Goal: Task Accomplishment & Management: Manage account settings

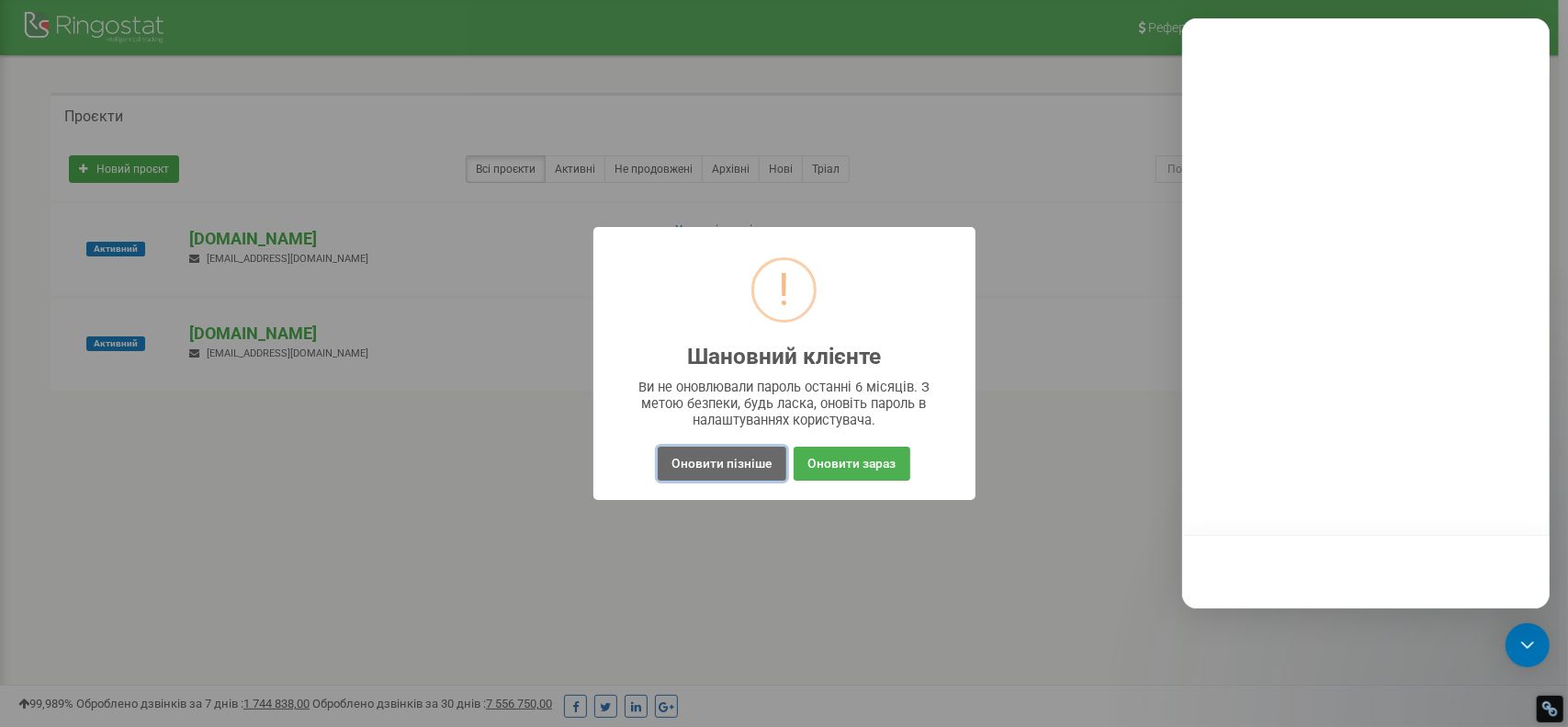
click at [755, 465] on button "Оновити пізніше" at bounding box center [721, 464] width 127 height 34
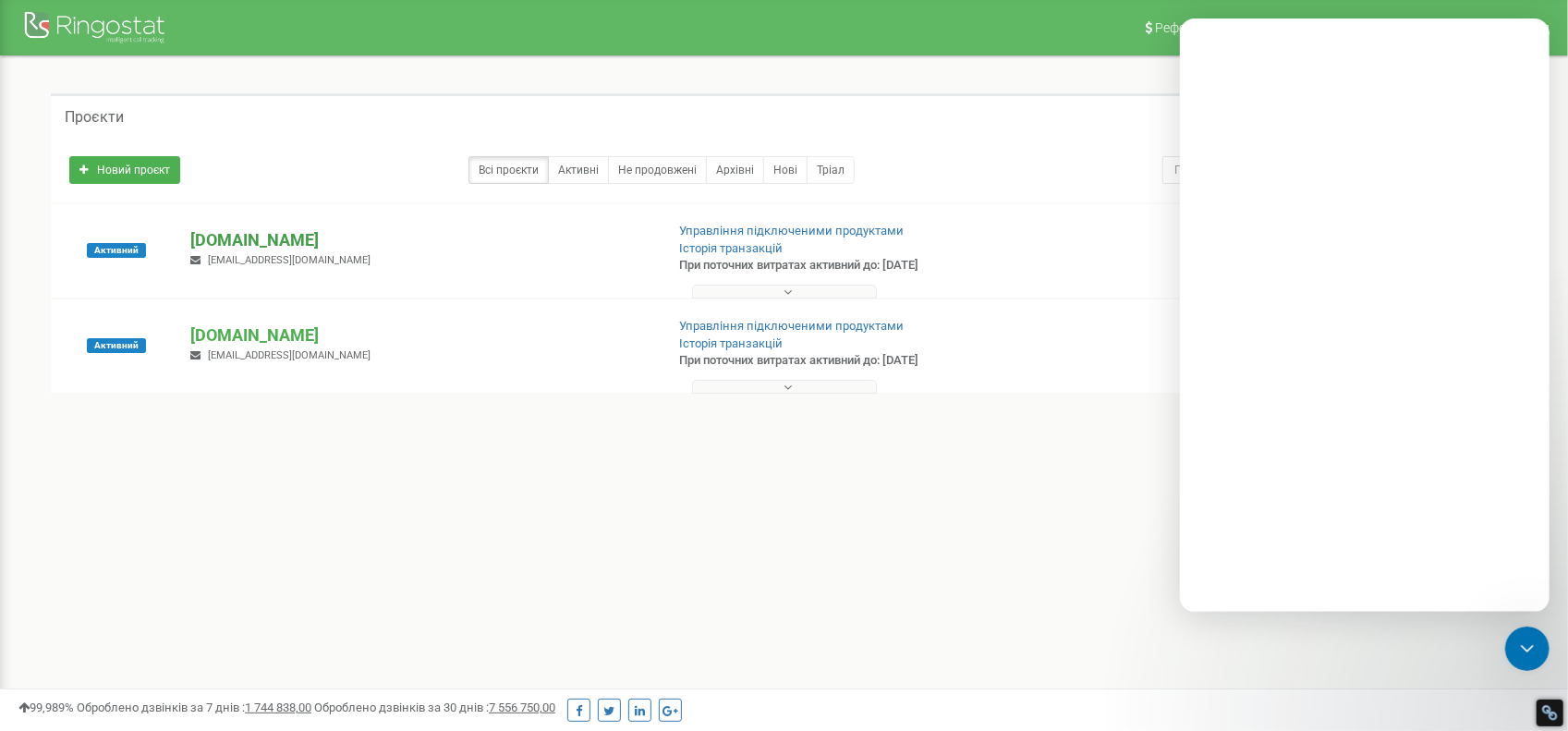
click at [228, 243] on p "[DOMAIN_NAME]" at bounding box center [419, 241] width 459 height 24
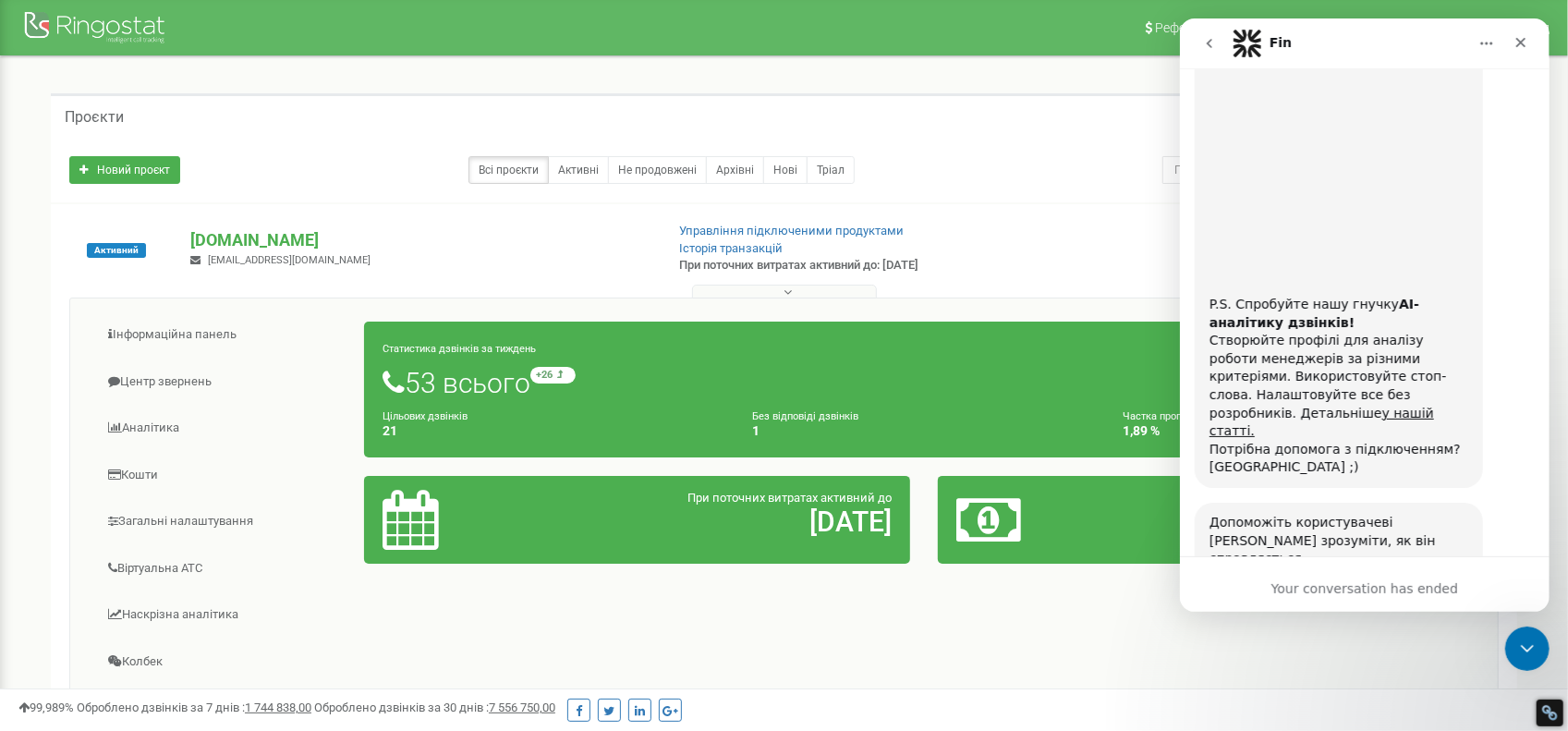
scroll to position [4282, 0]
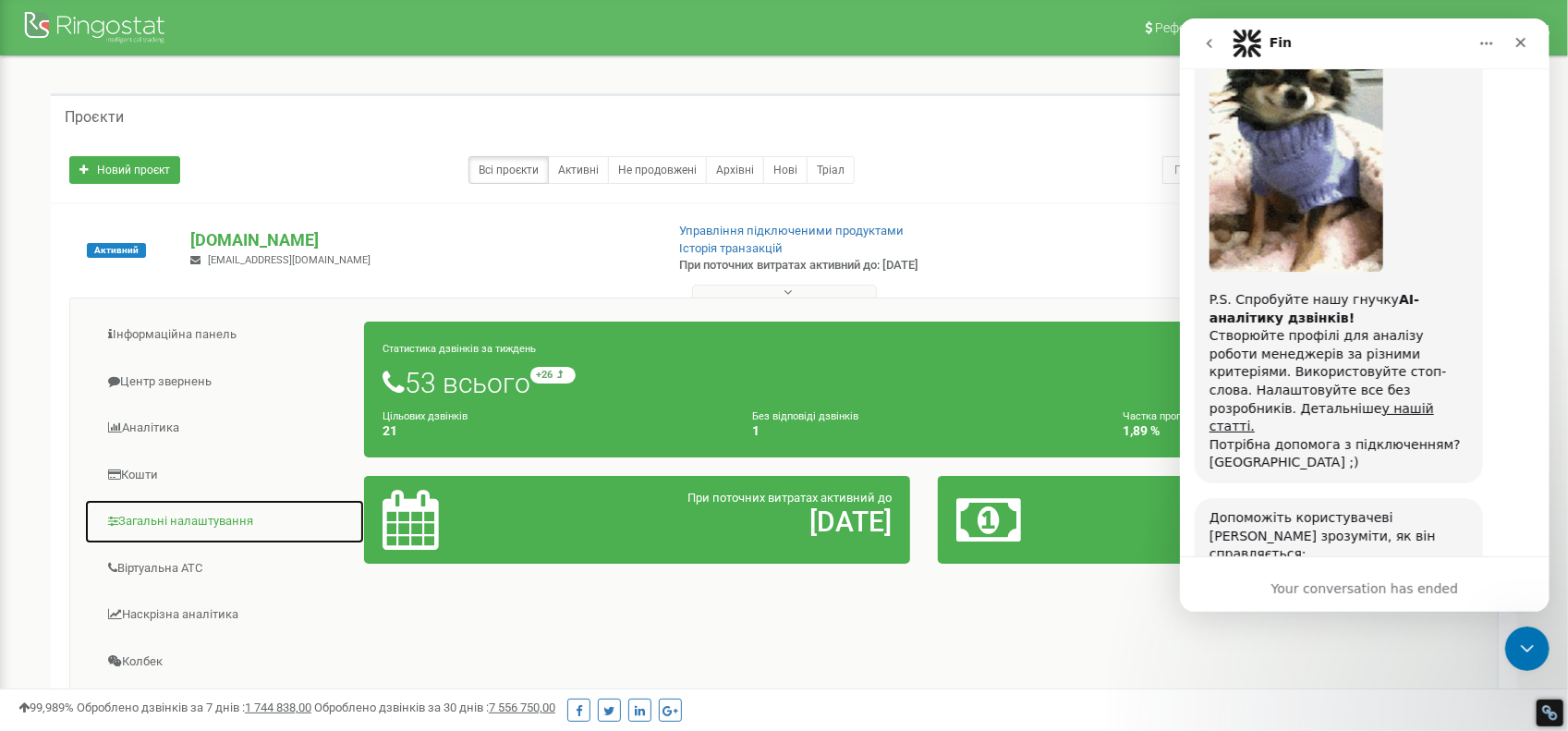
click at [253, 518] on link "Загальні налаштування" at bounding box center [225, 521] width 281 height 45
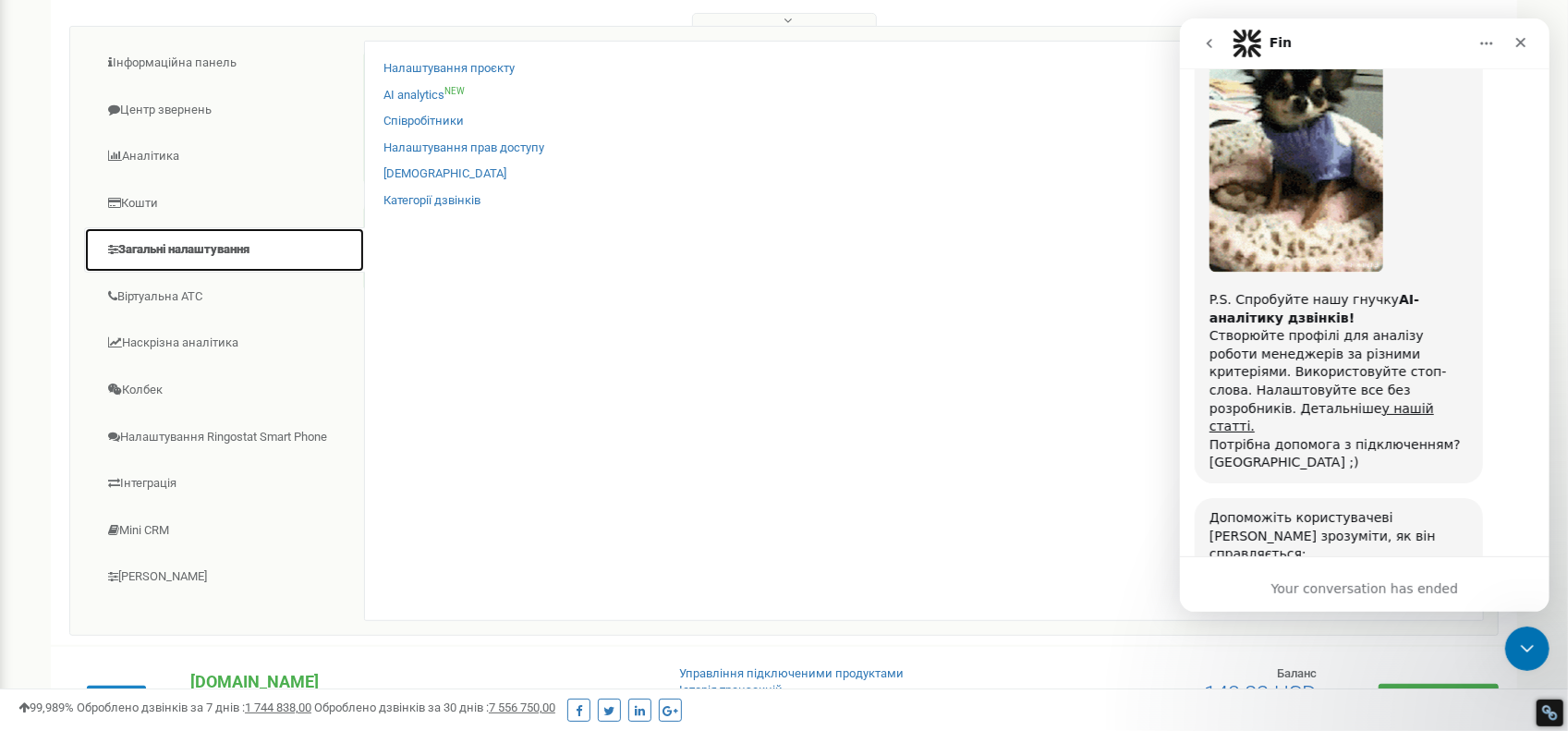
scroll to position [277, 0]
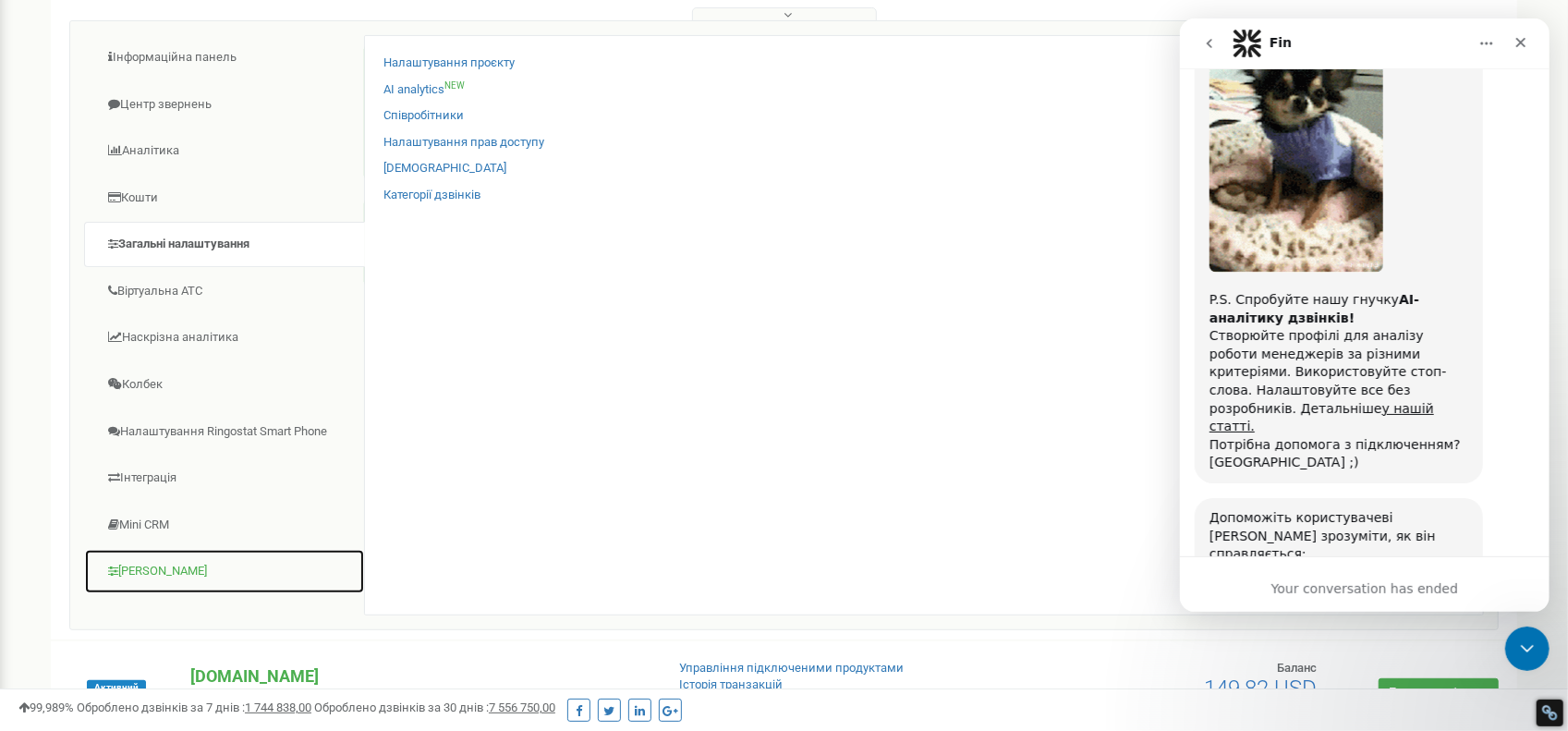
click at [171, 551] on link "Коллтрекінг" at bounding box center [225, 571] width 281 height 45
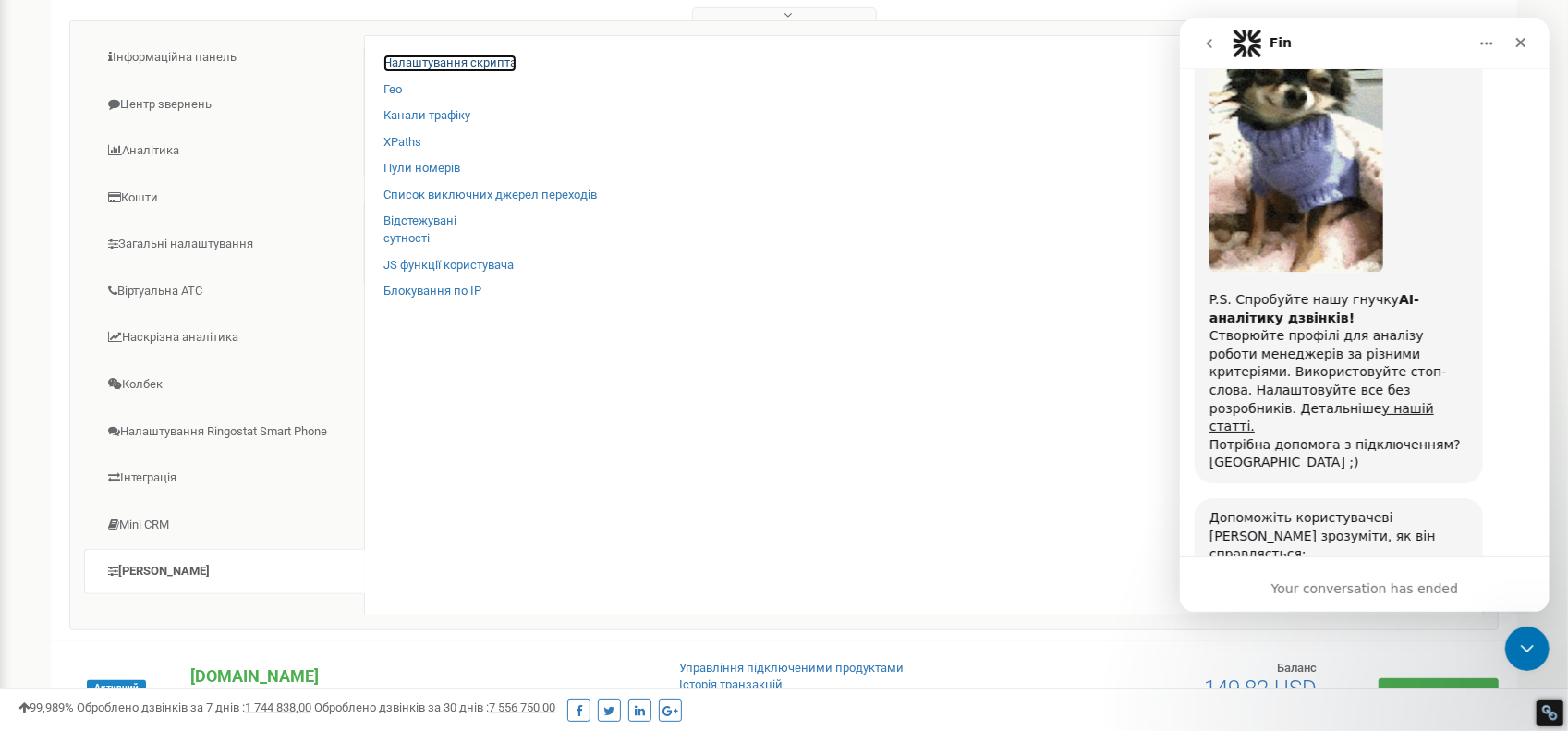
click at [434, 62] on link "Налаштування скрипта" at bounding box center [450, 63] width 133 height 18
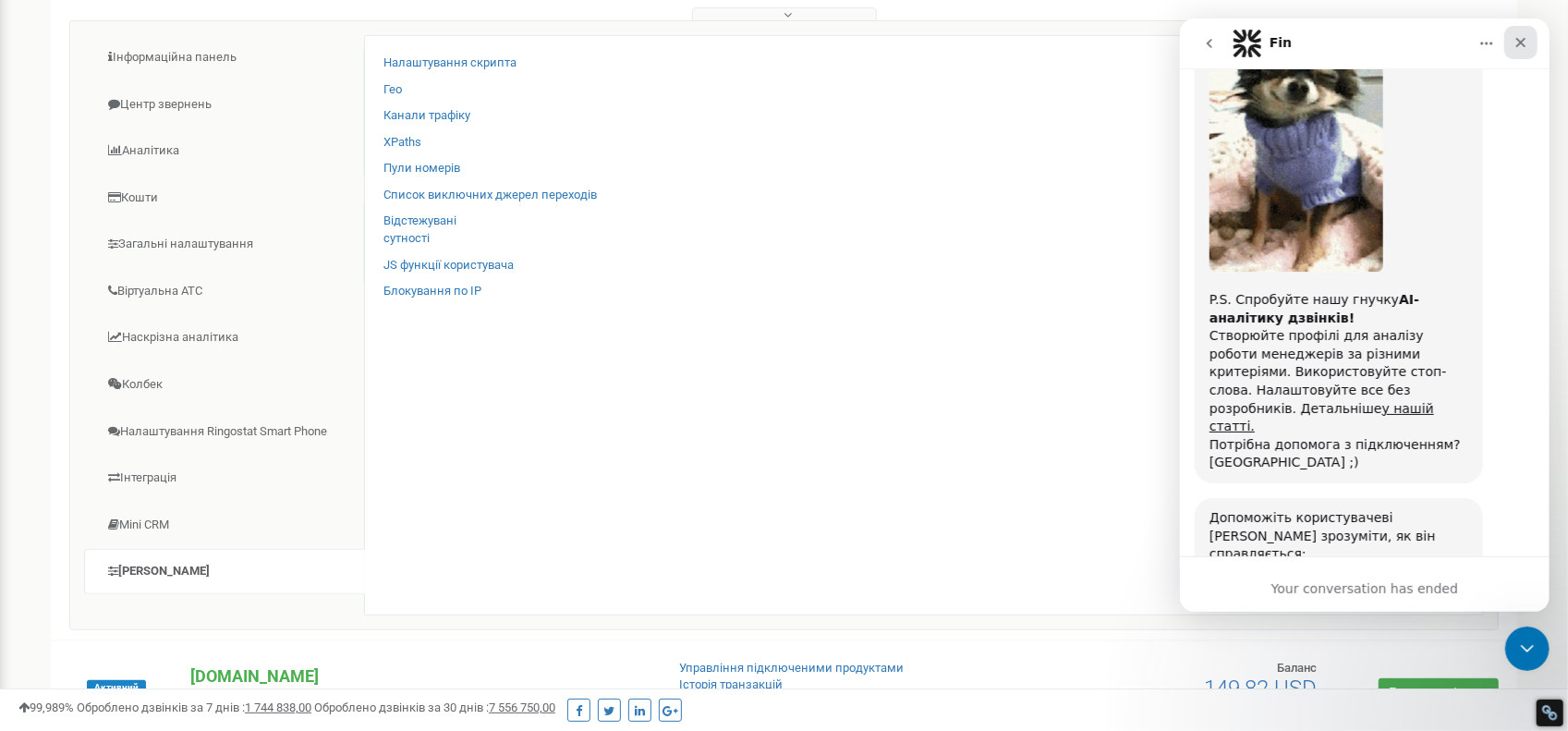
click at [1519, 50] on div "Close" at bounding box center [1520, 43] width 34 height 34
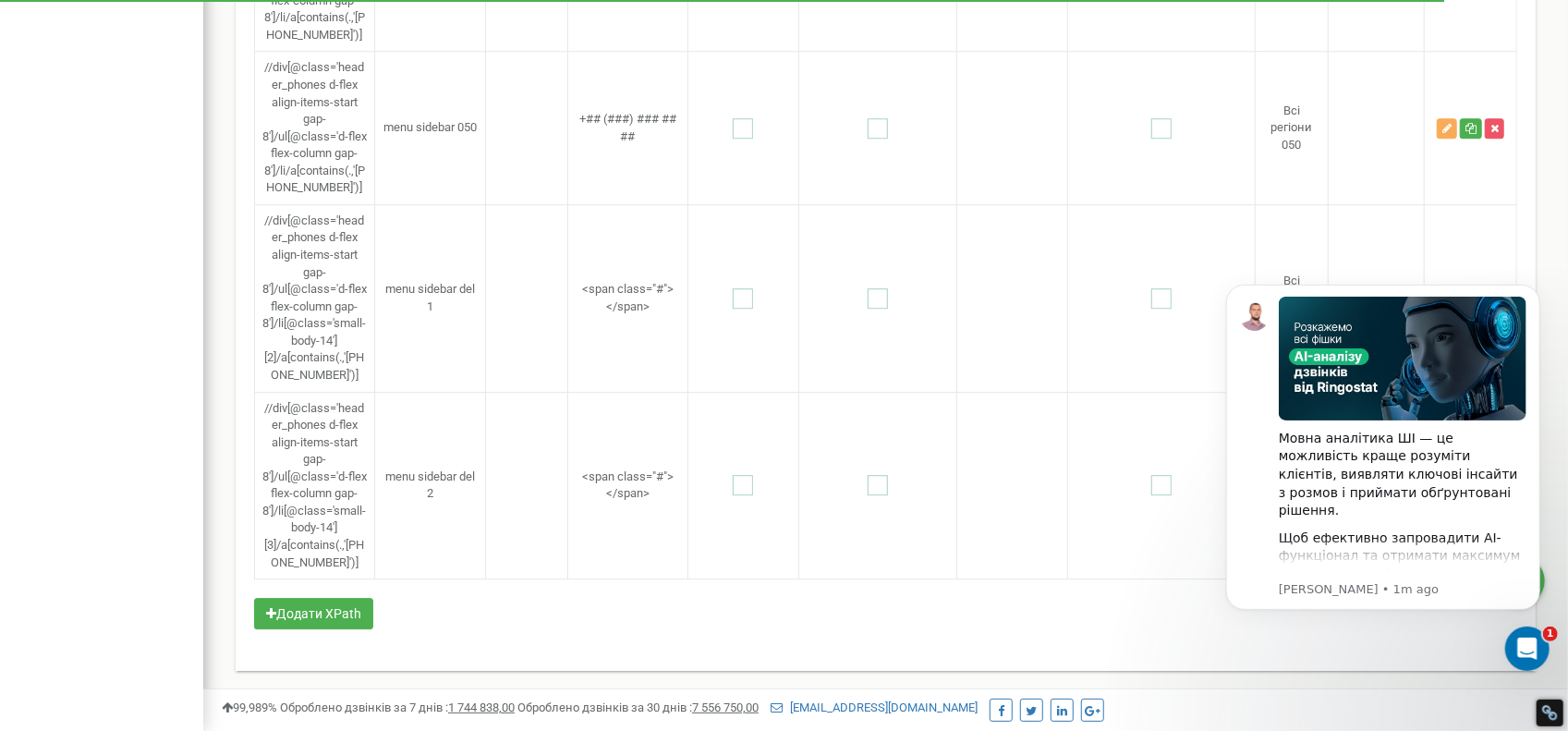
scroll to position [3671, 0]
click at [1530, 285] on icon "Dismiss notification" at bounding box center [1534, 288] width 10 height 10
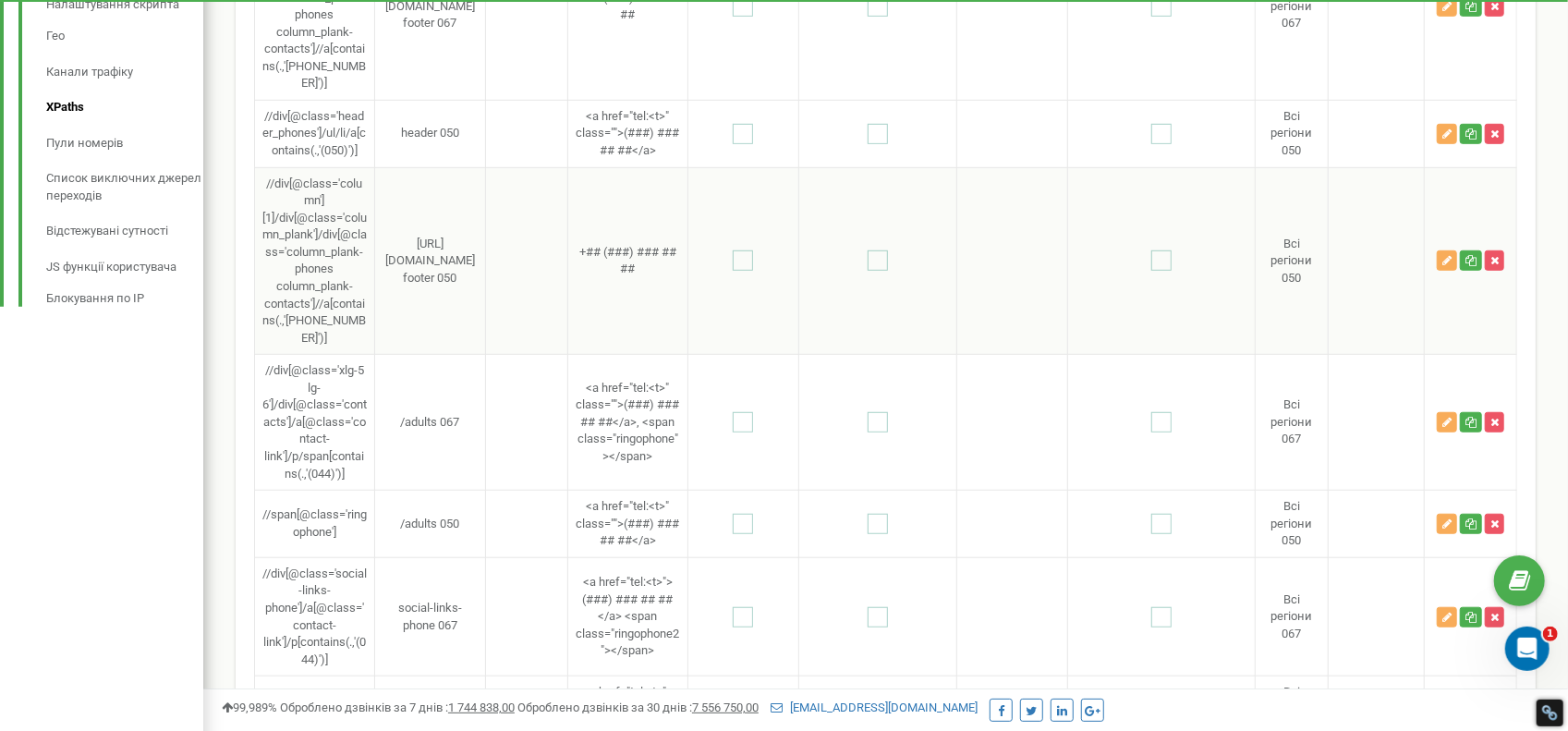
scroll to position [924, 0]
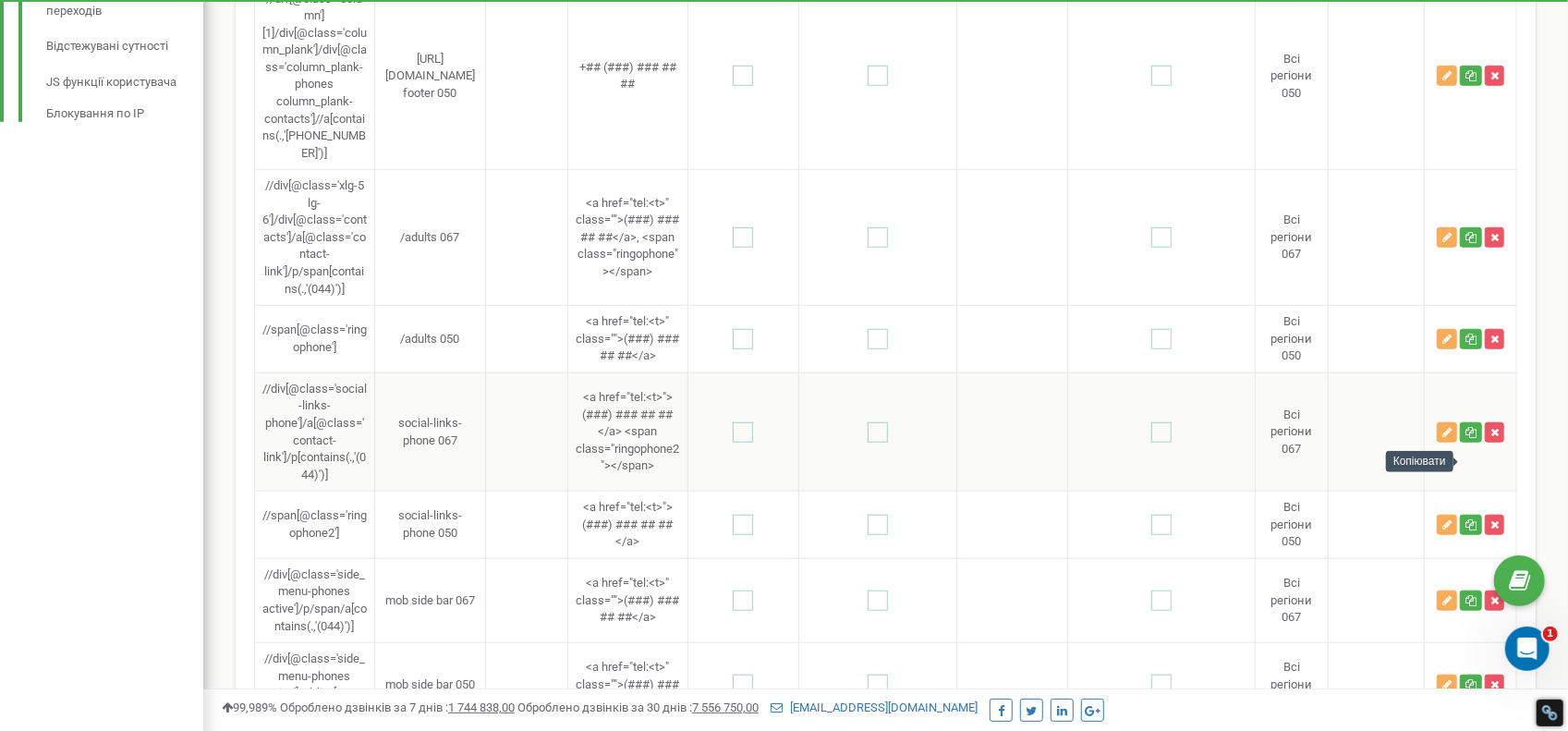
click at [1451, 460] on div "Копіювати" at bounding box center [1420, 461] width 67 height 22
click at [1449, 438] on icon "button" at bounding box center [1447, 432] width 9 height 11
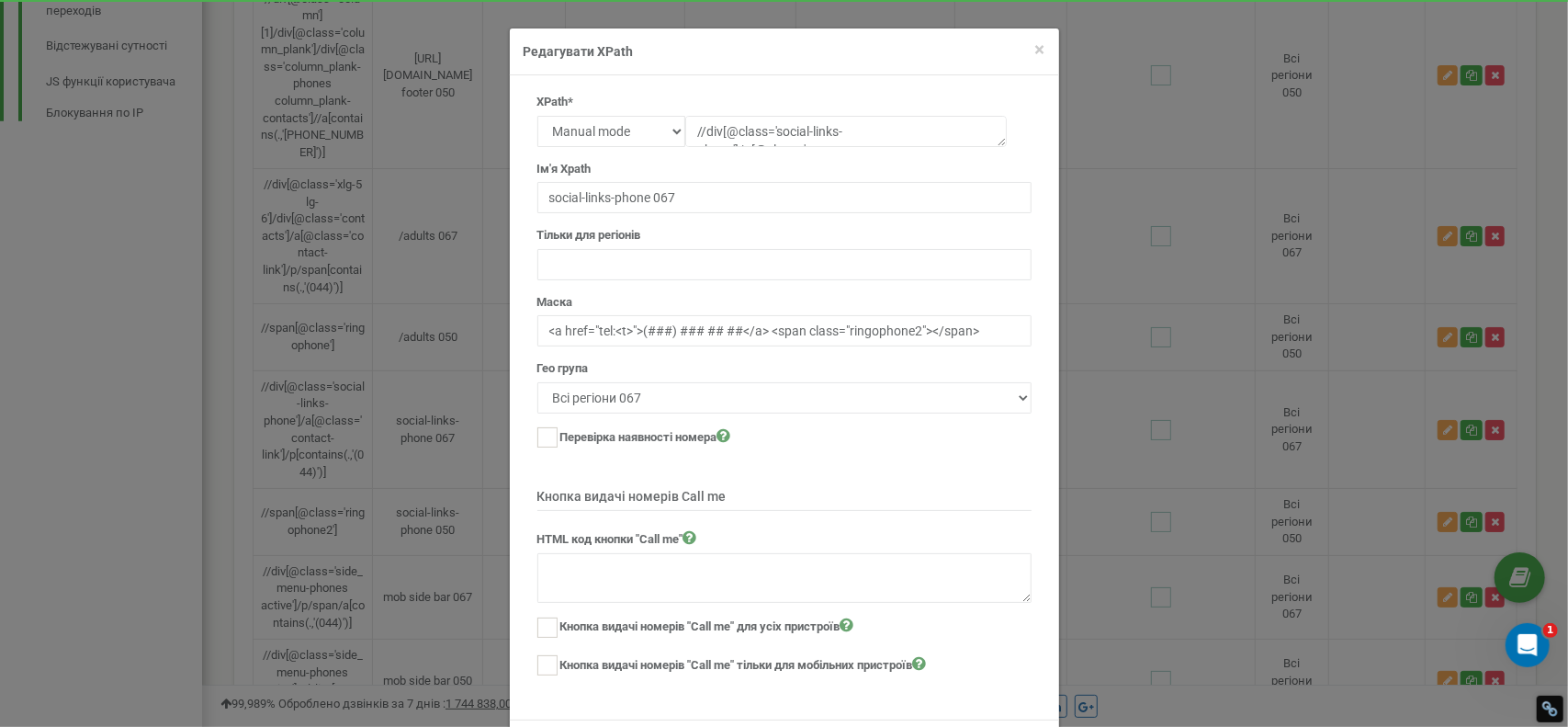
click at [1040, 50] on div "× Close Редагувати XPath" at bounding box center [784, 52] width 549 height 47
click at [1037, 50] on span "×" at bounding box center [1040, 49] width 10 height 22
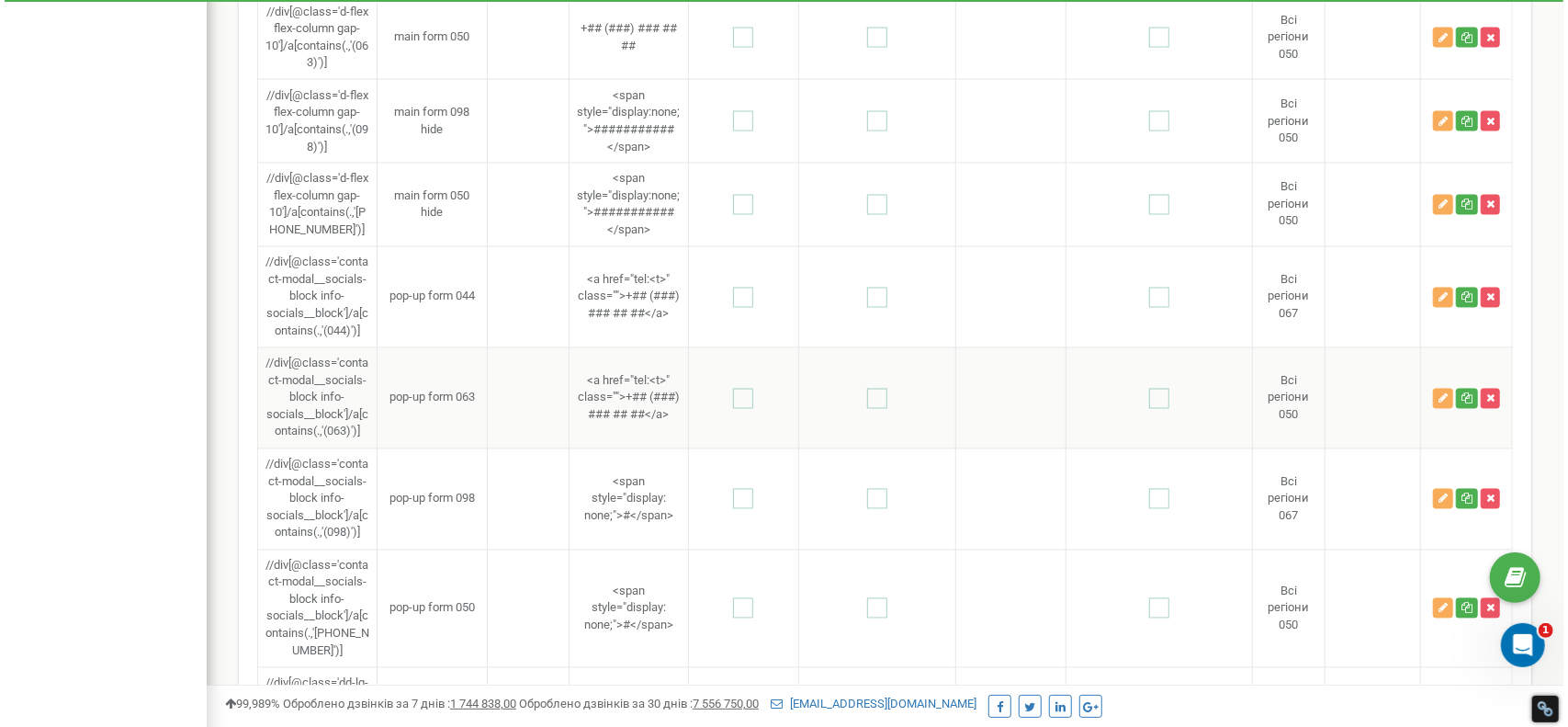
scroll to position [2181, 0]
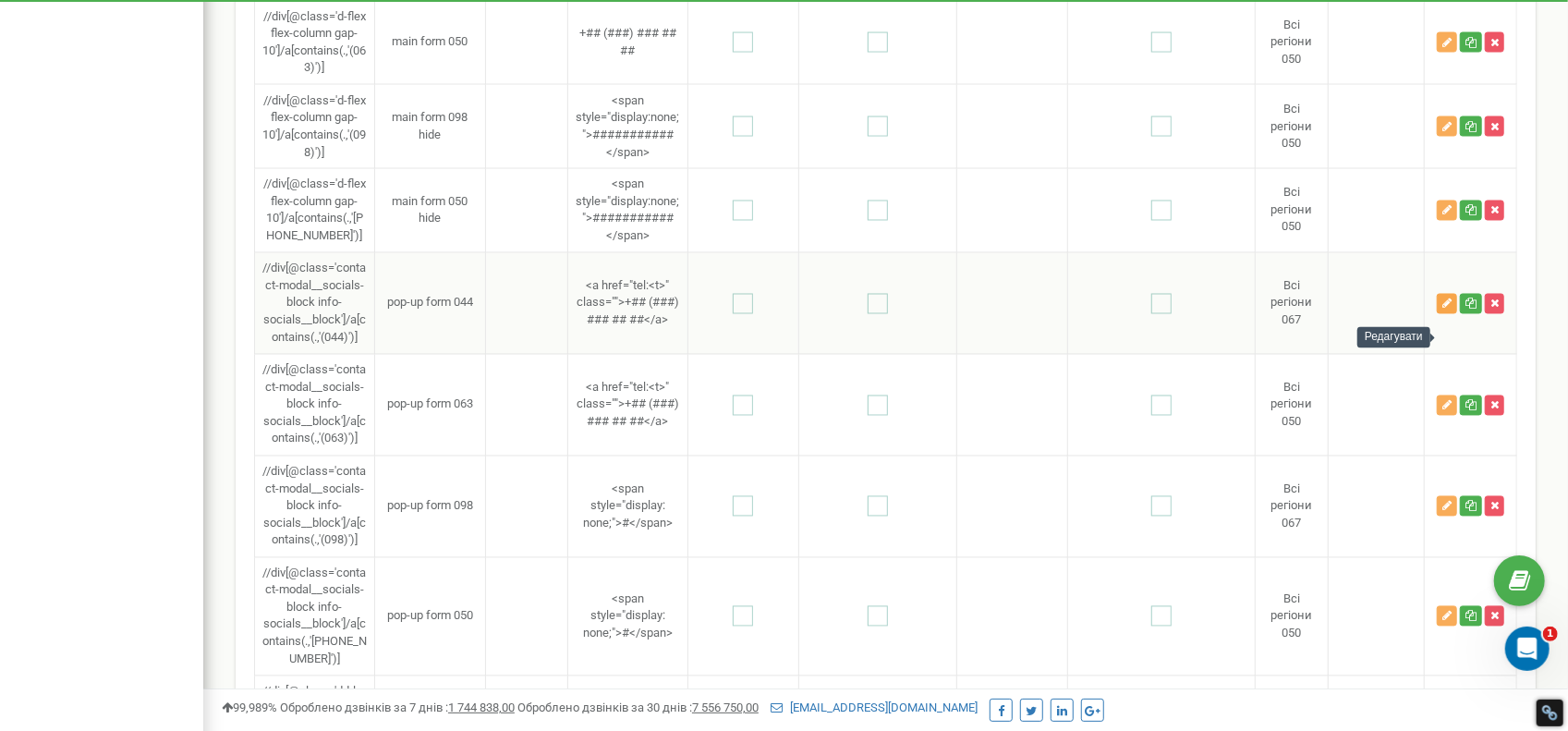
click at [1447, 310] on icon "button" at bounding box center [1447, 304] width 9 height 11
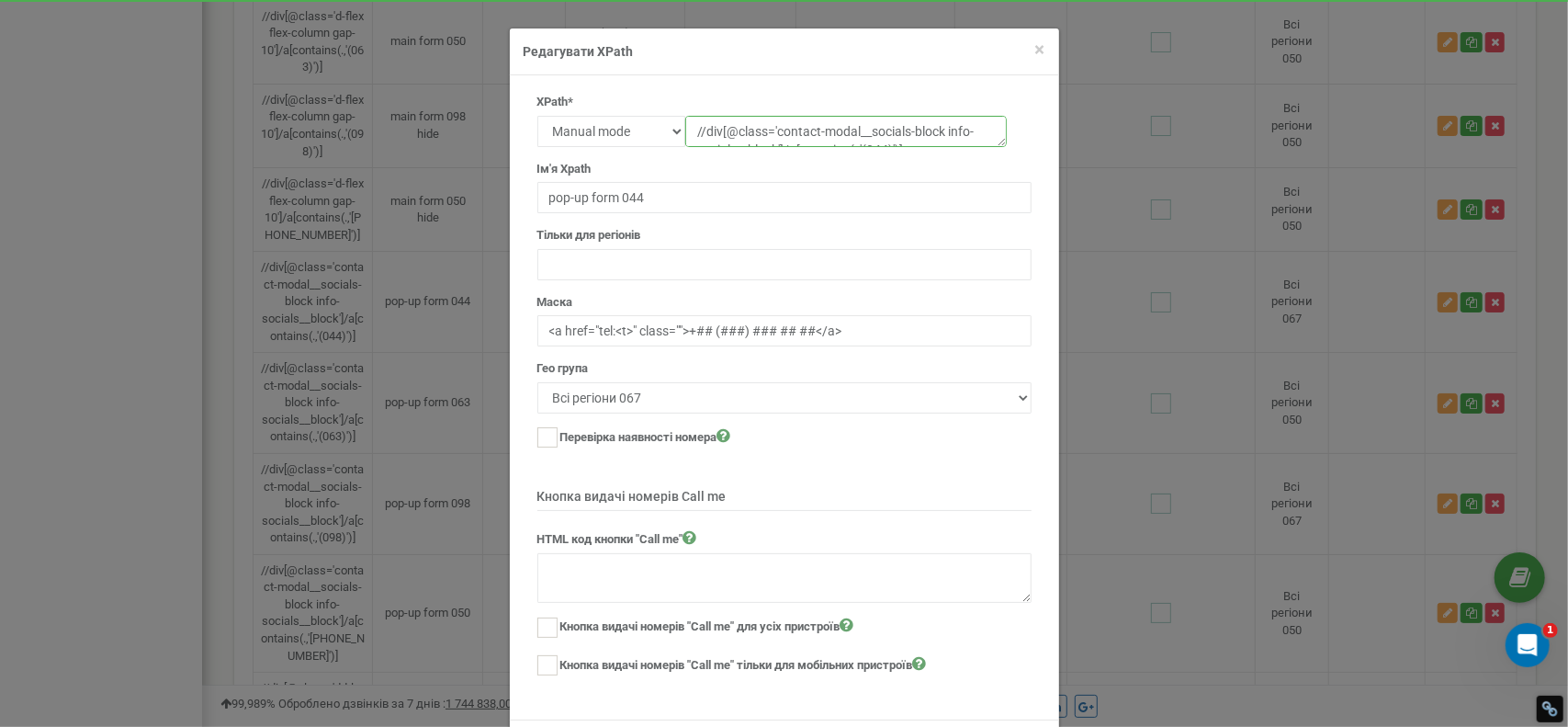
click at [965, 135] on textarea "//div[@class='contact-modal__socials-block info-socials__block']/a[contains(.,'…" at bounding box center [846, 131] width 322 height 32
click at [909, 330] on input "<a href="tel:<t>" class="">+## (###) ### ## ##</a>" at bounding box center [784, 331] width 494 height 32
click at [677, 332] on input "<a href="tel:<t>" class="">+## (###) ### ## ##</a>" at bounding box center [784, 331] width 494 height 32
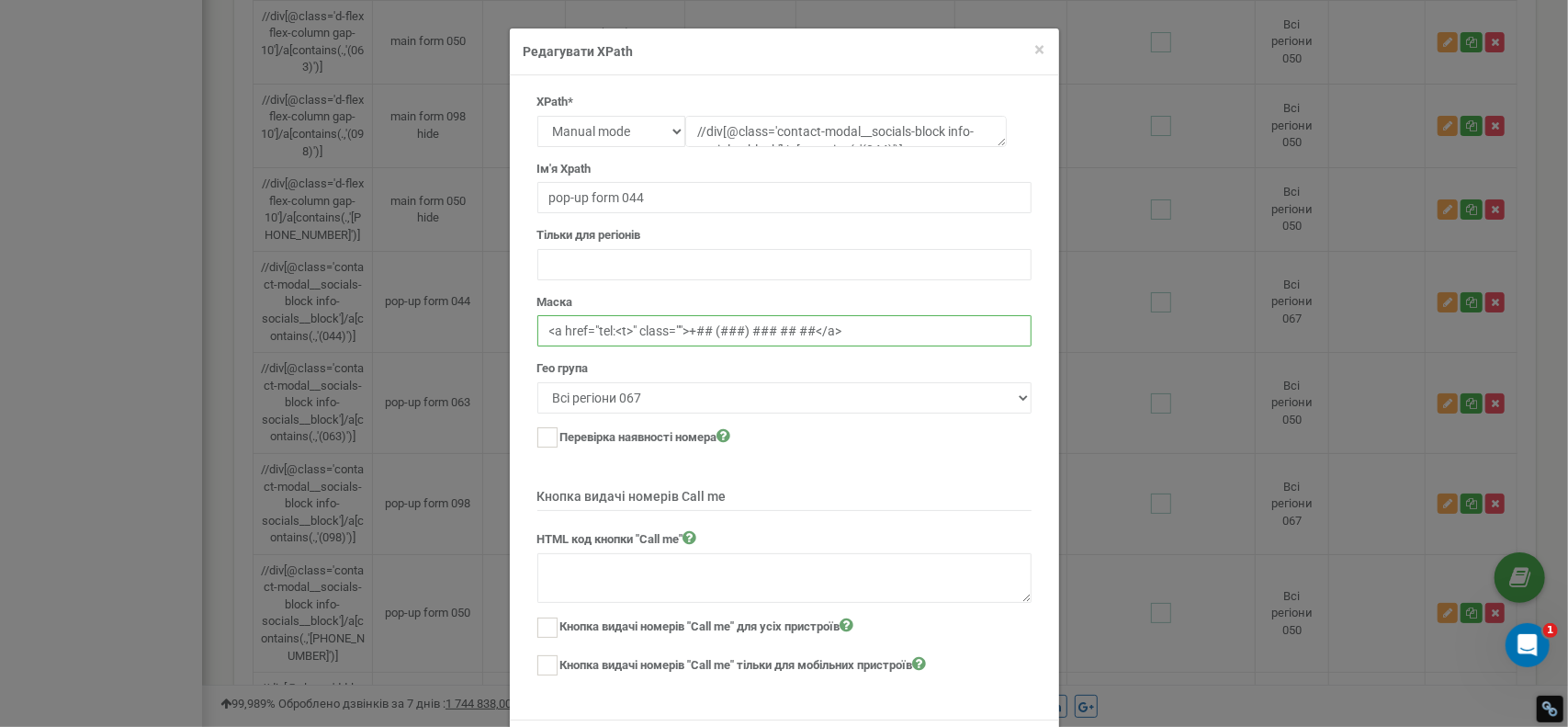
paste input "body-small-reg text-text-body"
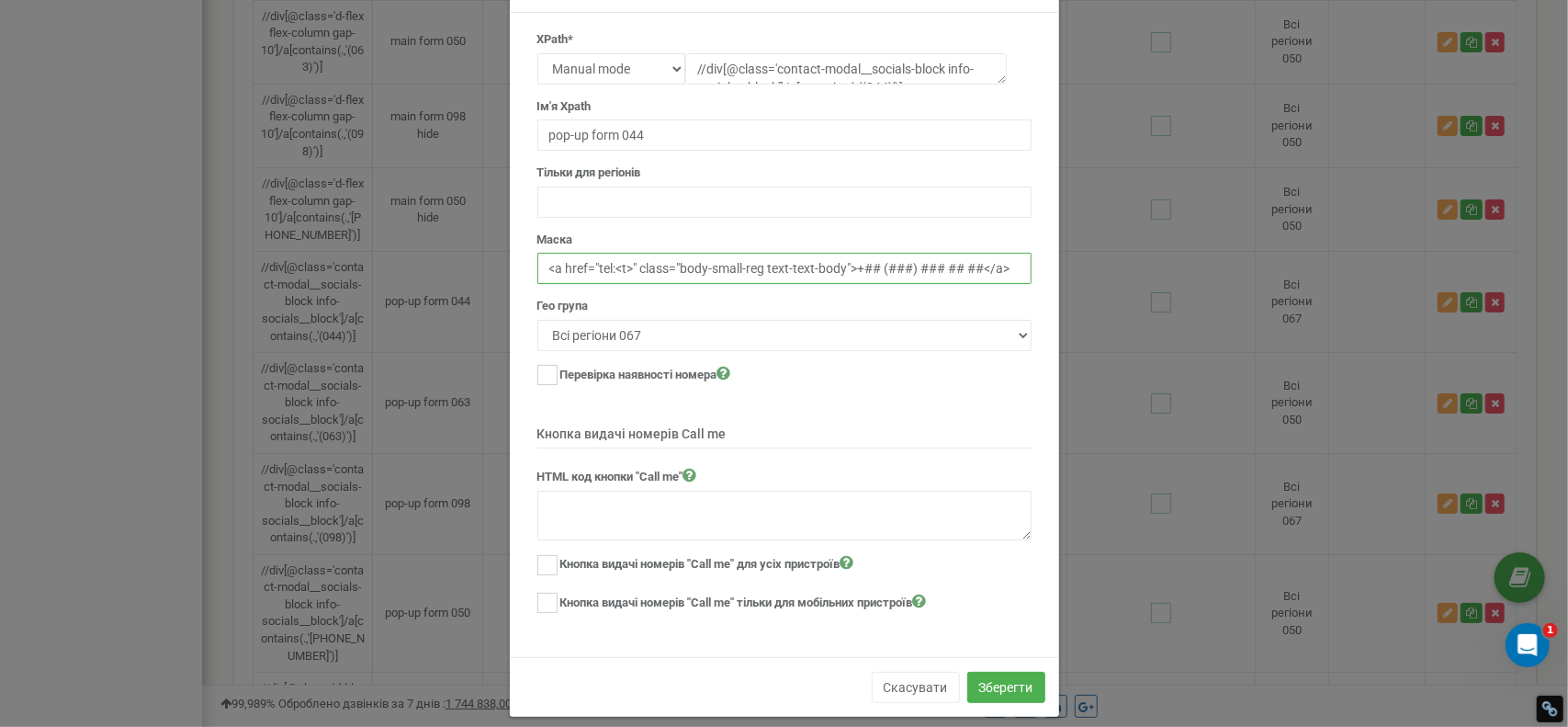
scroll to position [74, 0]
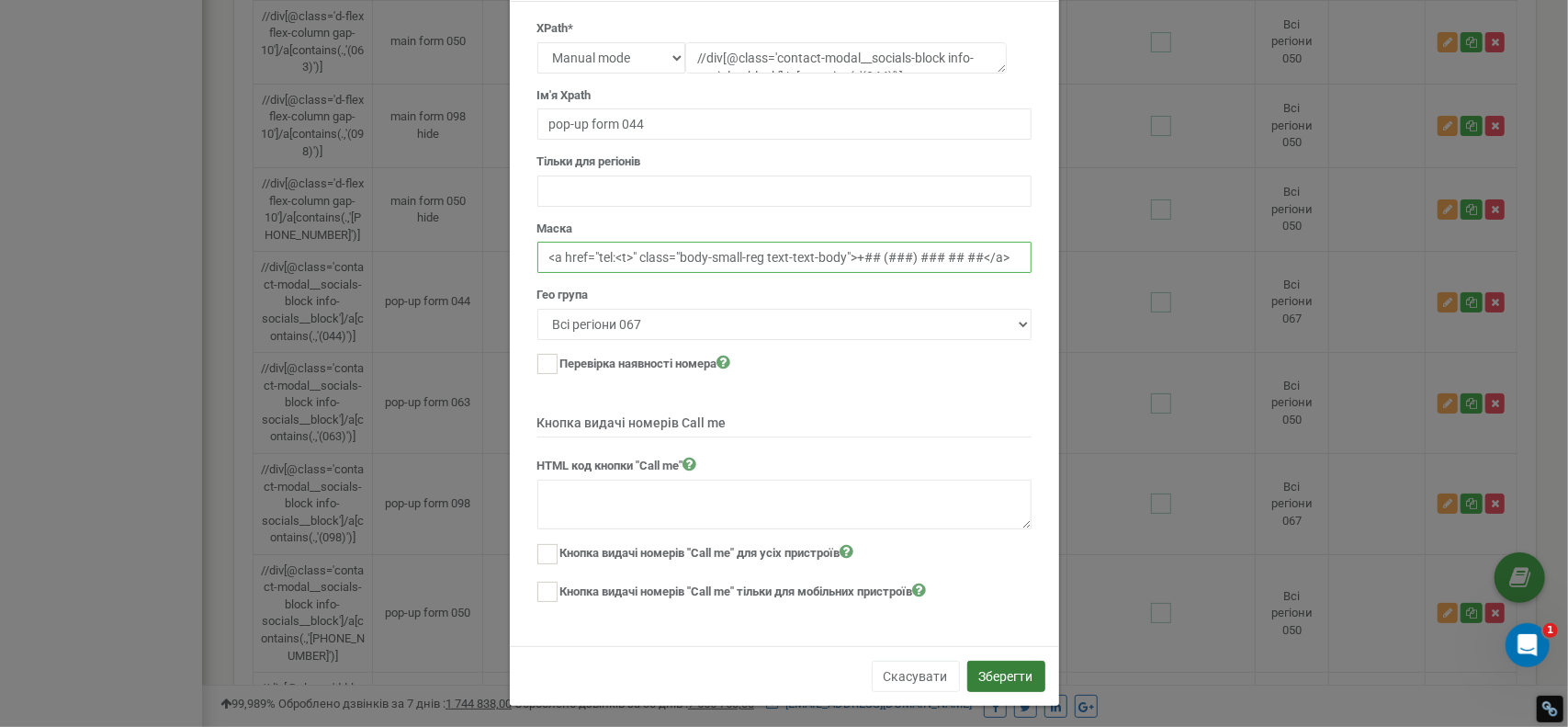
type input "<a href="tel:<t>" class="body-small-reg text-text-body">+## (###) ### ## ##</a>"
click at [977, 663] on button "Зберегти" at bounding box center [1007, 677] width 78 height 32
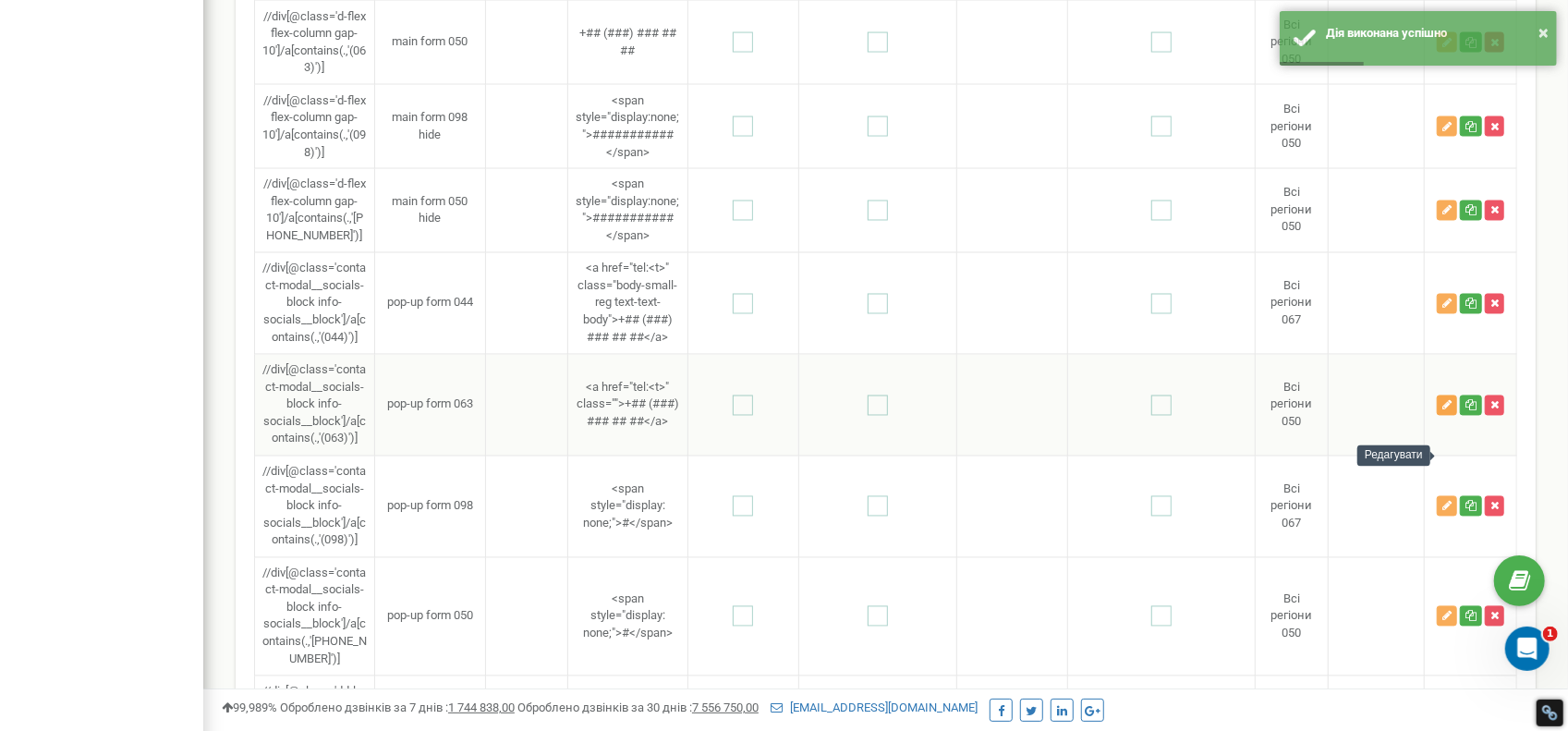
click at [1444, 411] on icon "button" at bounding box center [1447, 405] width 9 height 11
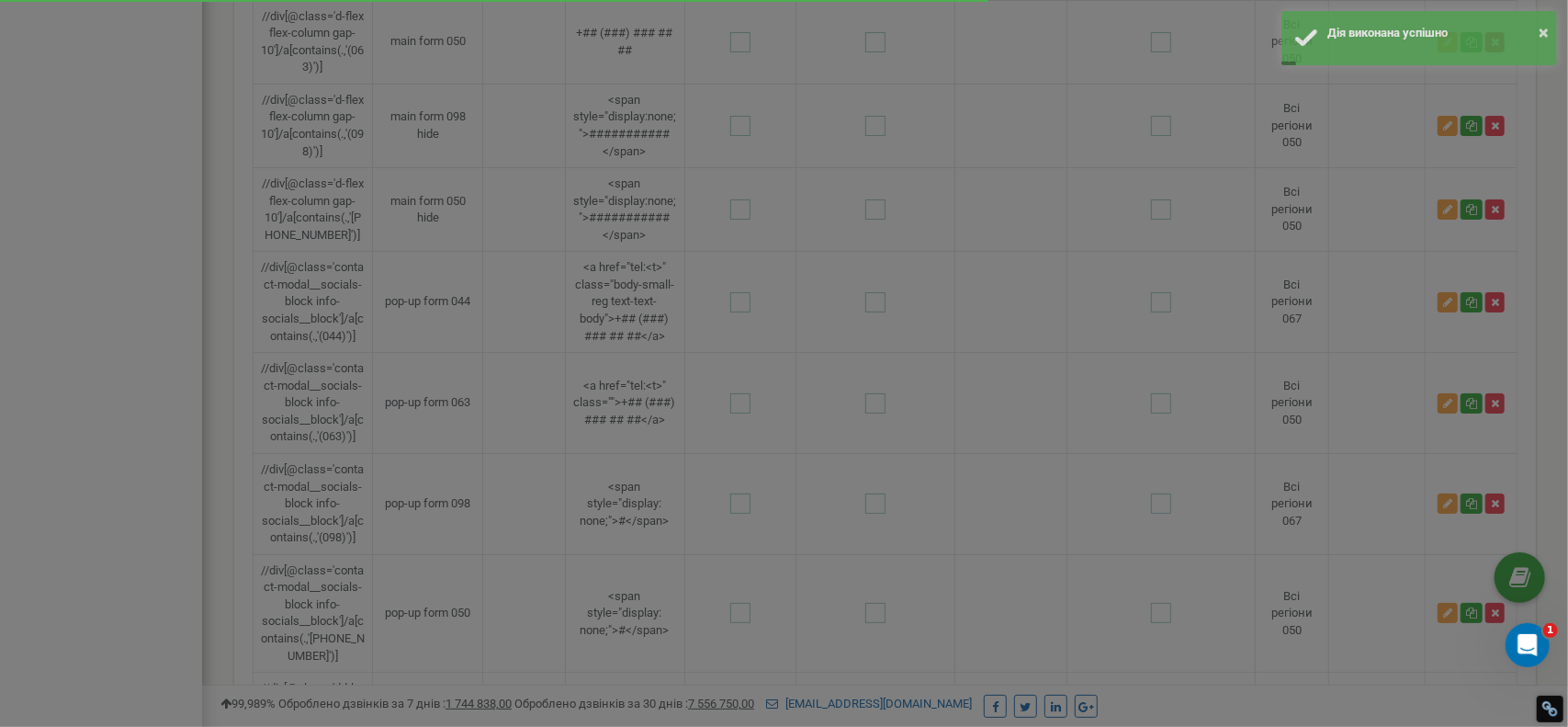
scroll to position [0, 0]
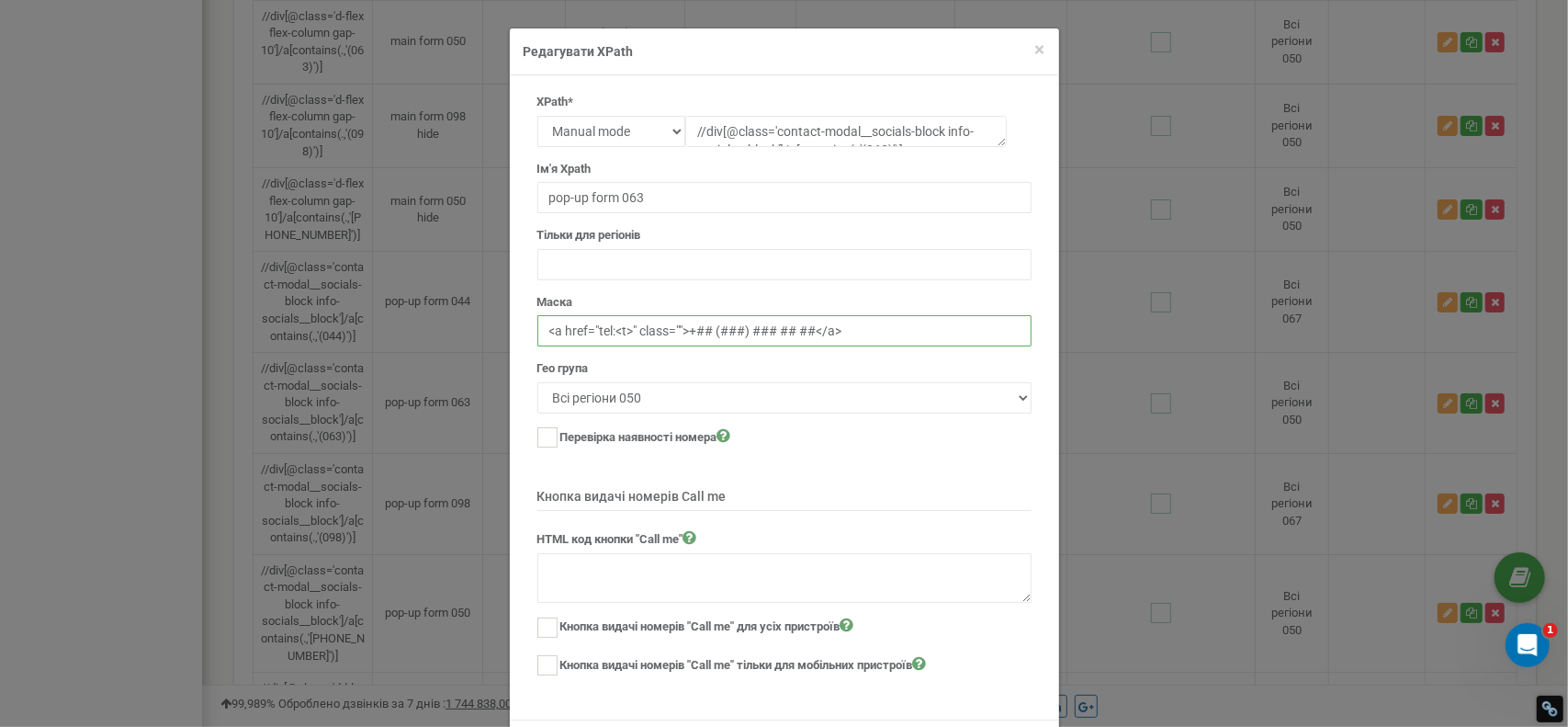
click at [677, 333] on input "<a href="tel:<t>" class="">+## (###) ### ## ##</a>" at bounding box center [784, 331] width 494 height 32
paste input "body-small-reg text-text-body"
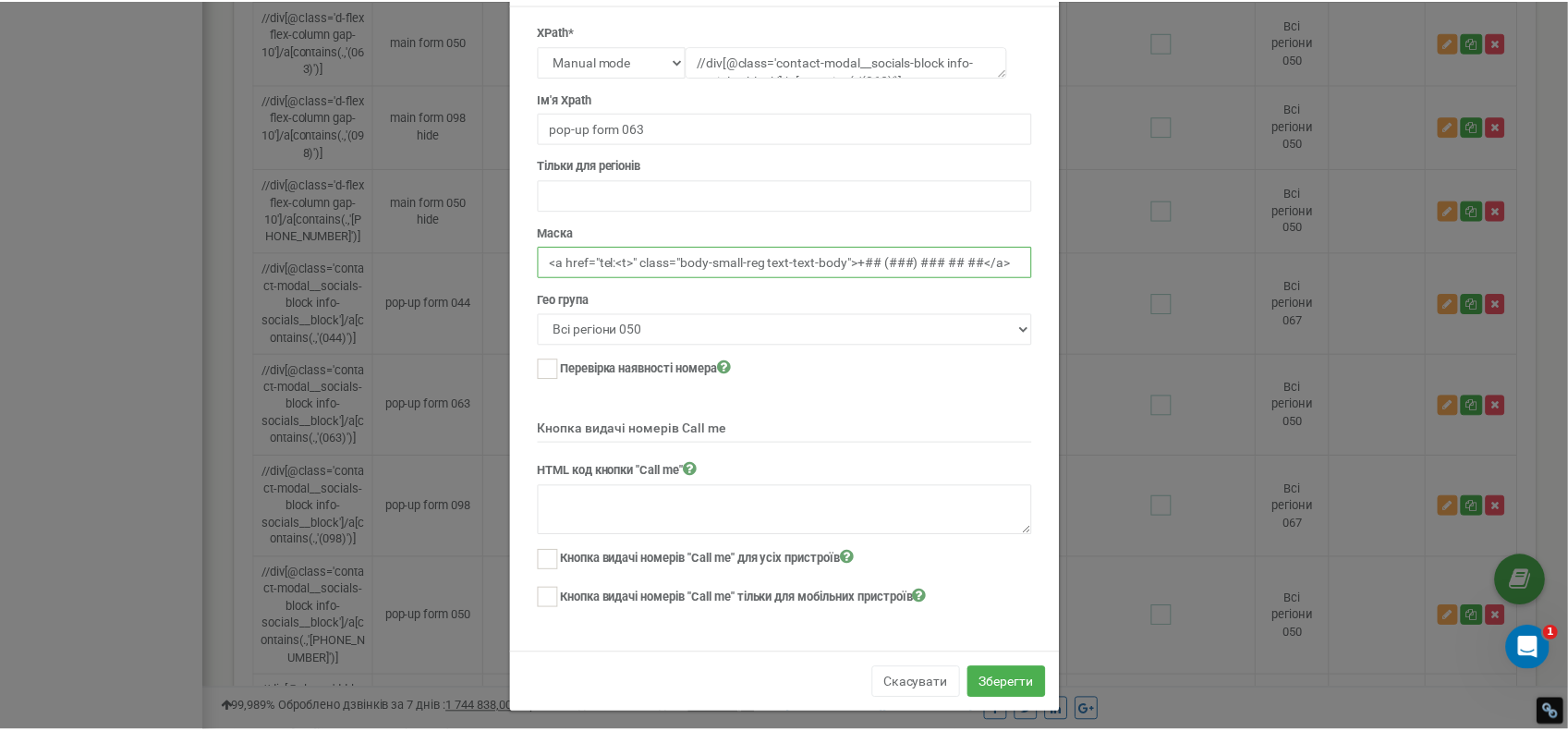
scroll to position [74, 0]
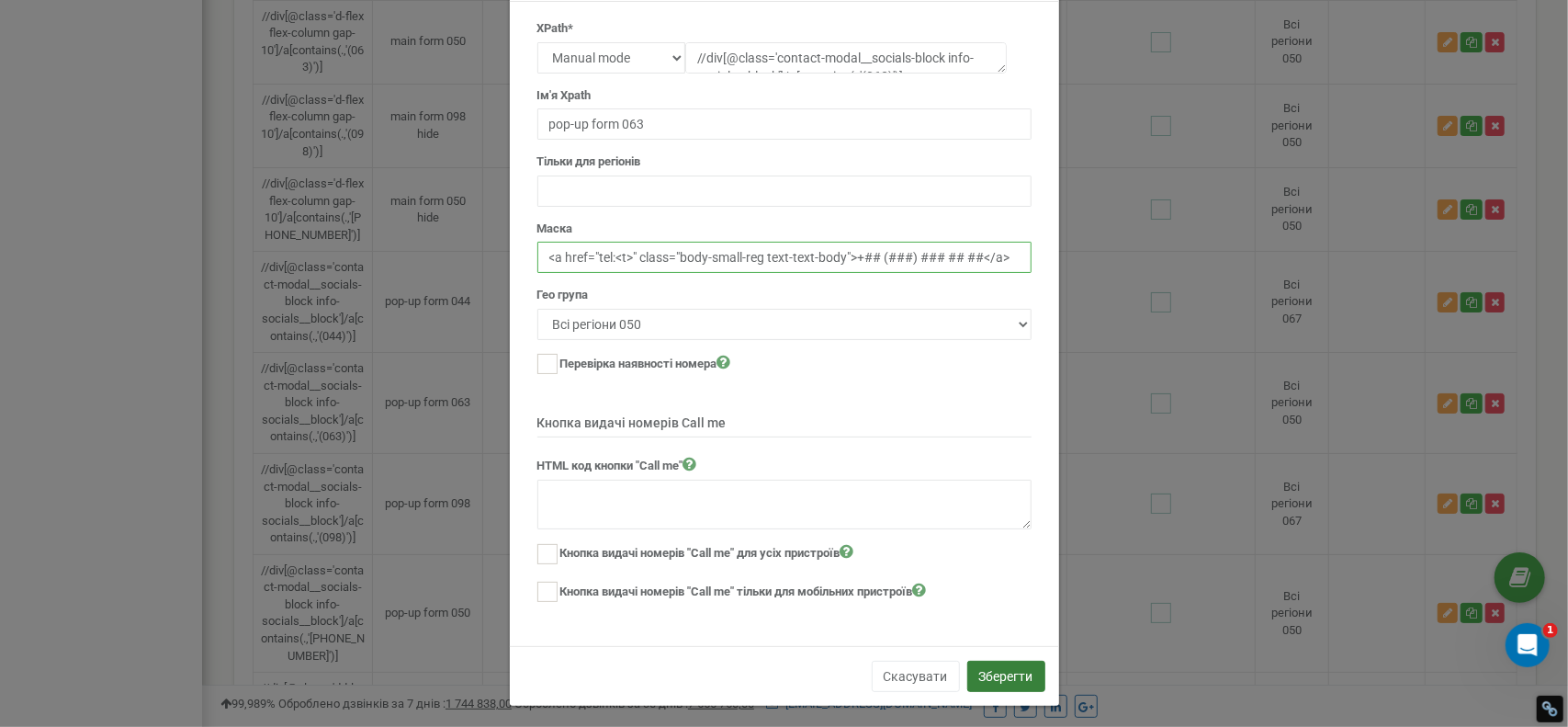
type input "<a href="tel:<t>" class="body-small-reg text-text-body">+## (###) ### ## ##</a>"
click at [1001, 674] on button "Зберегти" at bounding box center [1007, 677] width 78 height 32
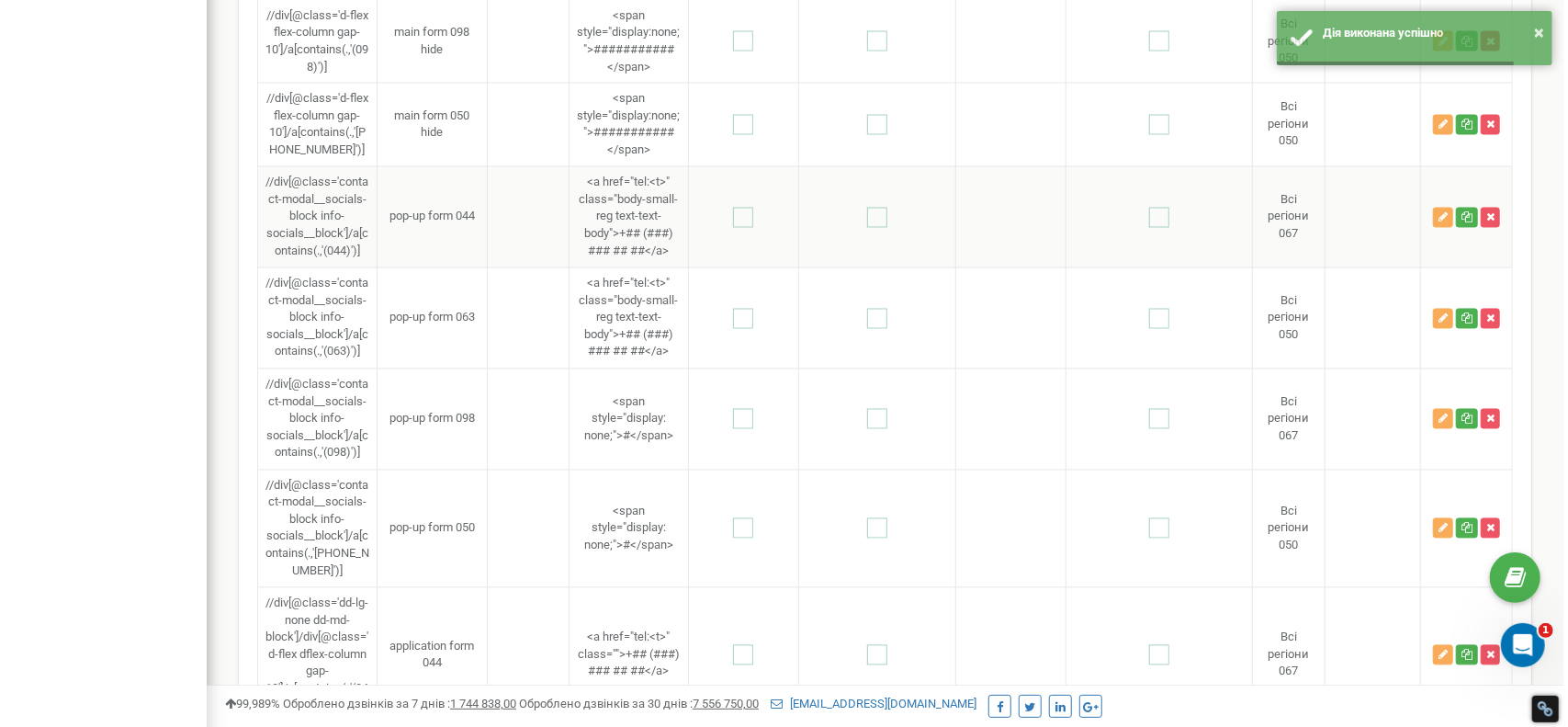
scroll to position [2272, 0]
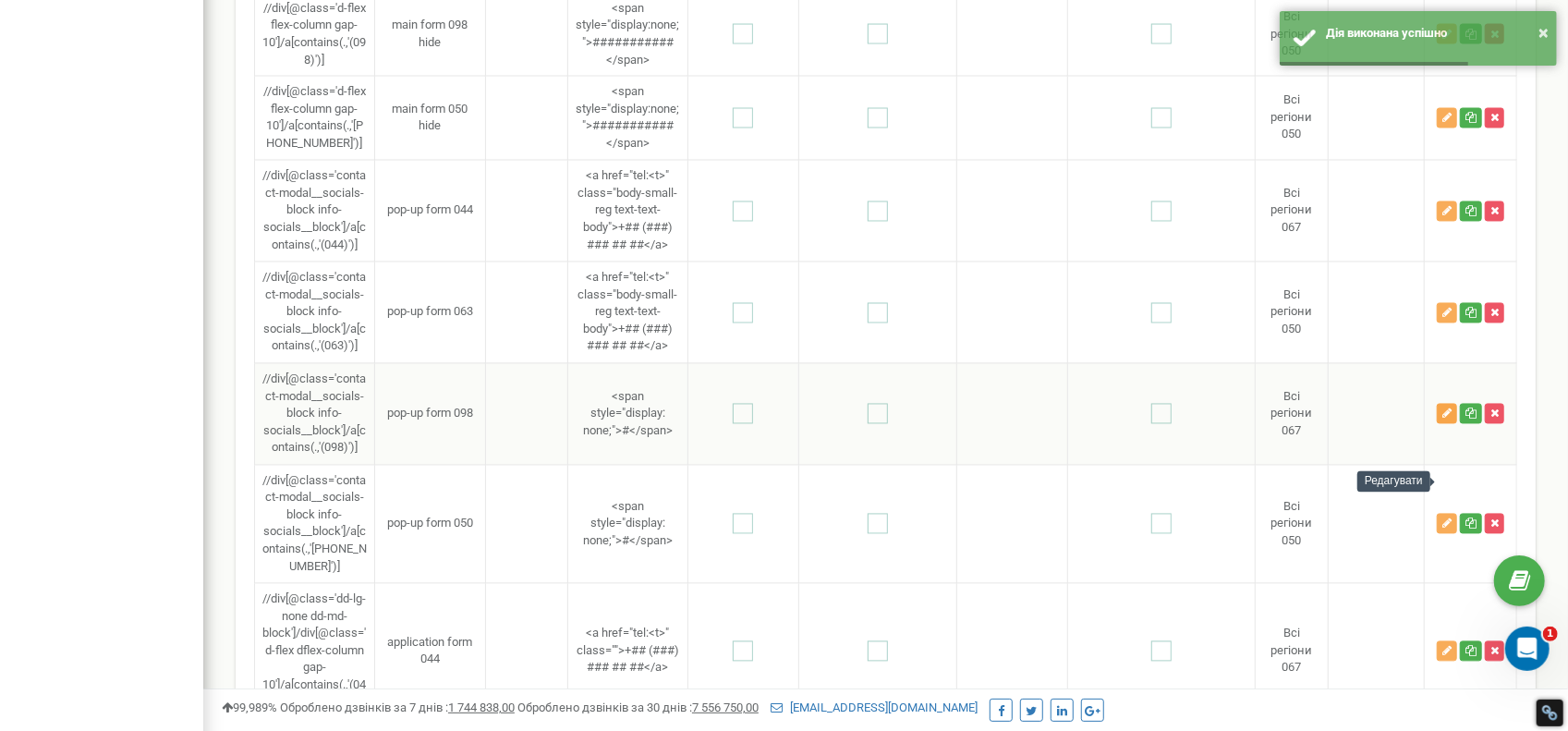
click at [1451, 419] on icon "button" at bounding box center [1447, 414] width 9 height 11
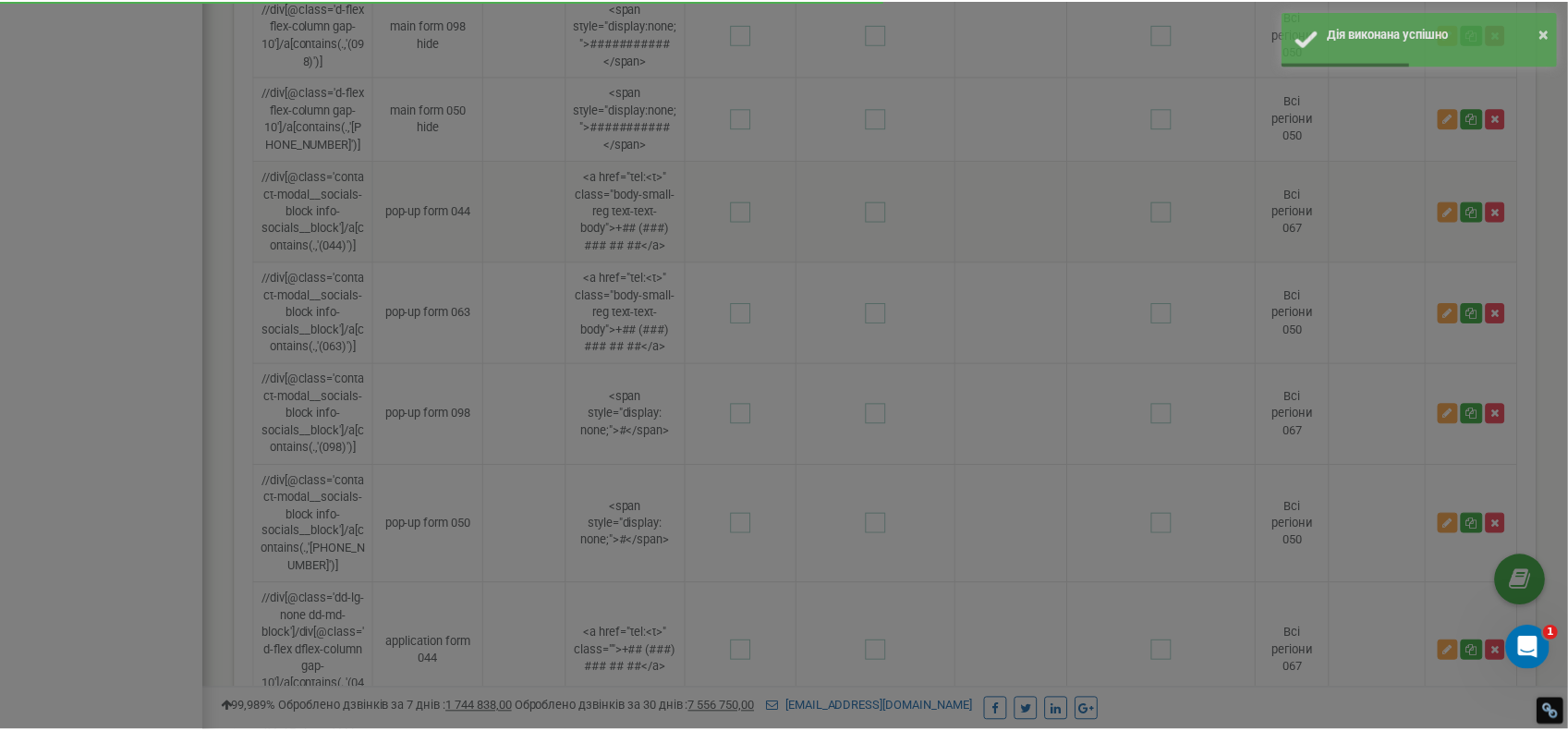
scroll to position [0, 0]
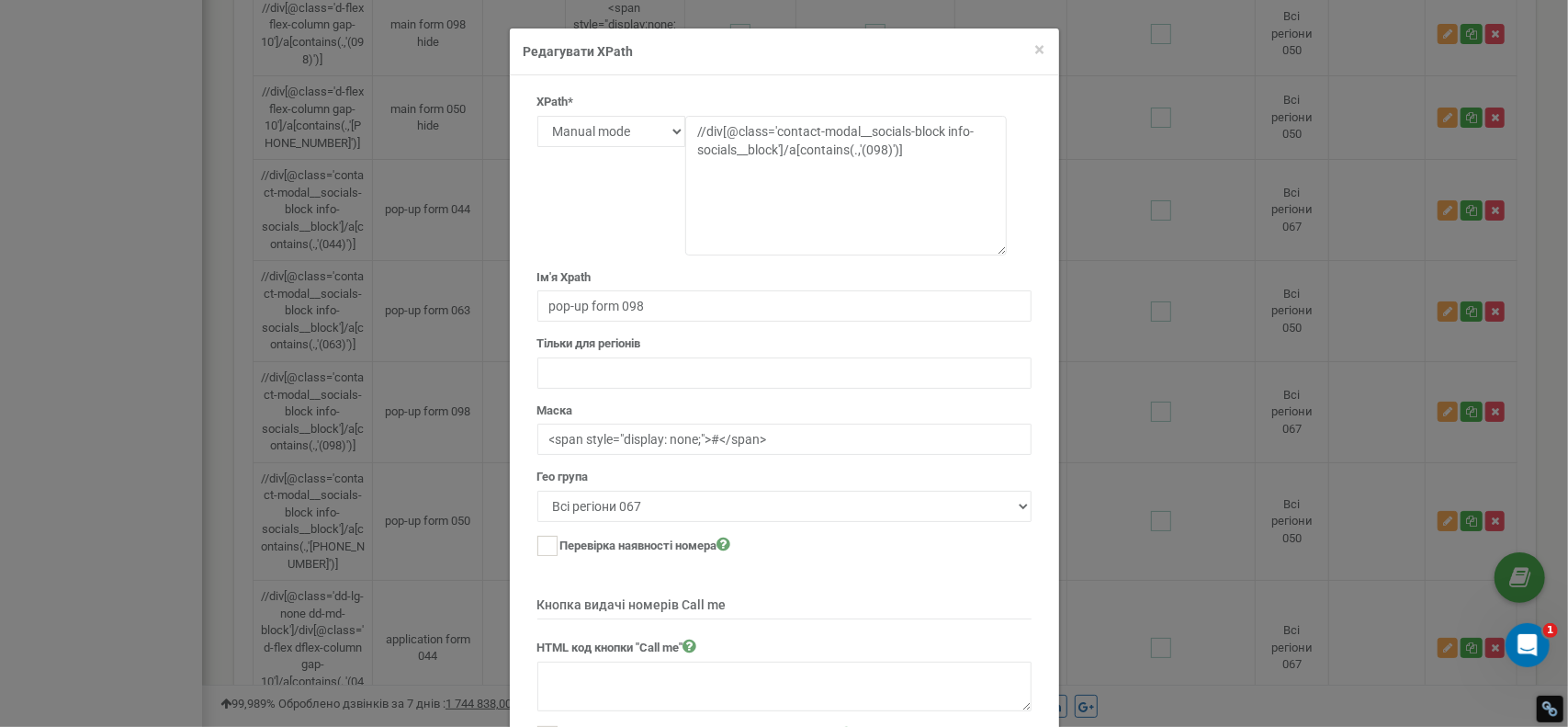
drag, startPoint x: 995, startPoint y: 141, endPoint x: 1009, endPoint y: 251, distance: 110.9
click at [1009, 251] on form "XPath* Text Class Id Manual mode //div[@class='contact-modal__socials-block inf…" at bounding box center [784, 440] width 494 height 693
click at [1036, 49] on span "×" at bounding box center [1040, 49] width 10 height 22
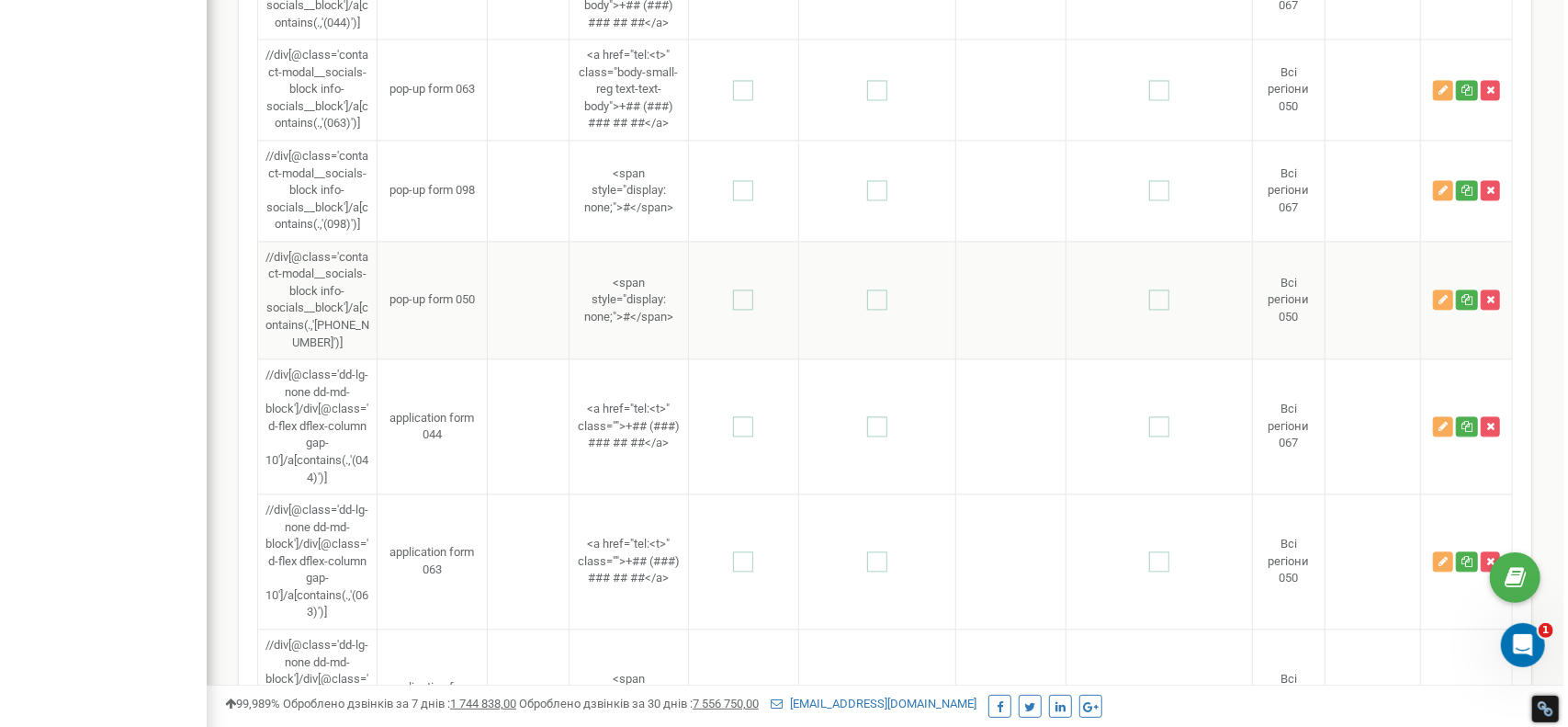
scroll to position [2549, 0]
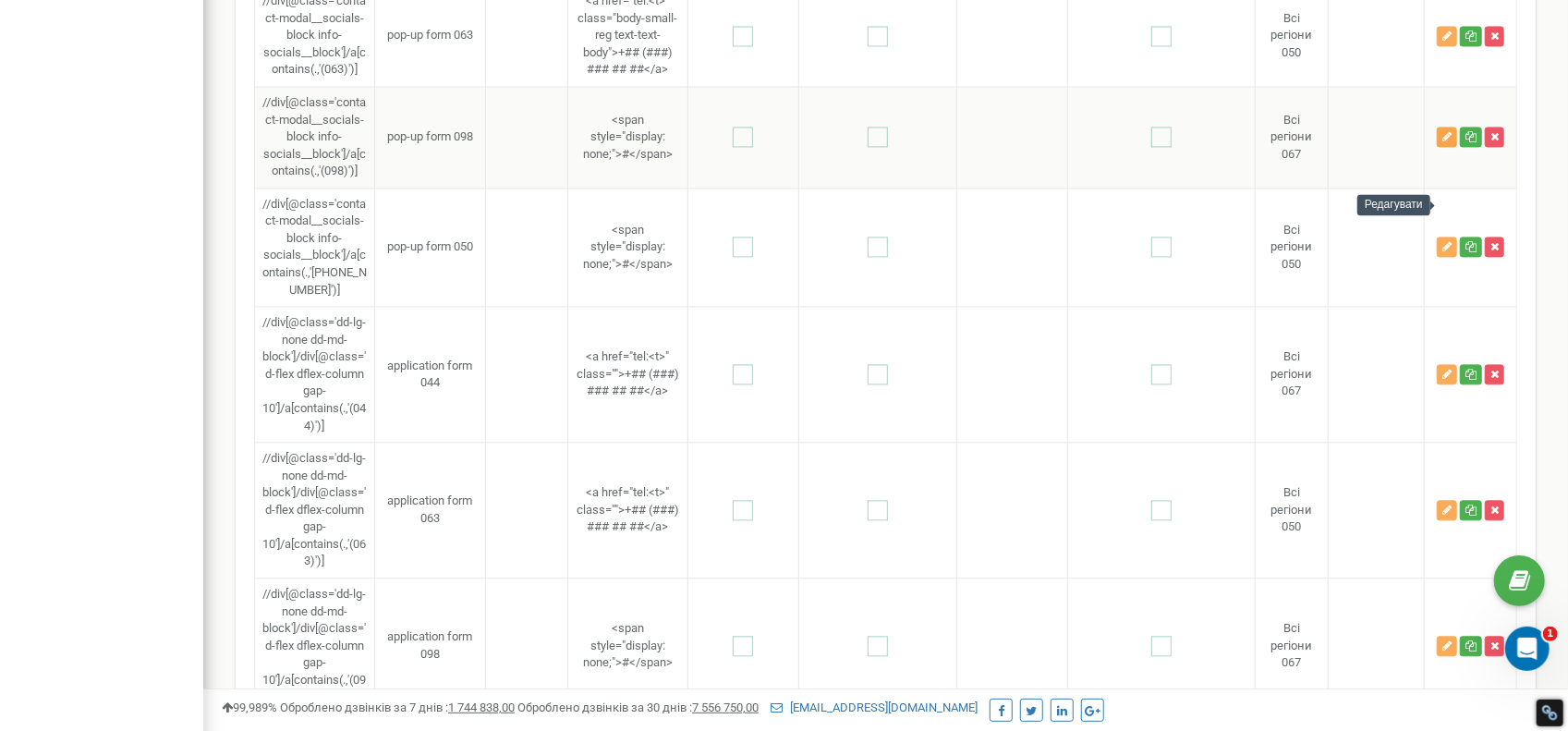
click at [1450, 142] on icon "button" at bounding box center [1447, 137] width 9 height 11
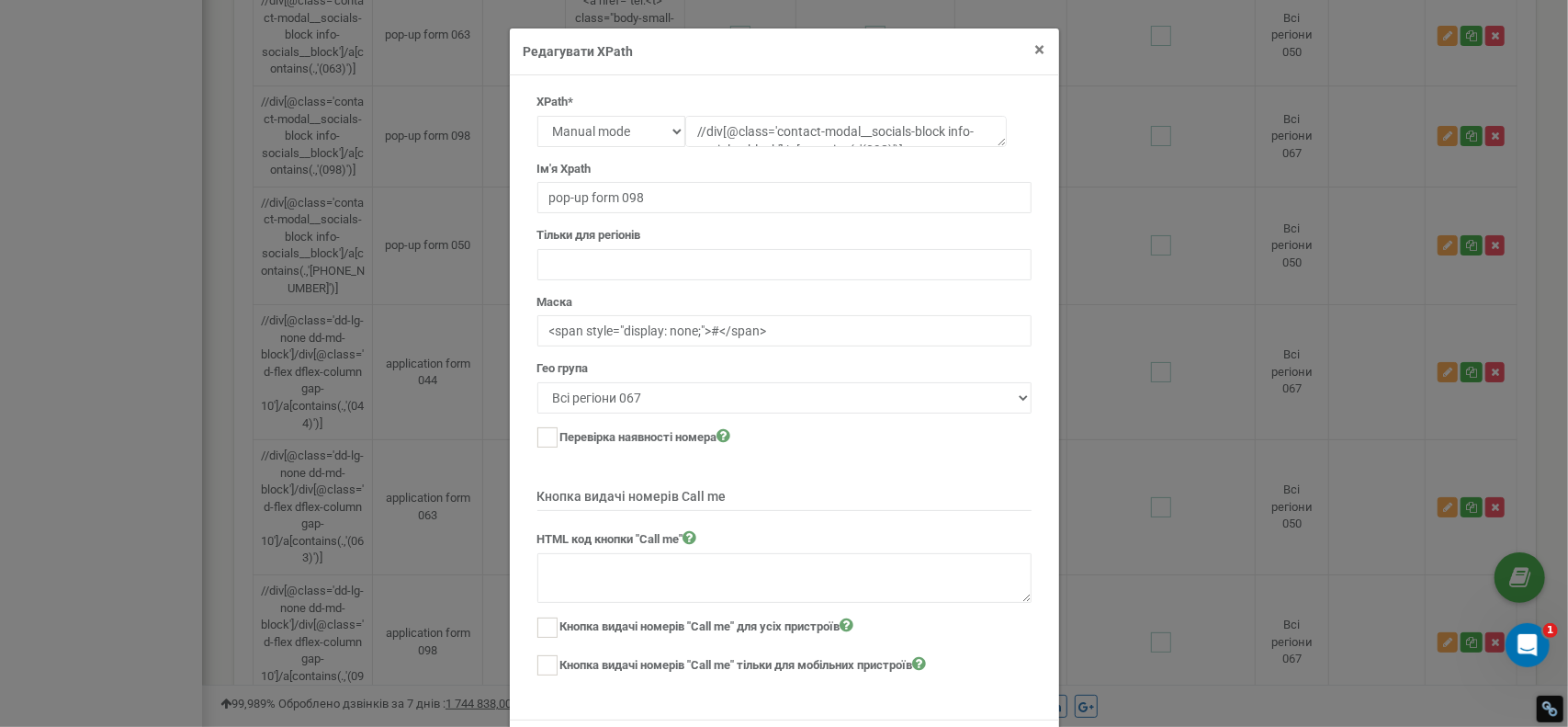
click at [1036, 55] on span "×" at bounding box center [1040, 49] width 10 height 22
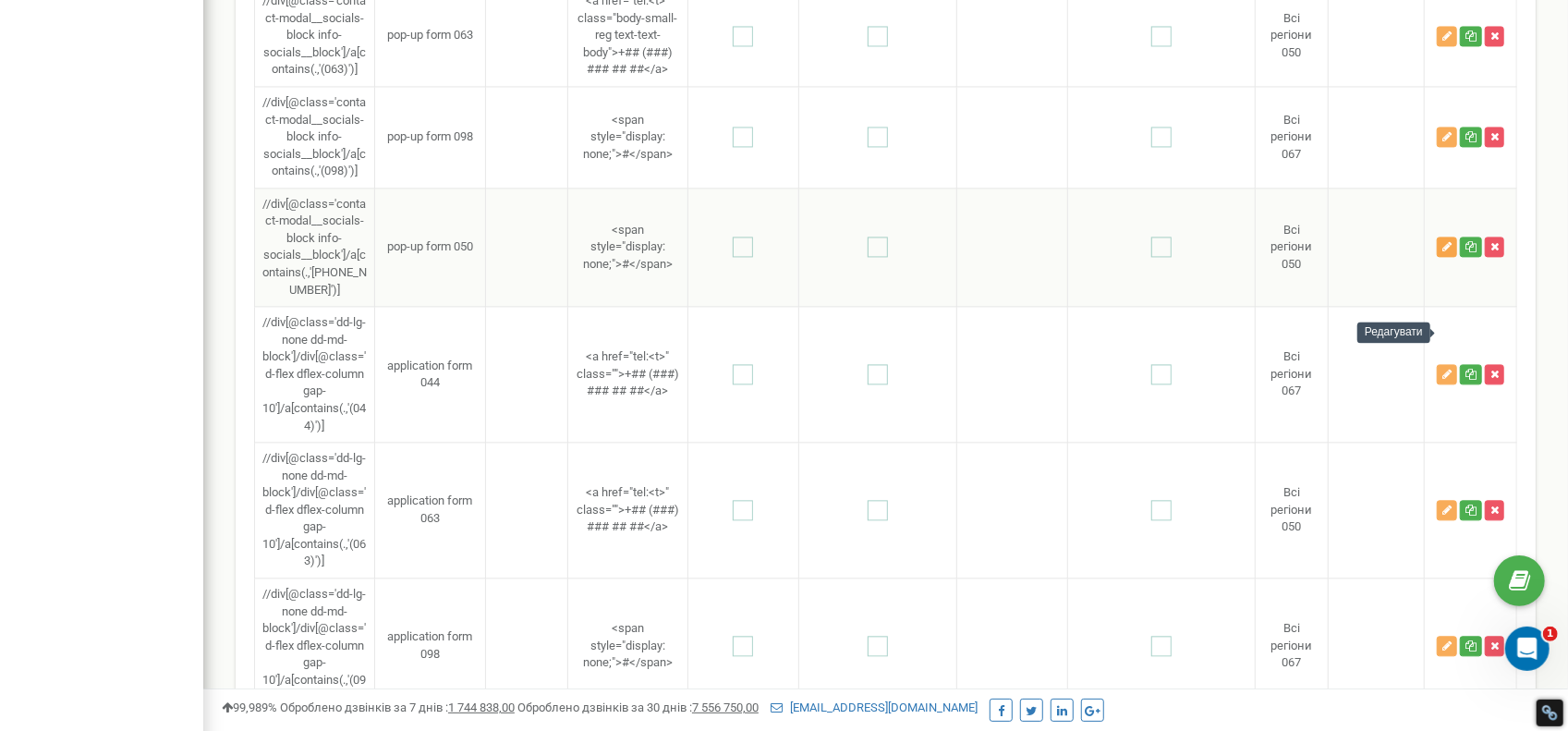
click at [1442, 256] on button "button" at bounding box center [1447, 247] width 21 height 21
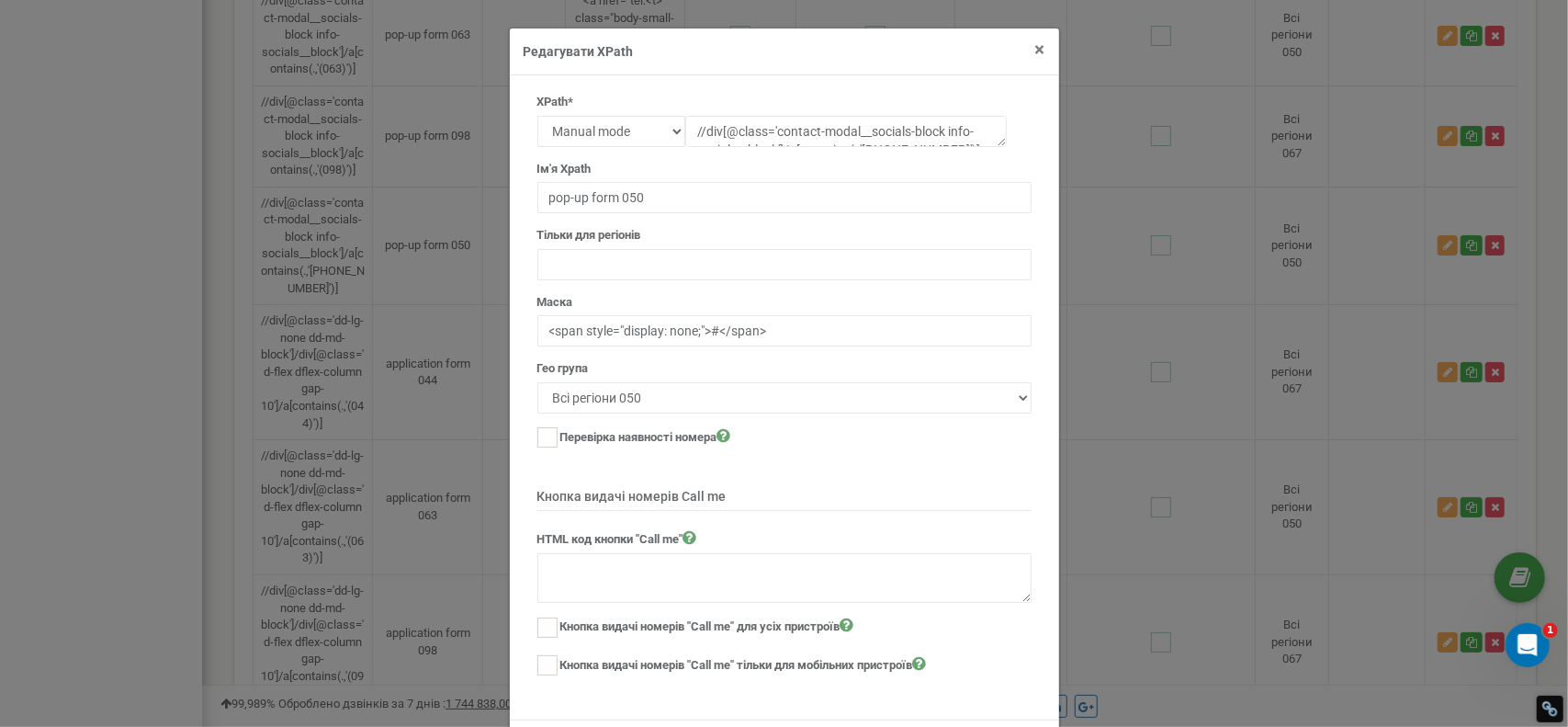
click at [1038, 50] on span "×" at bounding box center [1040, 49] width 10 height 22
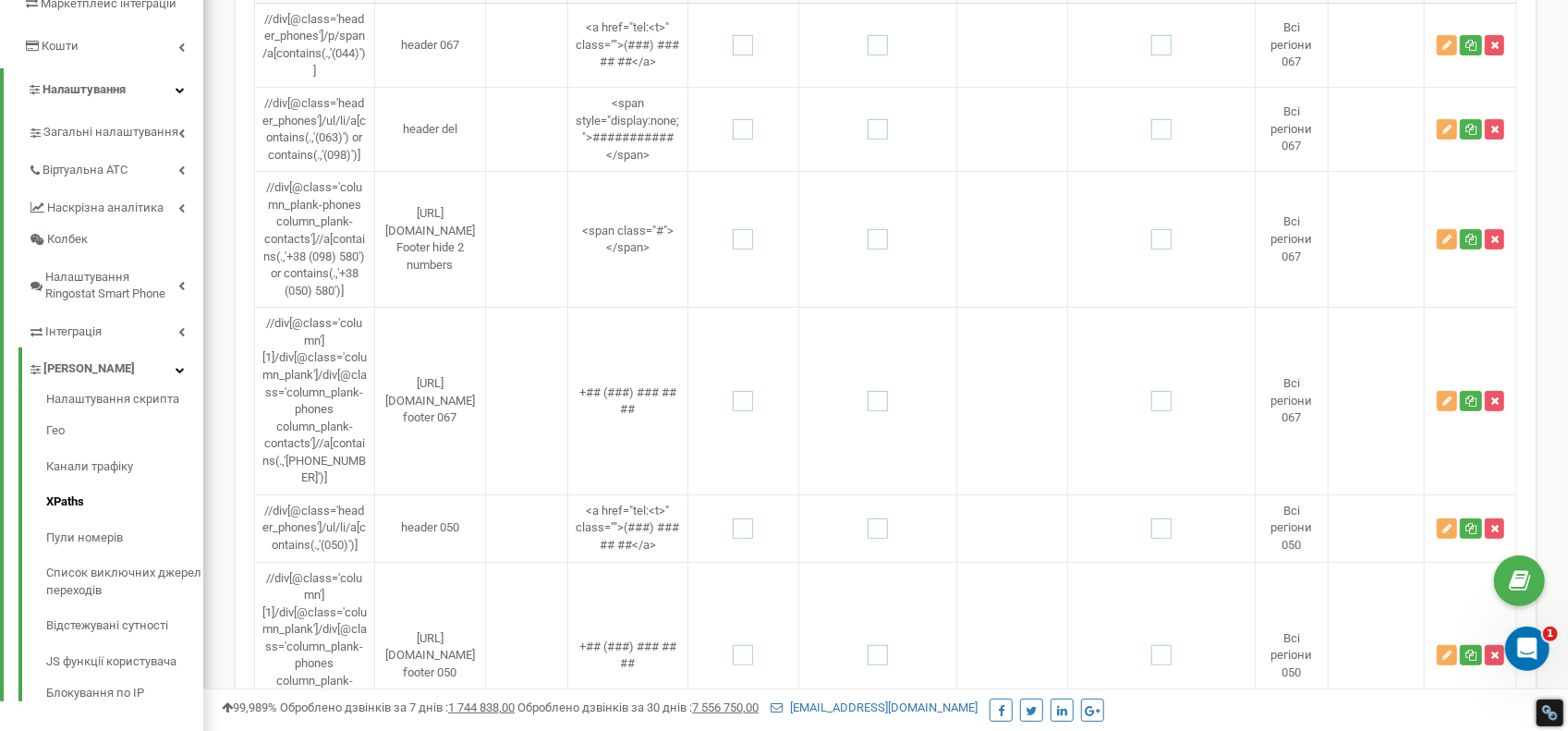
scroll to position [0, 0]
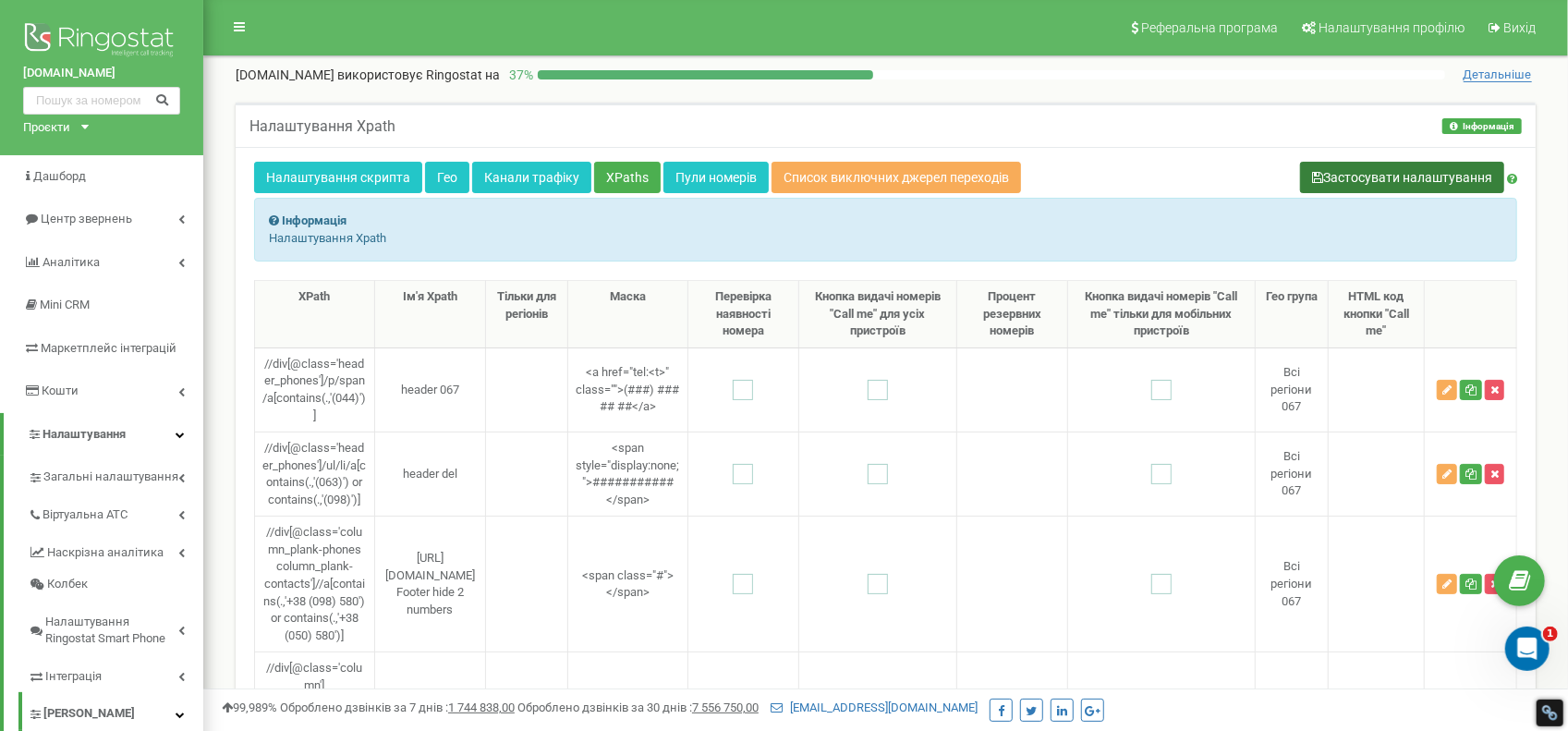
click at [1419, 175] on button "Застосувати налаштування" at bounding box center [1402, 178] width 204 height 32
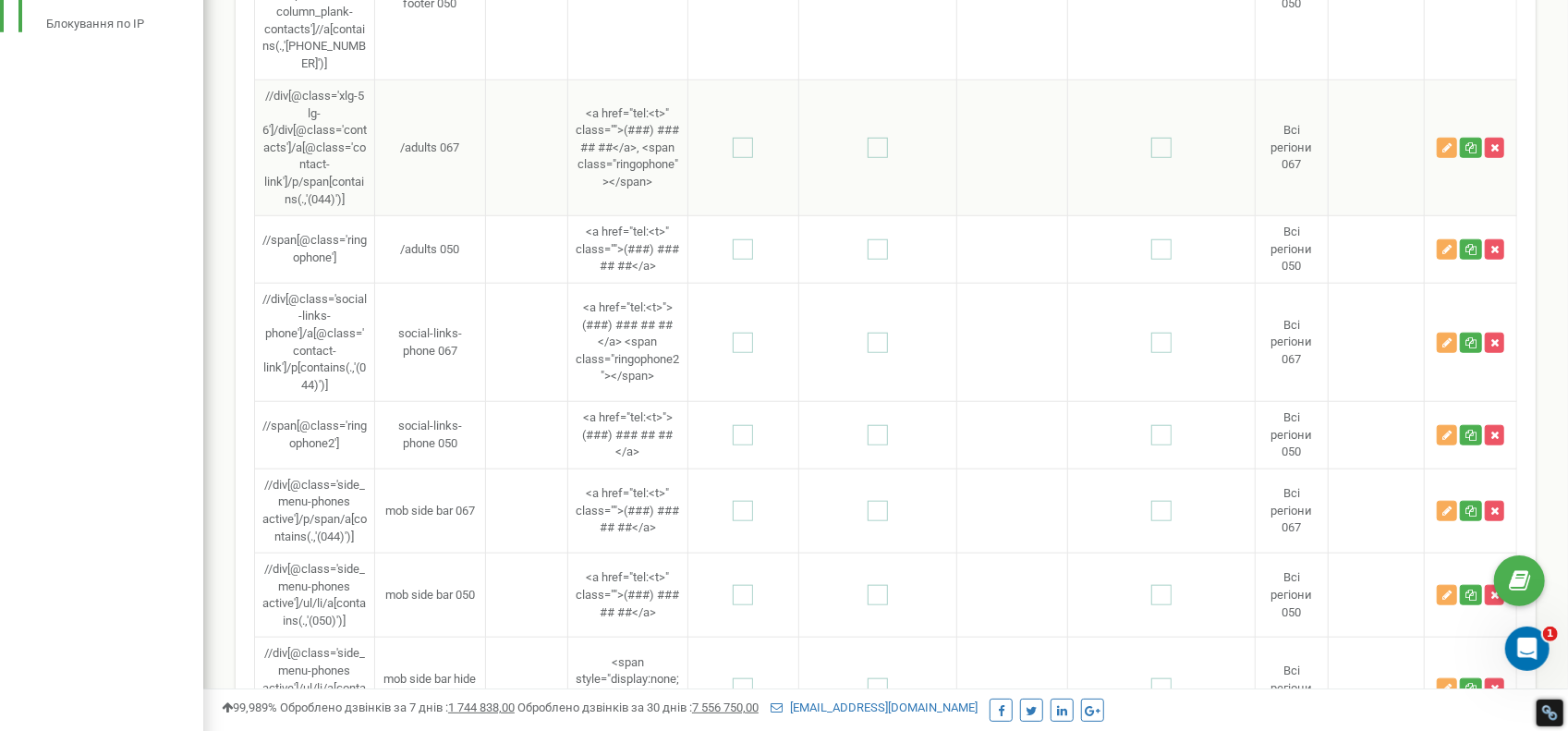
scroll to position [1016, 0]
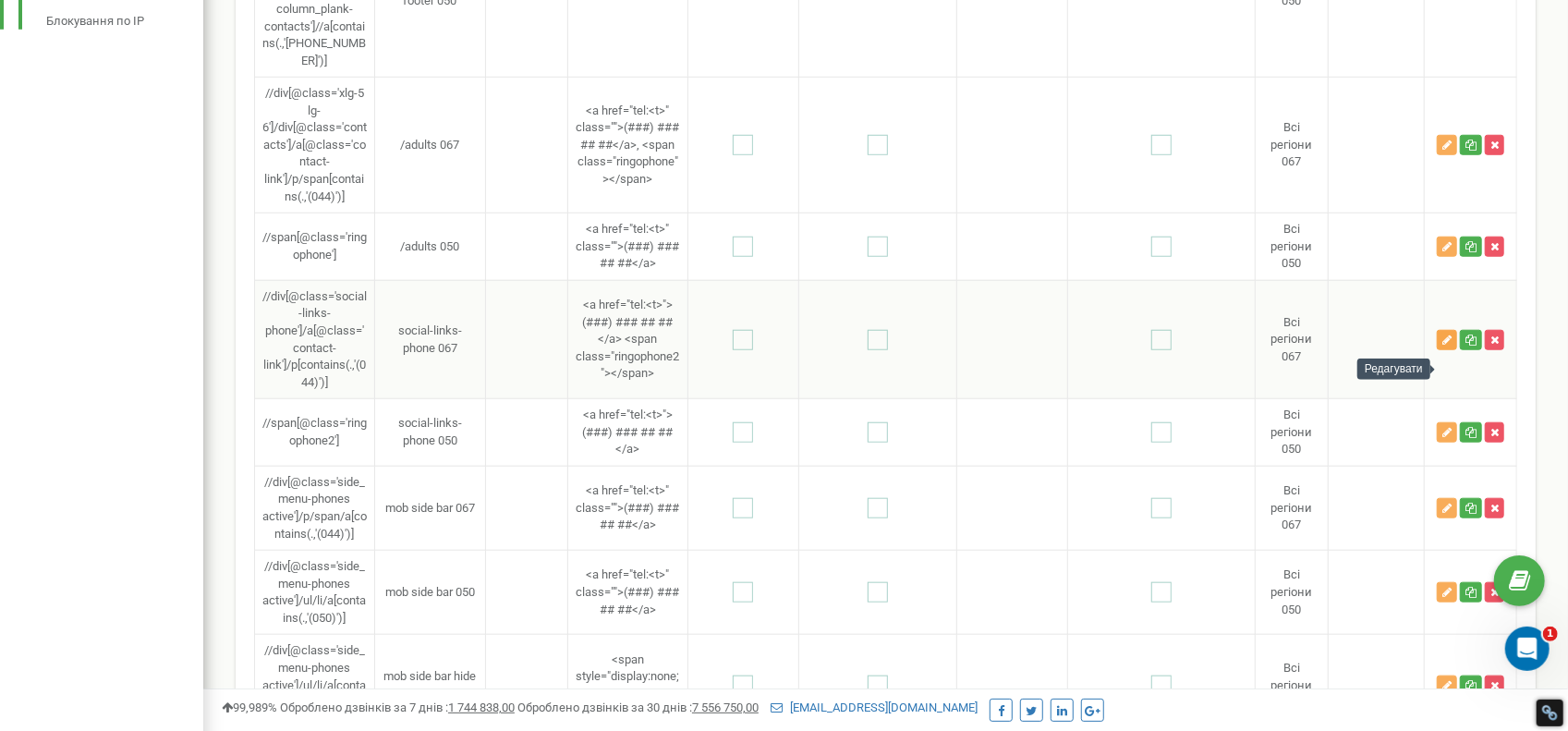
click at [1443, 350] on button "button" at bounding box center [1447, 340] width 21 height 21
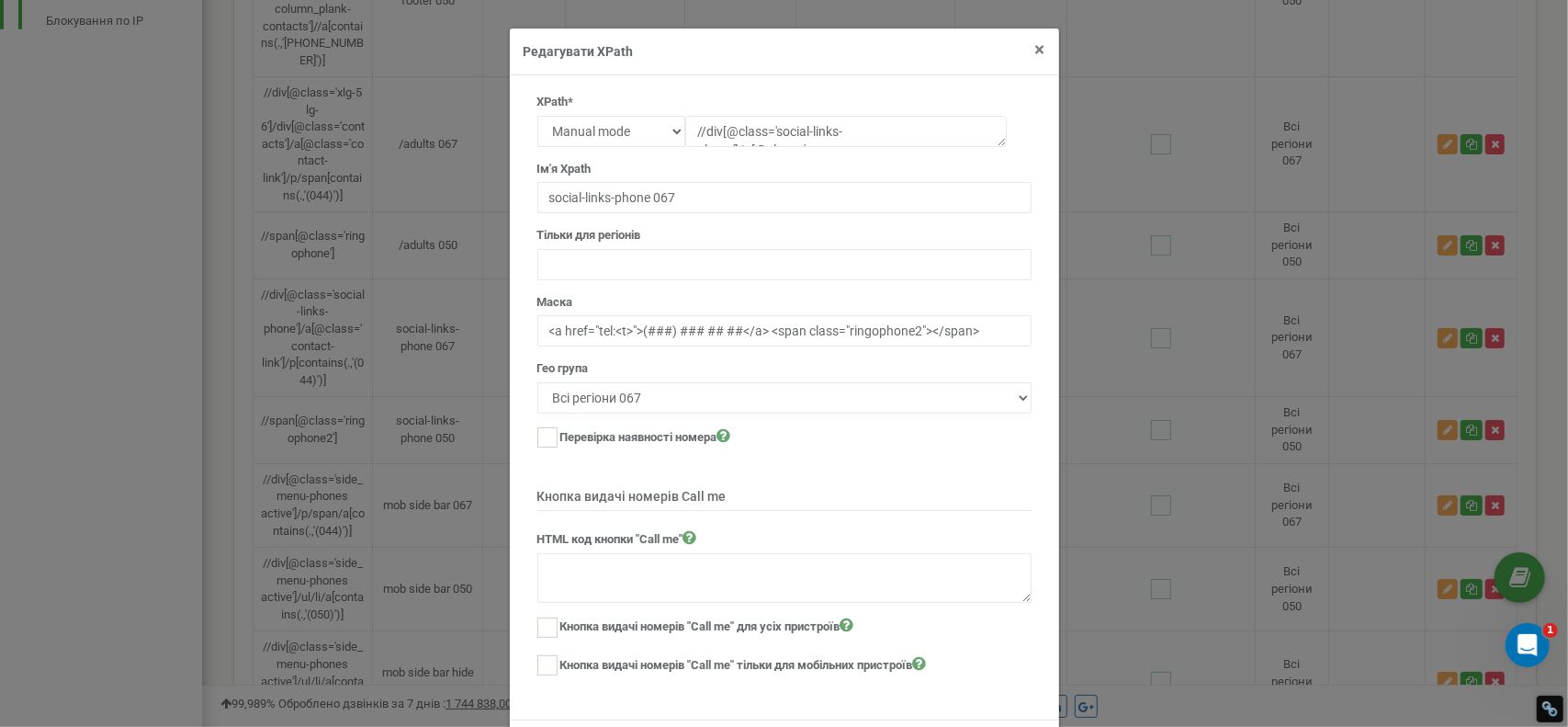
click at [1036, 44] on span "×" at bounding box center [1040, 49] width 10 height 22
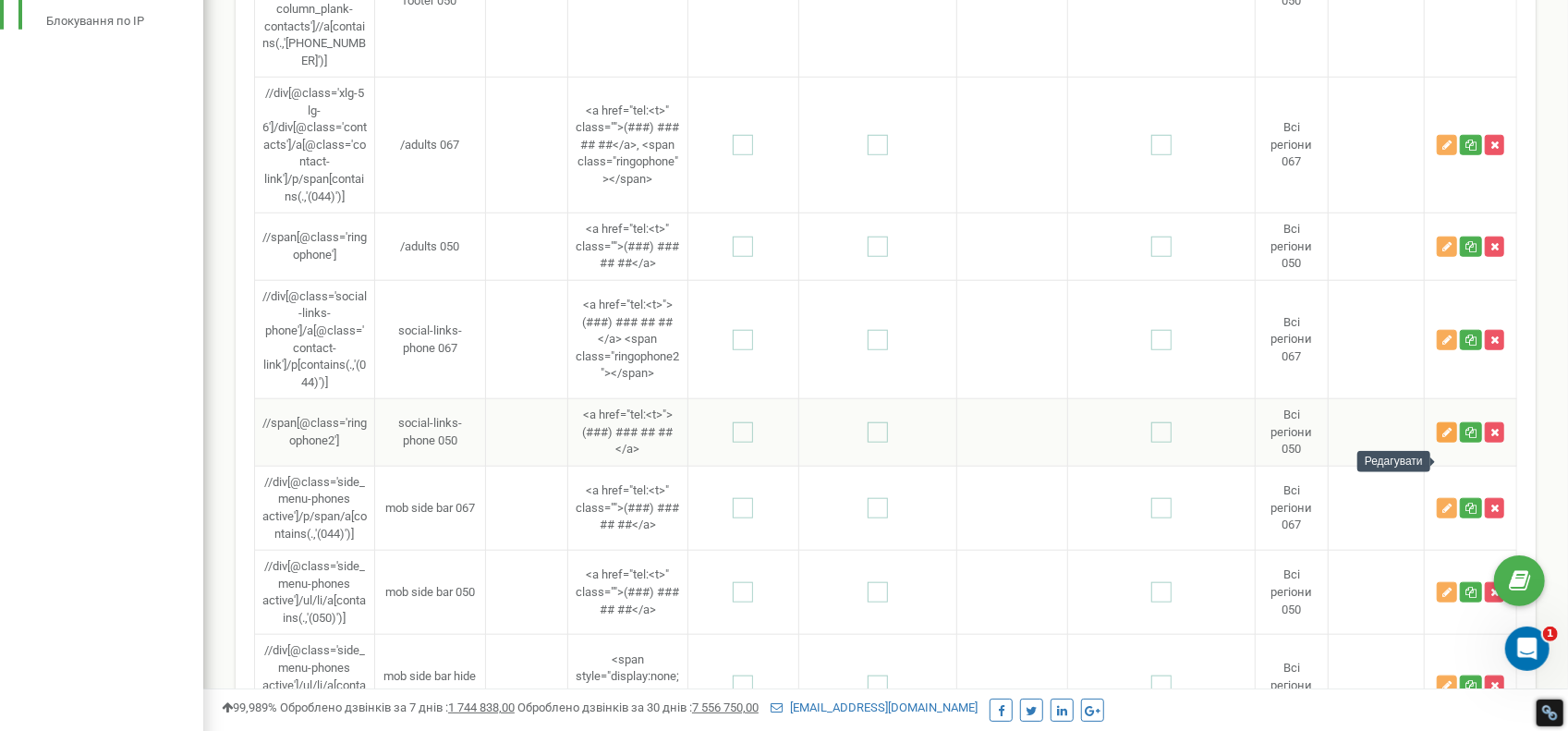
click at [1443, 438] on icon "button" at bounding box center [1447, 432] width 9 height 11
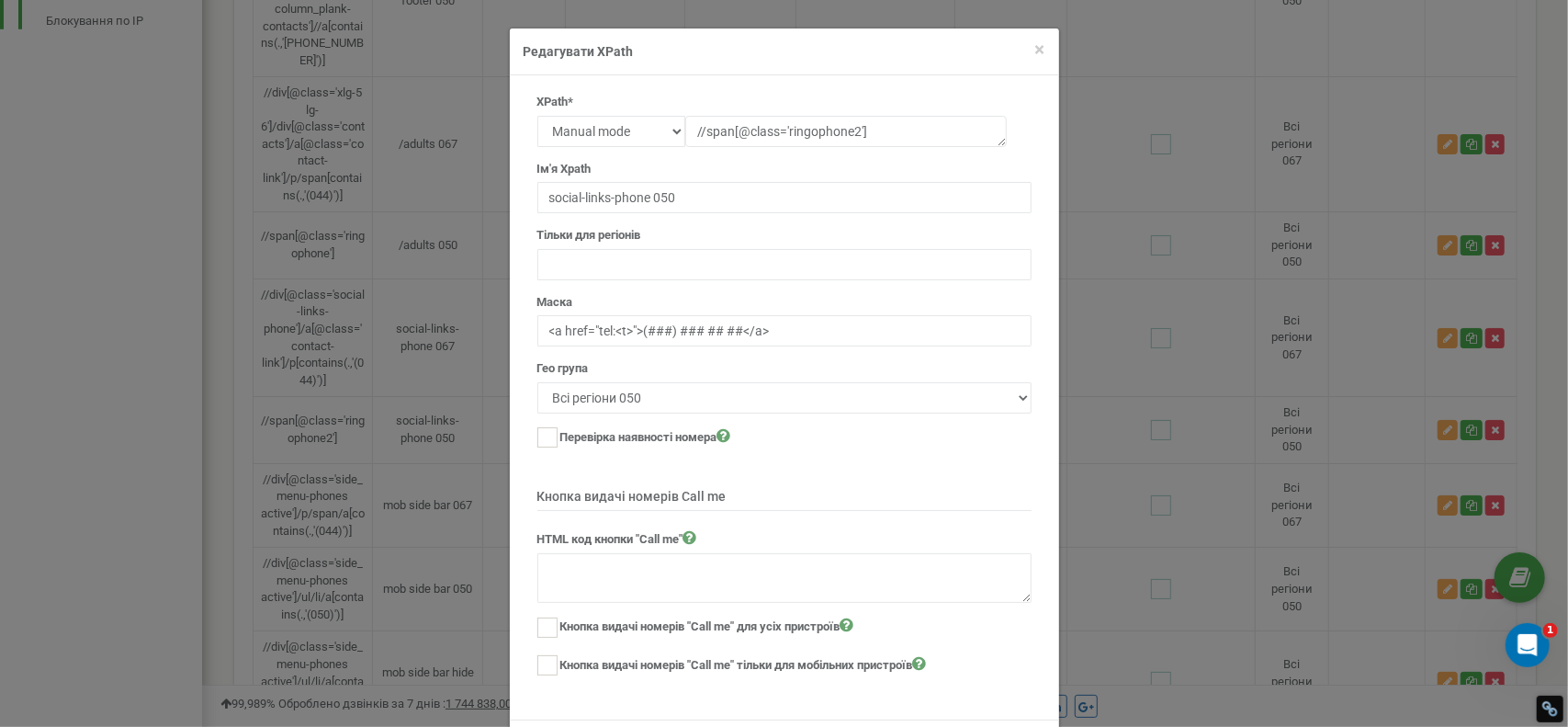
click at [1029, 47] on h4 "Редагувати XPath" at bounding box center [784, 51] width 522 height 19
click at [1036, 52] on span "×" at bounding box center [1040, 49] width 10 height 22
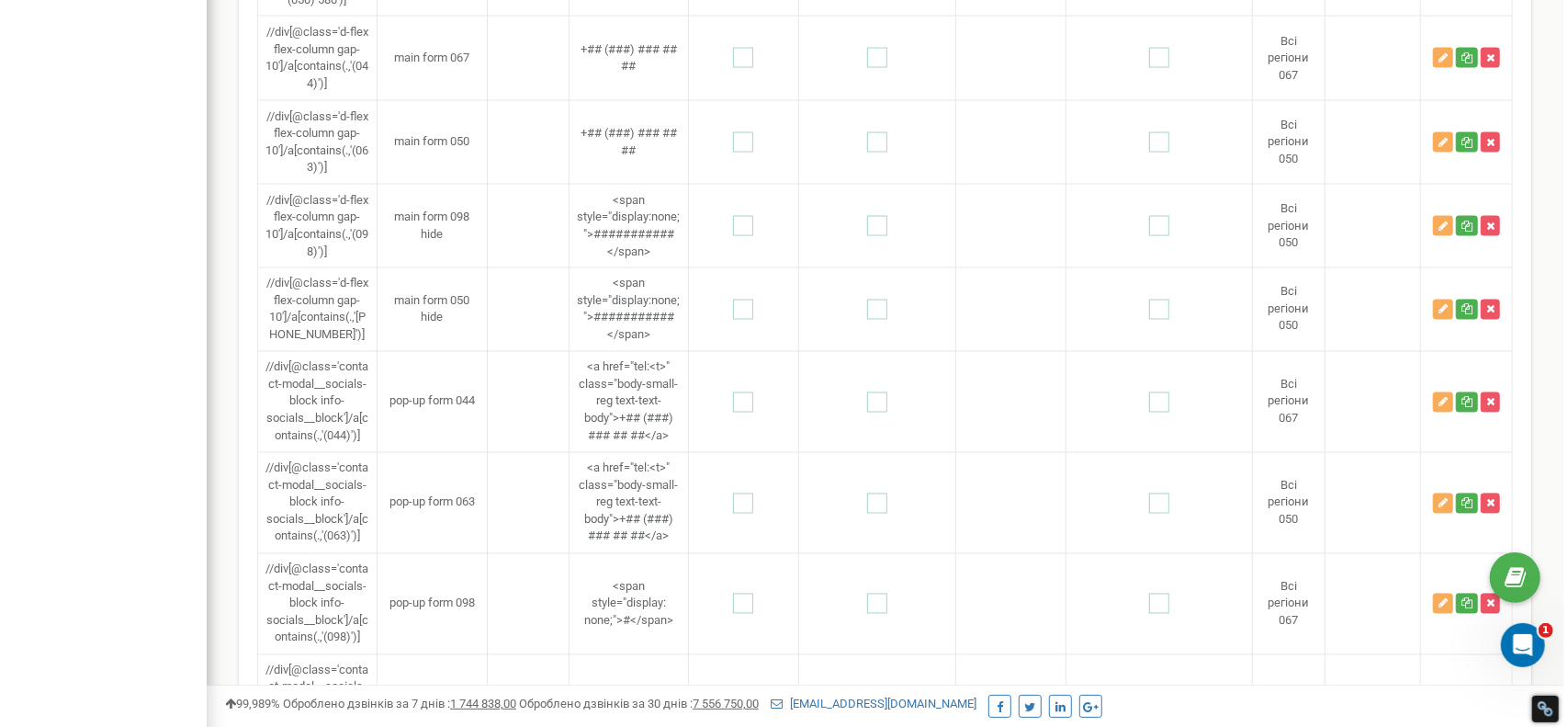
scroll to position [2114, 0]
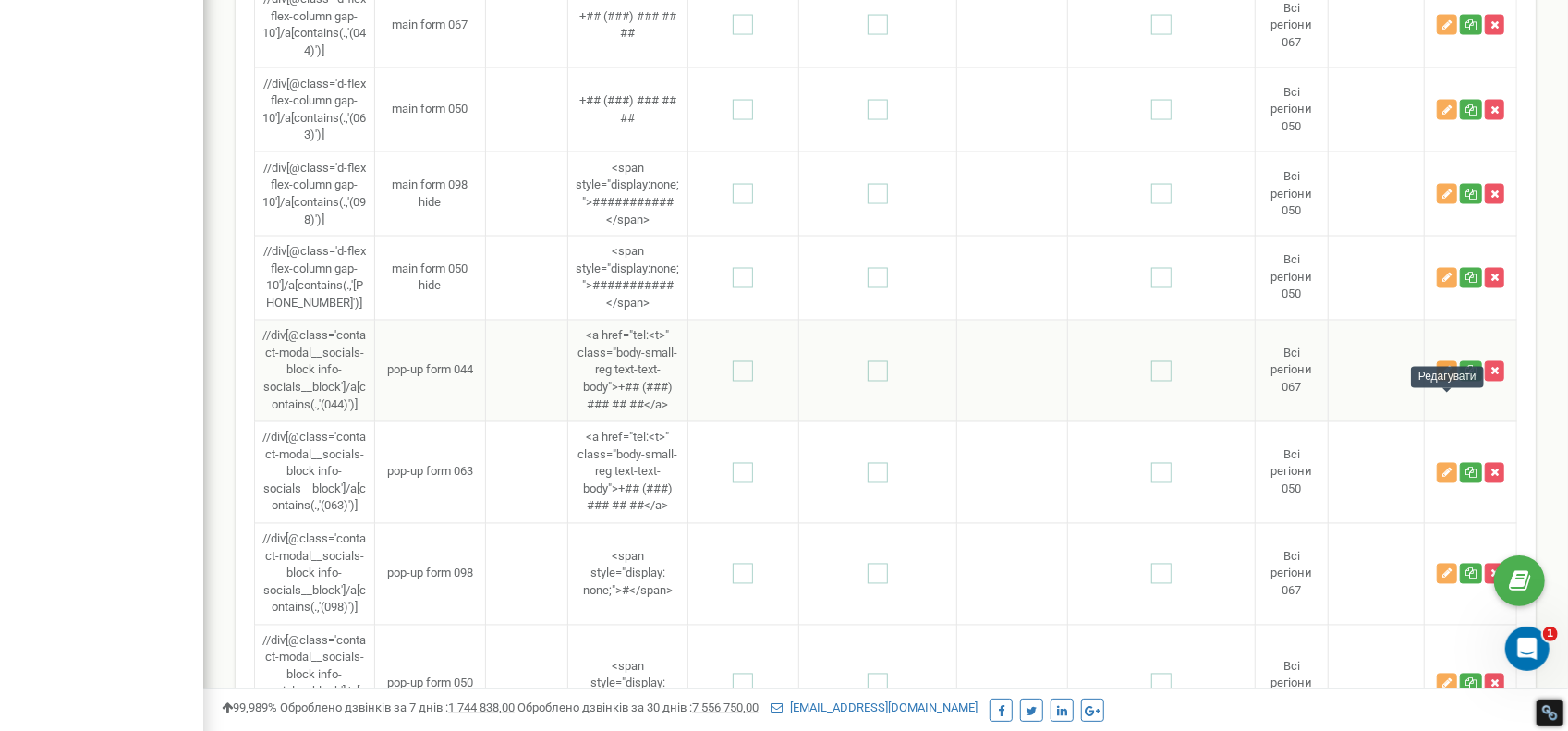
click at [1440, 382] on button "button" at bounding box center [1447, 372] width 21 height 21
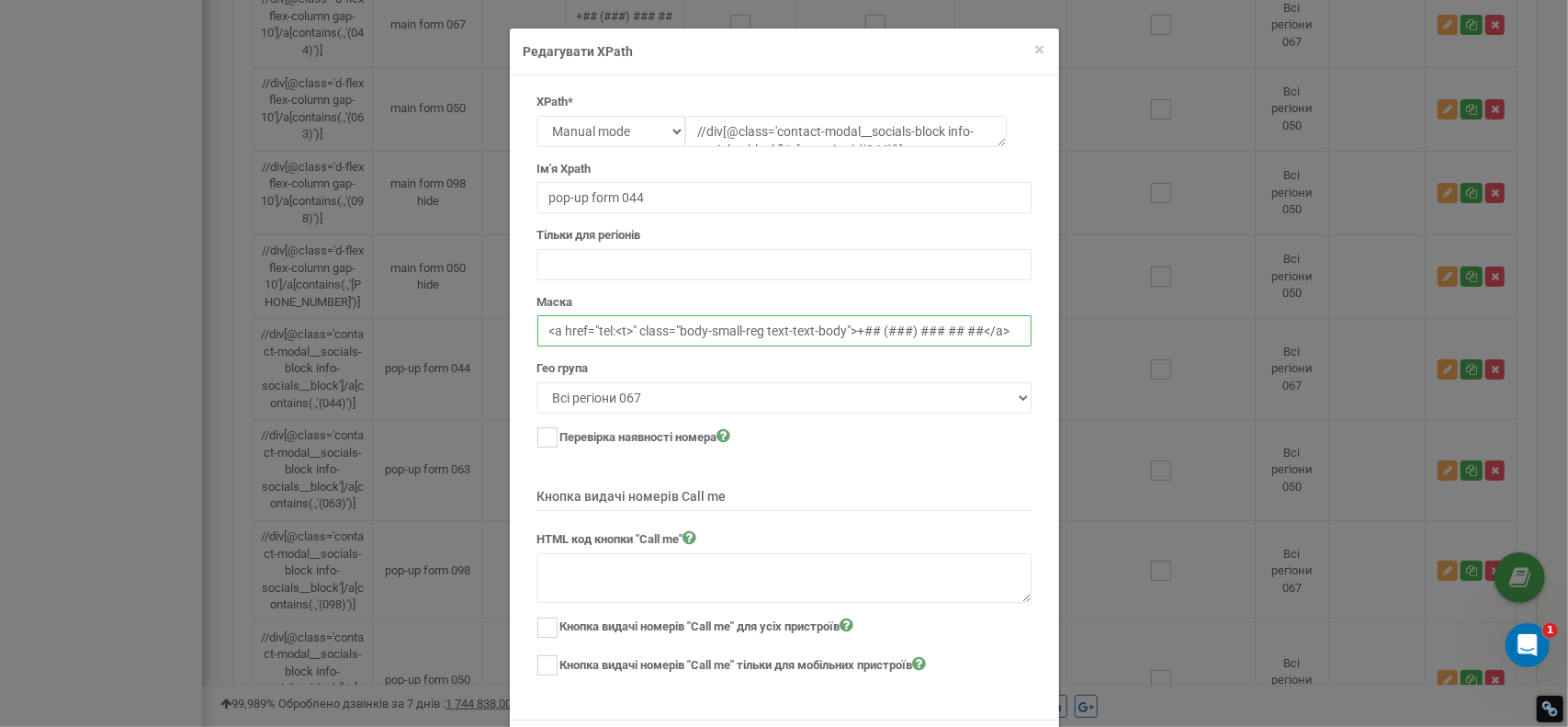
drag, startPoint x: 841, startPoint y: 331, endPoint x: 773, endPoint y: 330, distance: 68.0
click at [773, 330] on input "<a href="tel:<t>" class="body-small-reg text-text-body">+## (###) ### ## ##</a>" at bounding box center [784, 331] width 494 height 32
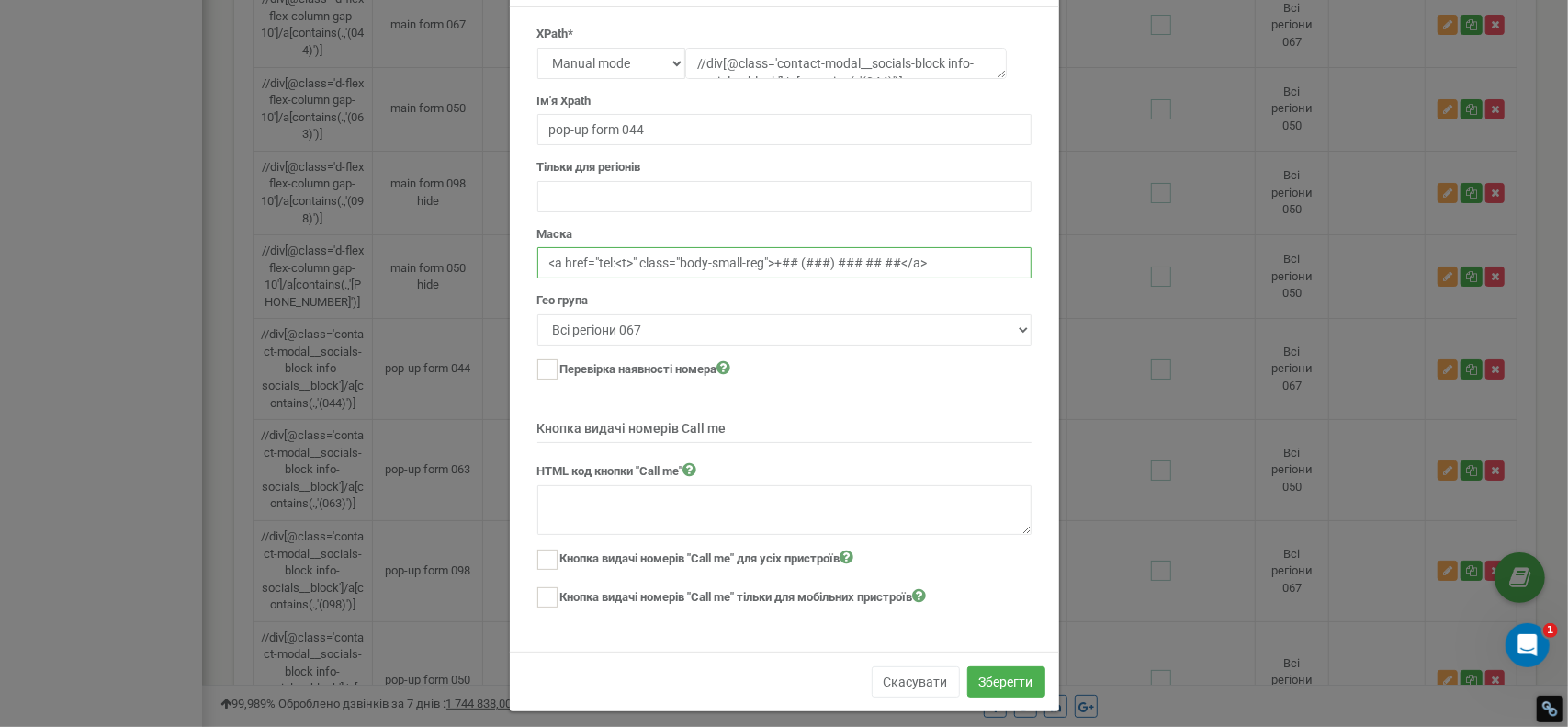
scroll to position [74, 0]
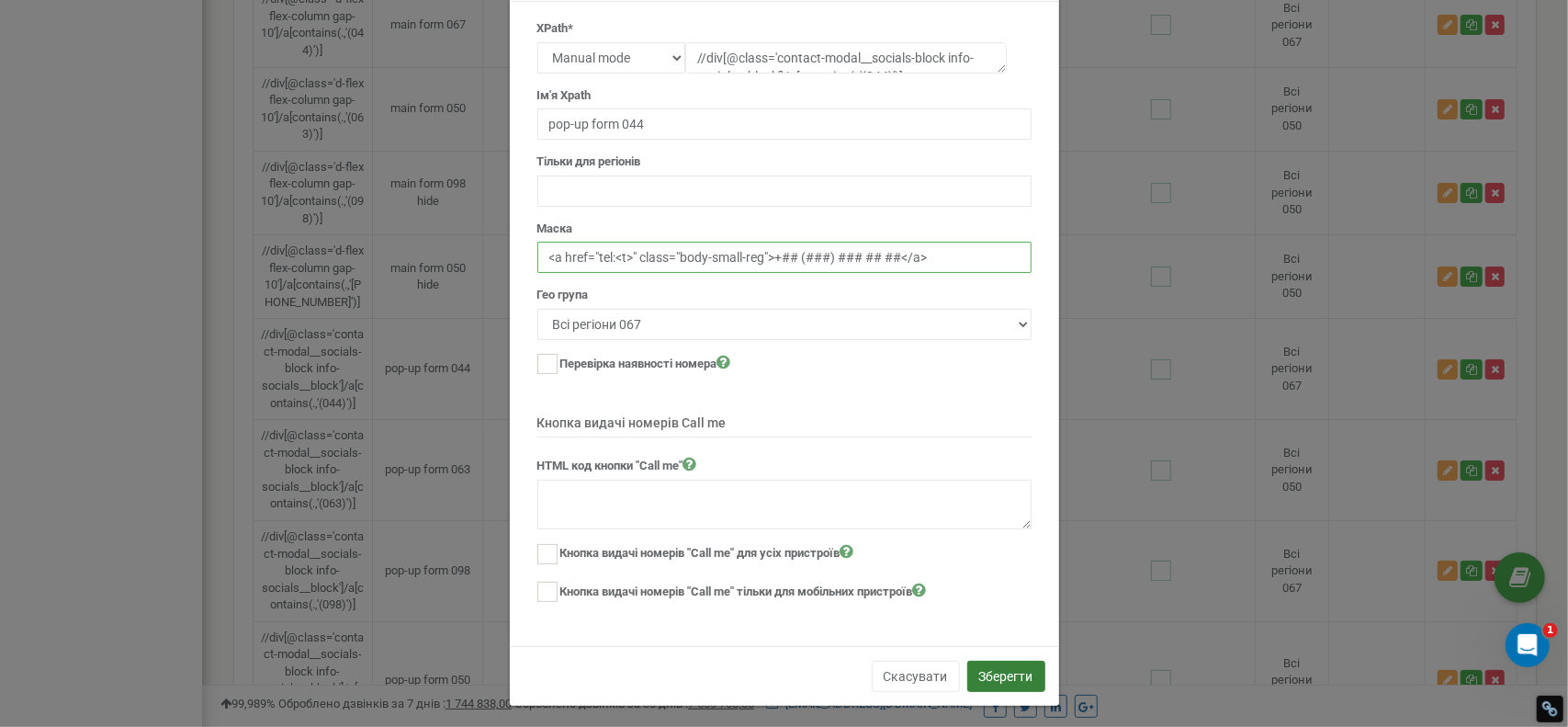
type input "<a href="tel:<t>" class="body-small-reg">+## (###) ### ## ##</a>"
click at [998, 665] on button "Зберегти" at bounding box center [1007, 677] width 78 height 32
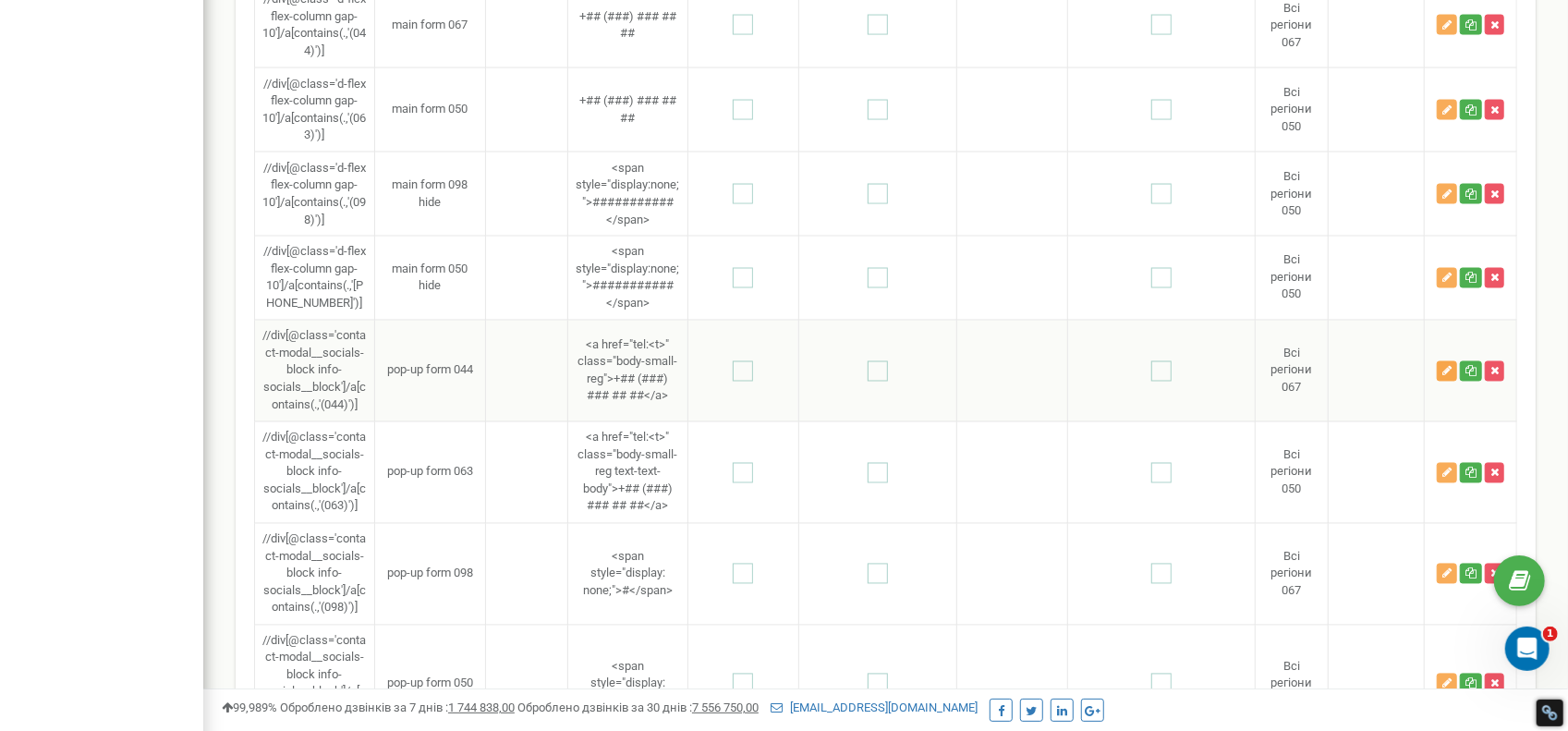
click at [1446, 377] on icon "button" at bounding box center [1447, 372] width 9 height 11
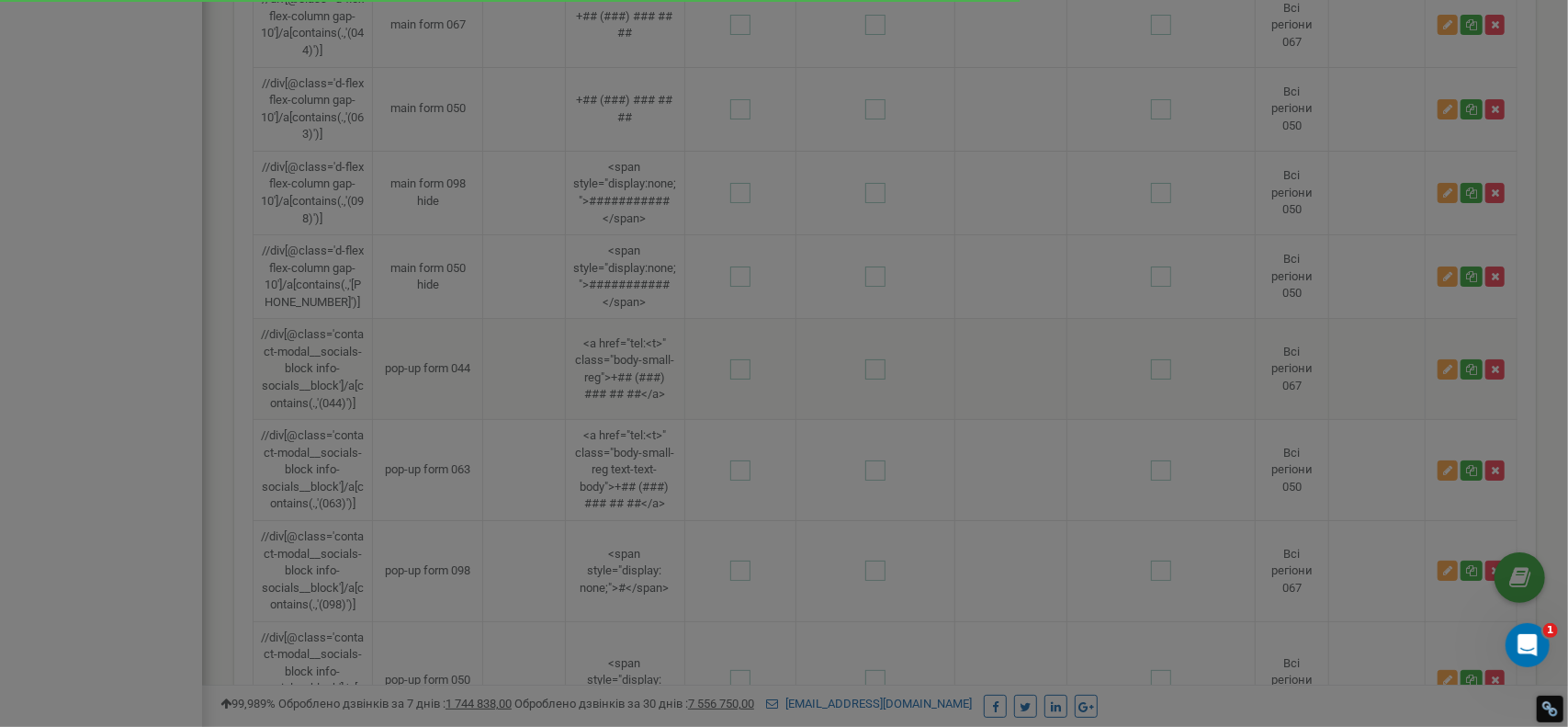
scroll to position [0, 0]
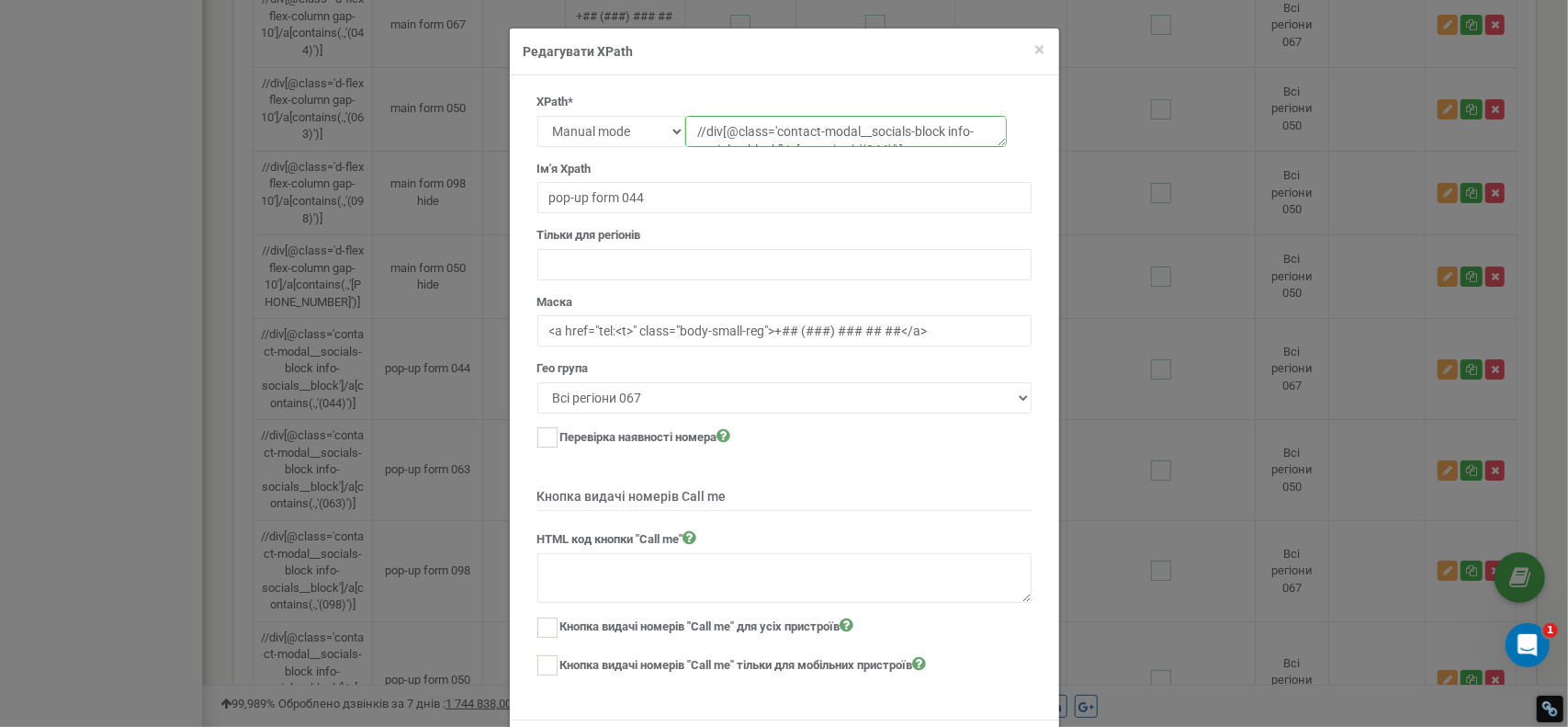
drag, startPoint x: 991, startPoint y: 141, endPoint x: 991, endPoint y: 205, distance: 64.0
click at [991, 205] on form "XPath* Text Class Id Manual mode //div[@class='contact-modal__socials-block inf…" at bounding box center [784, 386] width 494 height 585
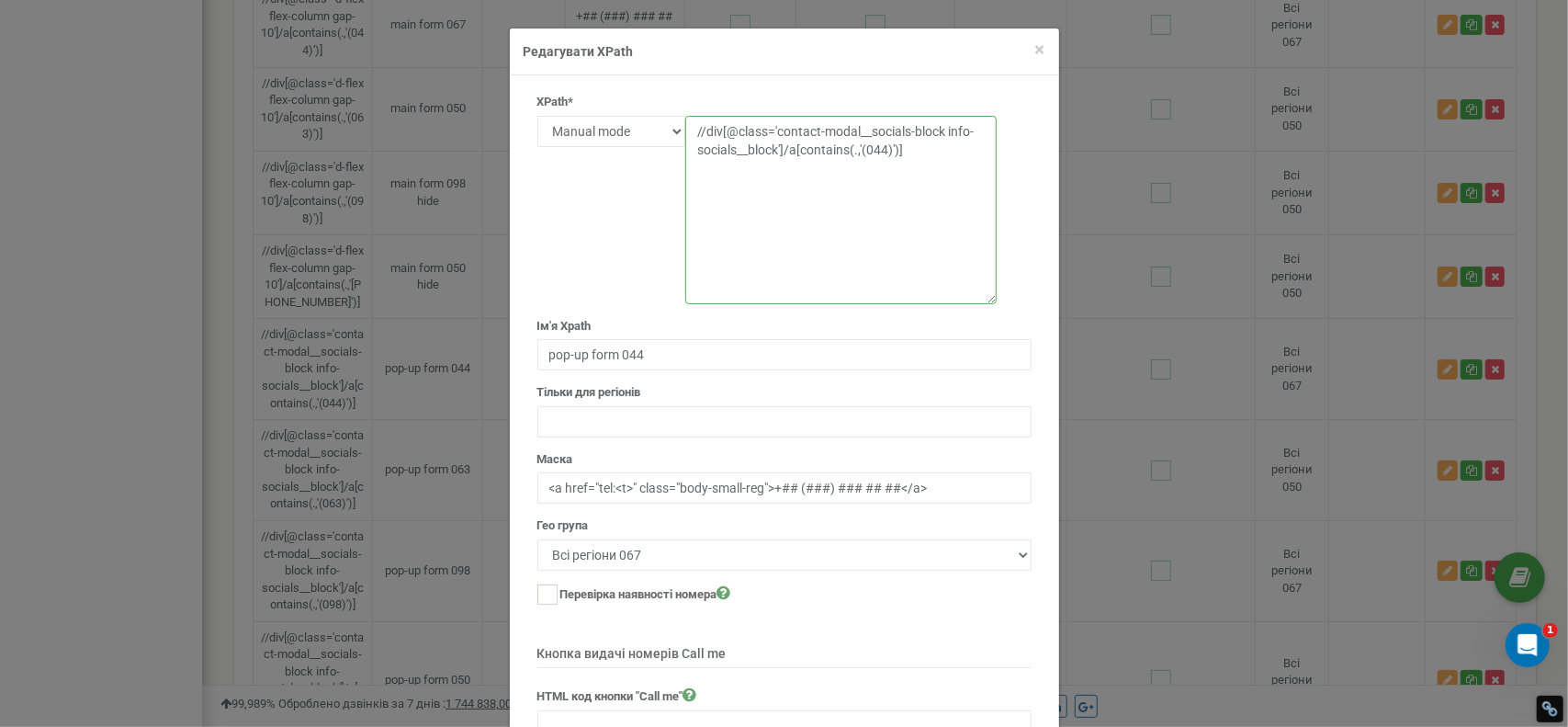
drag, startPoint x: 998, startPoint y: 141, endPoint x: 988, endPoint y: 299, distance: 158.3
click at [988, 299] on textarea "//div[@class='contact-modal__socials-block info-socials__block']/a[contains(.,'…" at bounding box center [840, 209] width 312 height 188
drag, startPoint x: 761, startPoint y: 494, endPoint x: 678, endPoint y: 494, distance: 83.0
click at [678, 494] on input "<a href="tel:<t>" class="body-small-reg">+## (###) ### ## ##</a>" at bounding box center [784, 488] width 494 height 32
paste input "text-text-body"
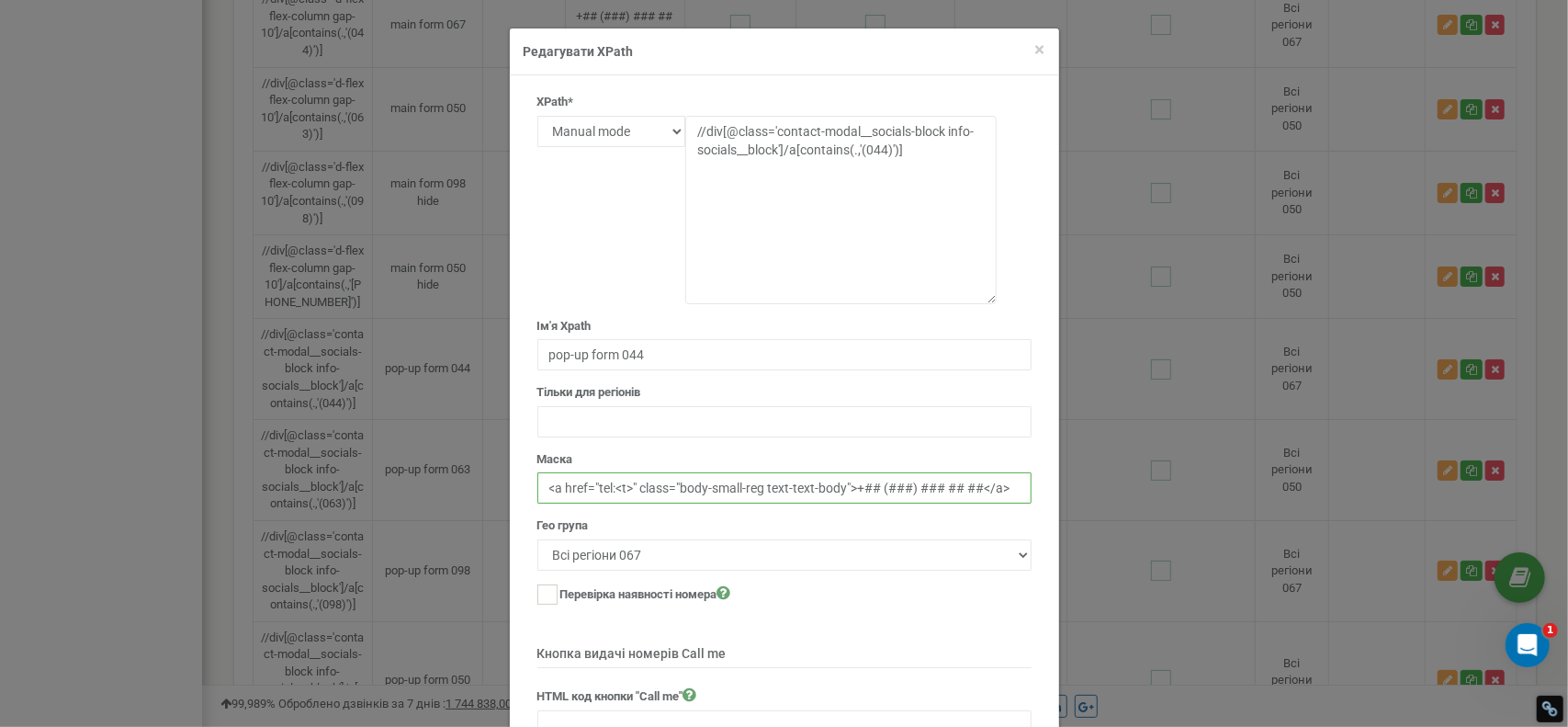
drag, startPoint x: 844, startPoint y: 489, endPoint x: 680, endPoint y: 492, distance: 164.0
click at [680, 492] on input "<a href="tel:<t>" class="body-small-reg text-text-body">+## (###) ### ## ##</a>" at bounding box center [784, 488] width 494 height 32
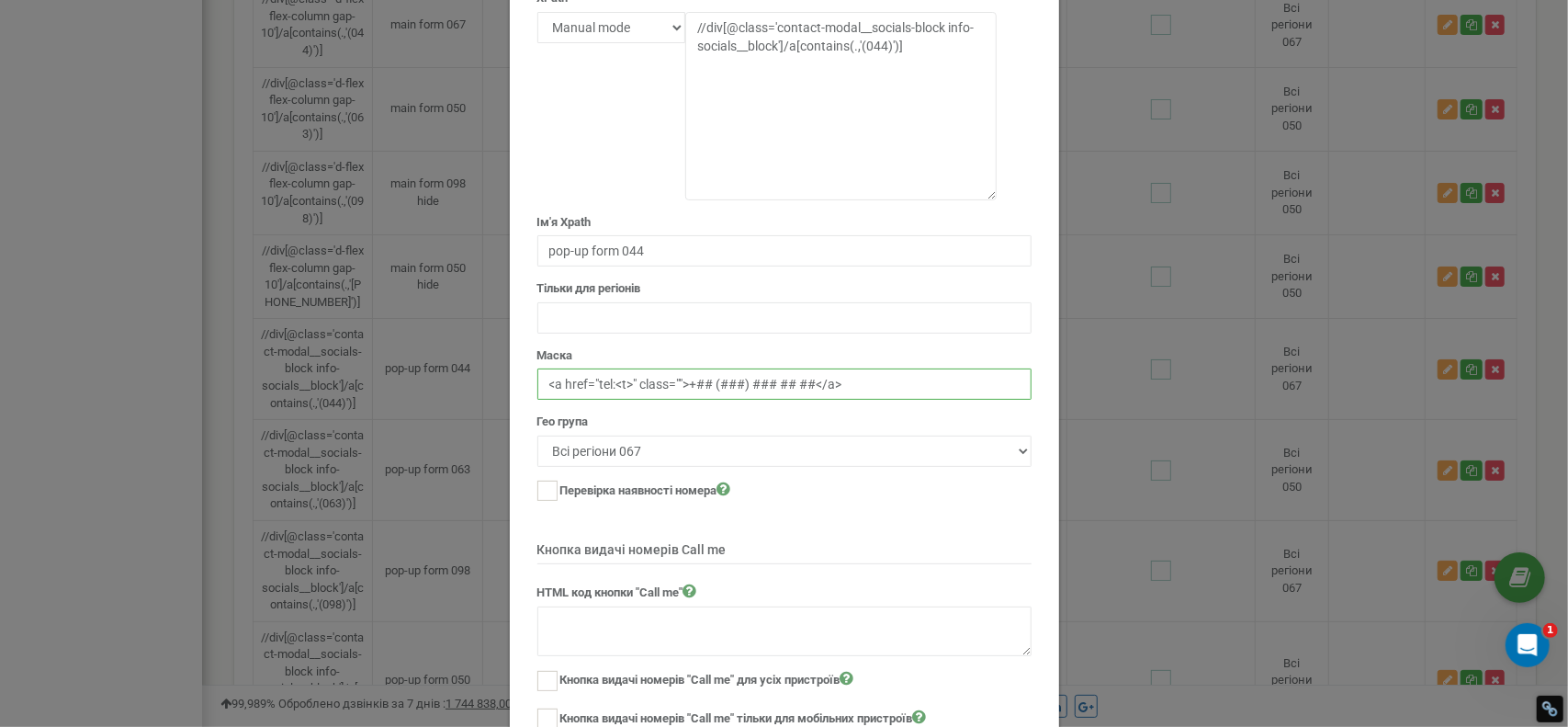
scroll to position [232, 0]
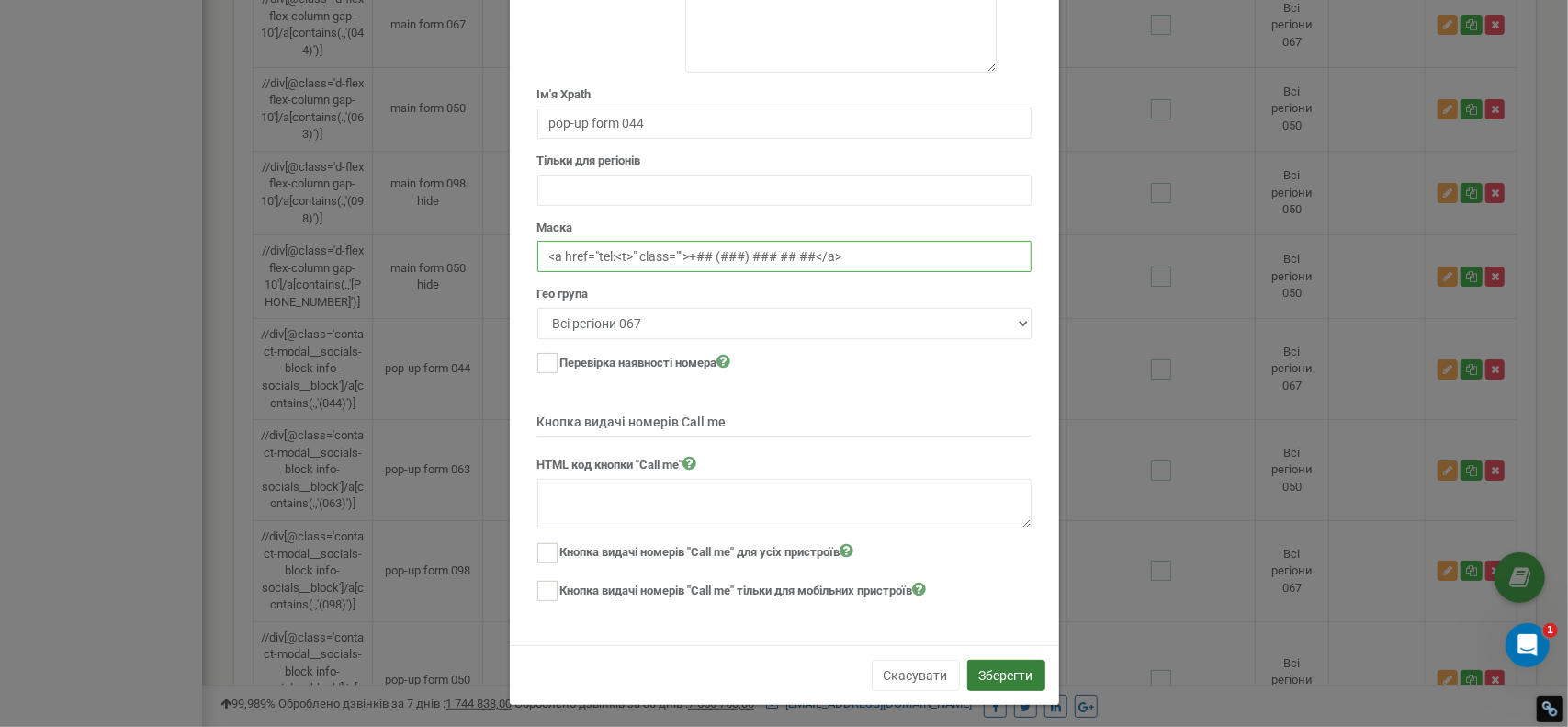
type input "<a href="tel:<t>" class="">+## (###) ### ## ##</a>"
click at [992, 681] on button "Зберегти" at bounding box center [1007, 676] width 78 height 32
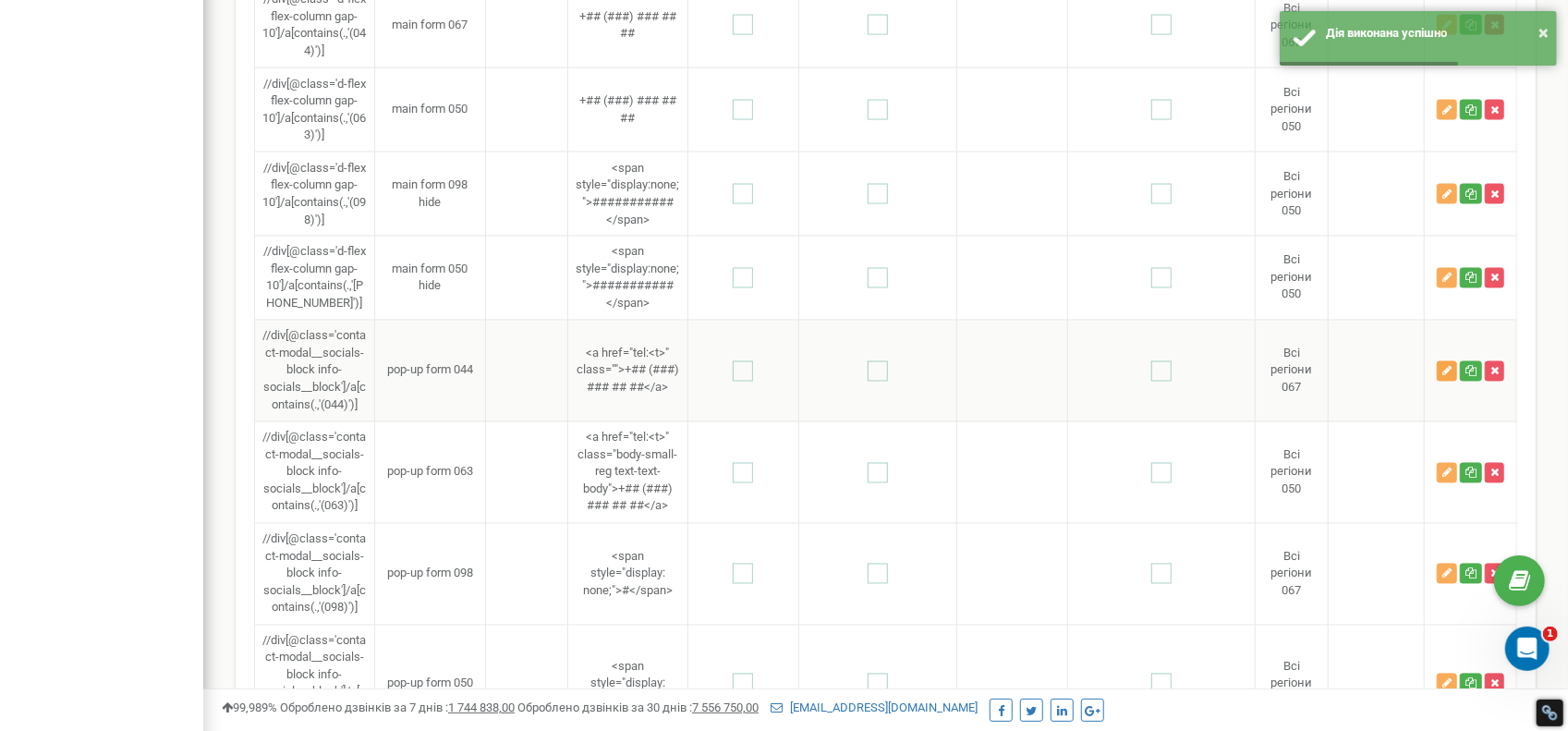
click at [1443, 377] on icon "button" at bounding box center [1447, 372] width 9 height 11
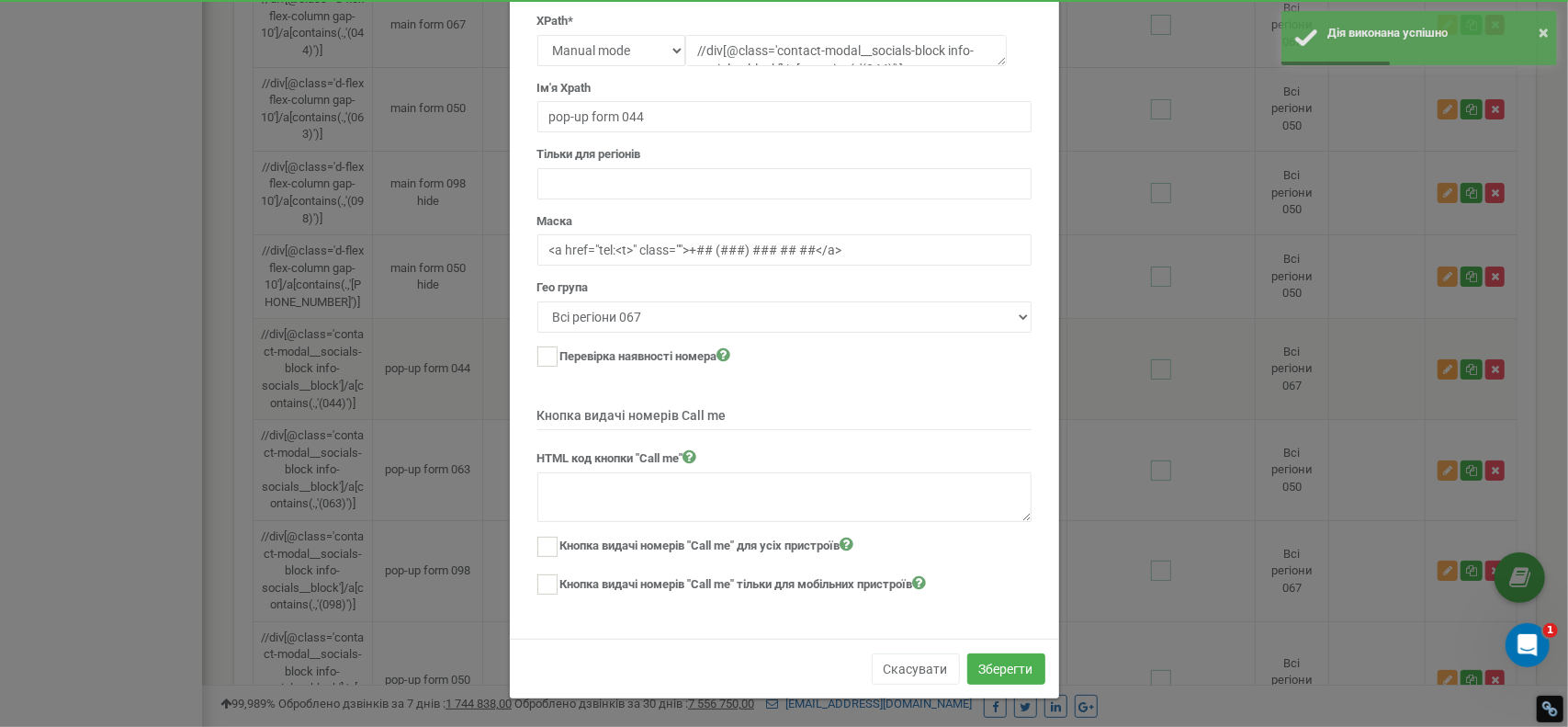
scroll to position [0, 0]
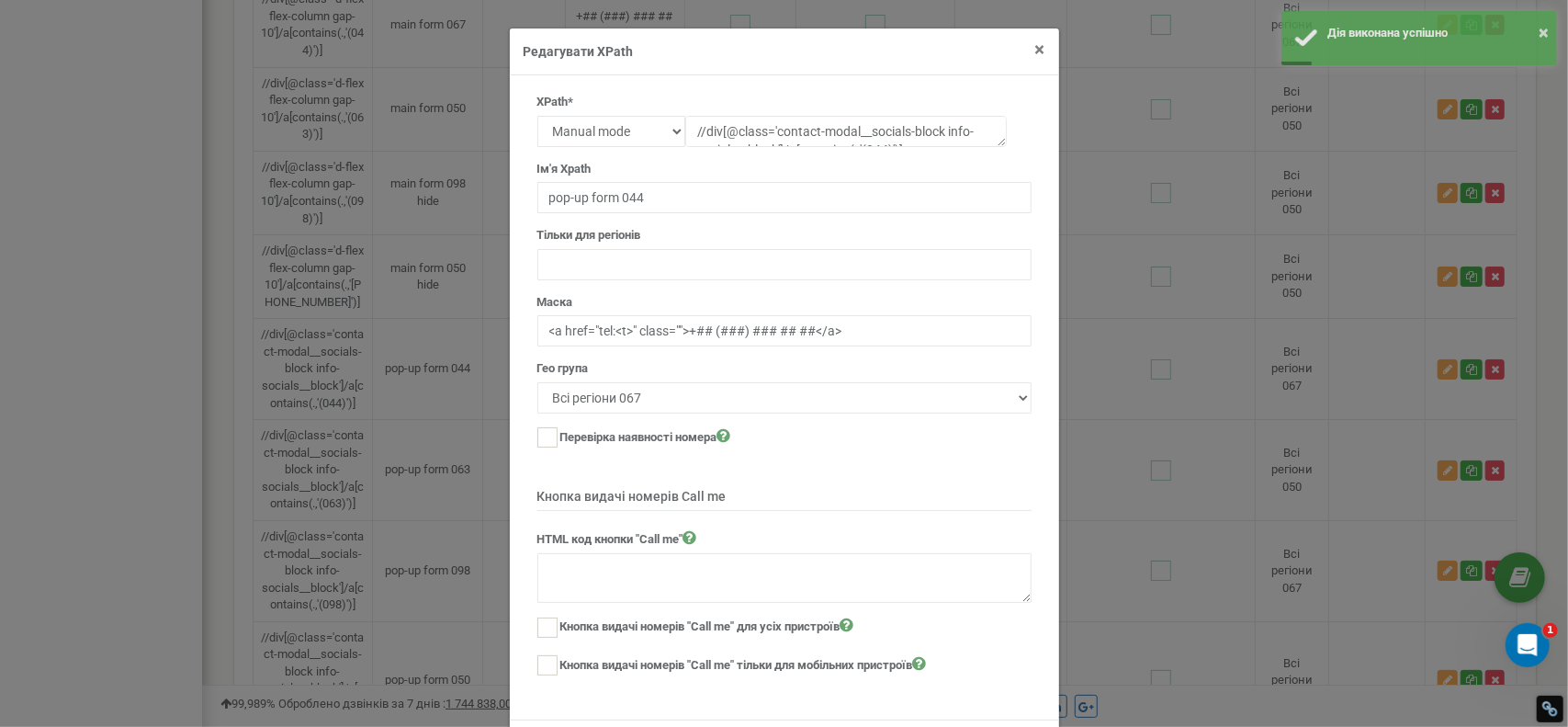
click at [1036, 56] on span "×" at bounding box center [1040, 49] width 10 height 22
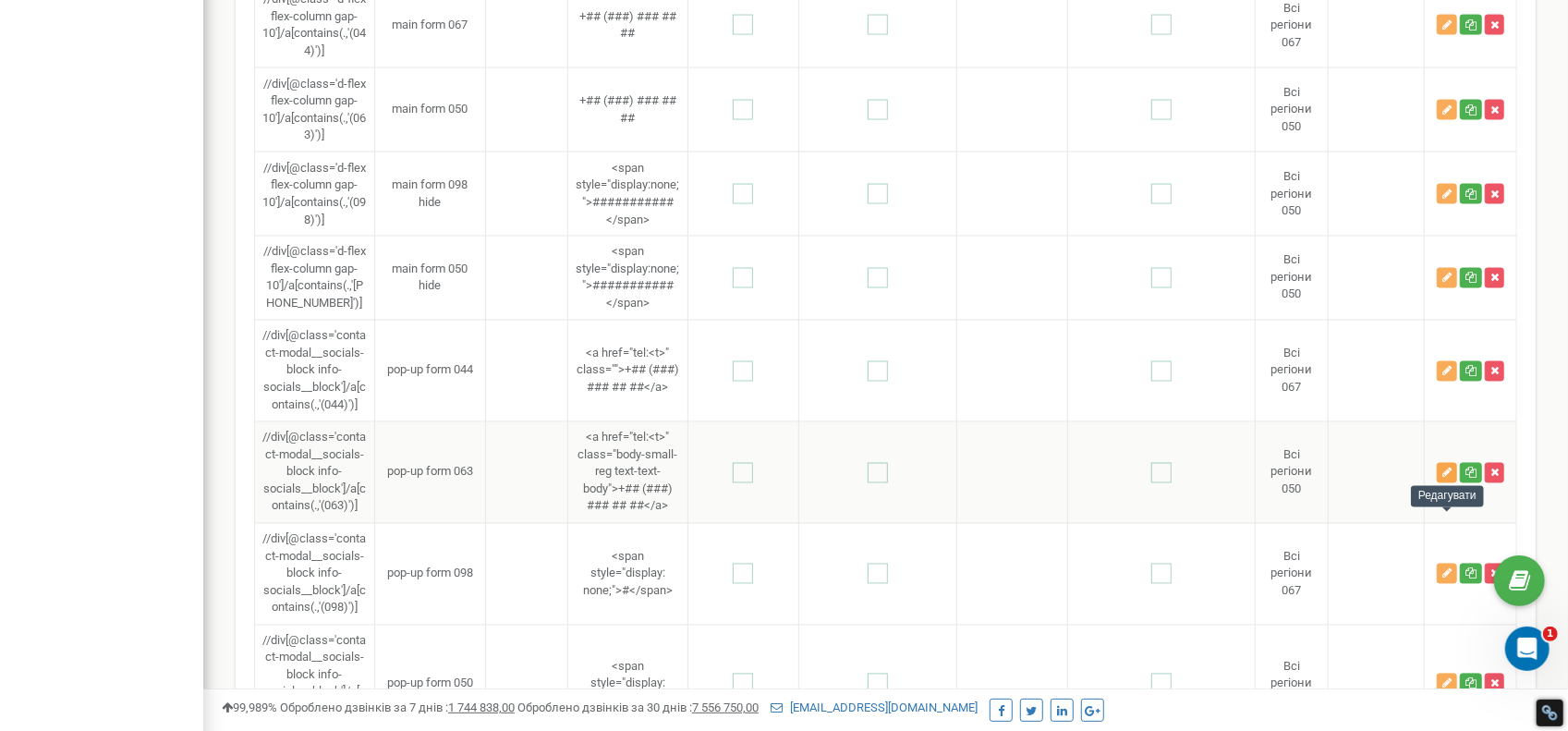
click at [1447, 478] on icon "button" at bounding box center [1447, 474] width 9 height 11
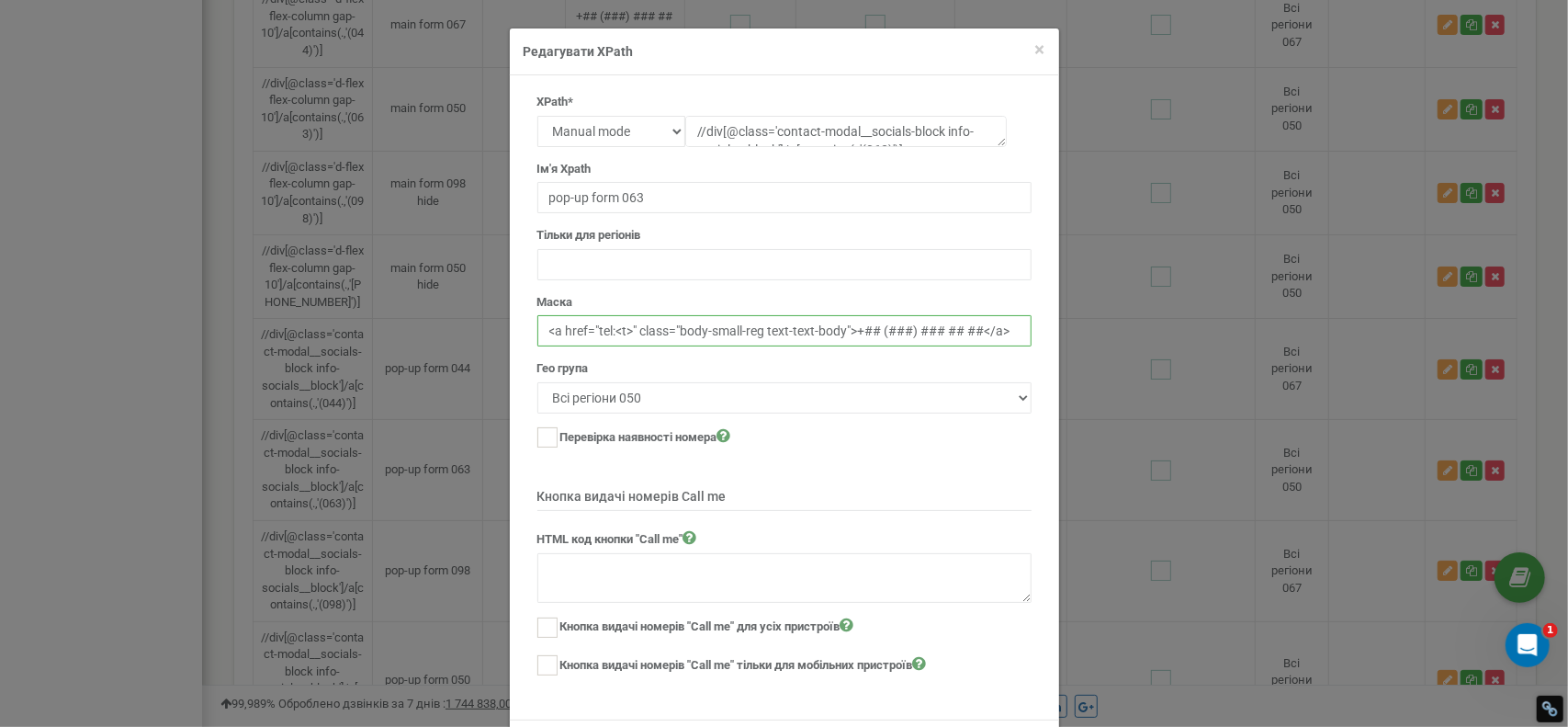
drag, startPoint x: 841, startPoint y: 335, endPoint x: 681, endPoint y: 330, distance: 160.1
click at [681, 330] on input "<a href="tel:<t>" class="body-small-reg text-text-body">+## (###) ### ## ##</a>" at bounding box center [784, 331] width 494 height 32
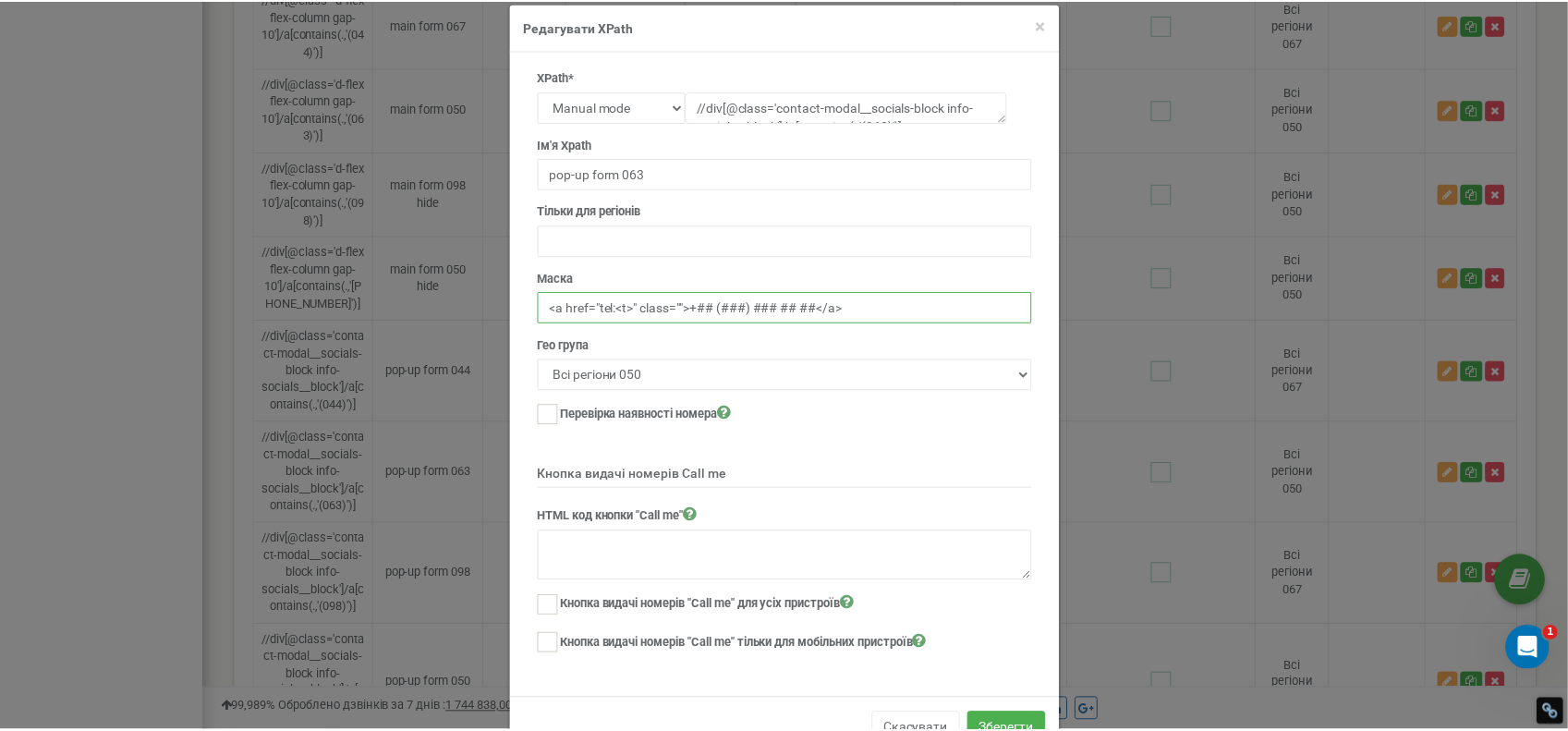
scroll to position [74, 0]
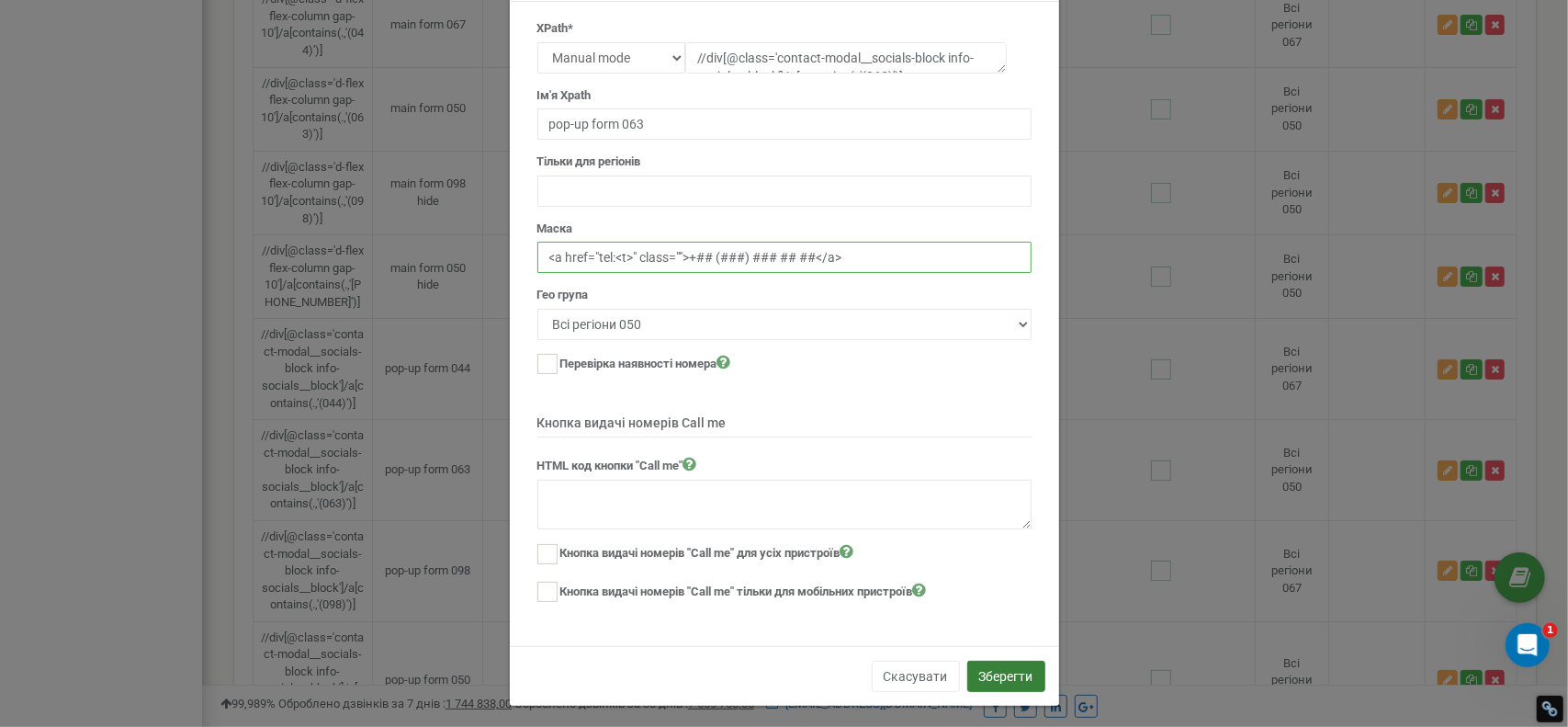
type input "<a href="tel:<t>" class="">+## (###) ### ## ##</a>"
click at [1009, 663] on button "Зберегти" at bounding box center [1007, 677] width 78 height 32
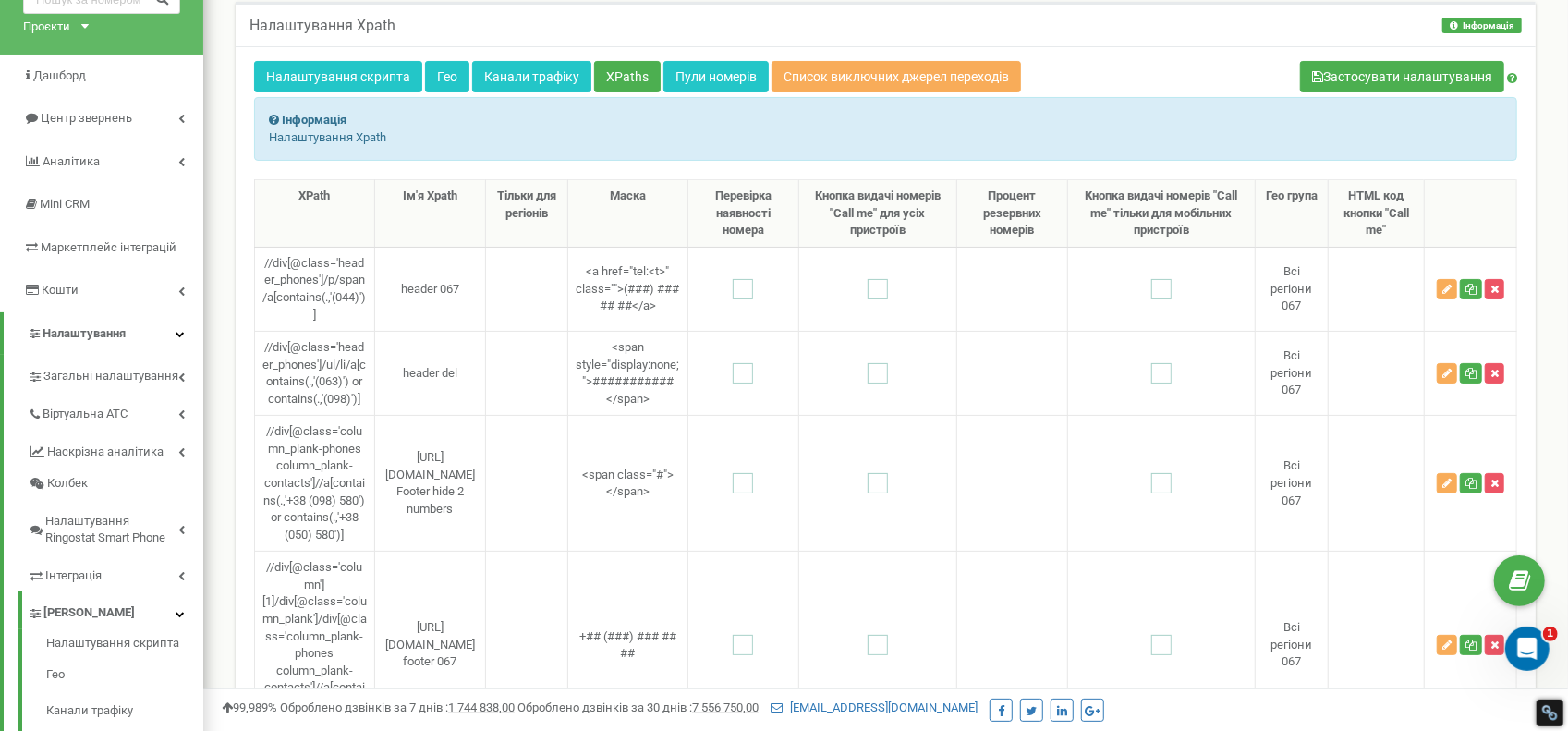
scroll to position [0, 0]
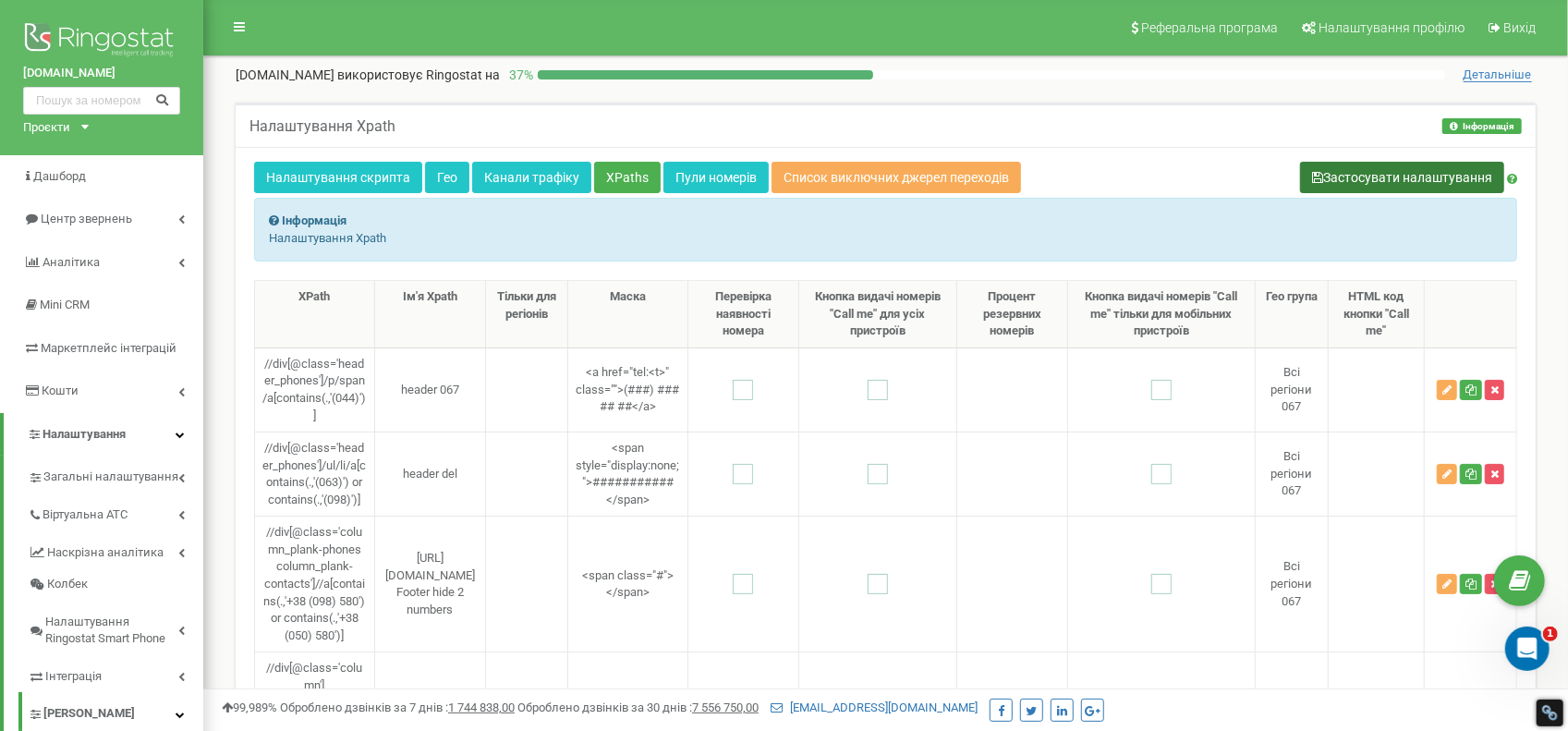
click at [1421, 175] on button "Застосувати налаштування" at bounding box center [1402, 178] width 204 height 32
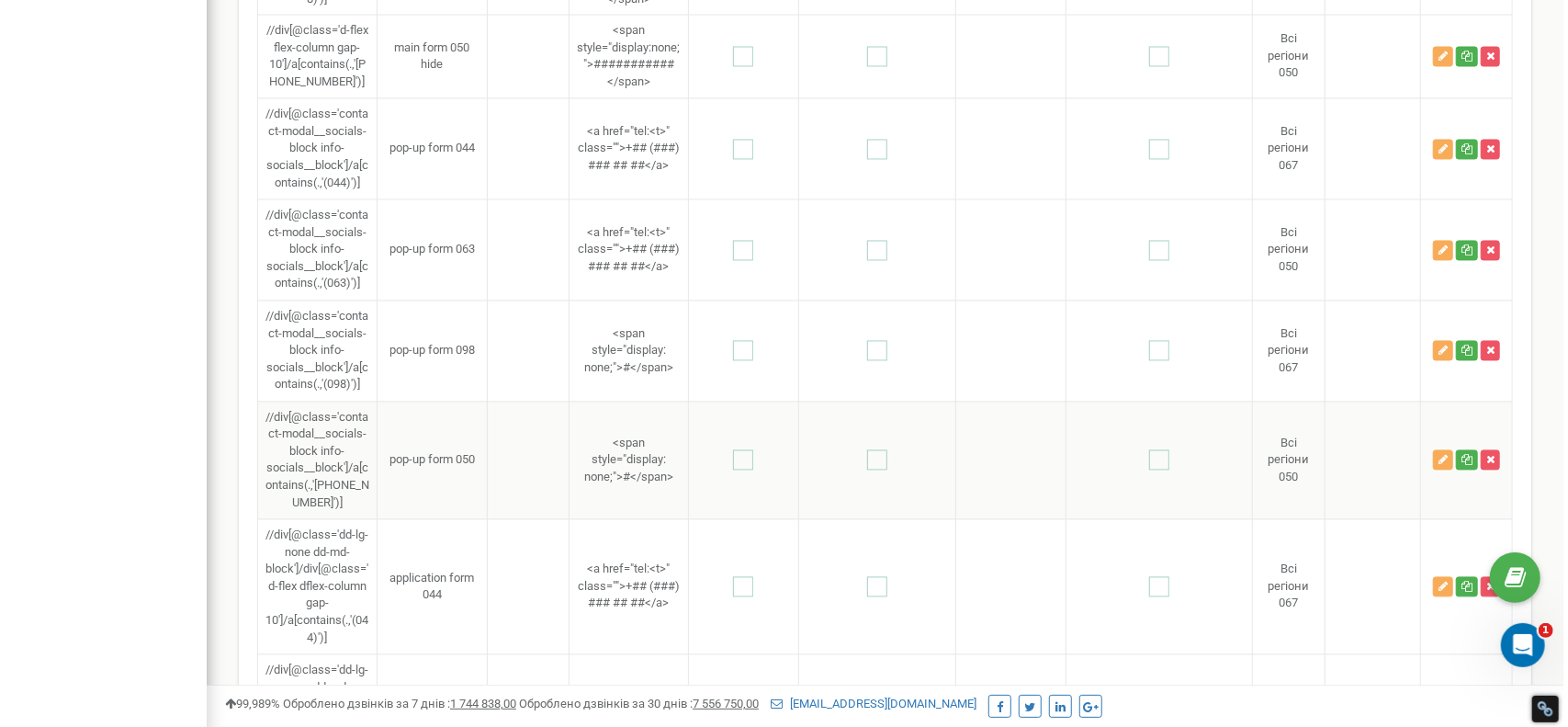
scroll to position [2328, 0]
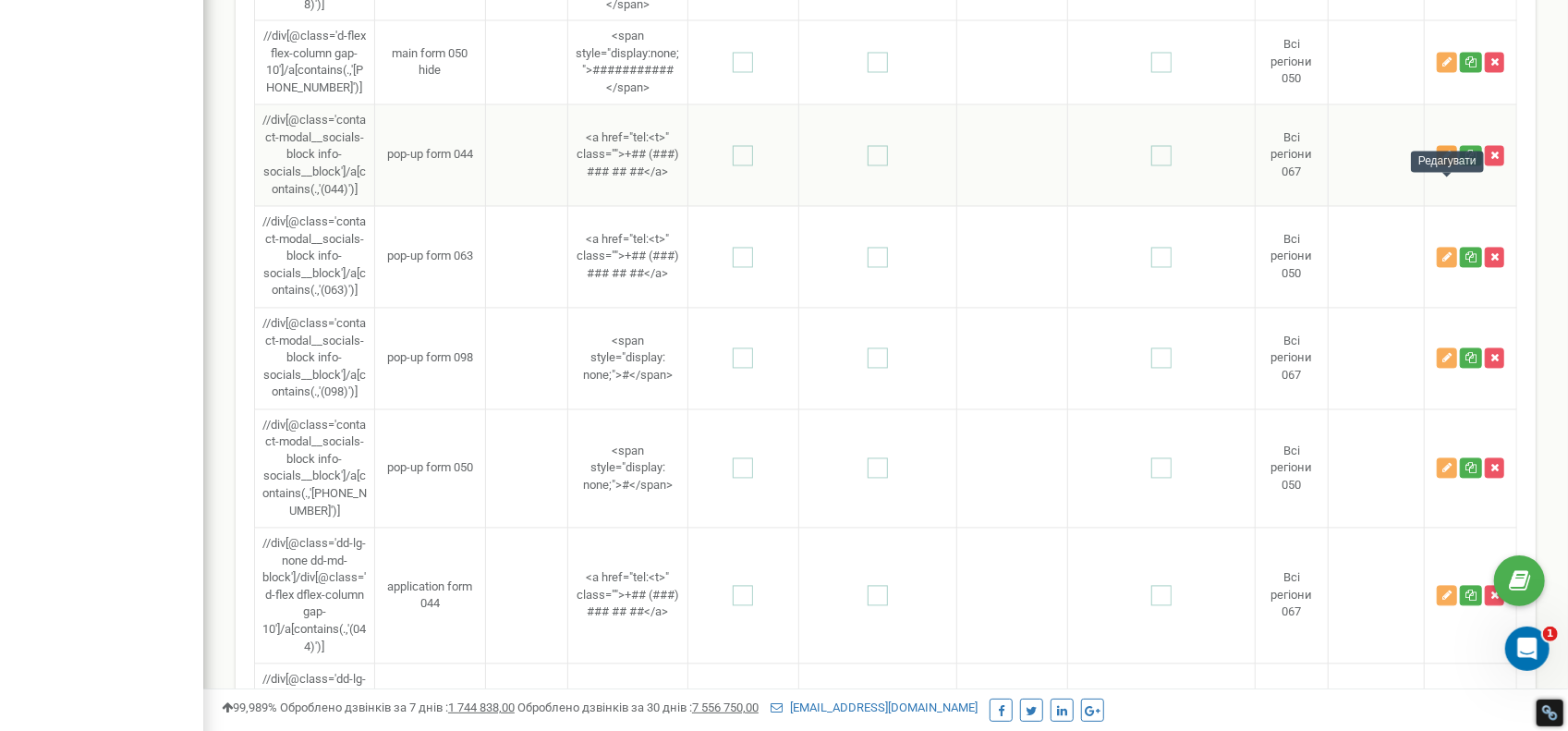
click at [1443, 162] on icon "button" at bounding box center [1447, 156] width 9 height 11
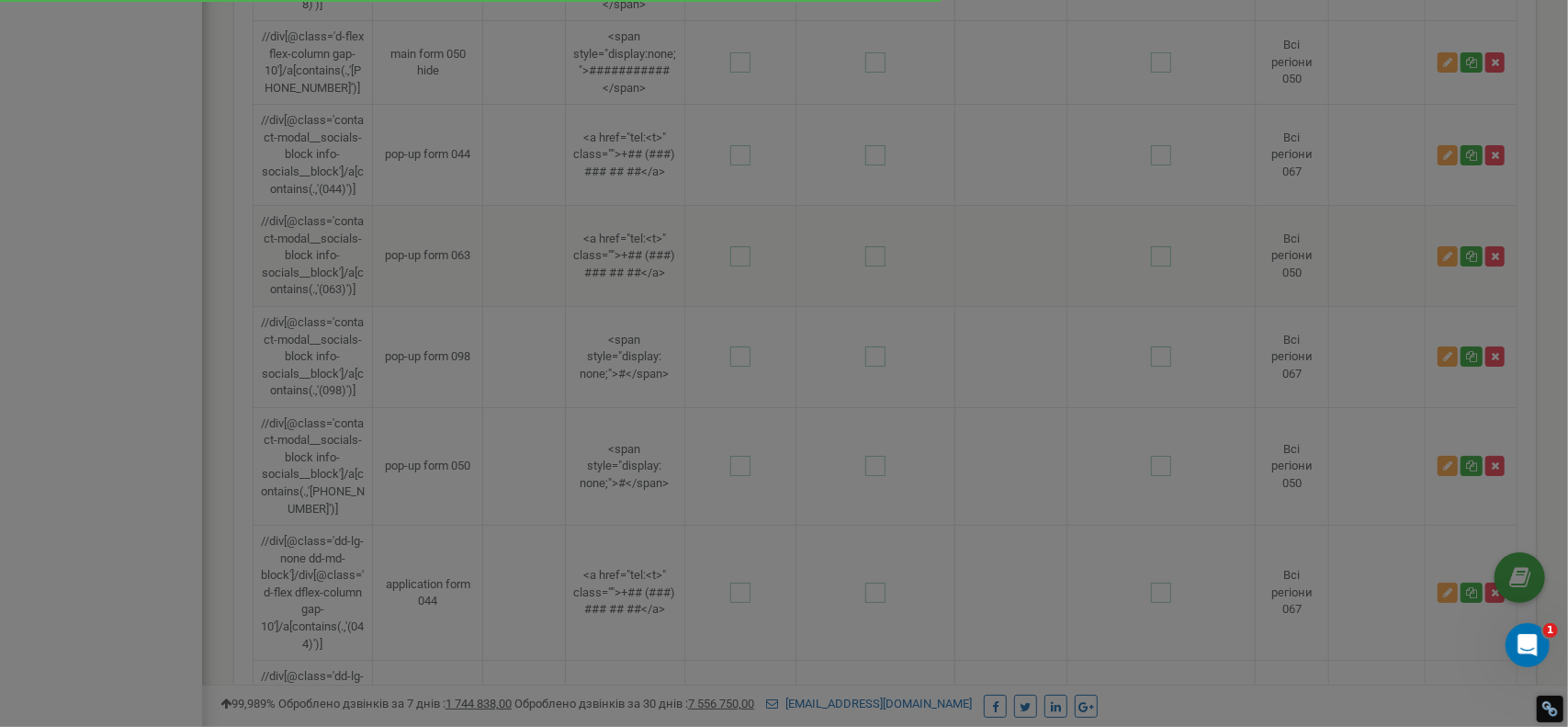
scroll to position [0, 0]
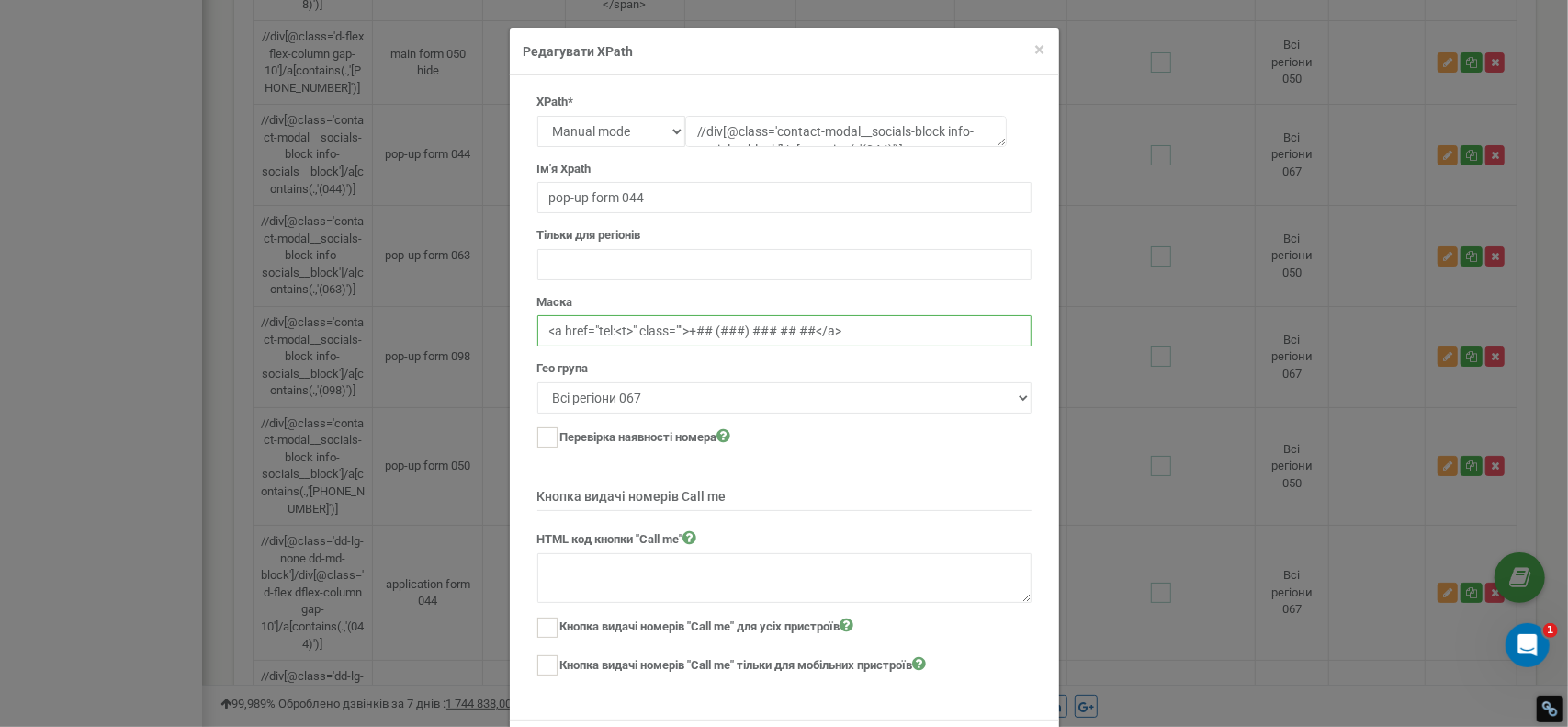
click at [678, 324] on input "<a href="tel:<t>" class="">+## (###) ### ## ##</a>" at bounding box center [784, 331] width 494 height 32
paste input "body-small-reg text-text-body"
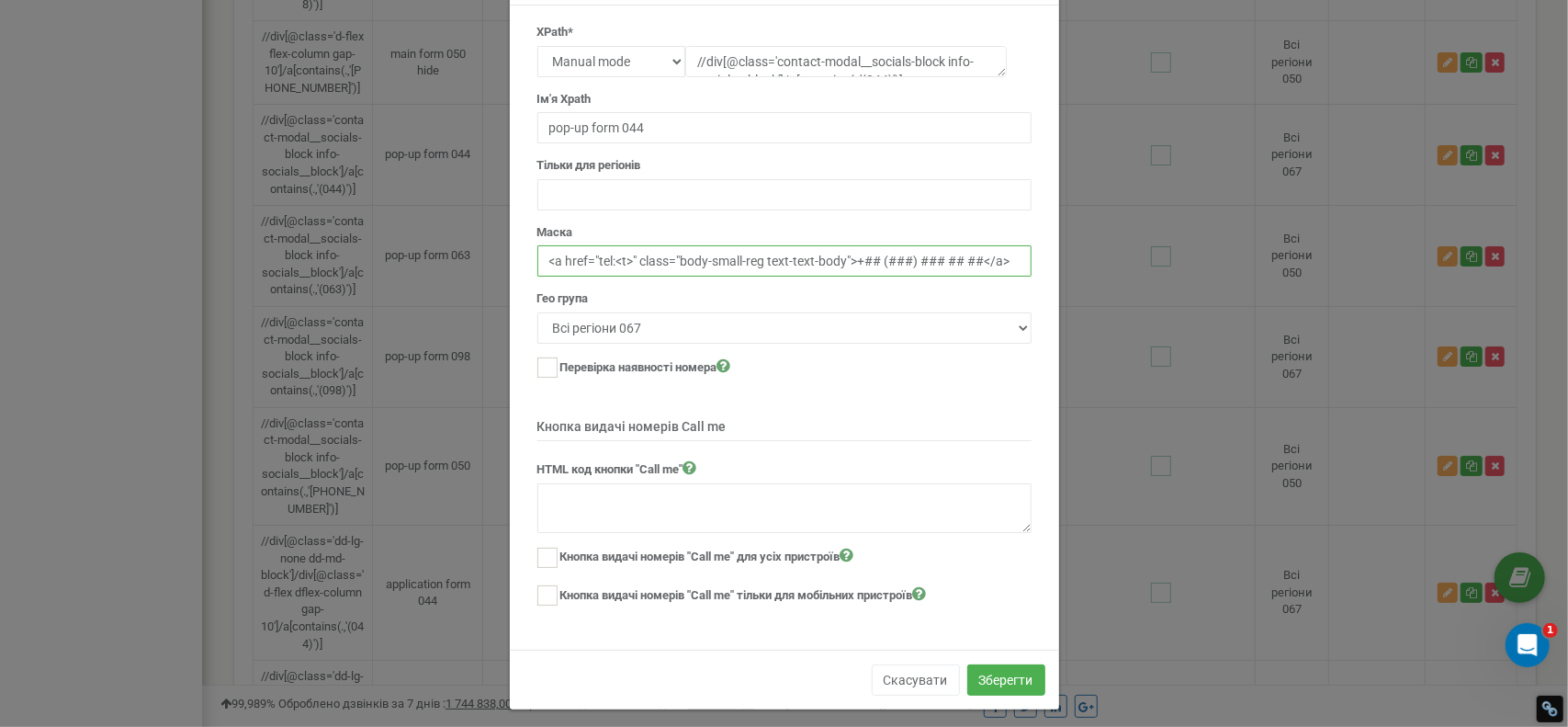
scroll to position [74, 0]
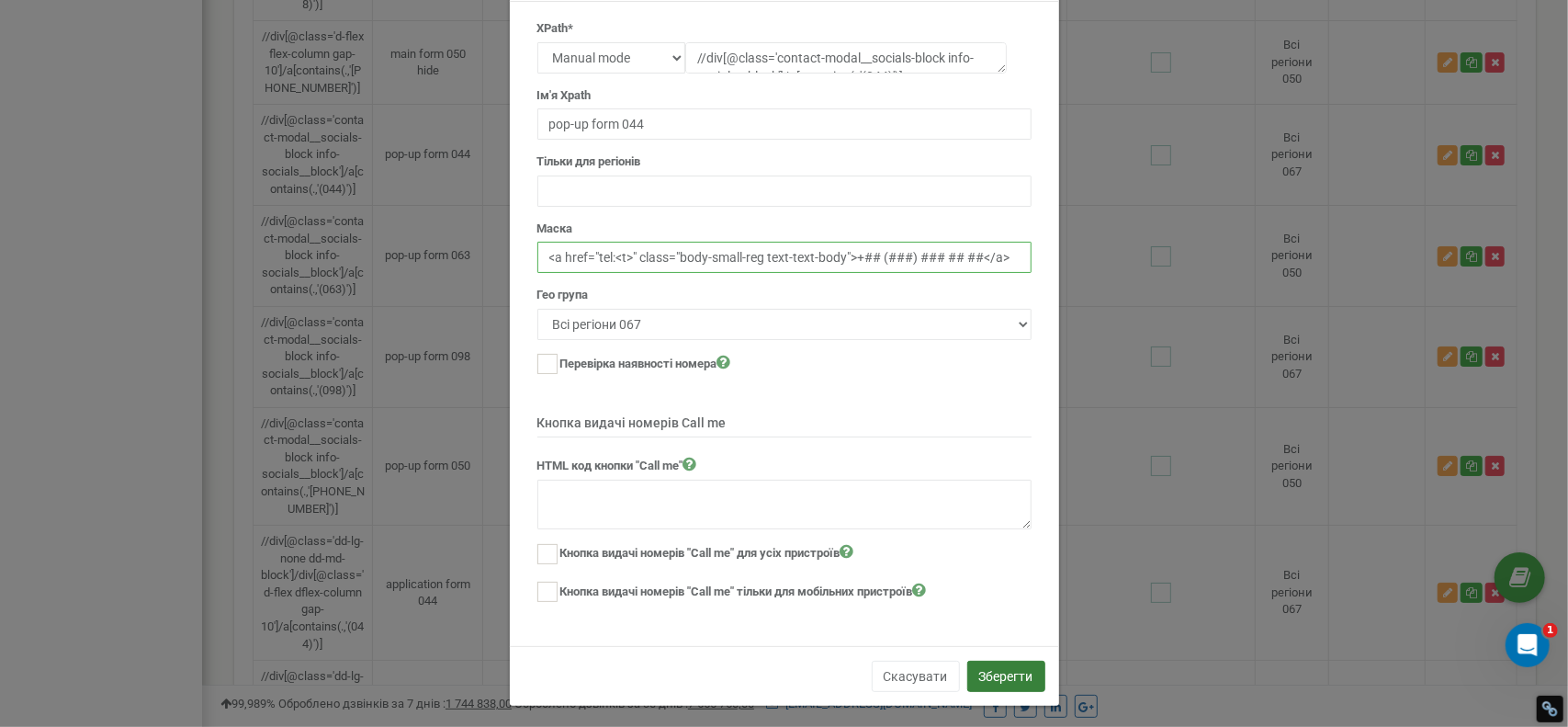
type input "<a href="tel:<t>" class="body-small-reg text-text-body">+## (###) ### ## ##</a>"
click at [994, 665] on button "Зберегти" at bounding box center [1007, 677] width 78 height 32
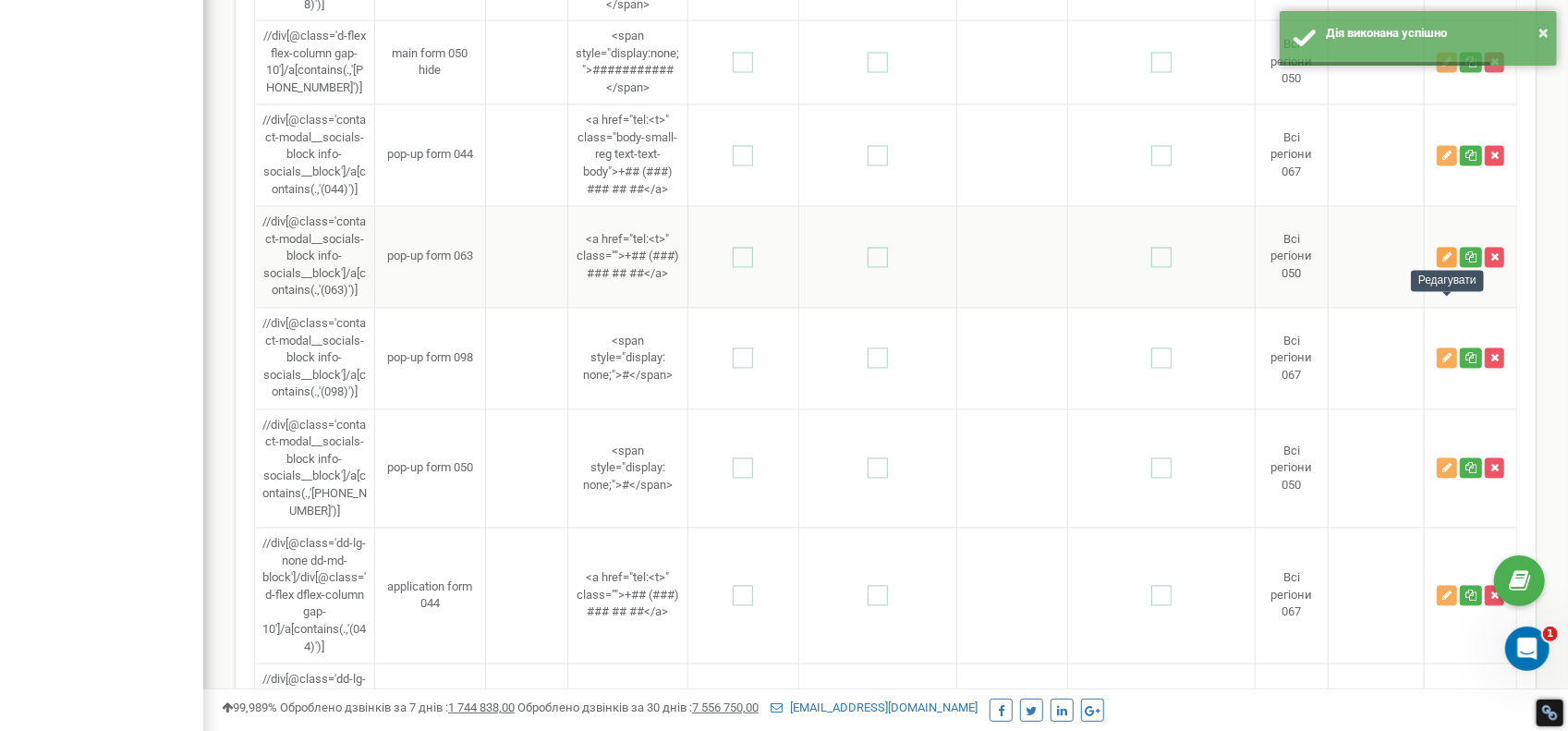
click at [1446, 268] on button "button" at bounding box center [1447, 258] width 21 height 21
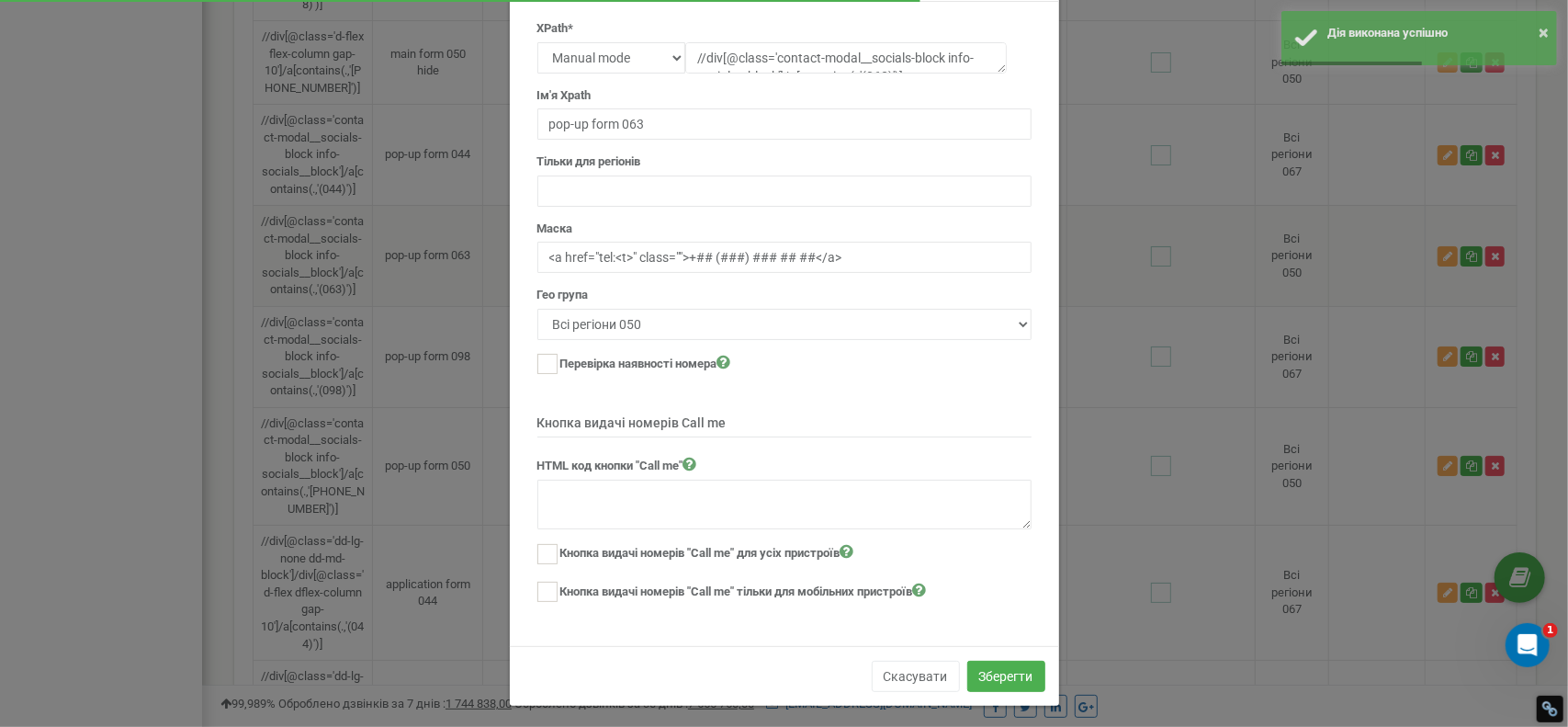
scroll to position [0, 0]
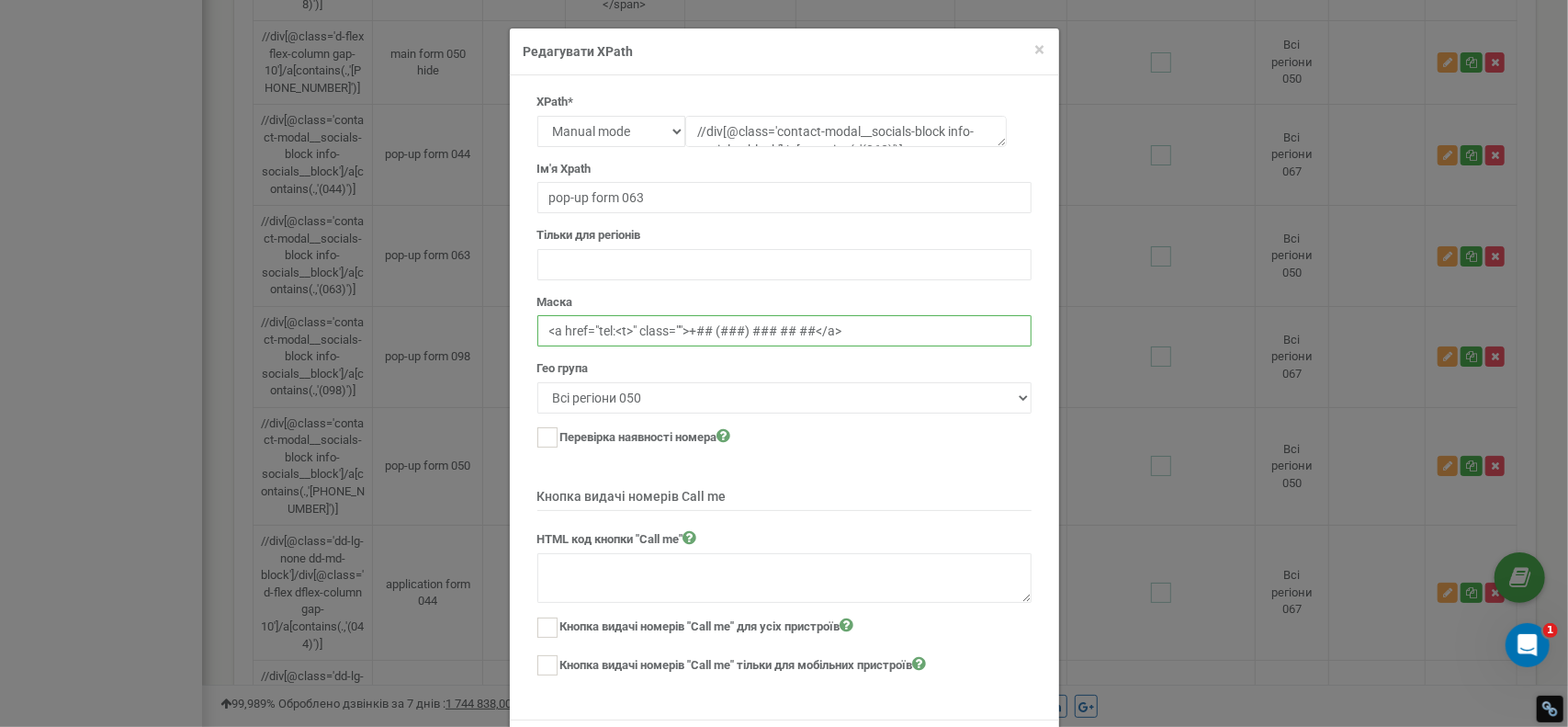
click at [680, 327] on input "<a href="tel:<t>" class="">+## (###) ### ## ##</a>" at bounding box center [784, 331] width 494 height 32
paste input "body-small-reg text-text-body"
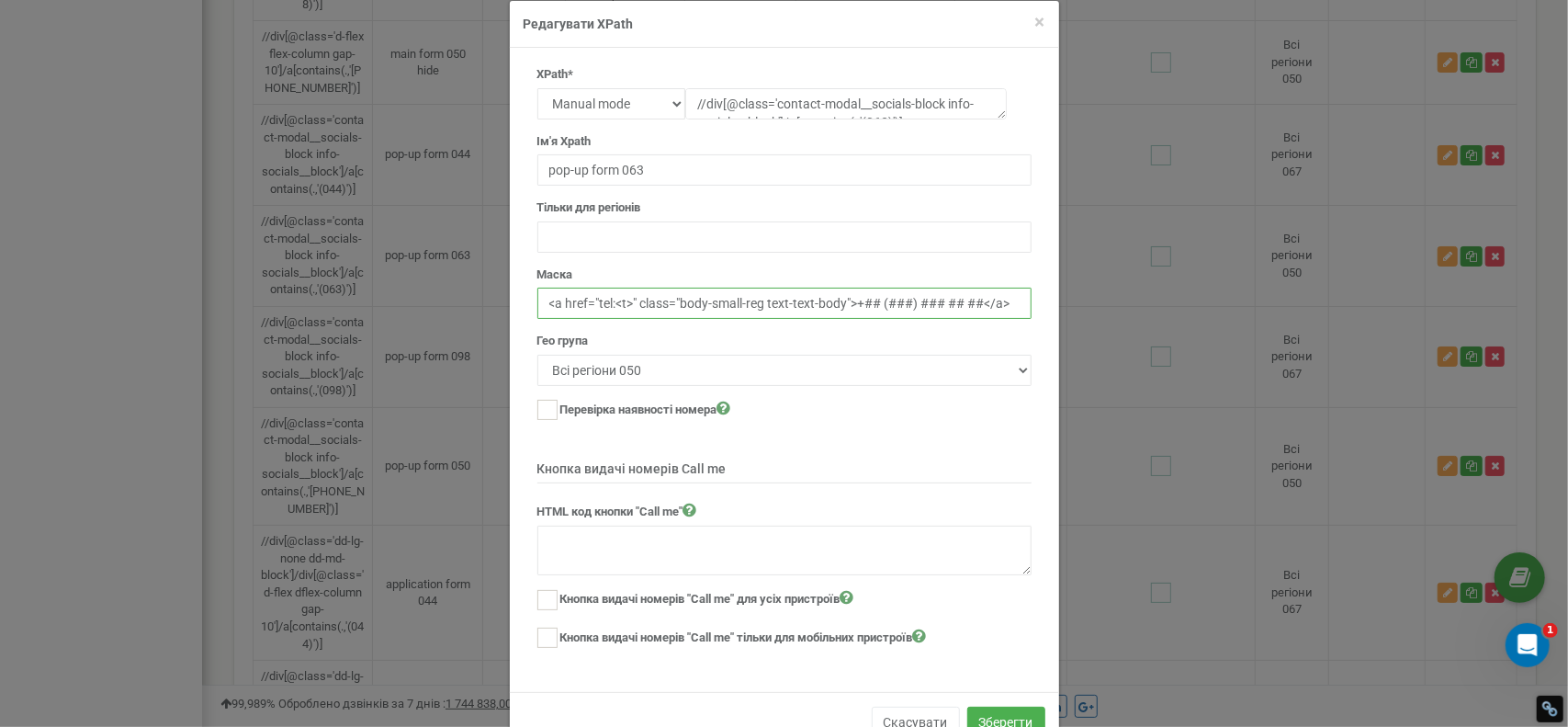
scroll to position [74, 0]
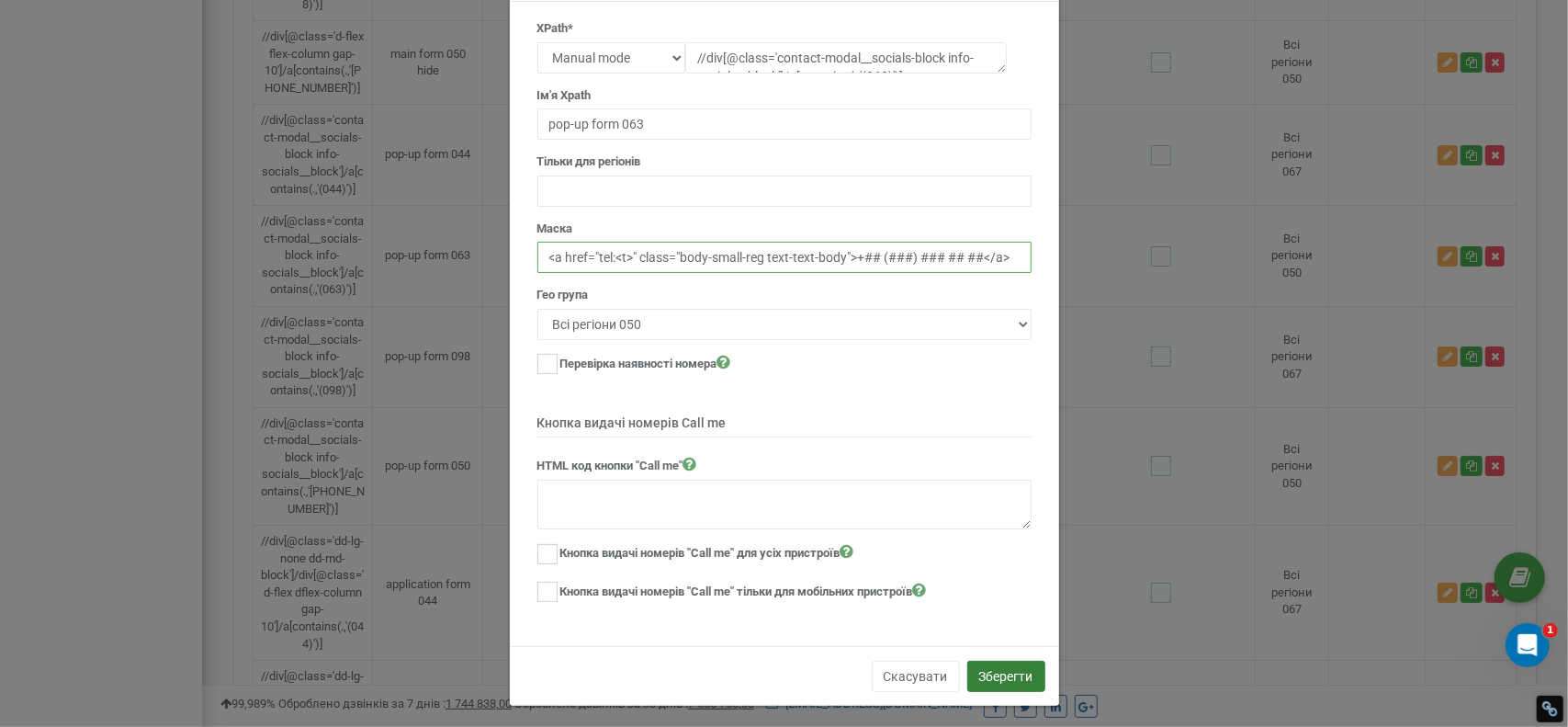
type input "<a href="tel:<t>" class="body-small-reg text-text-body">+## (###) ### ## ##</a>"
click at [990, 661] on button "Зберегти" at bounding box center [1007, 677] width 78 height 32
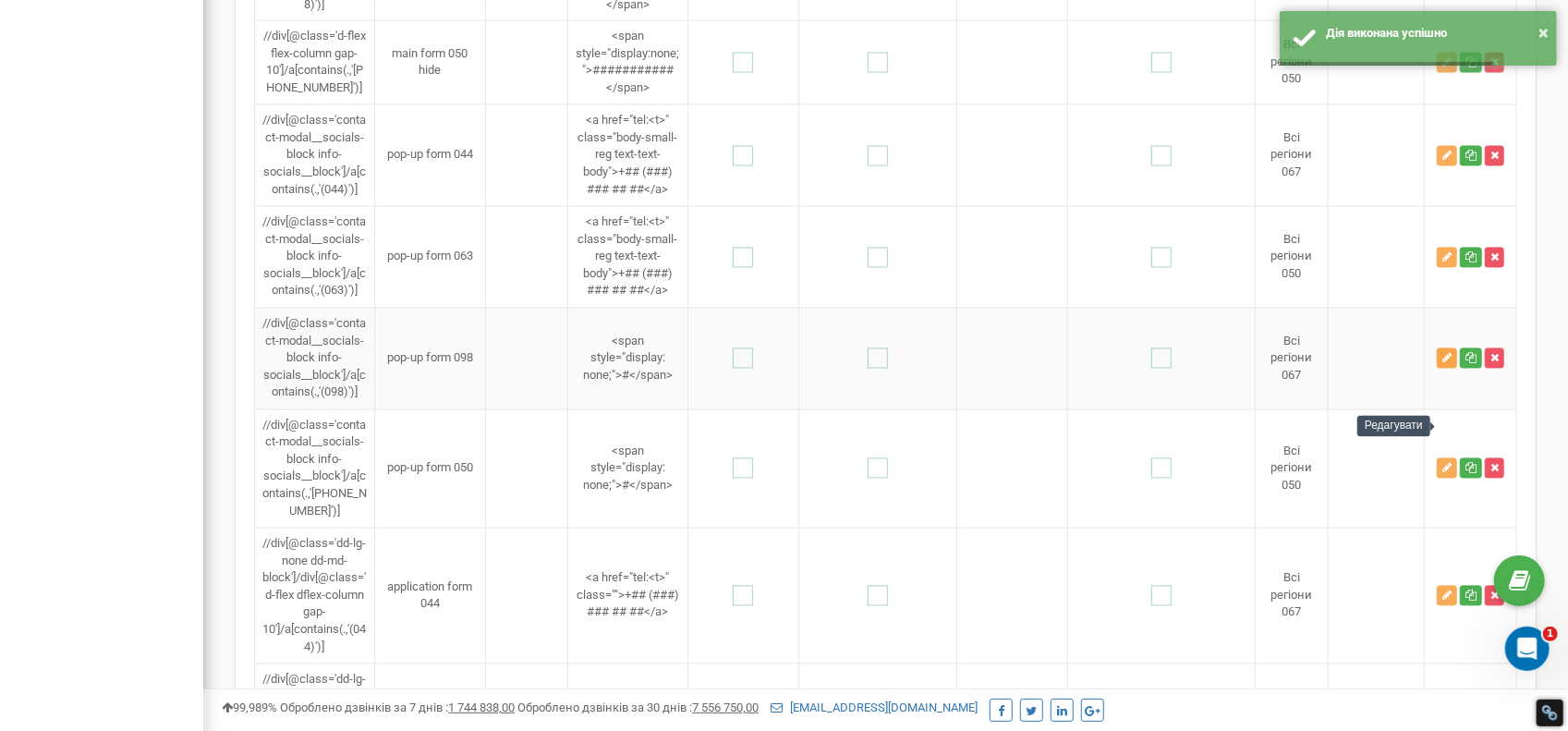
click at [1443, 364] on icon "button" at bounding box center [1447, 358] width 9 height 11
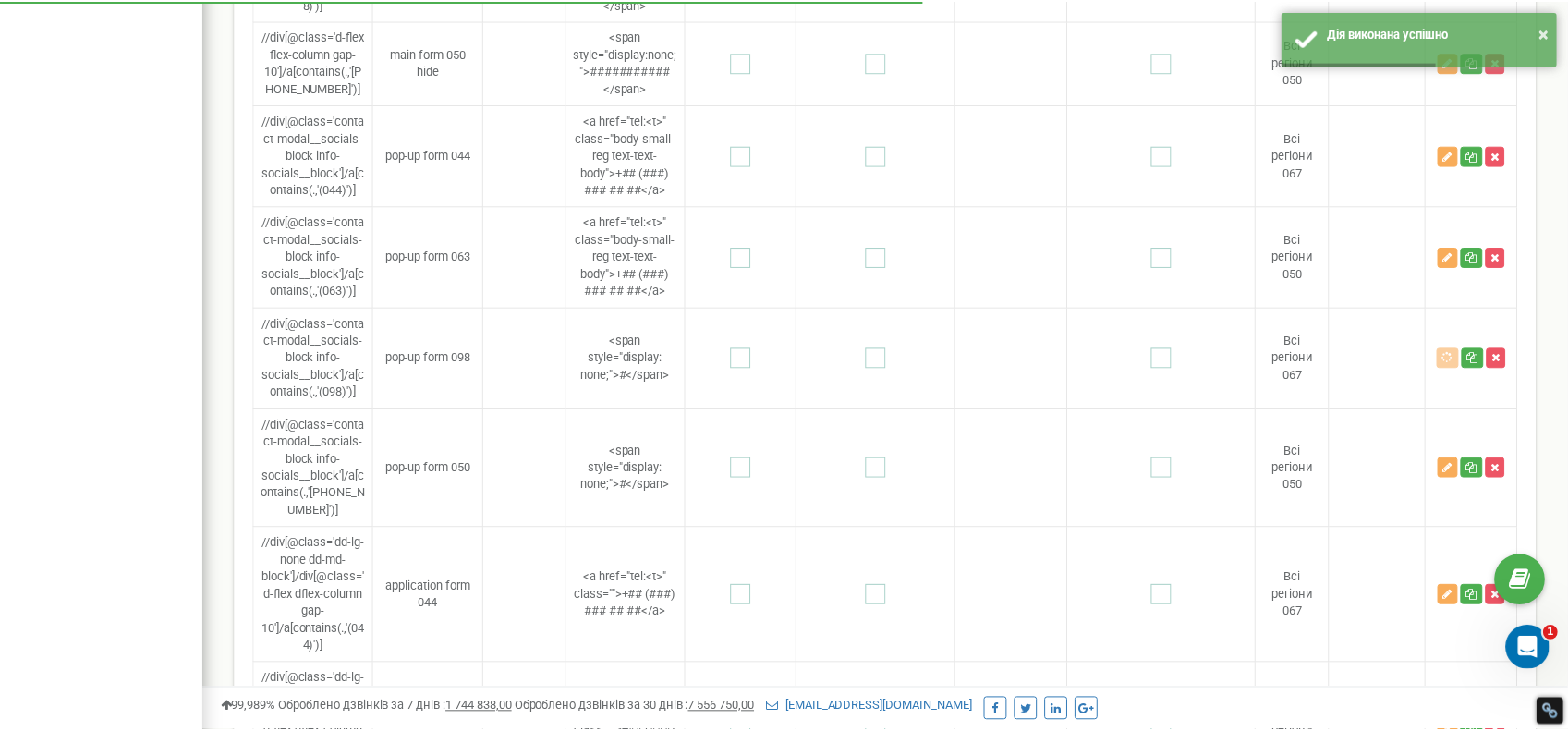
scroll to position [0, 0]
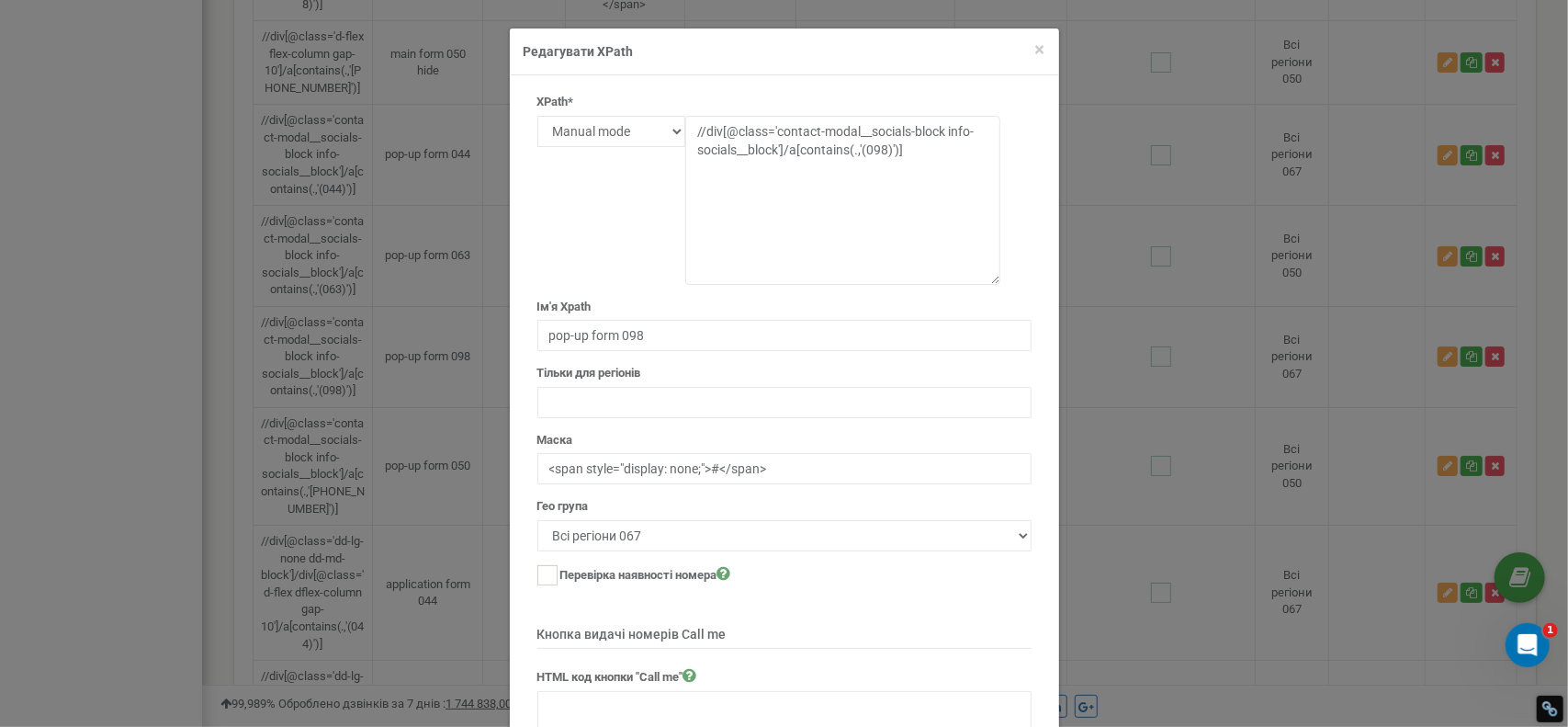
drag, startPoint x: 995, startPoint y: 141, endPoint x: 988, endPoint y: 280, distance: 139.2
click at [988, 280] on textarea "//div[@class='contact-modal__socials-block info-socials__block']/a[contains(.,'…" at bounding box center [842, 200] width 315 height 169
click at [1036, 53] on span "×" at bounding box center [1040, 49] width 10 height 22
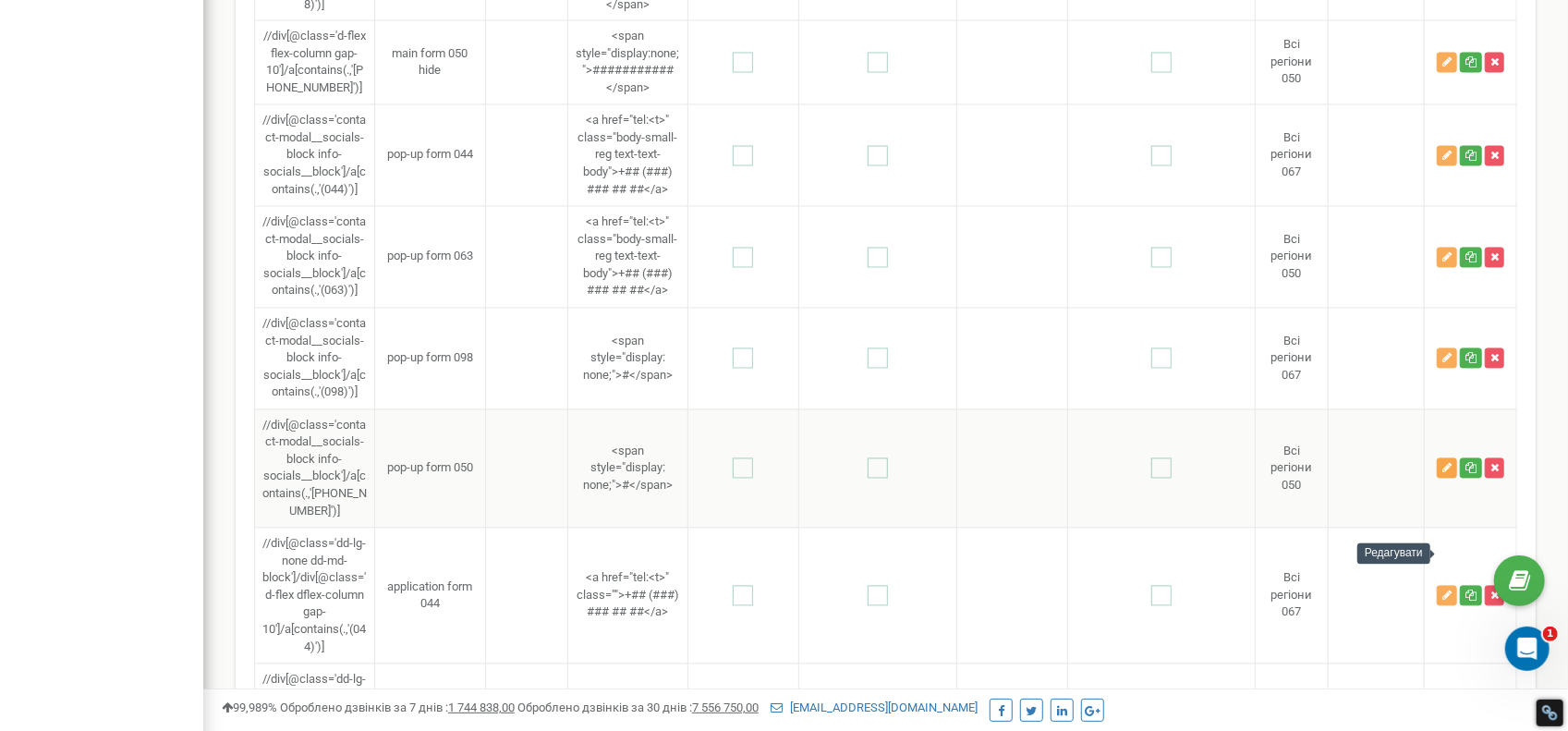
click at [1443, 474] on icon "button" at bounding box center [1447, 469] width 9 height 11
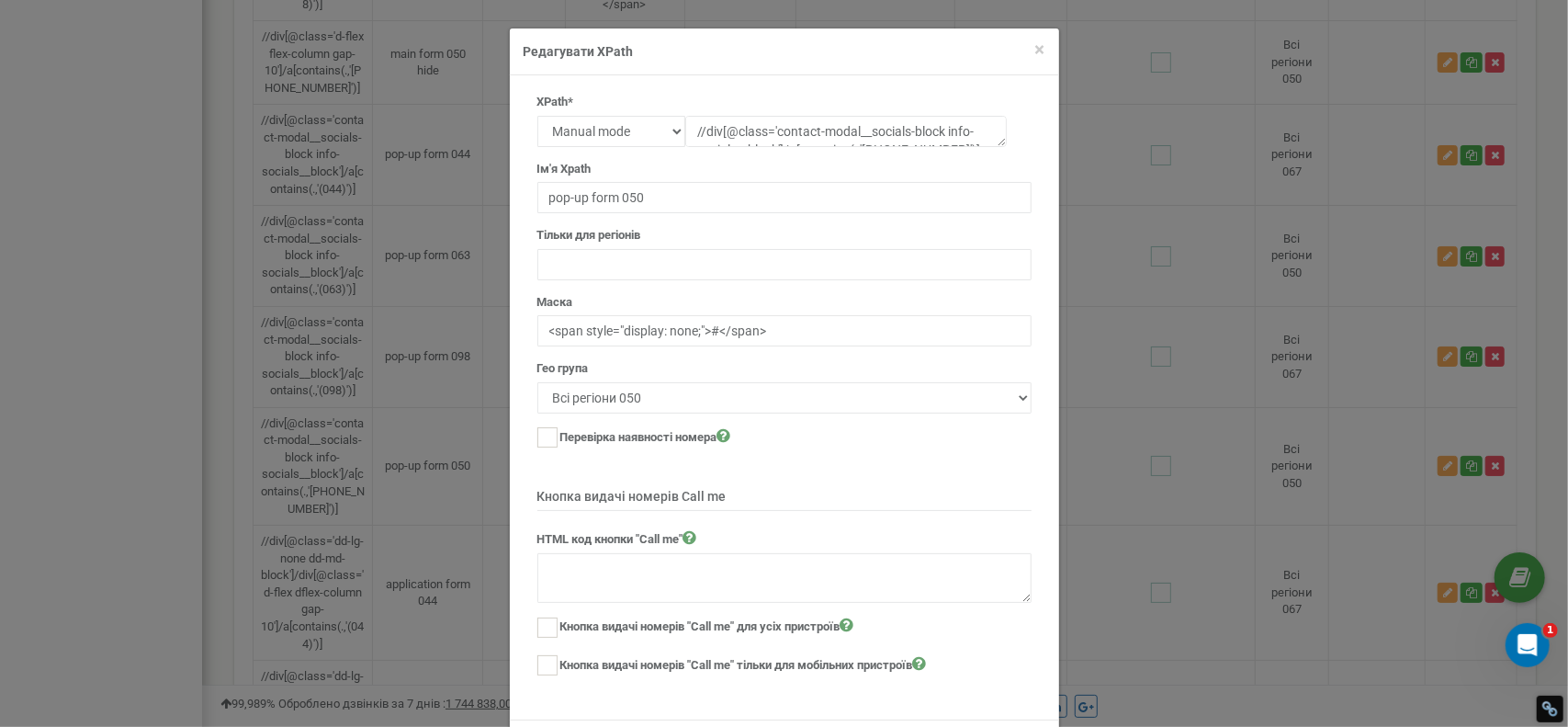
click at [1041, 53] on div "× Close Редагувати XPath" at bounding box center [784, 52] width 549 height 47
click at [1039, 53] on span "×" at bounding box center [1040, 49] width 10 height 22
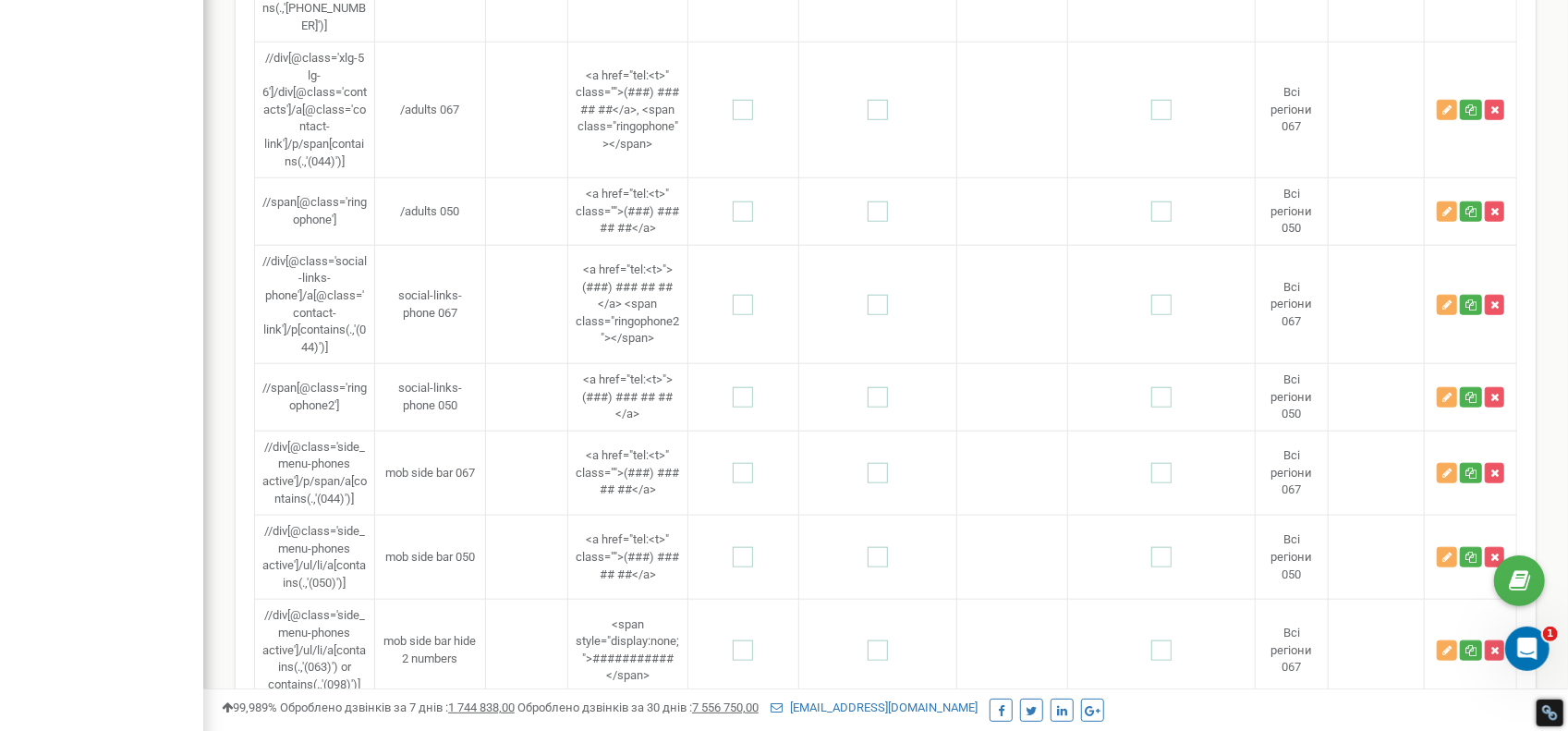
scroll to position [1046, 0]
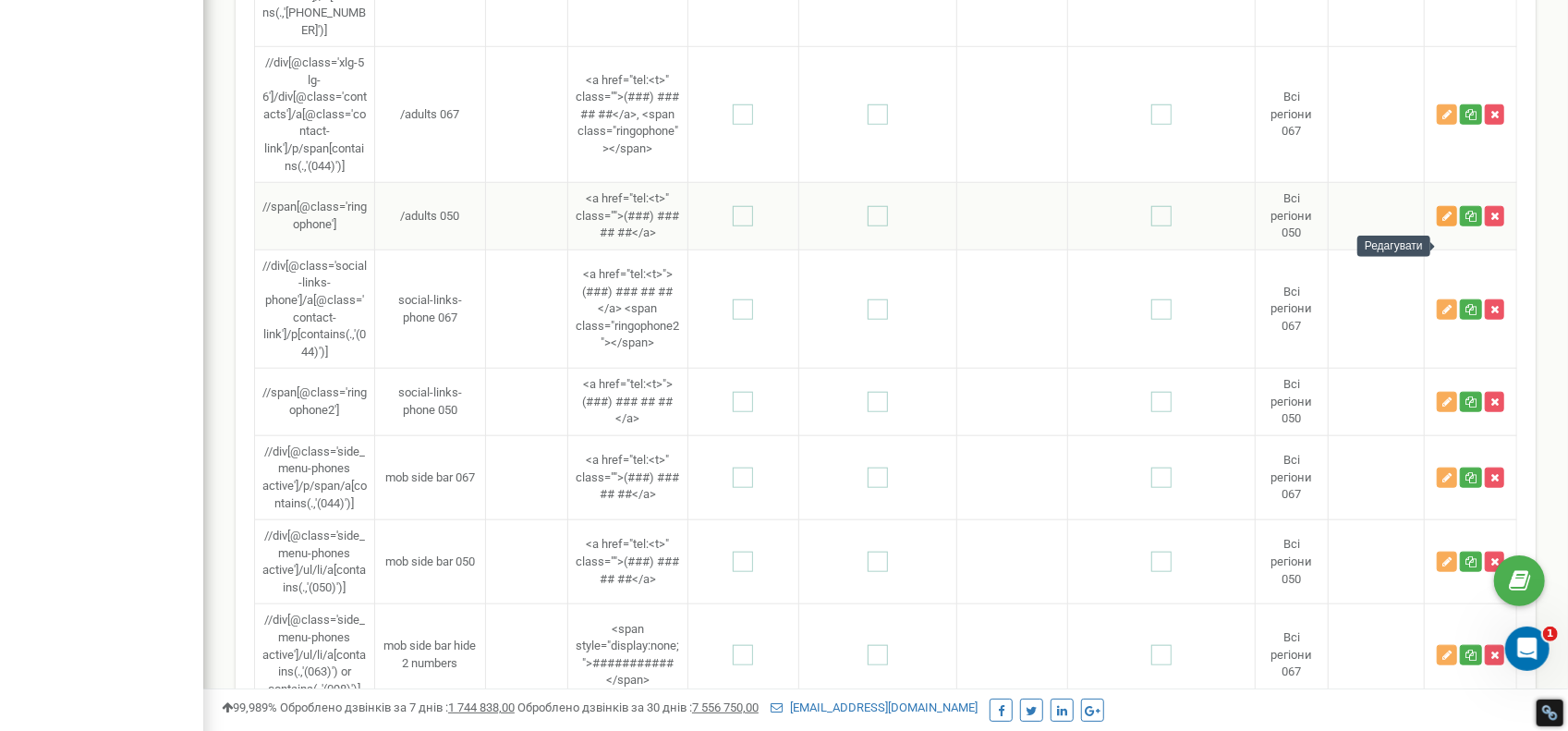
click at [1445, 222] on icon "button" at bounding box center [1447, 216] width 9 height 11
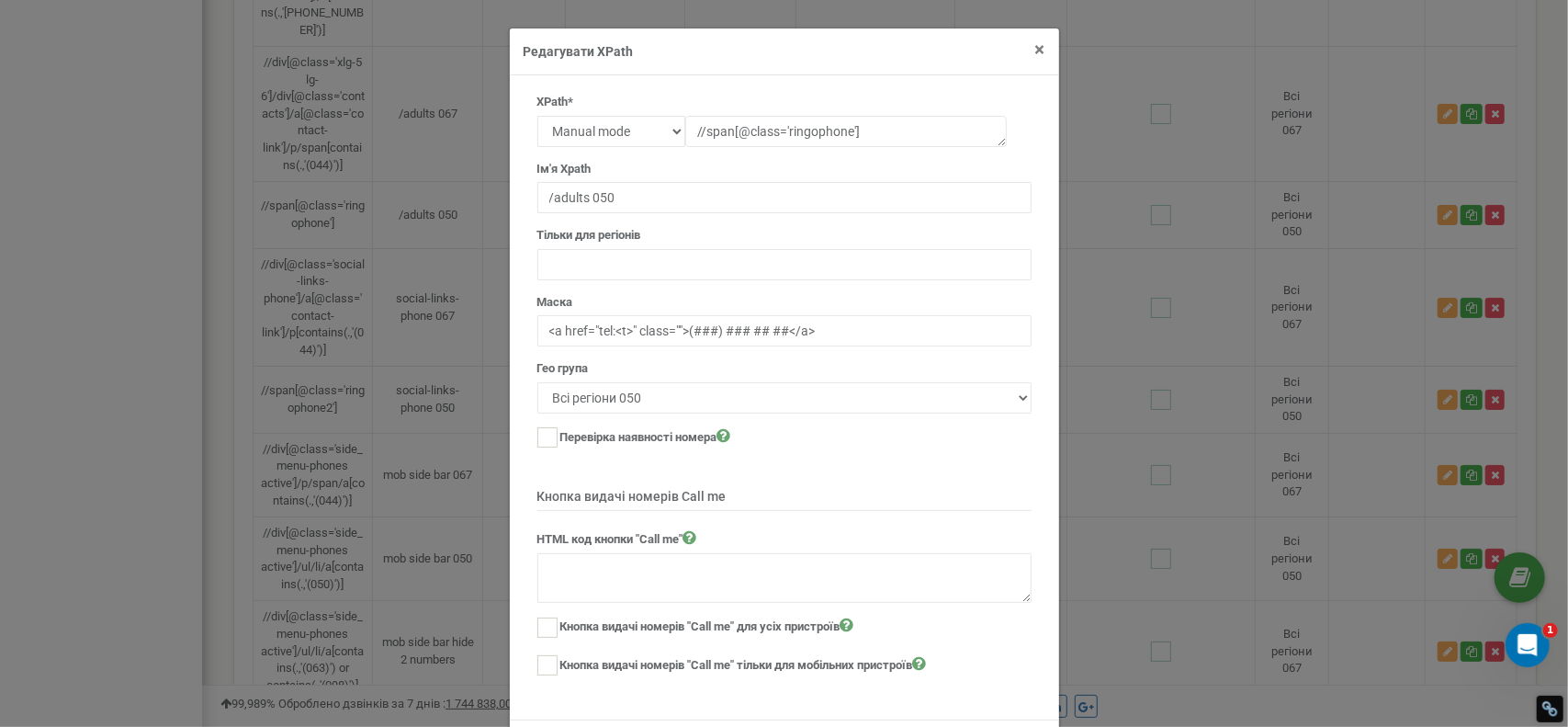
click at [1036, 46] on span "×" at bounding box center [1040, 49] width 10 height 22
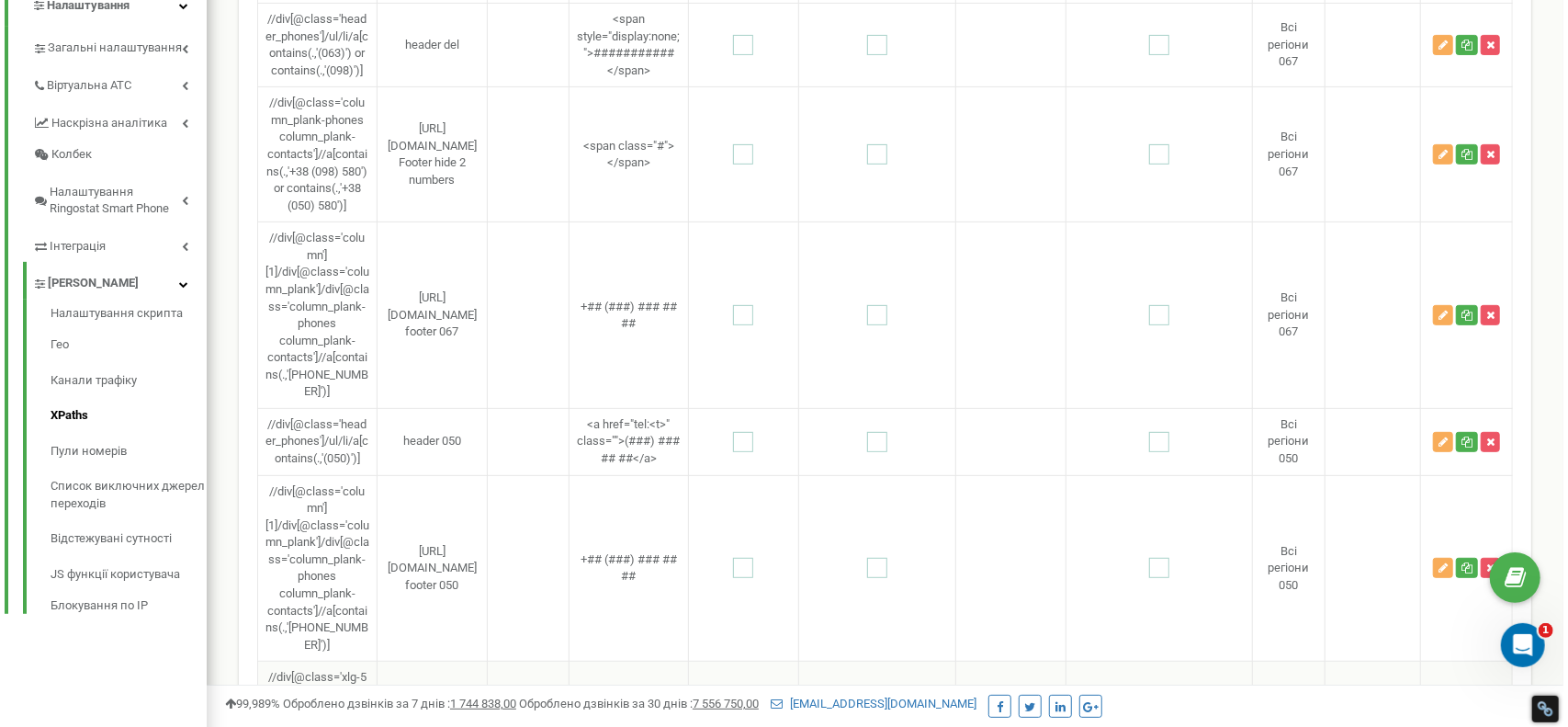
scroll to position [397, 0]
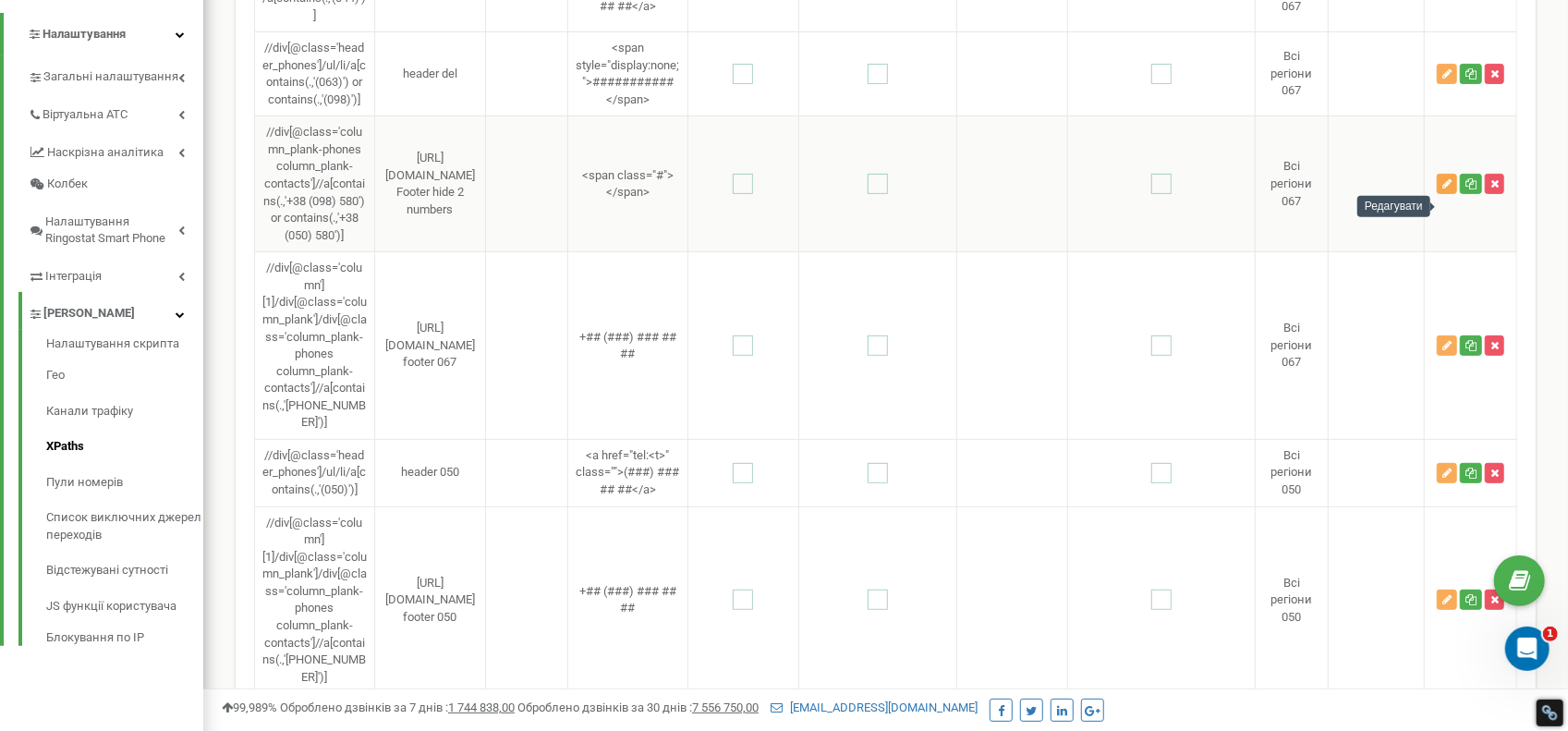
click at [1445, 189] on icon "button" at bounding box center [1447, 184] width 9 height 11
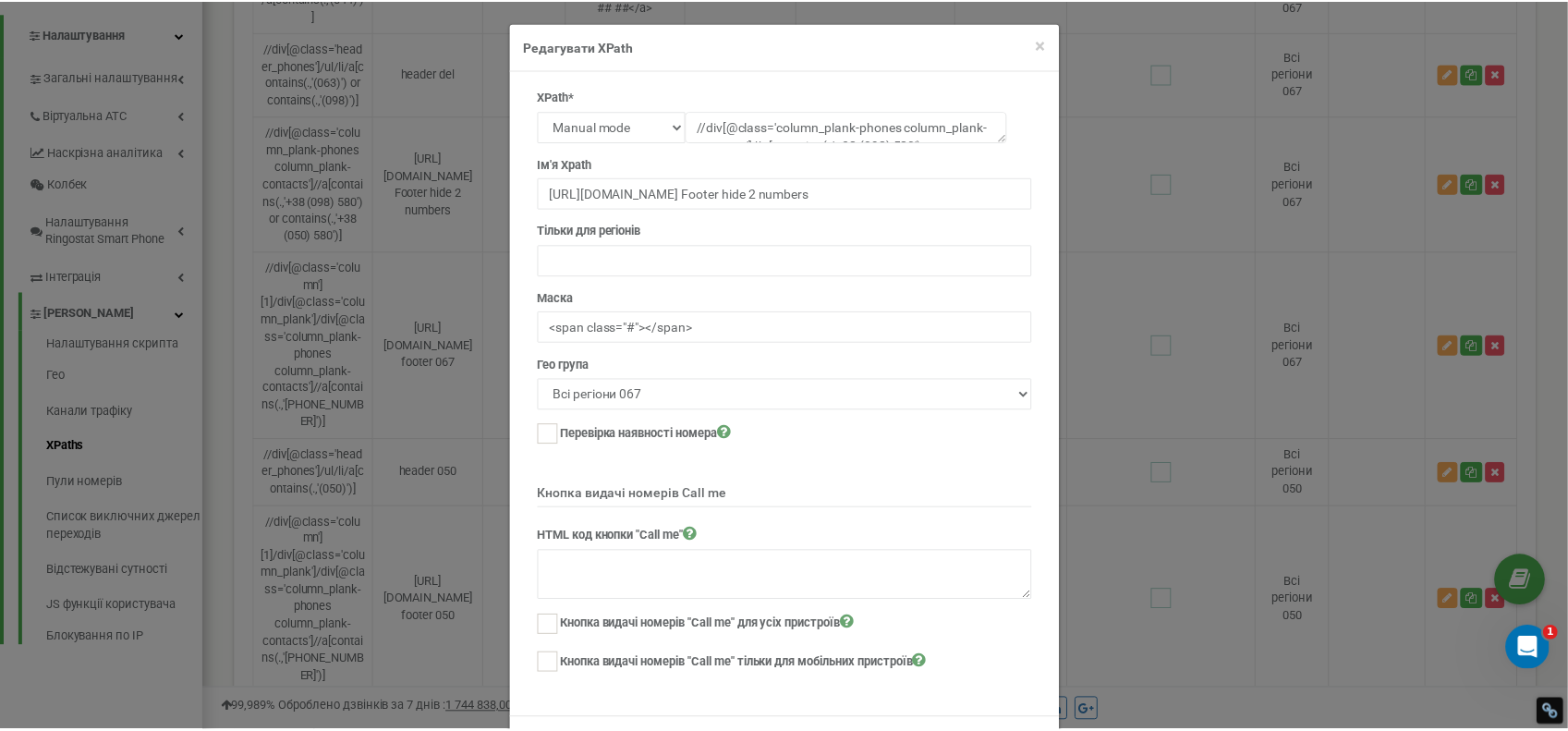
scroll to position [0, 0]
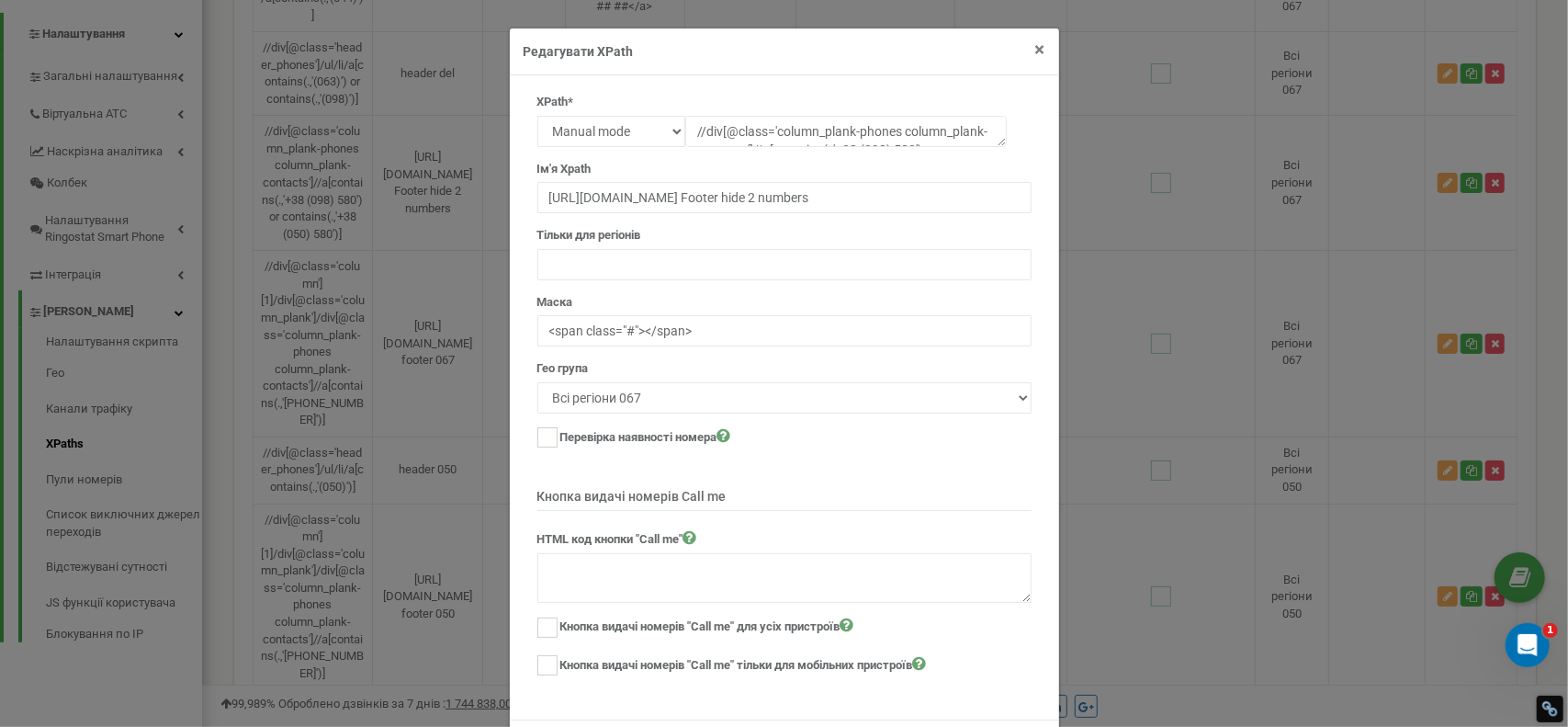
click at [1036, 52] on span "×" at bounding box center [1040, 49] width 10 height 22
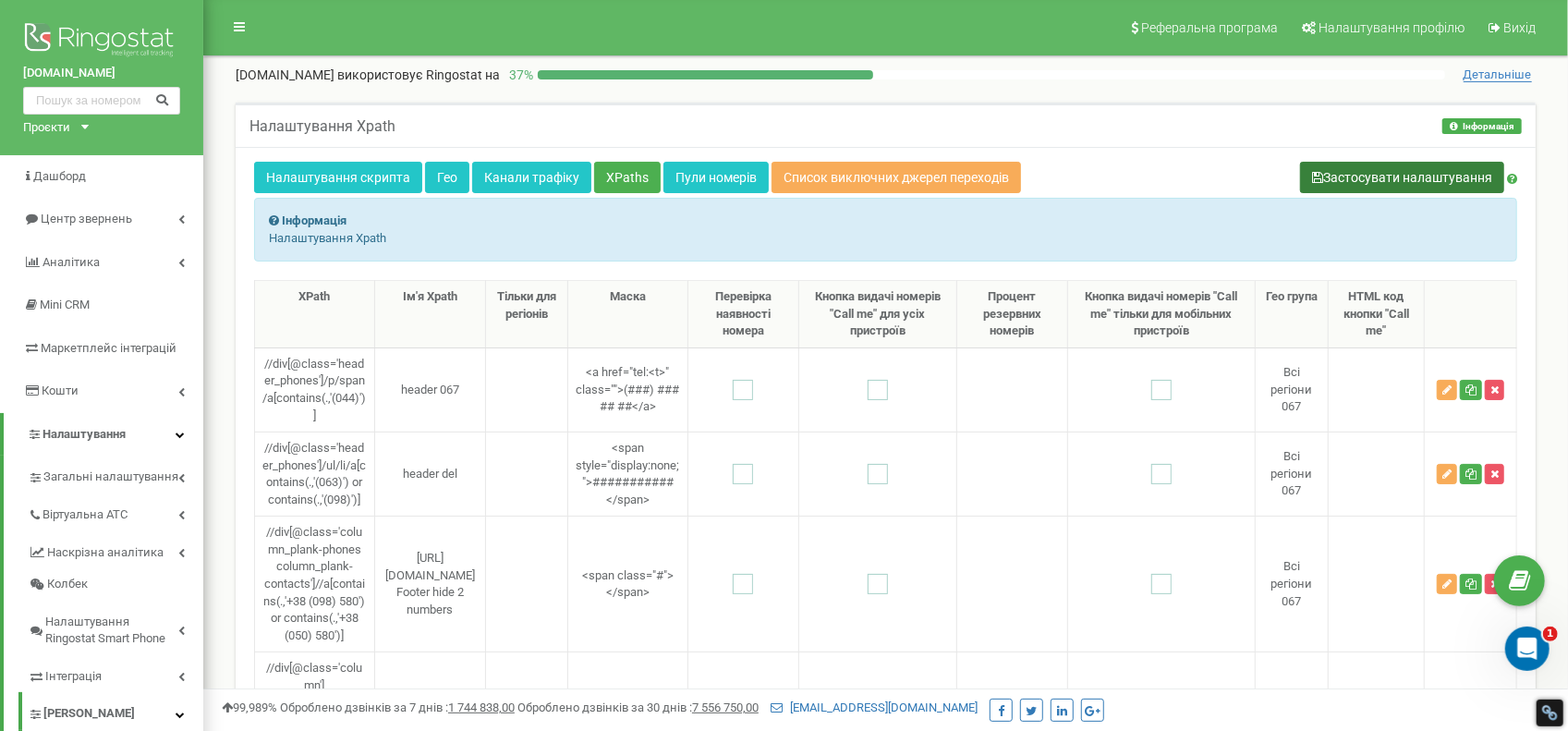
click at [1373, 170] on button "Застосувати налаштування" at bounding box center [1402, 178] width 204 height 32
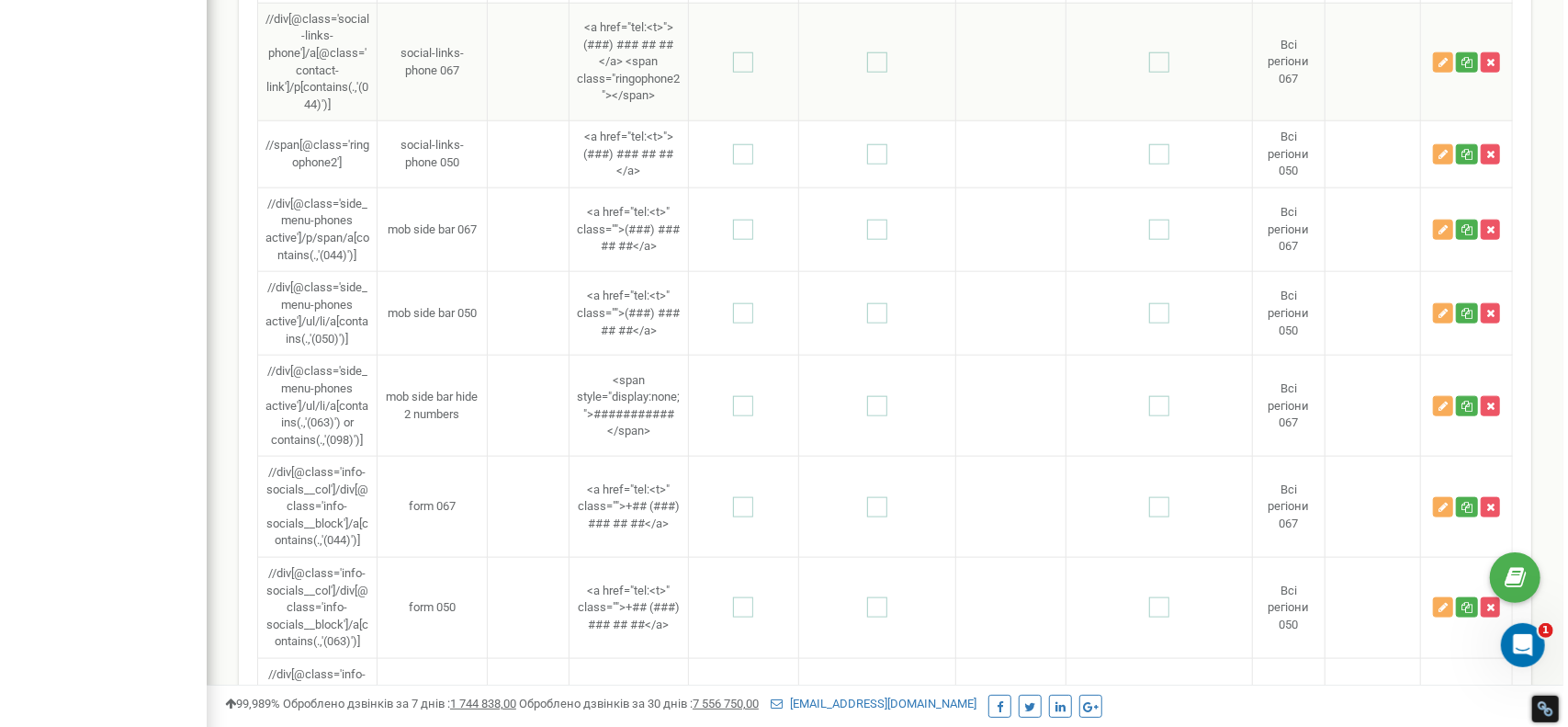
scroll to position [2144, 0]
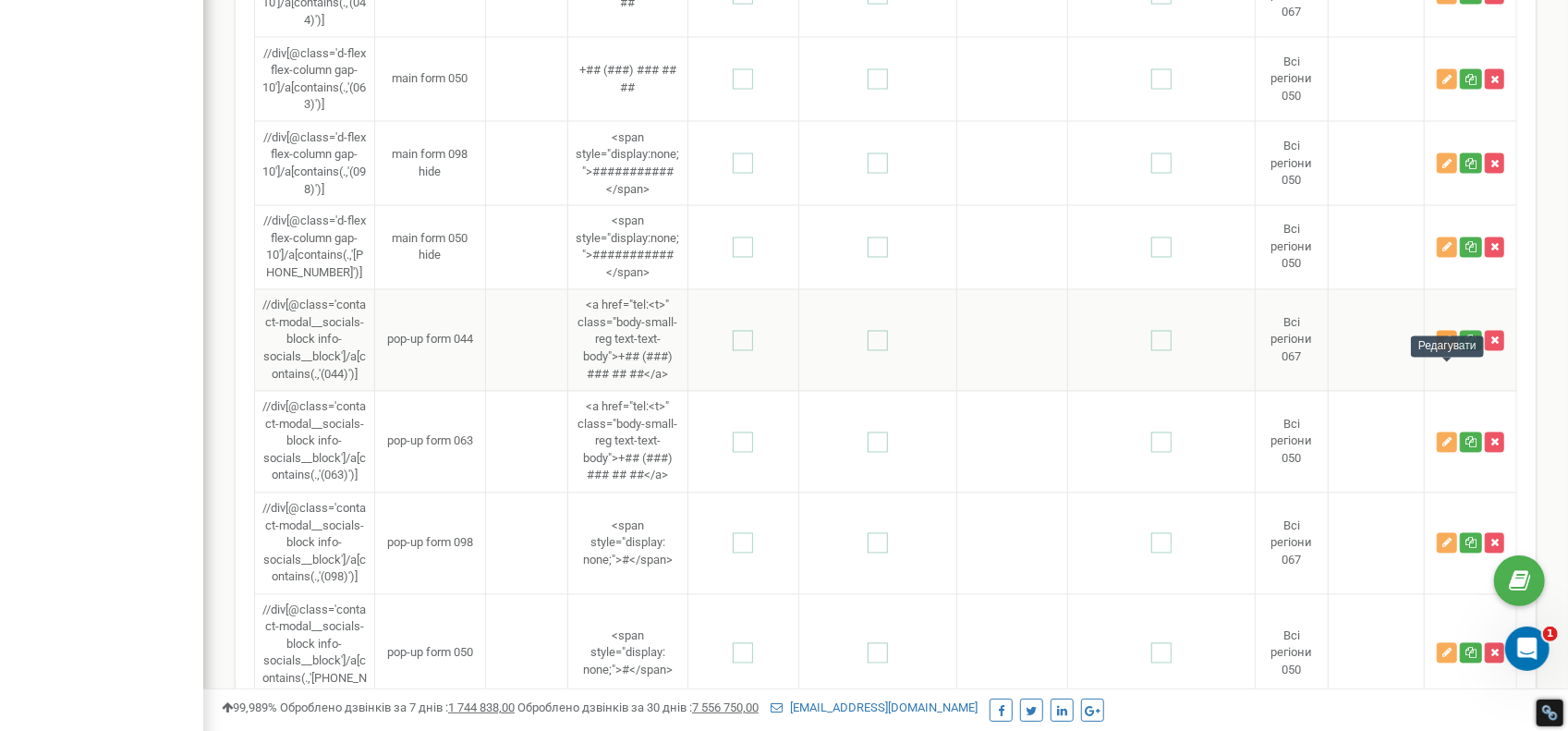
click at [1441, 351] on button "button" at bounding box center [1447, 341] width 21 height 21
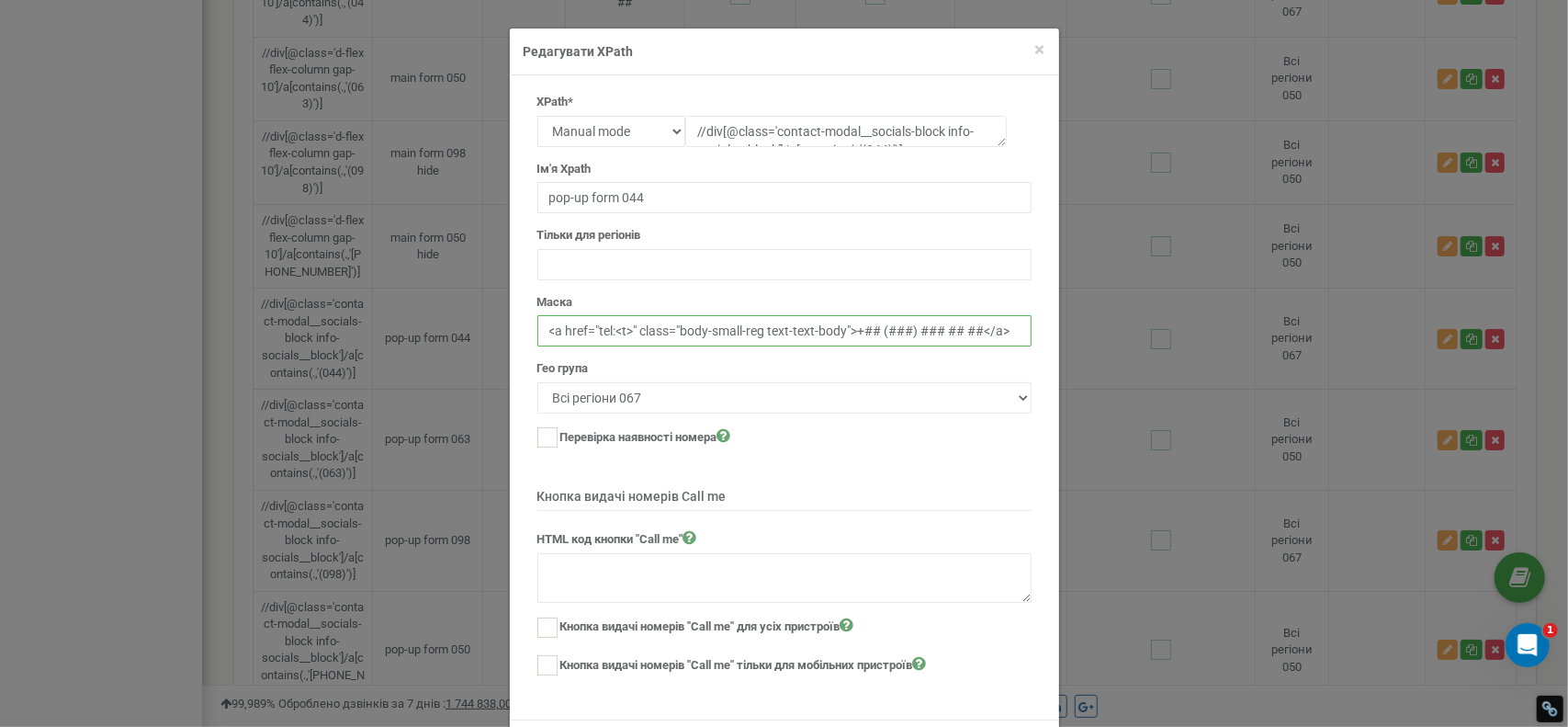
drag, startPoint x: 842, startPoint y: 328, endPoint x: 677, endPoint y: 338, distance: 165.3
click at [677, 338] on input "<a href="tel:<t>" class="body-small-reg text-text-body">+## (###) ### ## ##</a>" at bounding box center [784, 331] width 494 height 32
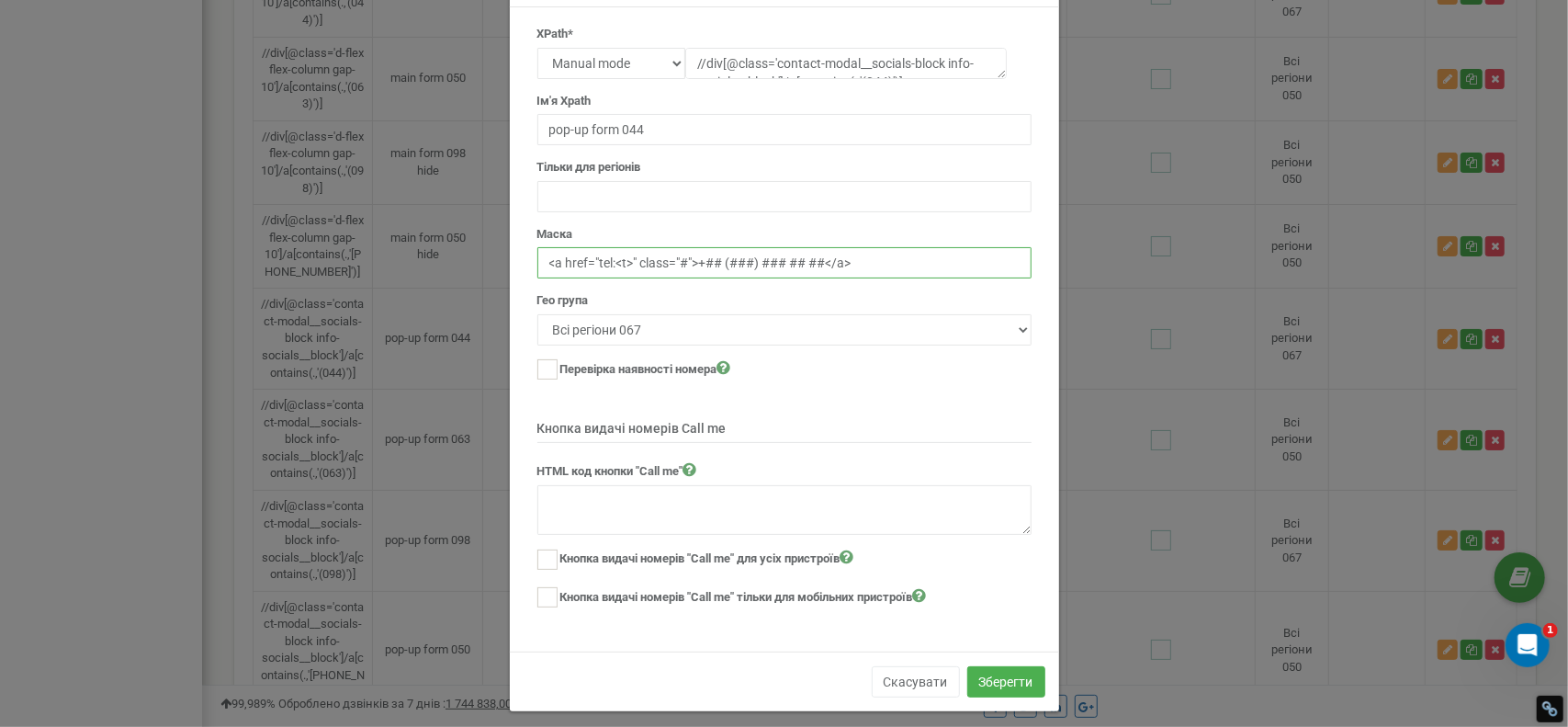
scroll to position [74, 0]
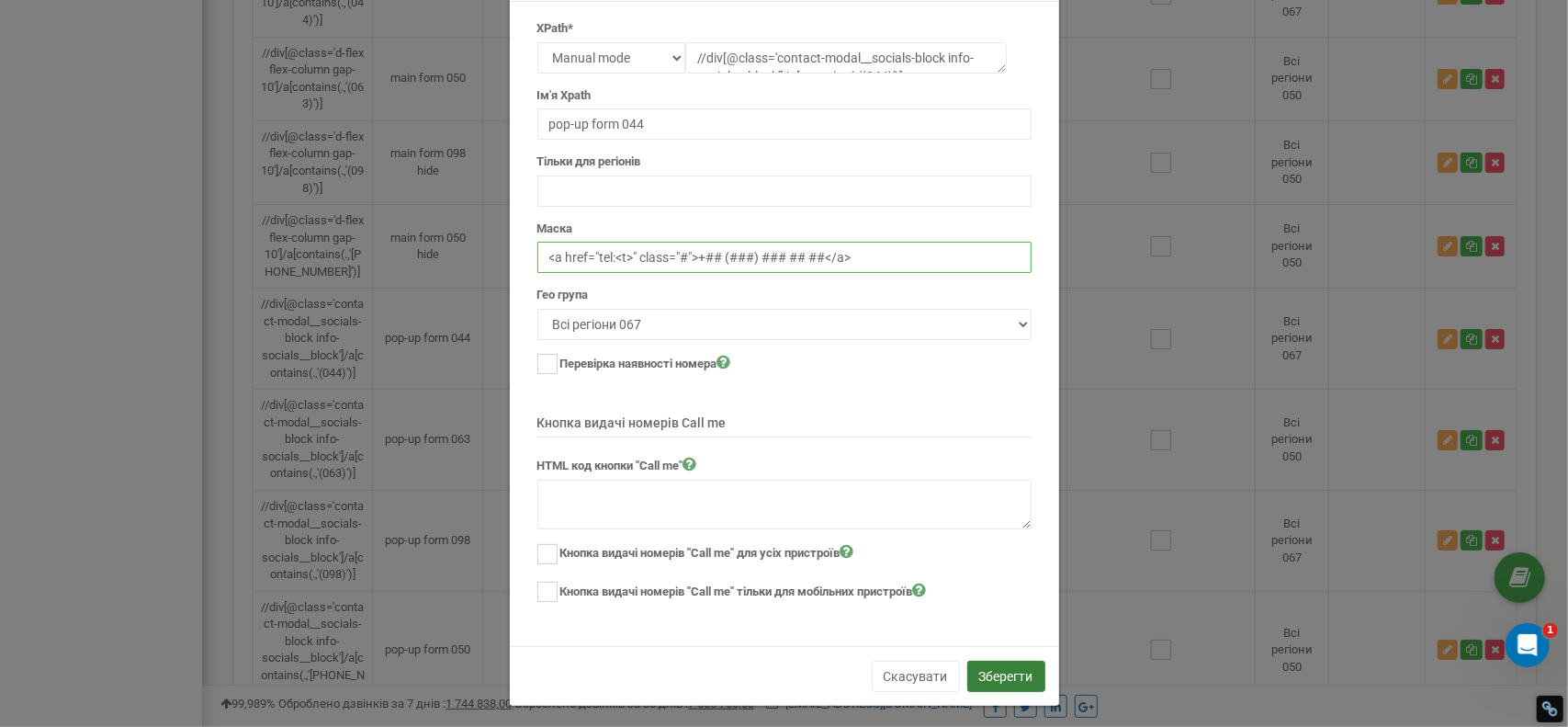
type input "<a href="tel:<t>" class="#">+## (###) ### ## ##</a>"
click at [985, 667] on button "Зберегти" at bounding box center [1007, 677] width 78 height 32
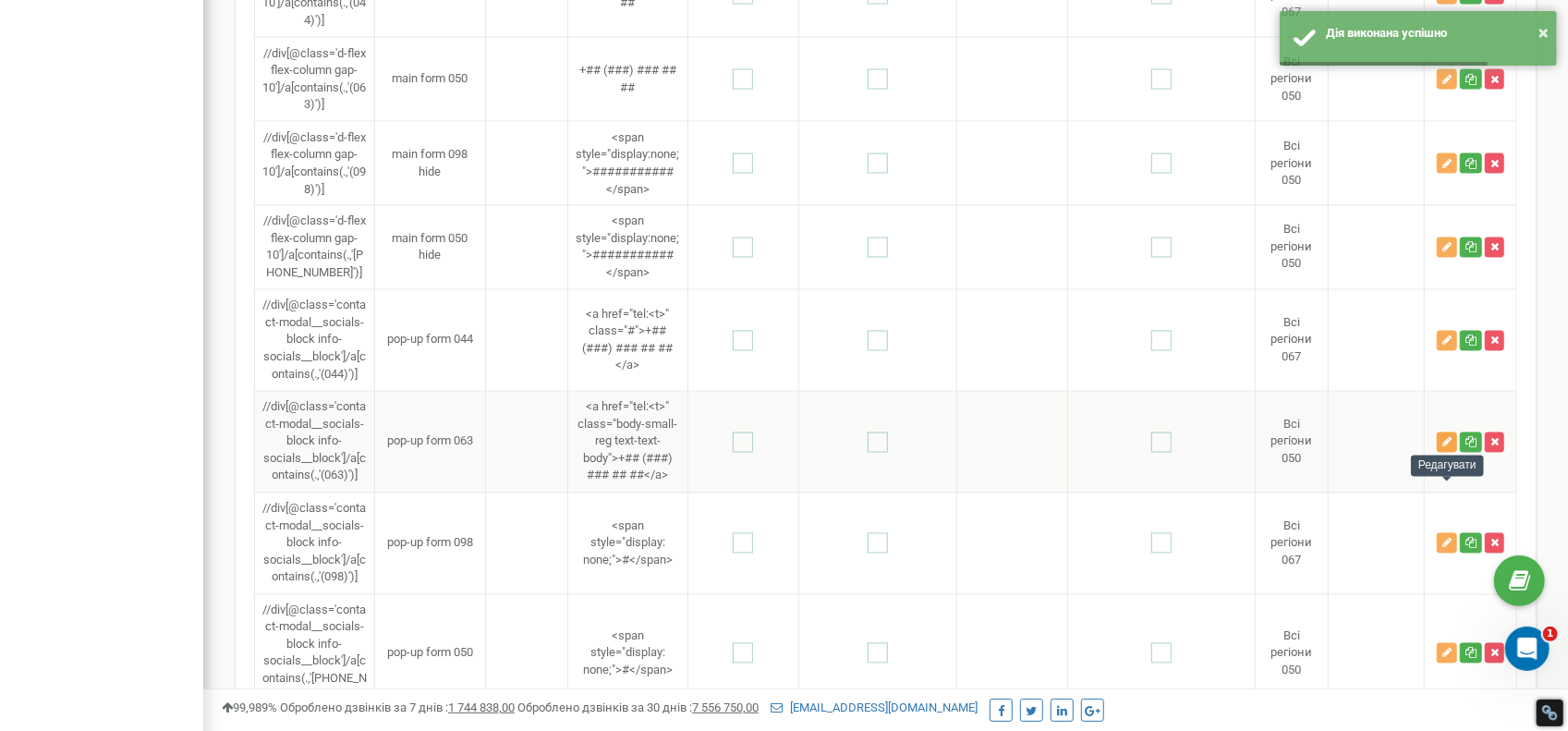
click at [1443, 448] on icon "button" at bounding box center [1447, 443] width 9 height 11
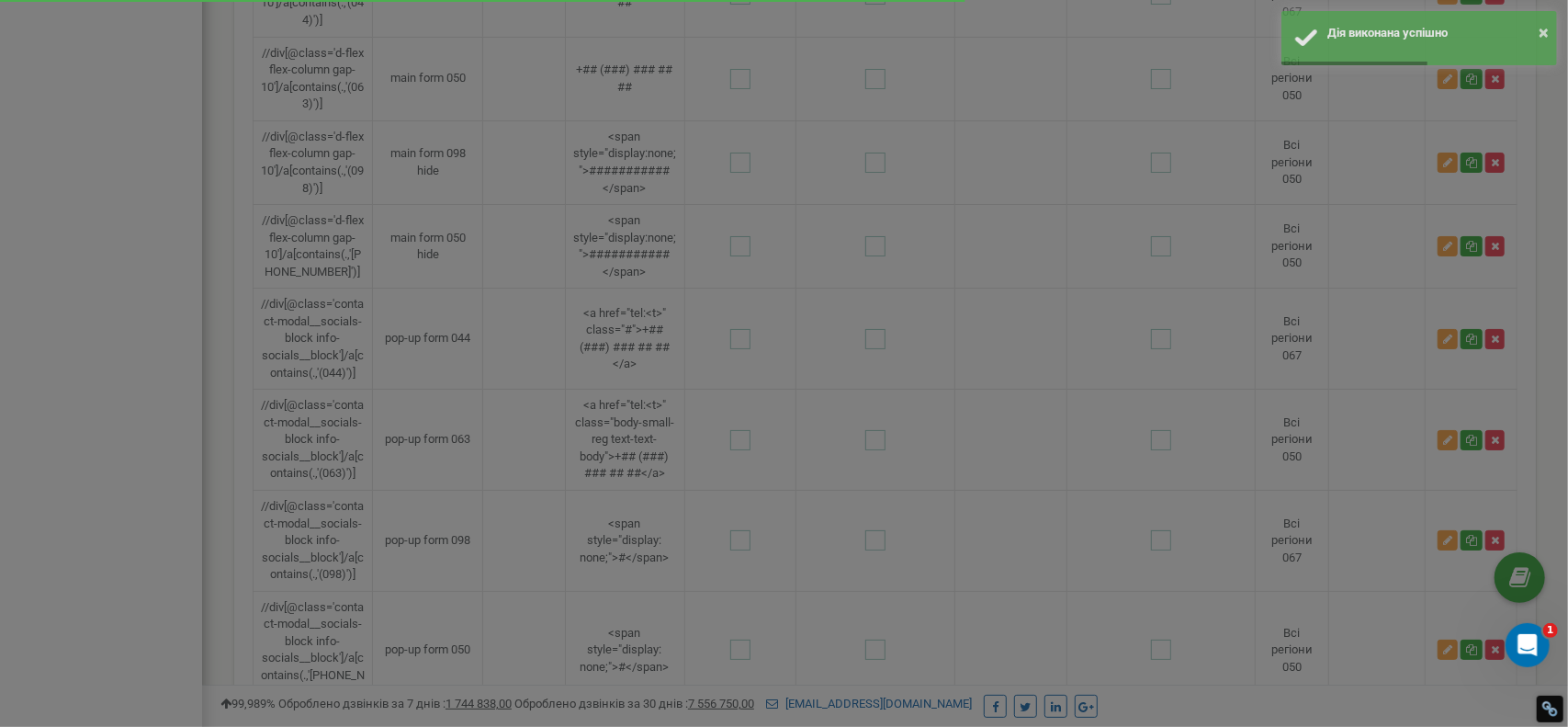
scroll to position [0, 0]
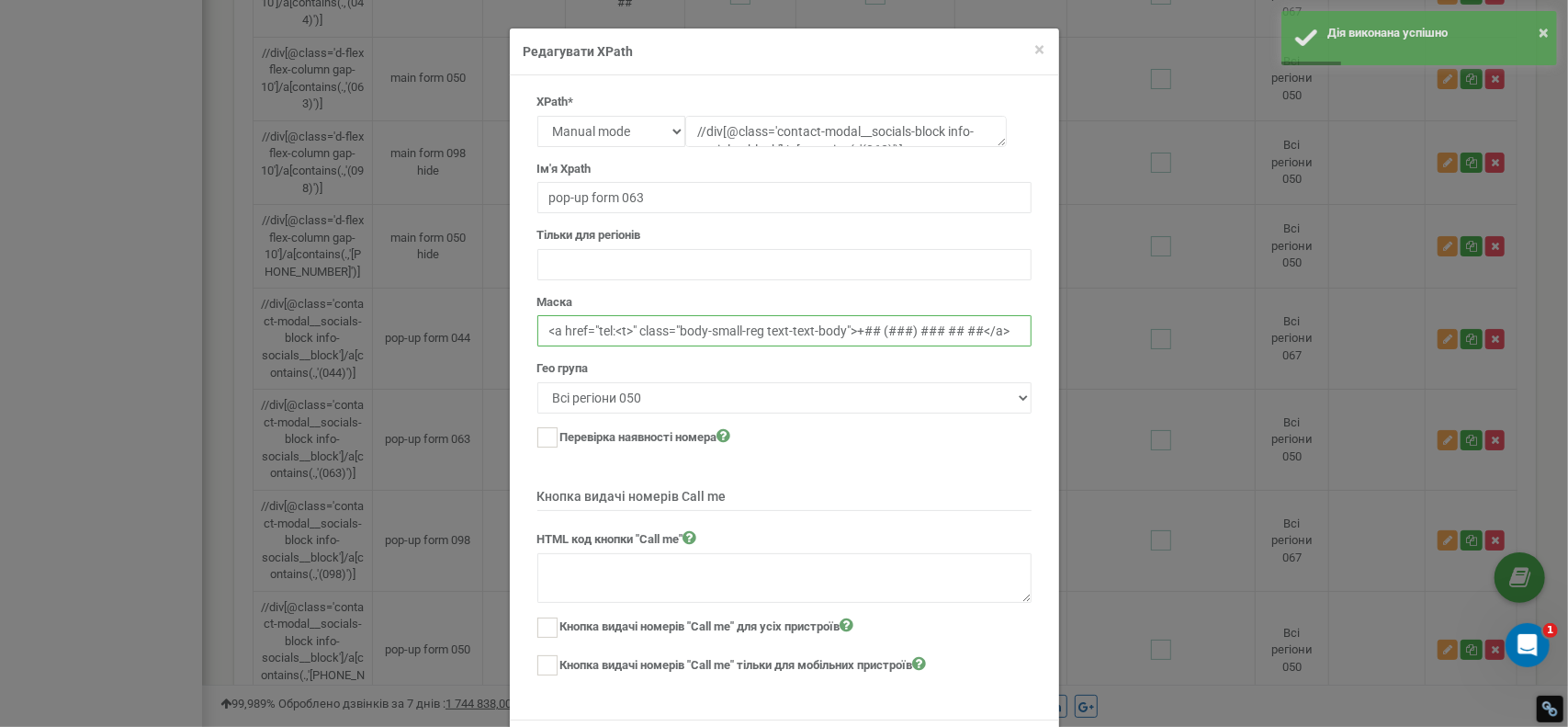
drag, startPoint x: 841, startPoint y: 325, endPoint x: 690, endPoint y: 327, distance: 151.0
click at [690, 327] on input "<a href="tel:<t>" class="body-small-reg text-text-body">+## (###) ### ## ##</a>" at bounding box center [784, 331] width 494 height 32
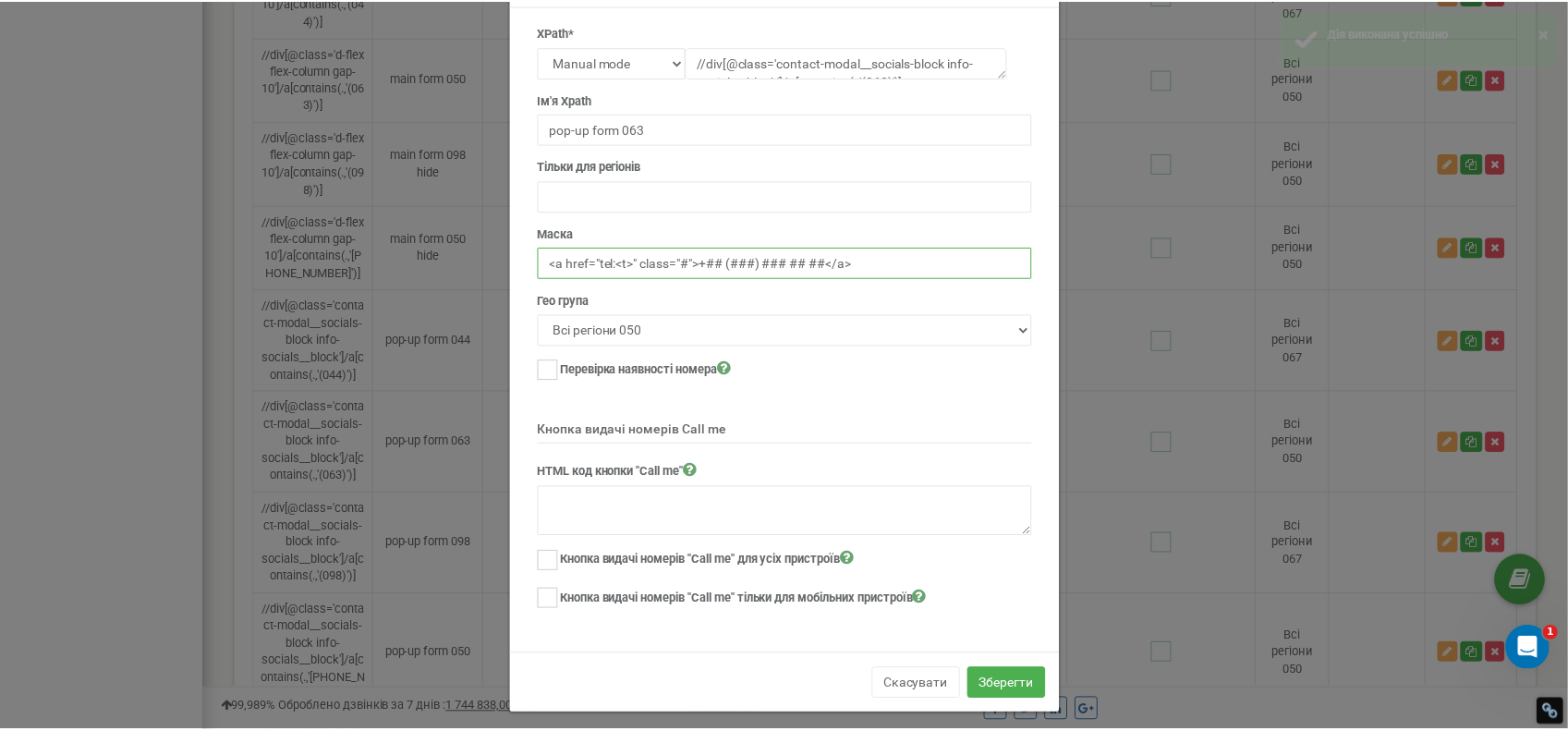
scroll to position [74, 0]
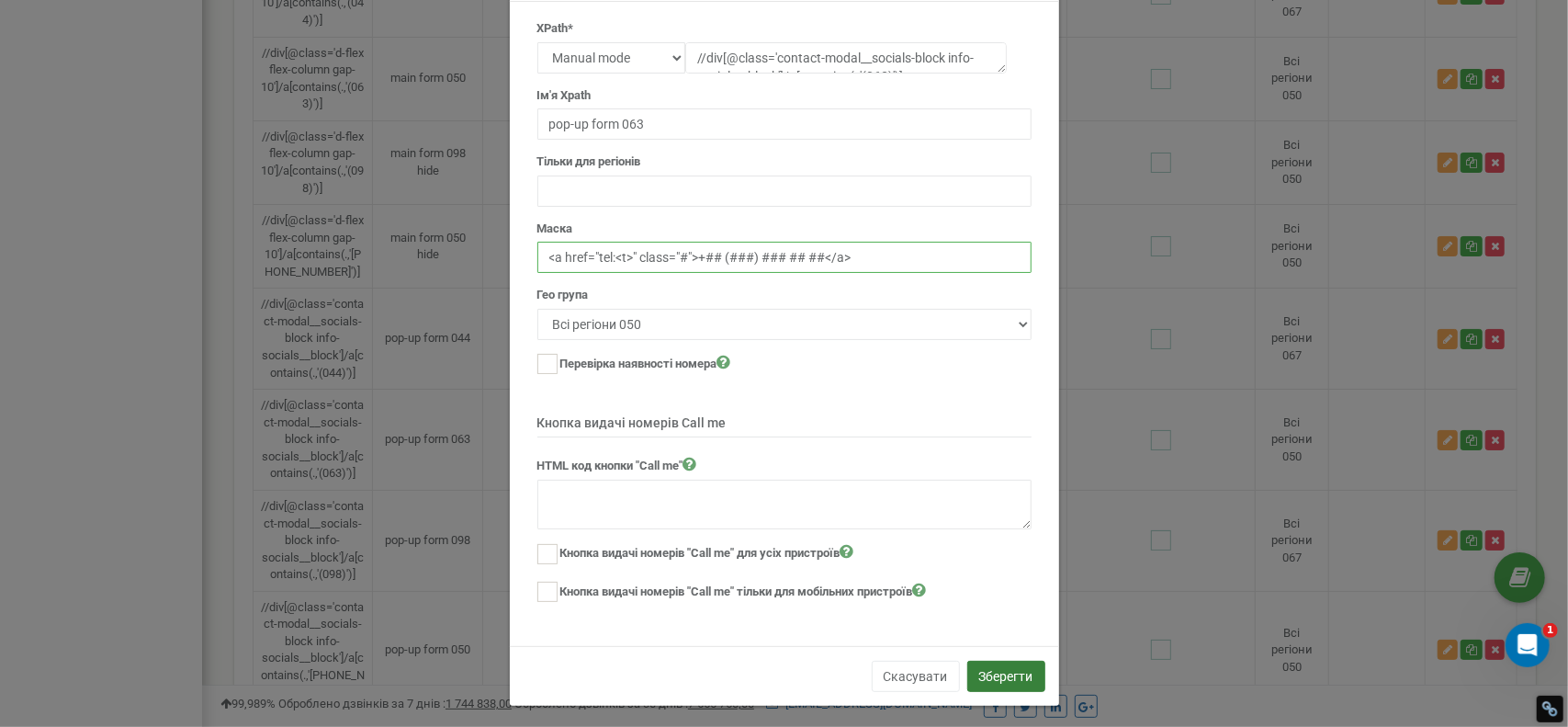
type input "<a href="tel:<t>" class="#">+## (###) ### ## ##</a>"
click at [1002, 675] on button "Зберегти" at bounding box center [1007, 677] width 78 height 32
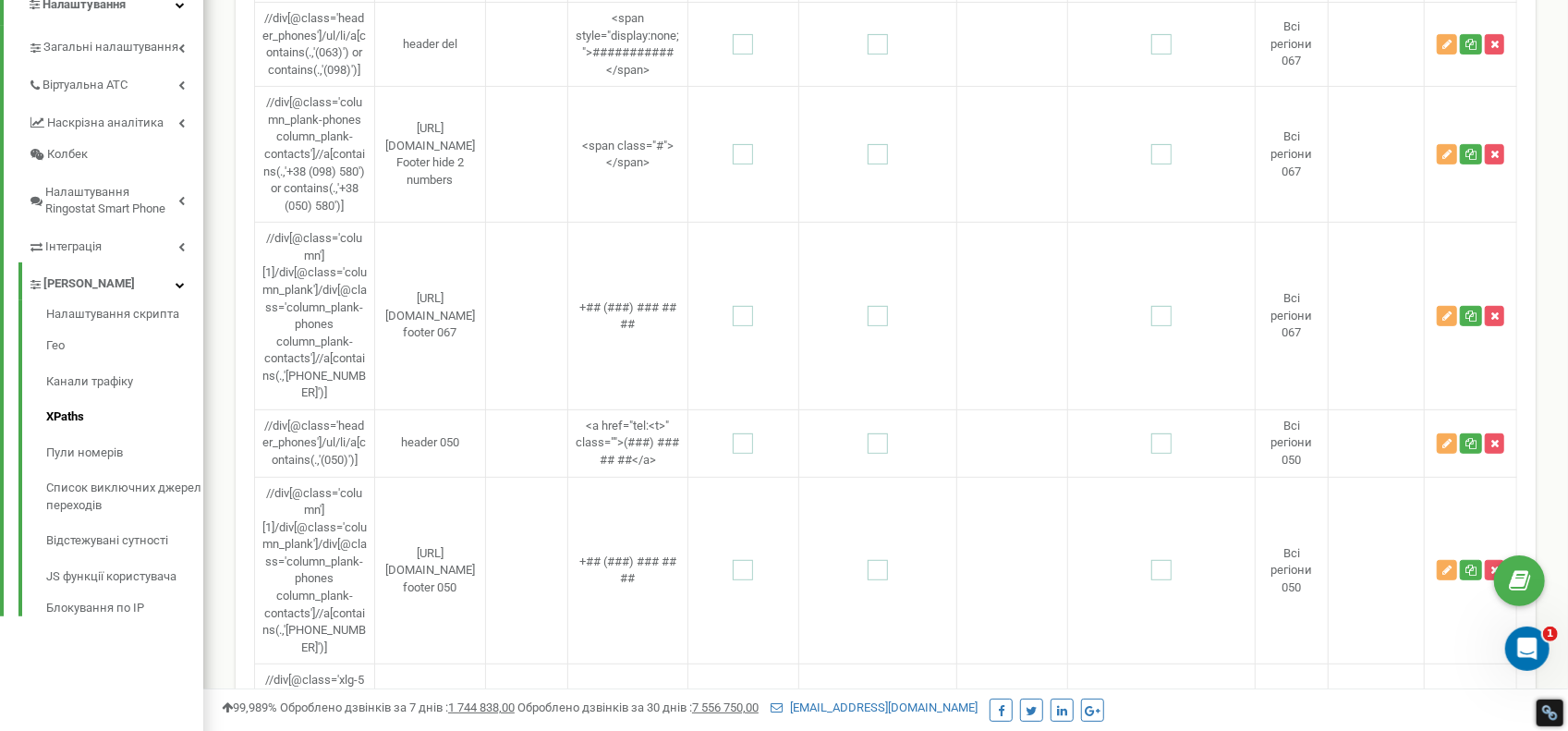
scroll to position [0, 0]
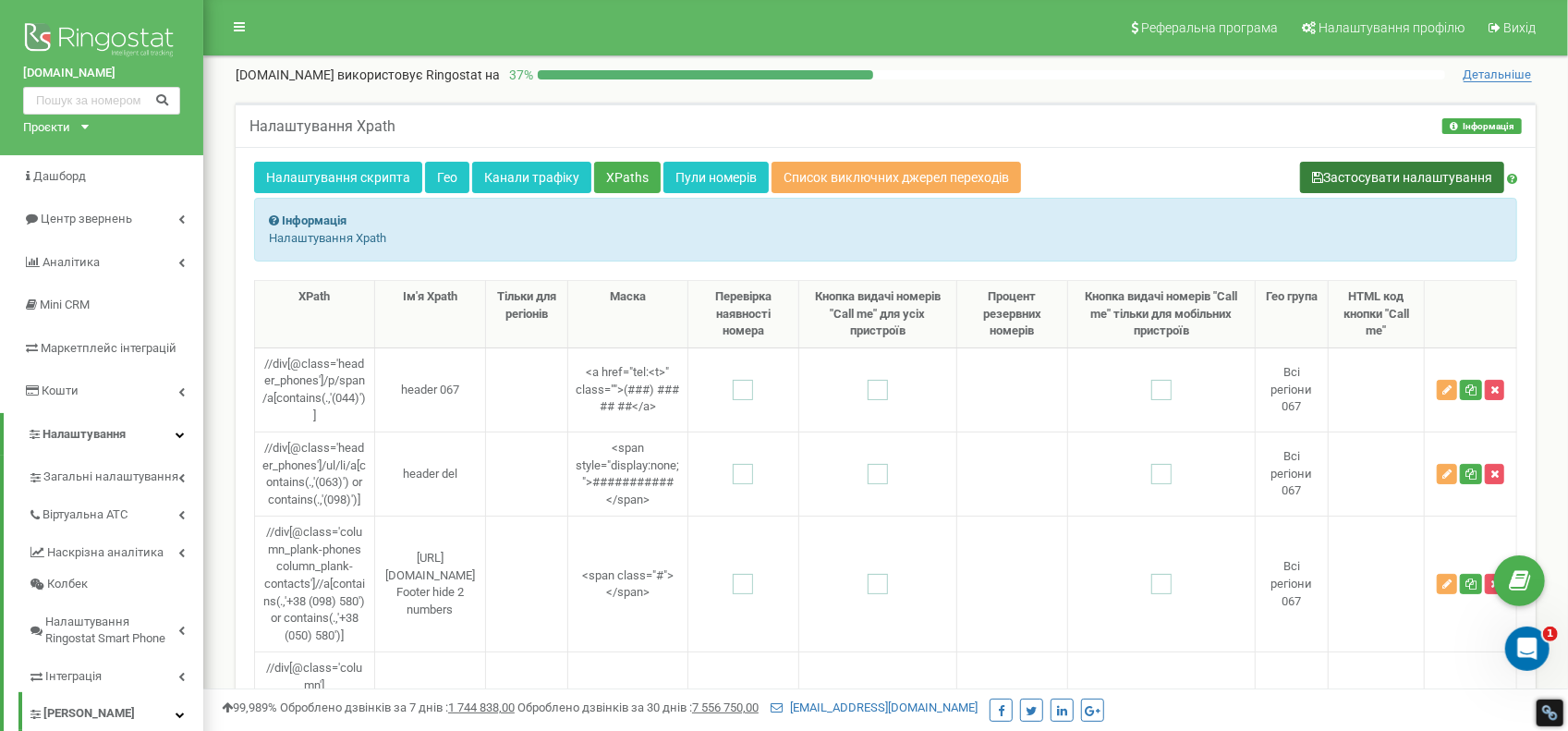
click at [1396, 170] on button "Застосувати налаштування" at bounding box center [1402, 178] width 204 height 32
click at [373, 187] on link "Налаштування скрипта" at bounding box center [338, 178] width 169 height 32
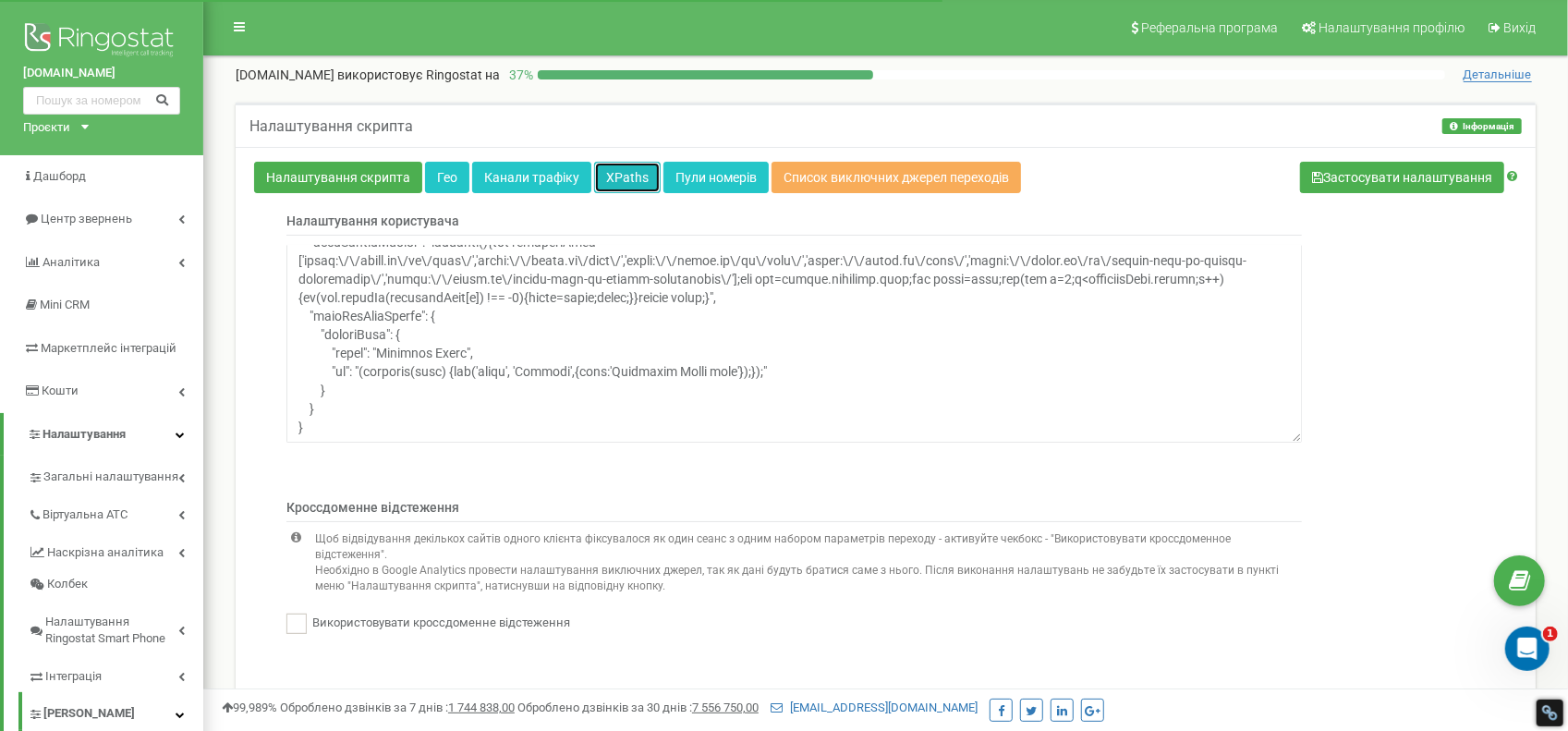
click at [629, 175] on link "XPaths" at bounding box center [627, 178] width 66 height 32
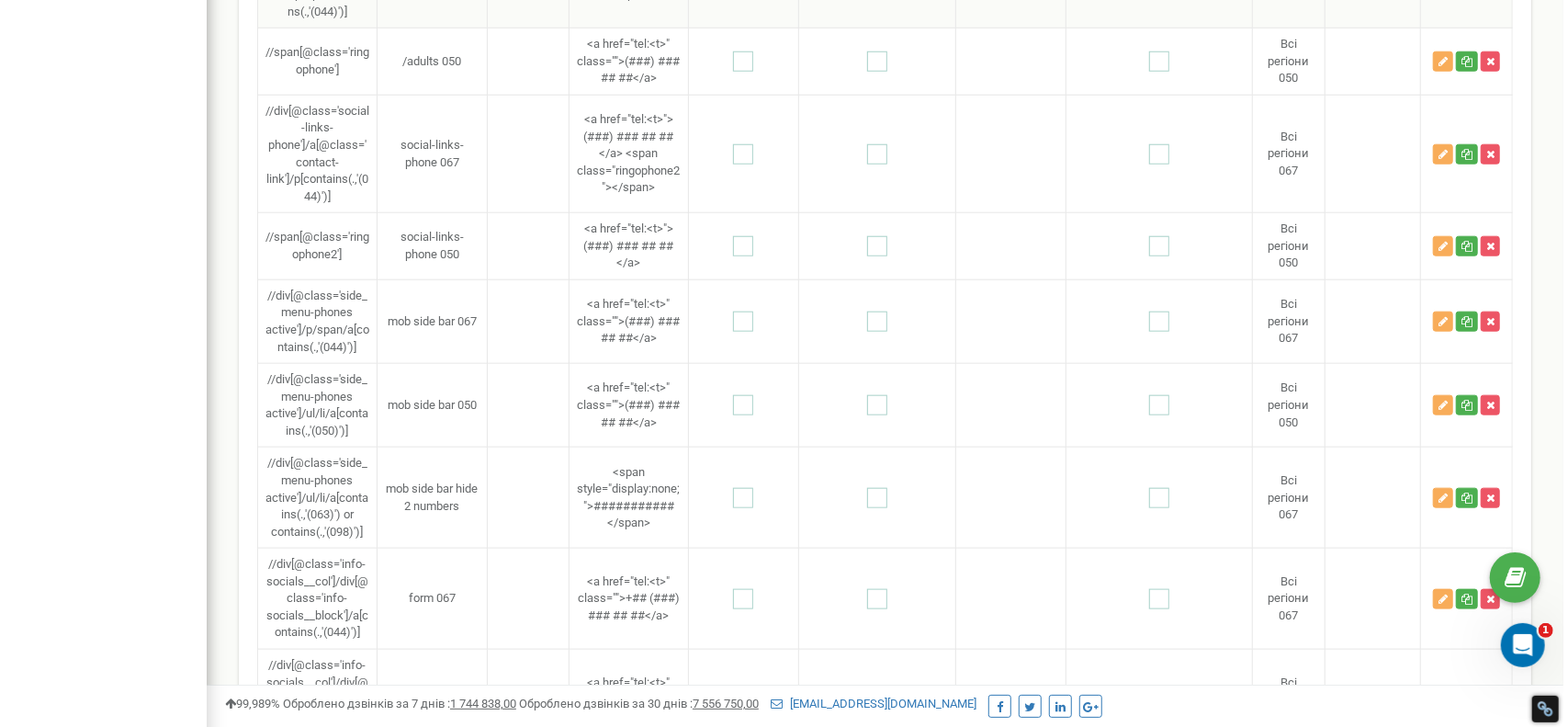
scroll to position [2144, 0]
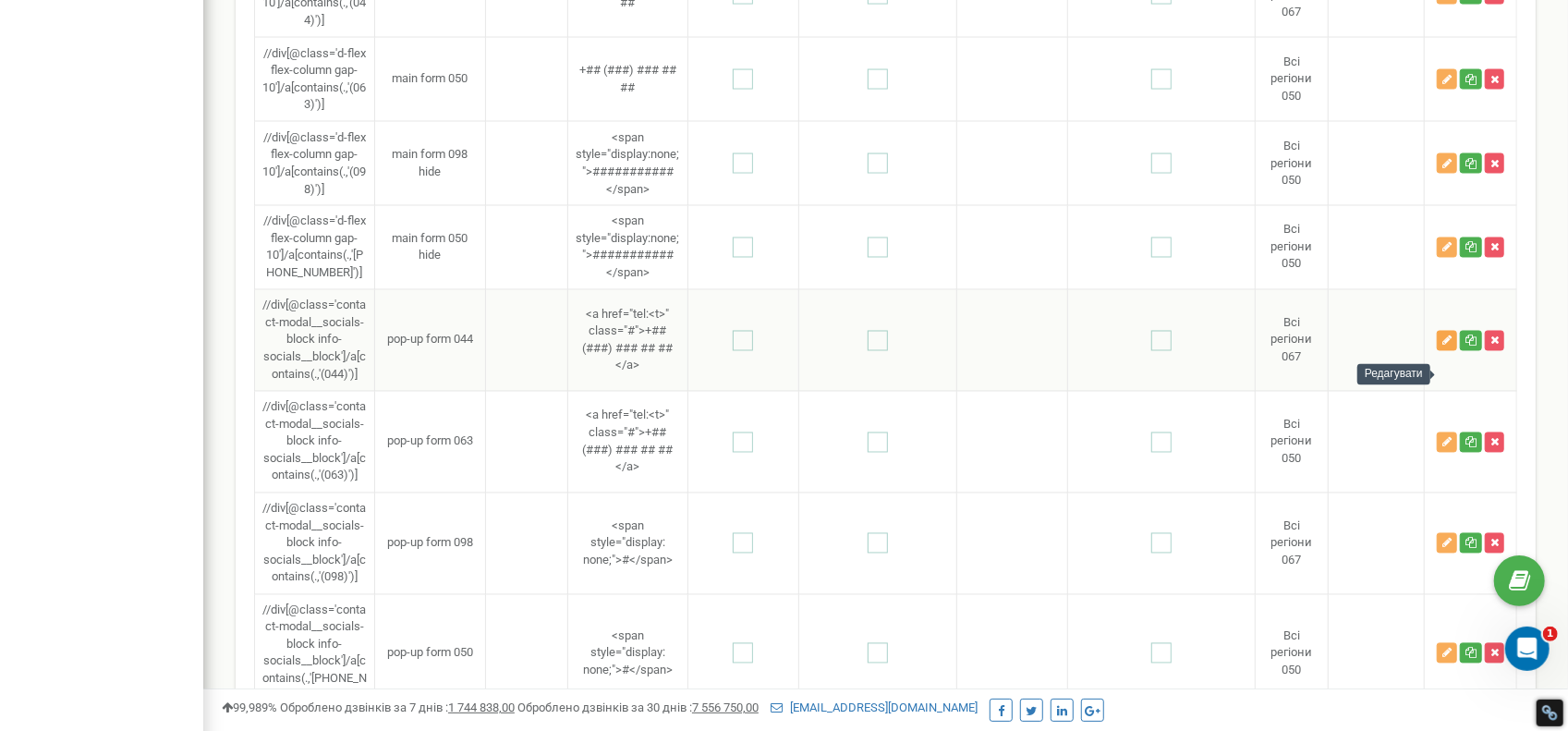
click at [1443, 346] on icon "button" at bounding box center [1447, 341] width 9 height 11
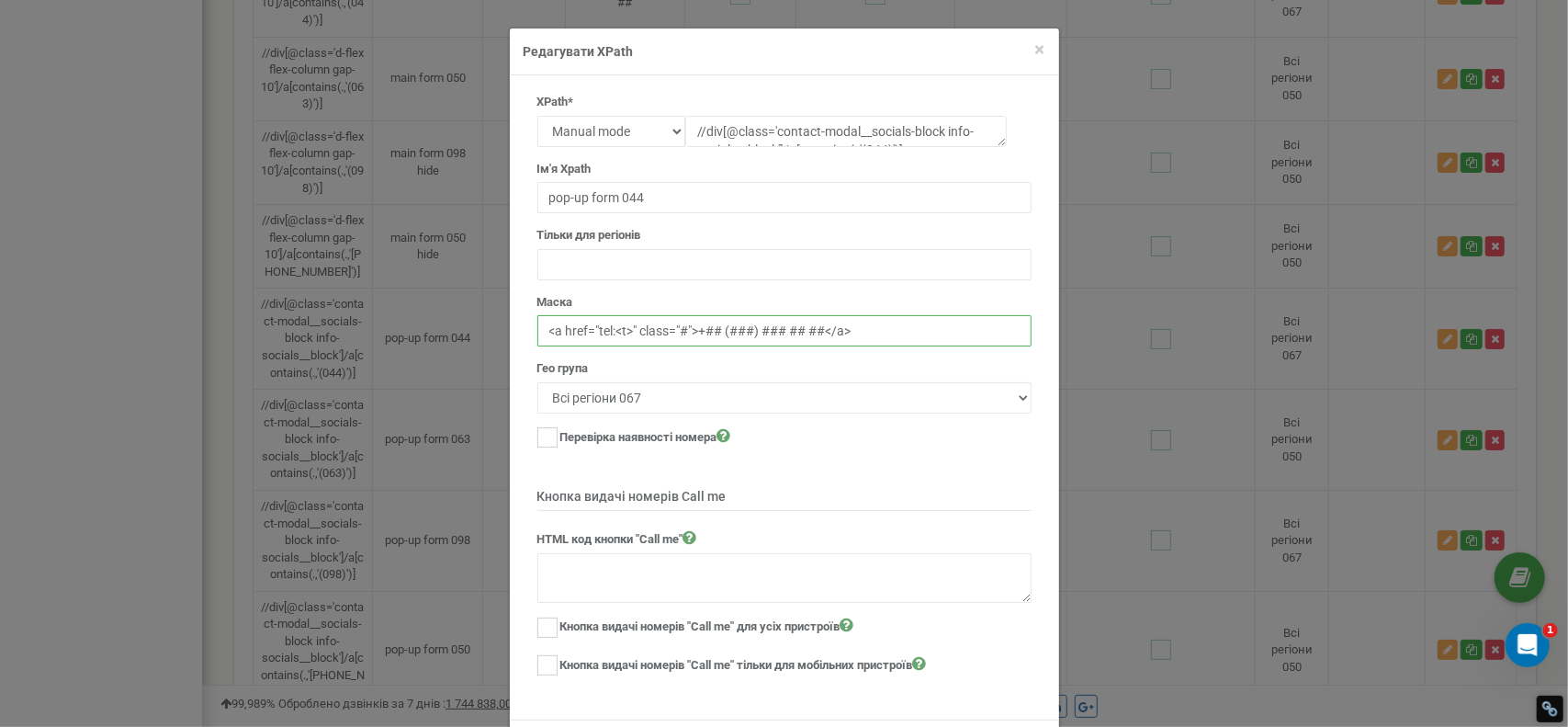
click at [683, 330] on input "<a href="tel:<t>" class="#">+## (###) ### ## ##</a>" at bounding box center [784, 331] width 494 height 32
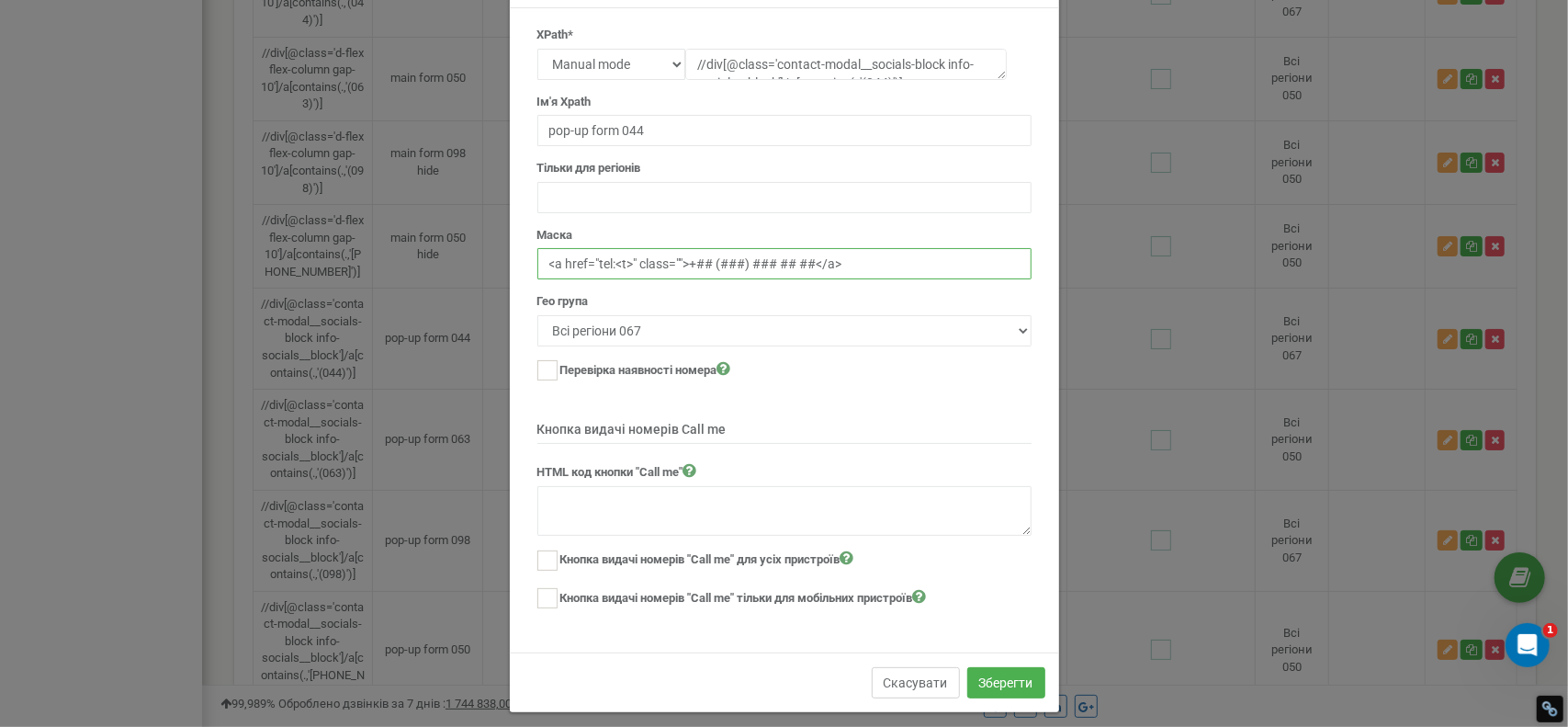
scroll to position [74, 0]
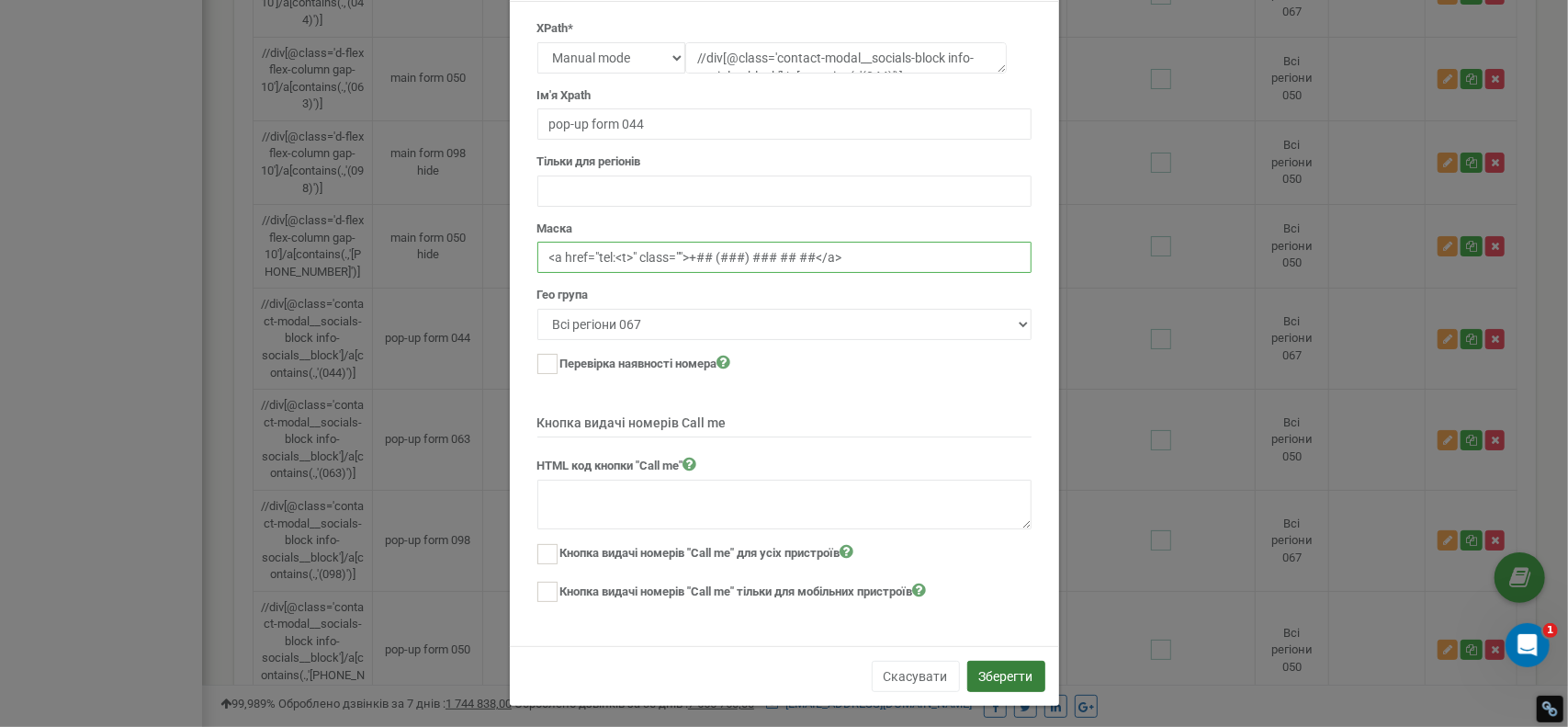
type input "<a href="tel:<t>" class="">+## (###) ### ## ##</a>"
click at [999, 674] on button "Зберегти" at bounding box center [1007, 677] width 78 height 32
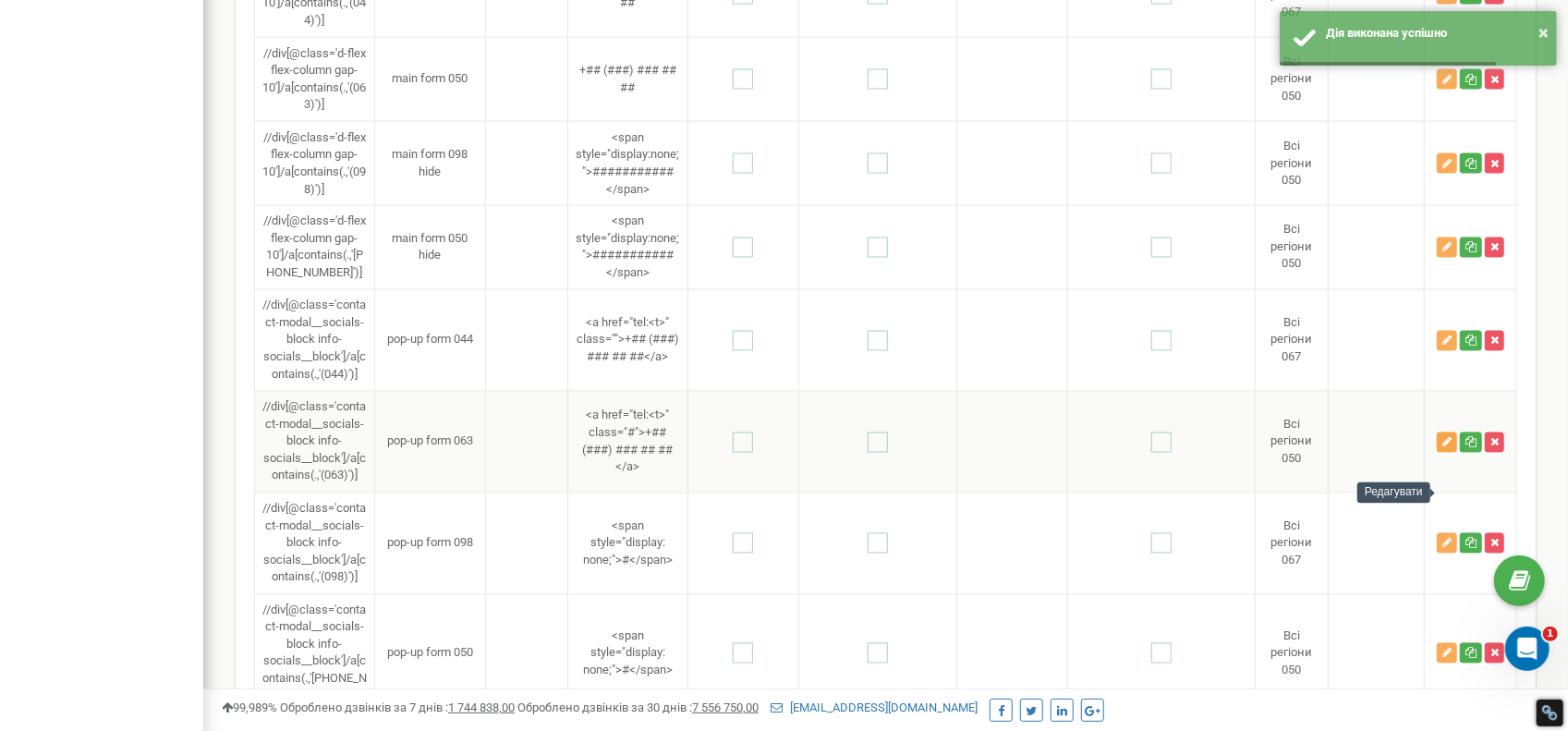
click at [1443, 448] on icon "button" at bounding box center [1447, 443] width 9 height 11
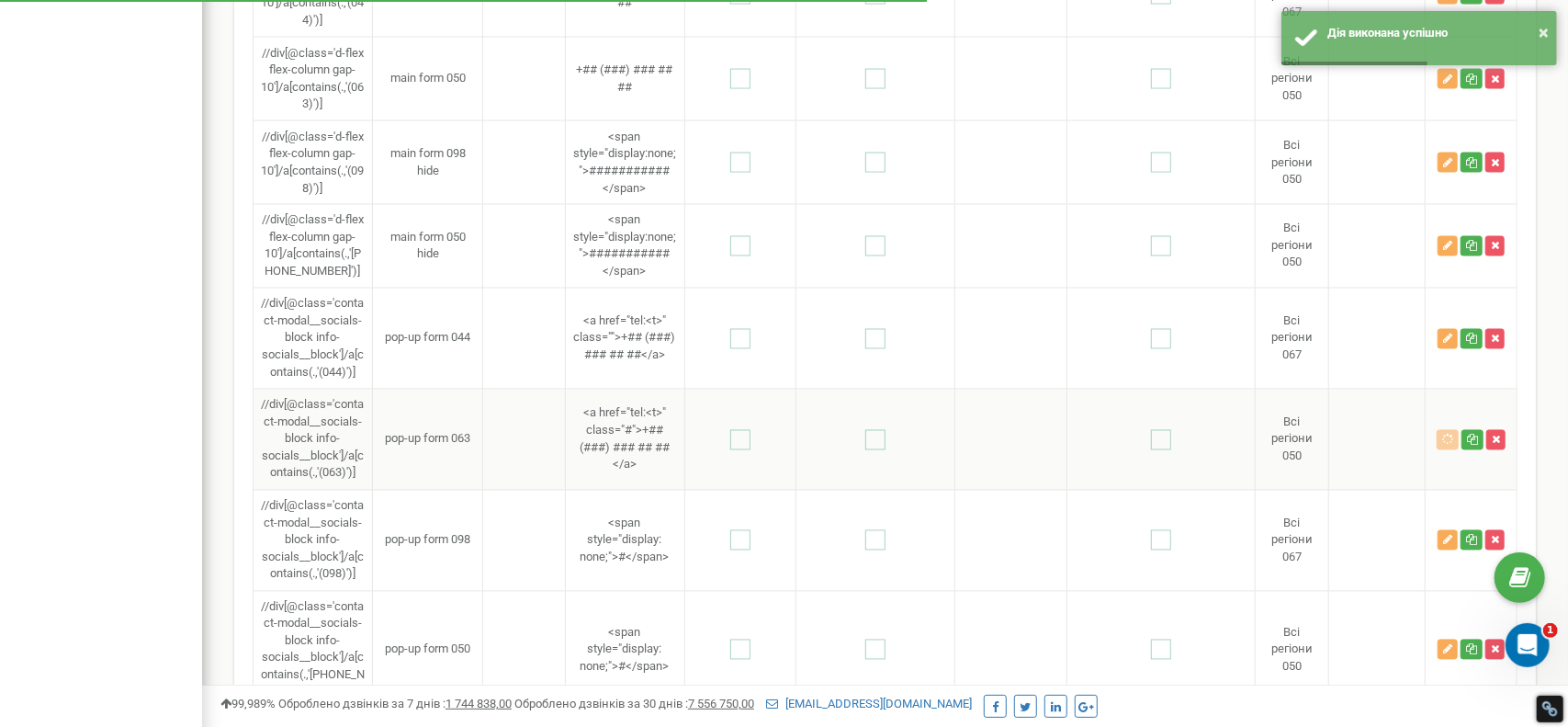
scroll to position [0, 0]
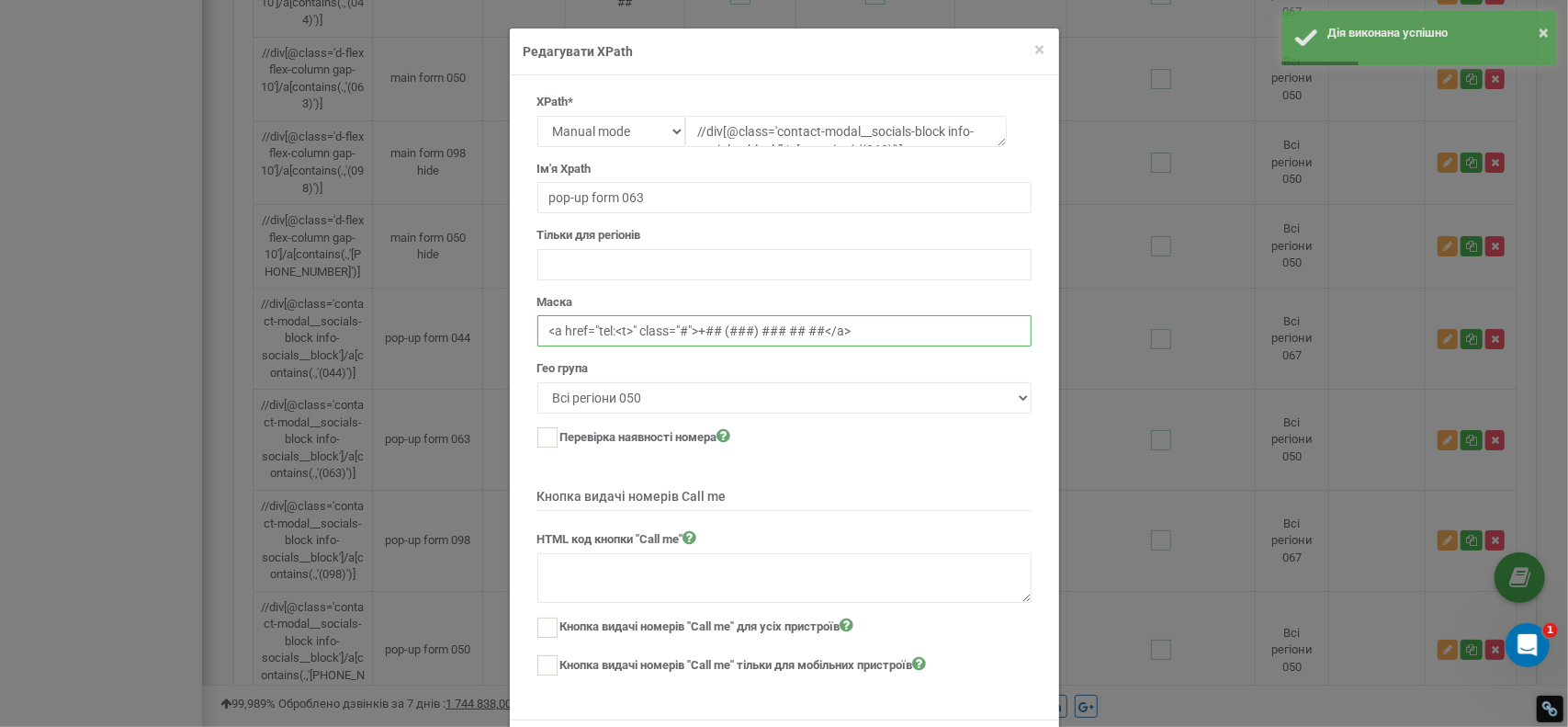
drag, startPoint x: 687, startPoint y: 328, endPoint x: 733, endPoint y: 362, distance: 57.2
click at [687, 328] on input "<a href="tel:<t>" class="#">+## (###) ### ## ##</a>" at bounding box center [784, 331] width 494 height 32
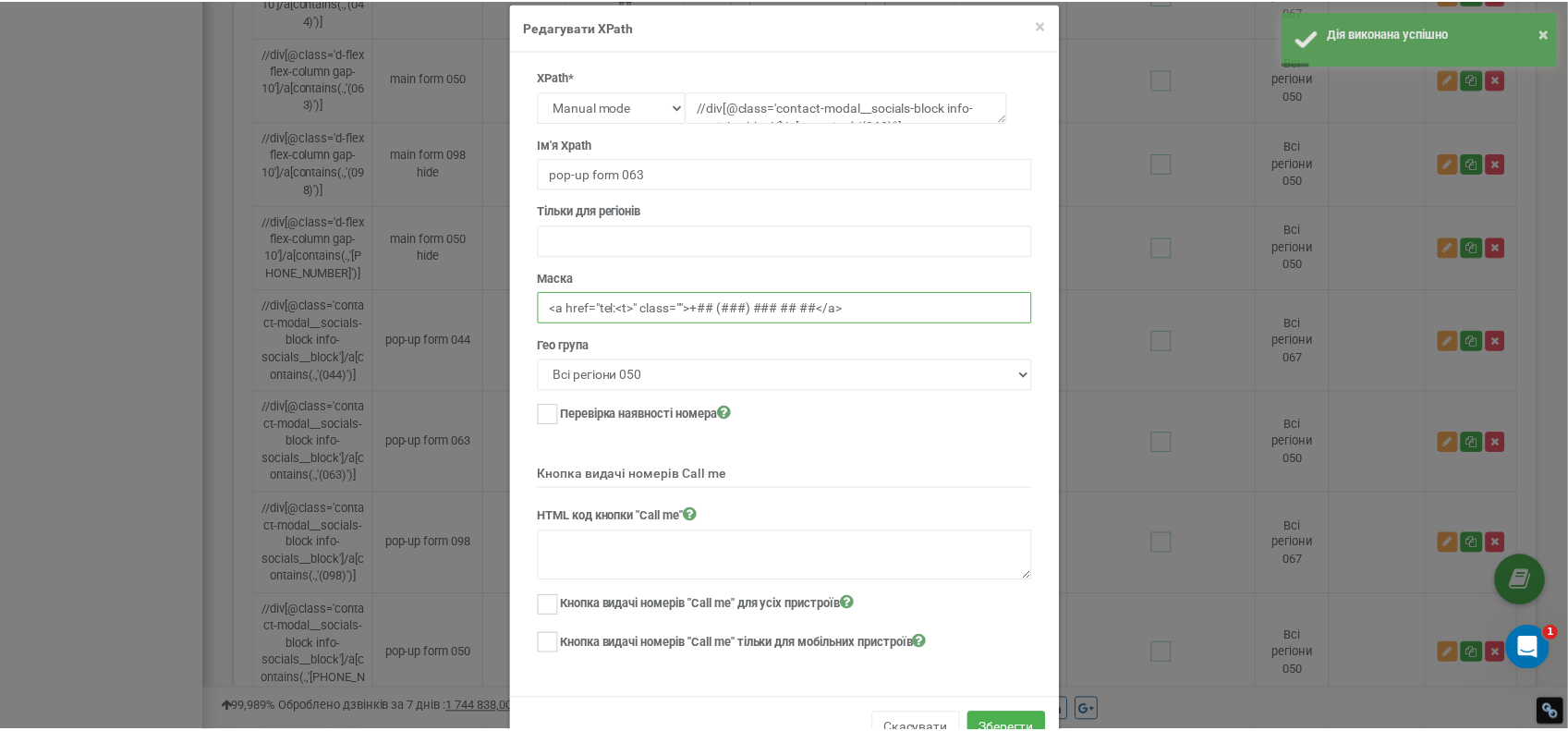
scroll to position [74, 0]
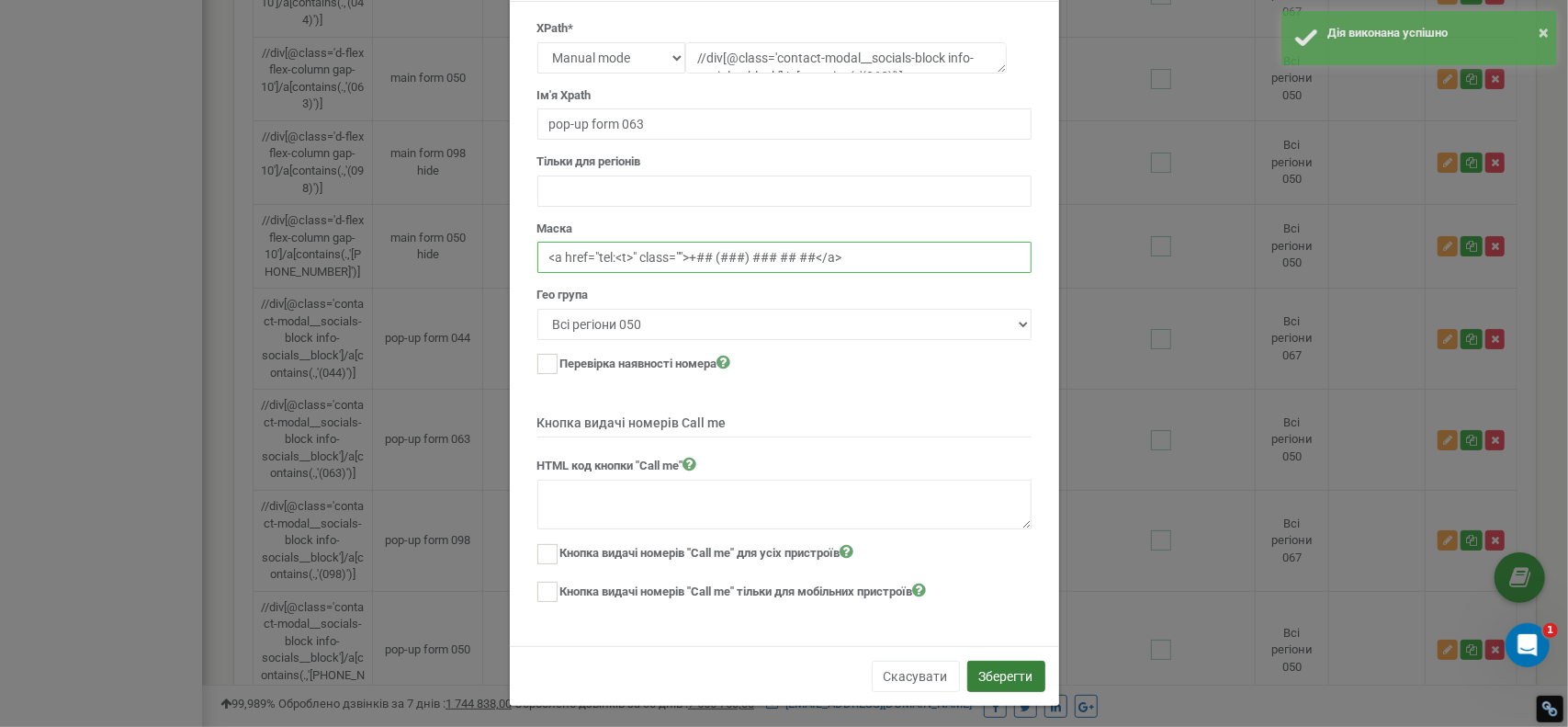
type input "<a href="tel:<t>" class="">+## (###) ### ## ##</a>"
click at [1006, 662] on button "Зберегти" at bounding box center [1007, 677] width 78 height 32
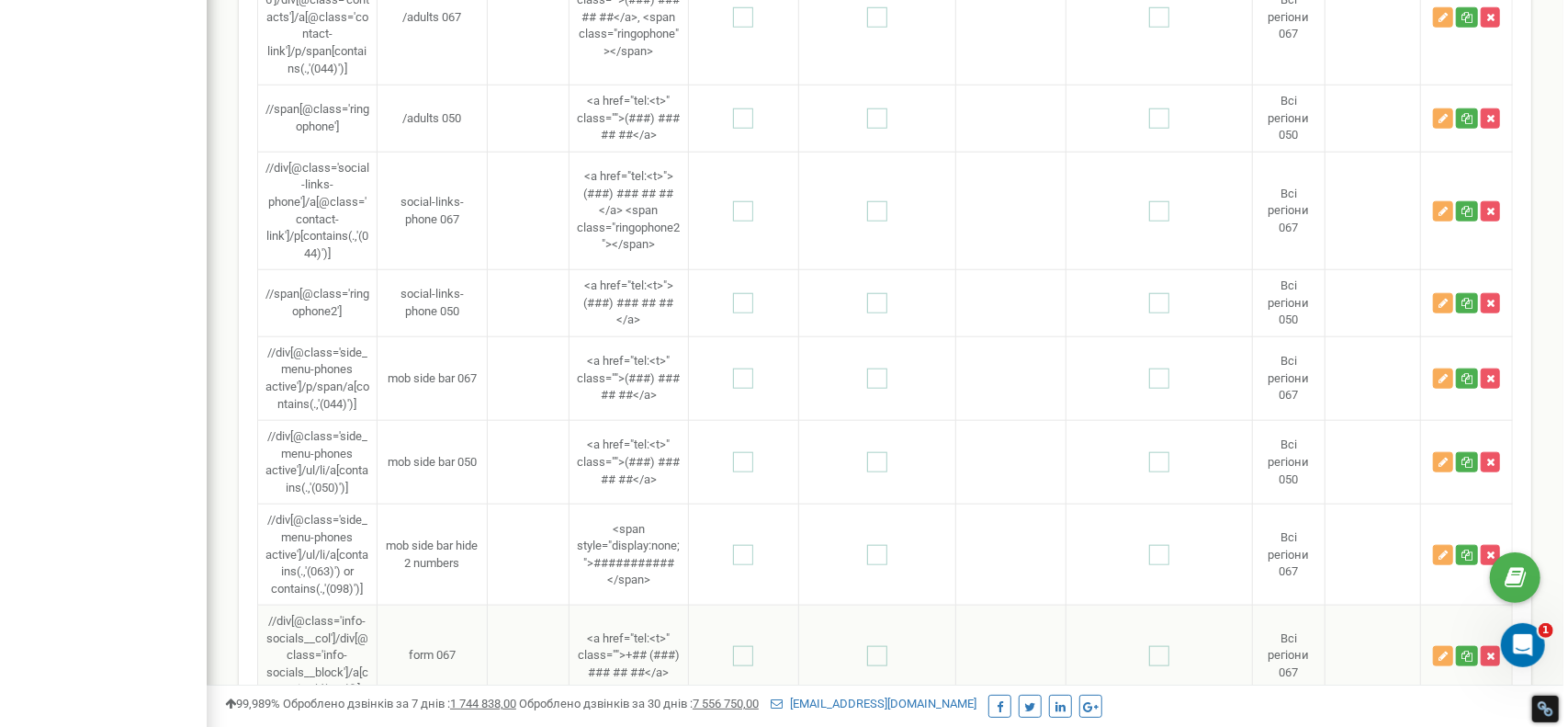
scroll to position [1041, 0]
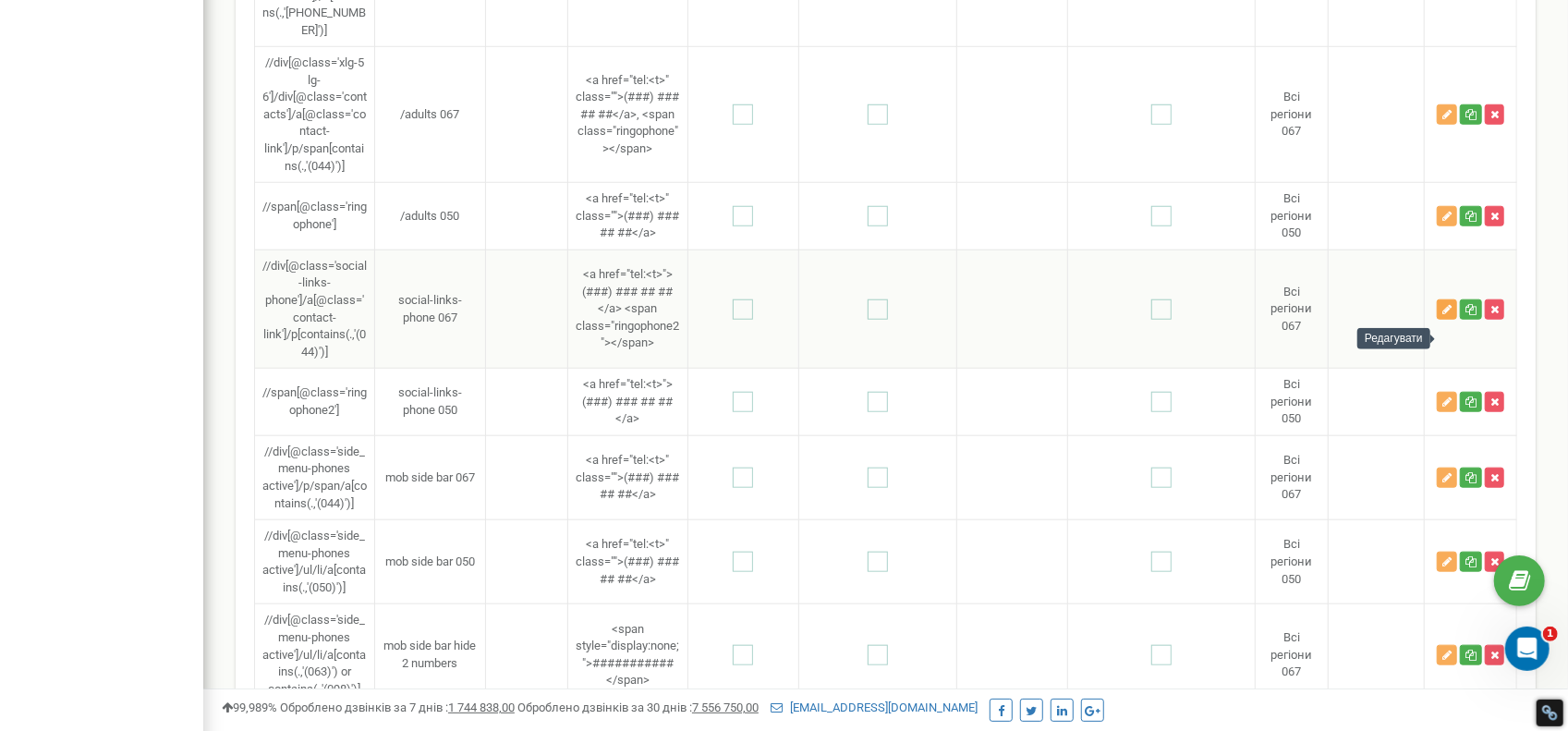
click at [1442, 320] on button "button" at bounding box center [1447, 310] width 21 height 21
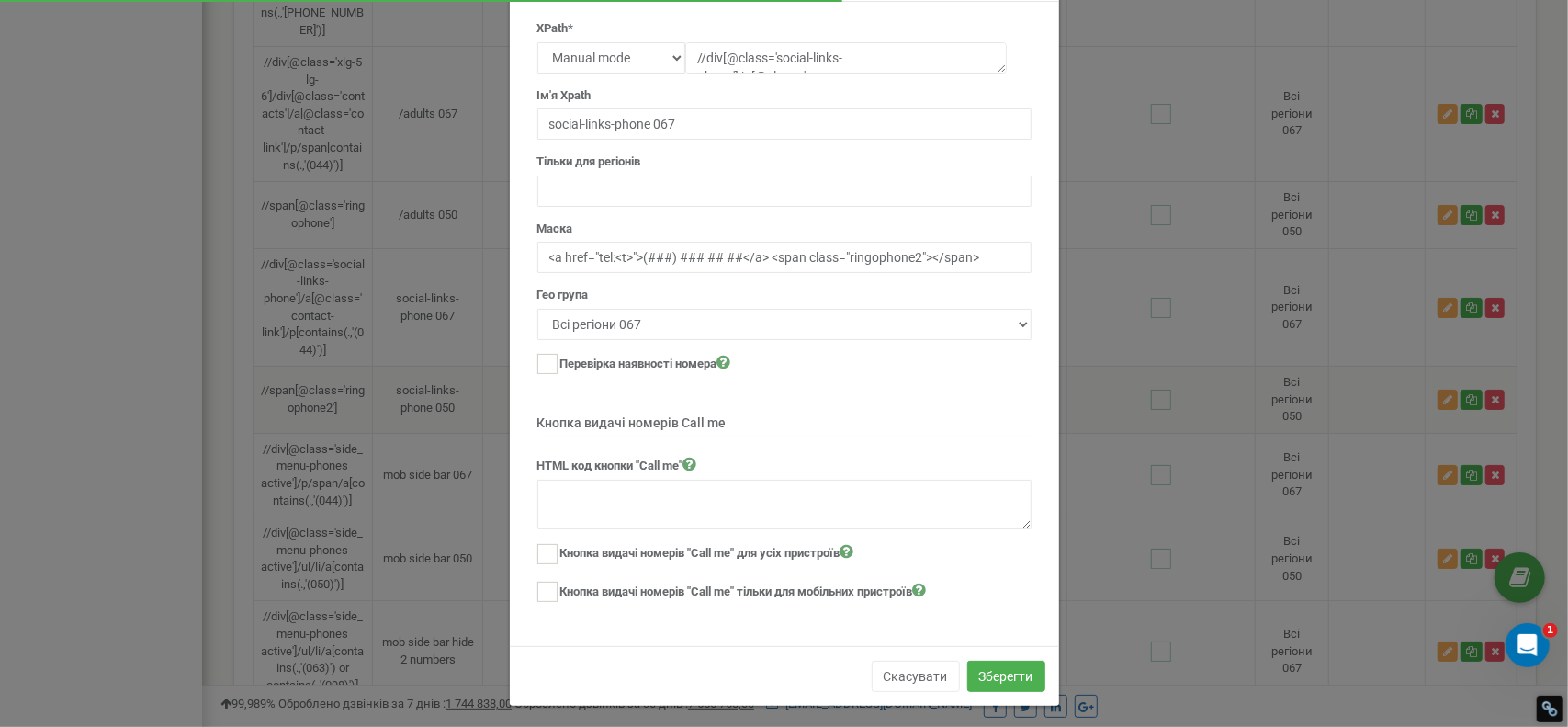
scroll to position [0, 0]
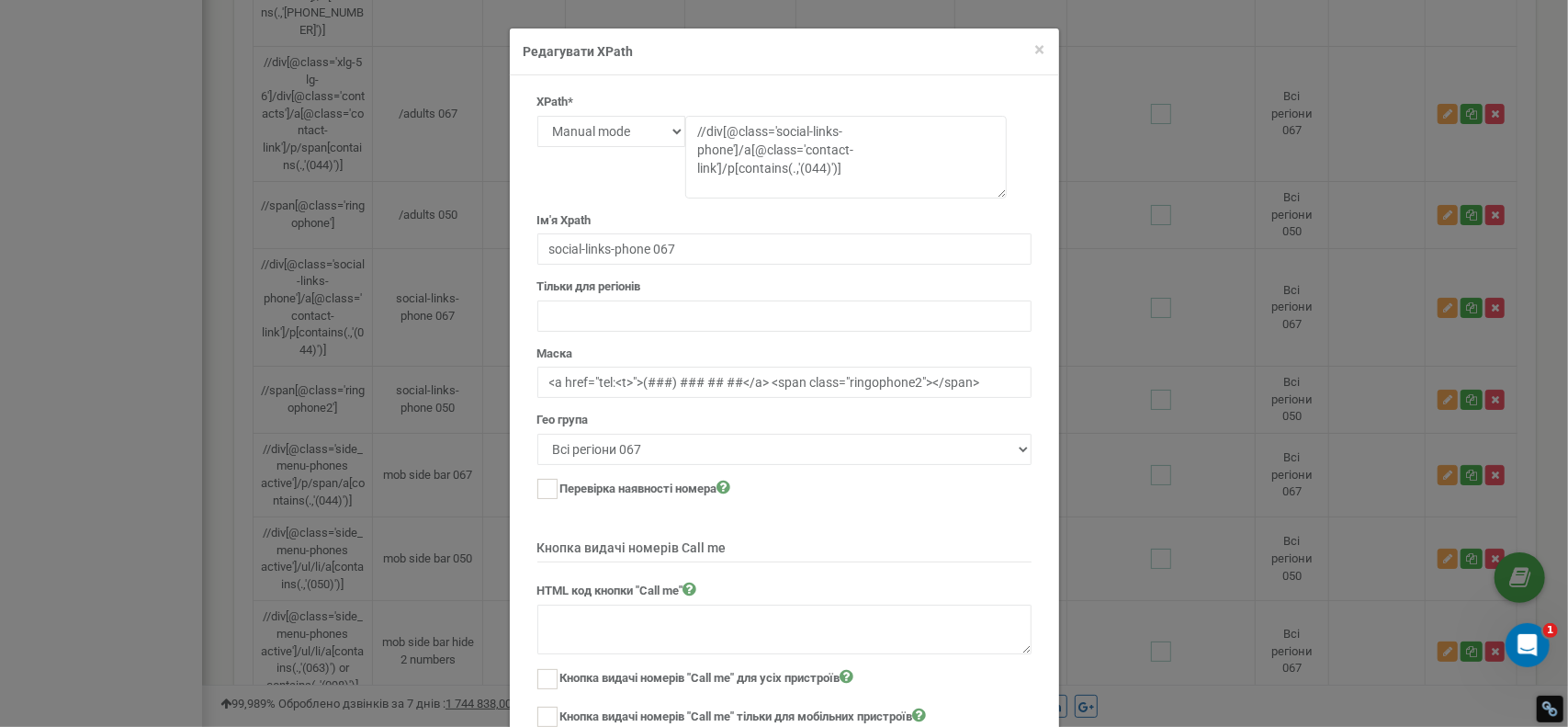
drag, startPoint x: 996, startPoint y: 141, endPoint x: 997, endPoint y: 192, distance: 51.0
click at [997, 192] on textarea "//div[@class='social-links-phone']/a[@class='contact-link']/p[contains(.,'(044)…" at bounding box center [846, 156] width 322 height 83
click at [635, 385] on input "<a href="tel:<t>">(###) ### ## ##</a> <span class="ringophone2"></span>" at bounding box center [784, 383] width 494 height 32
paste input "body-small-reg text-text-body"
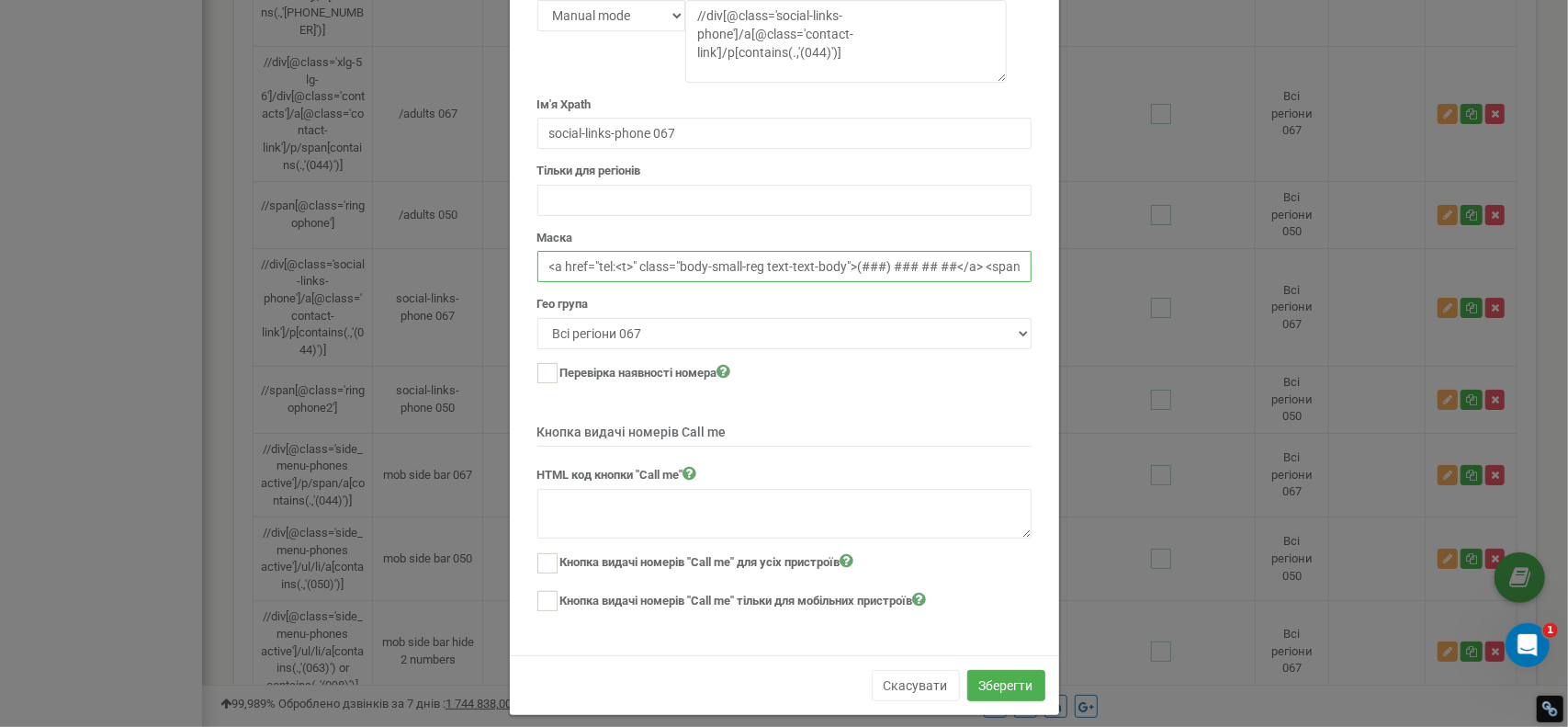
scroll to position [125, 0]
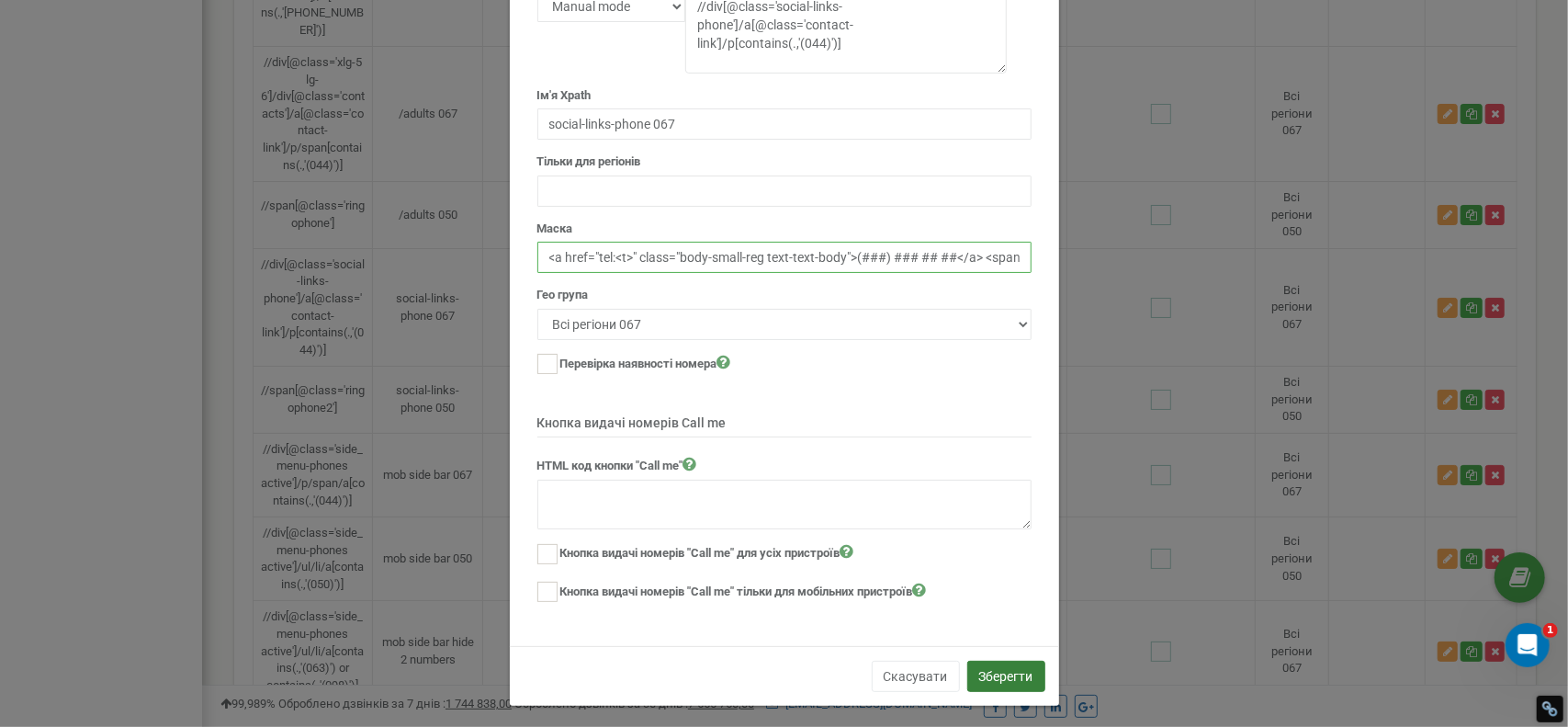
type input "<a href="tel:<t>" class="body-small-reg text-text-body">(###) ### ## ##</a> <sp…"
click at [985, 668] on button "Зберегти" at bounding box center [1007, 677] width 78 height 32
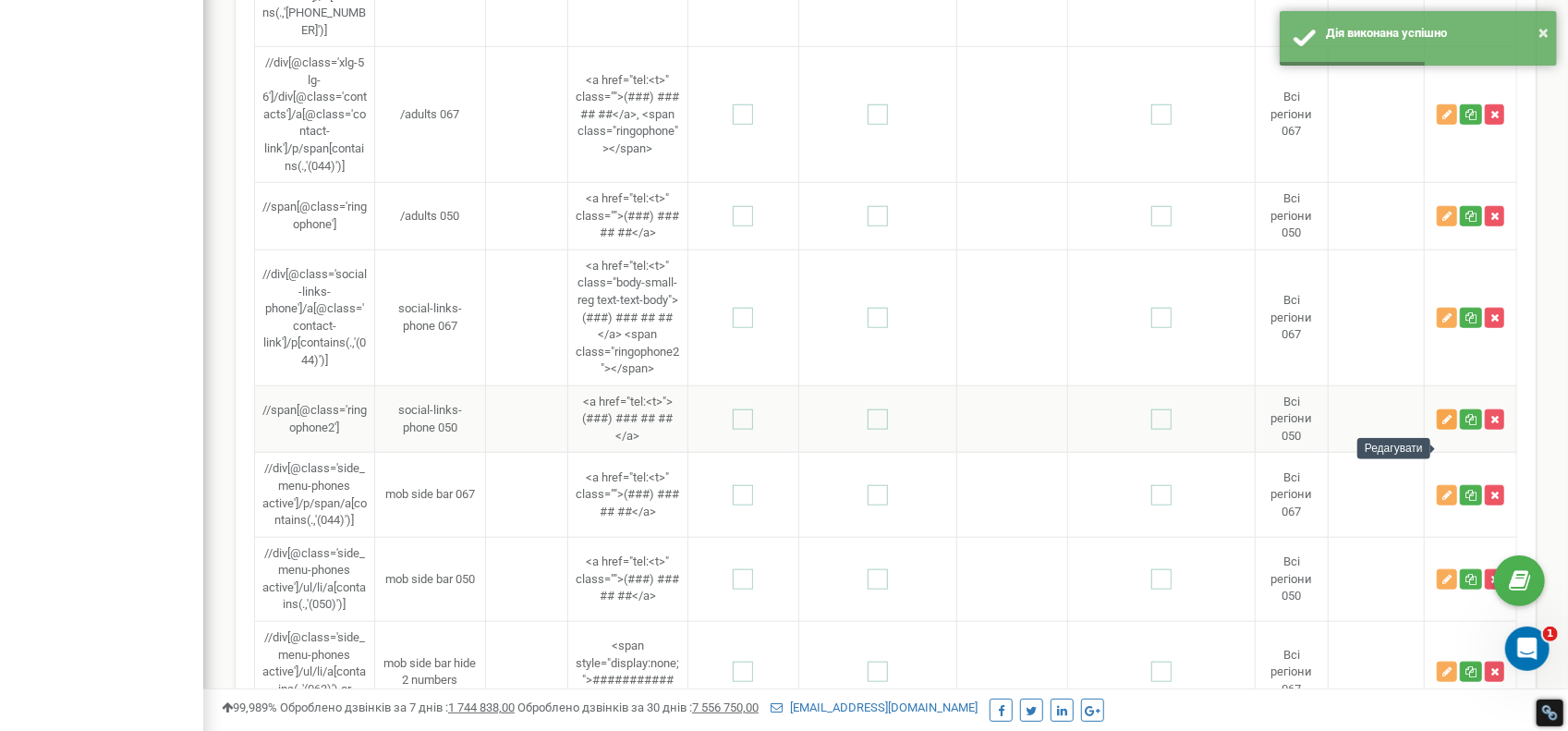
click at [1445, 425] on icon "button" at bounding box center [1447, 419] width 9 height 11
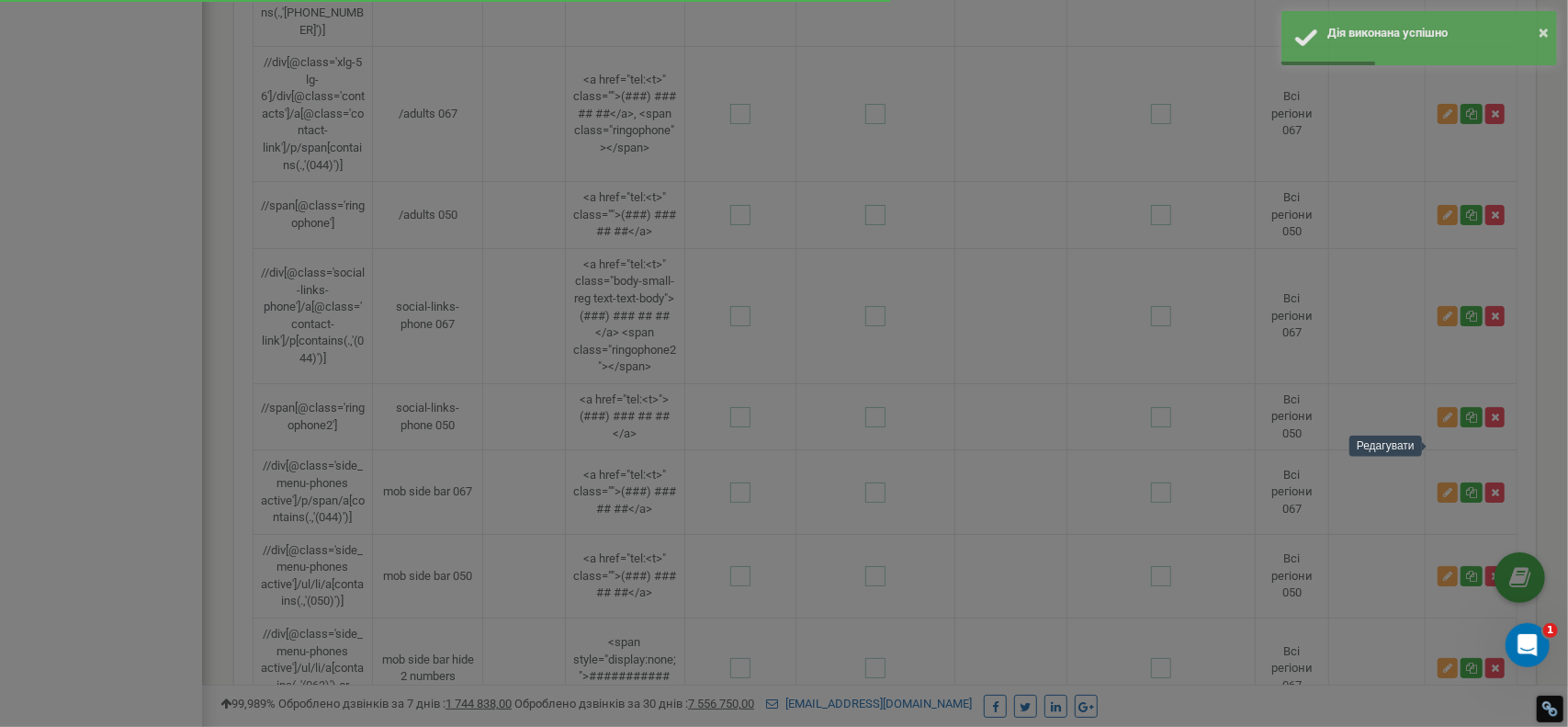
scroll to position [0, 0]
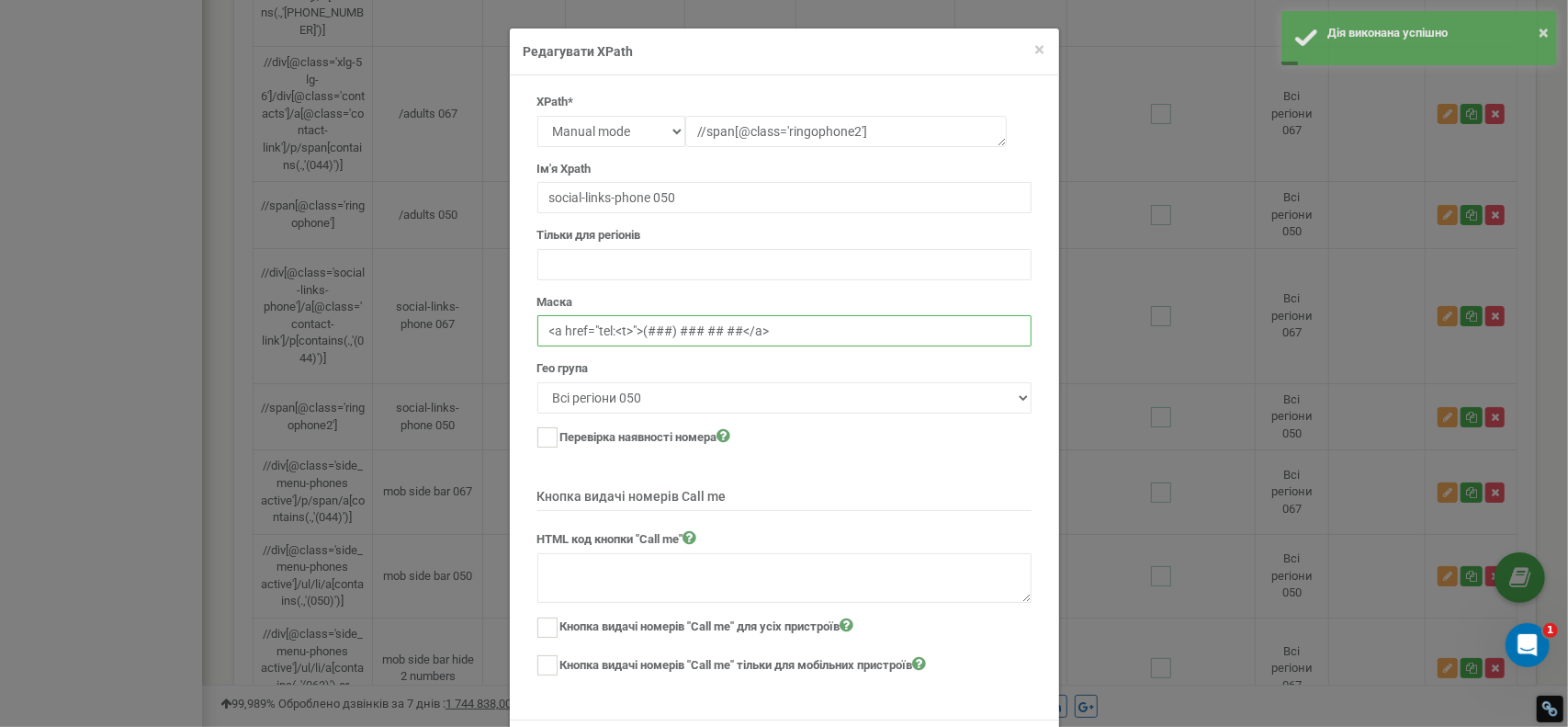
click at [633, 328] on input "<a href="tel:<t>">(###) ### ## ##</a>" at bounding box center [784, 331] width 494 height 32
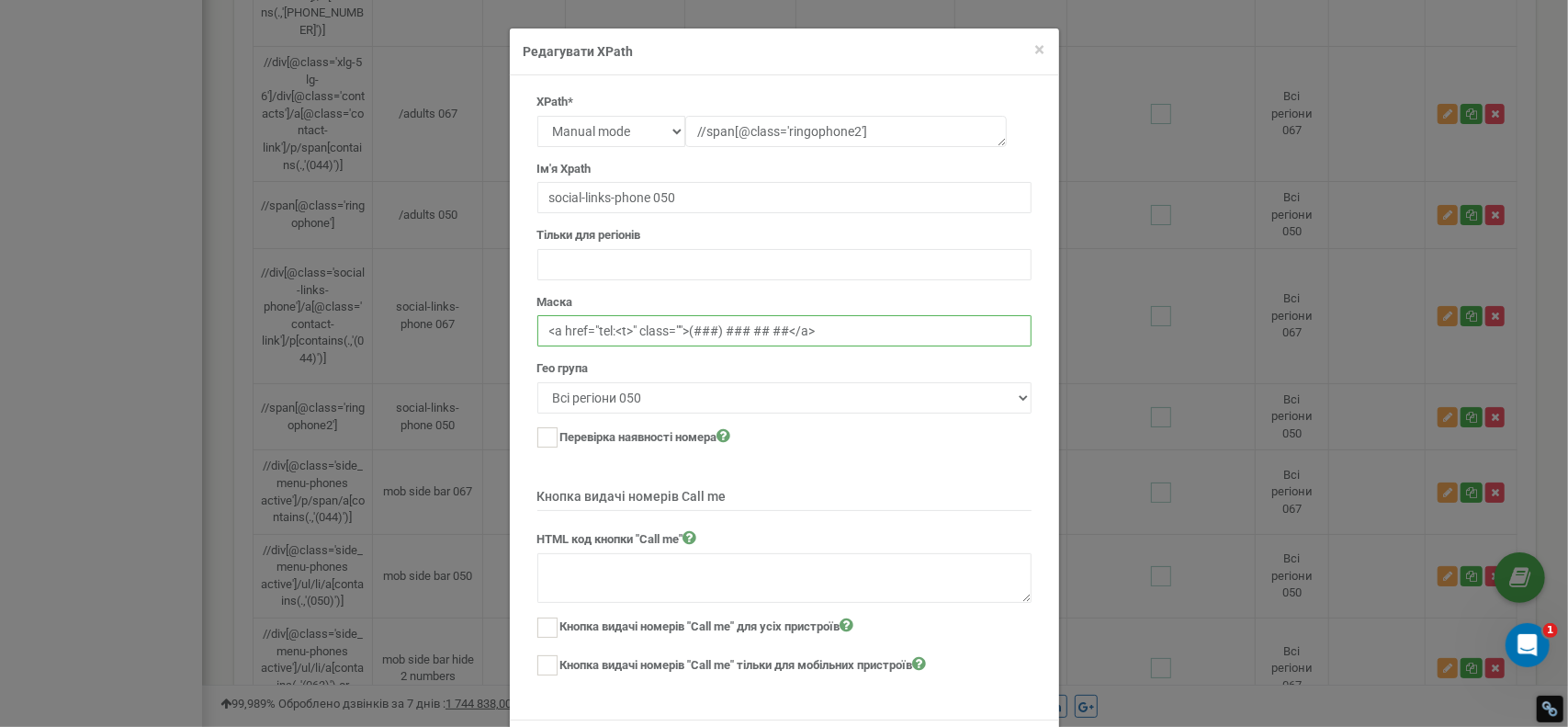
paste input "body-small-reg text-text-body"
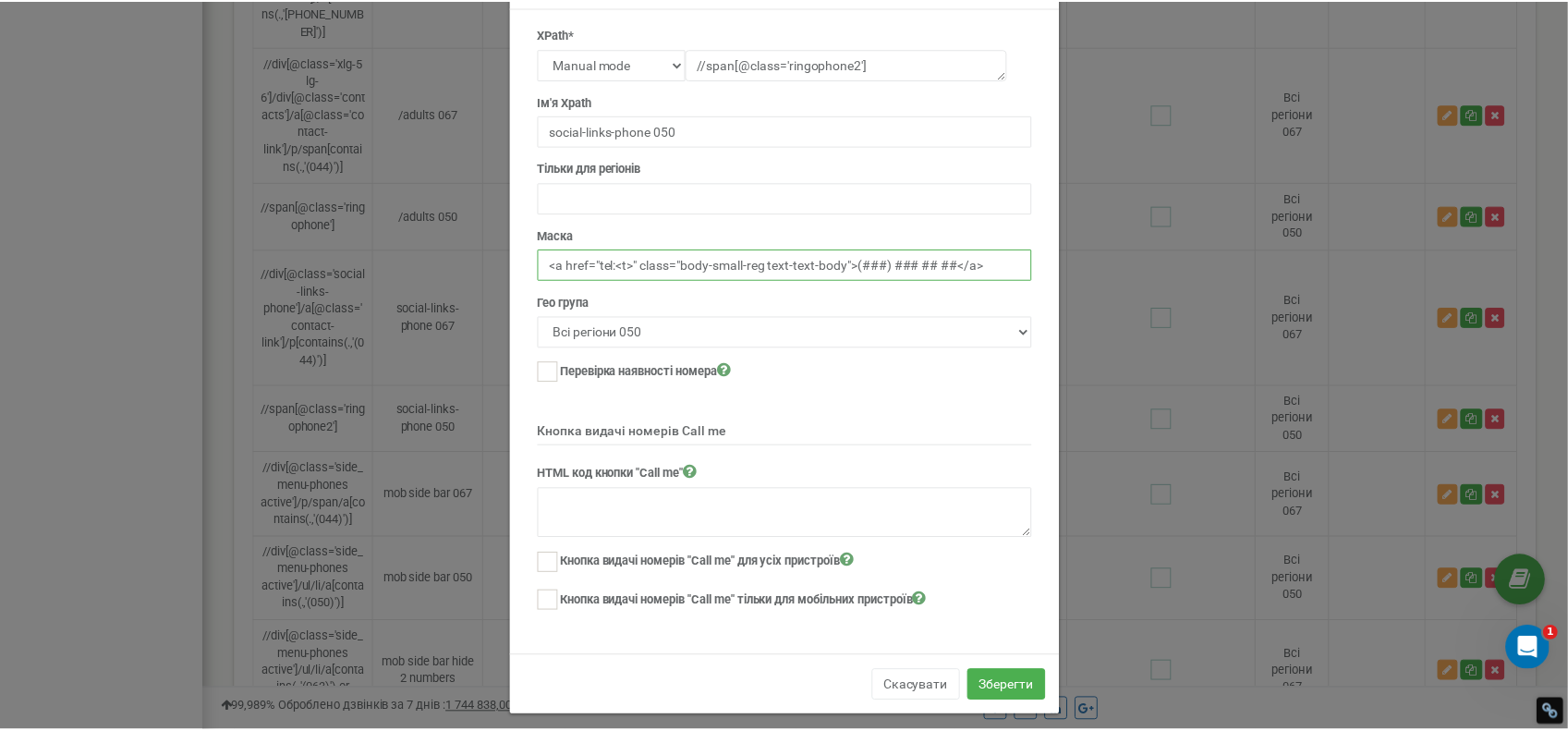
scroll to position [74, 0]
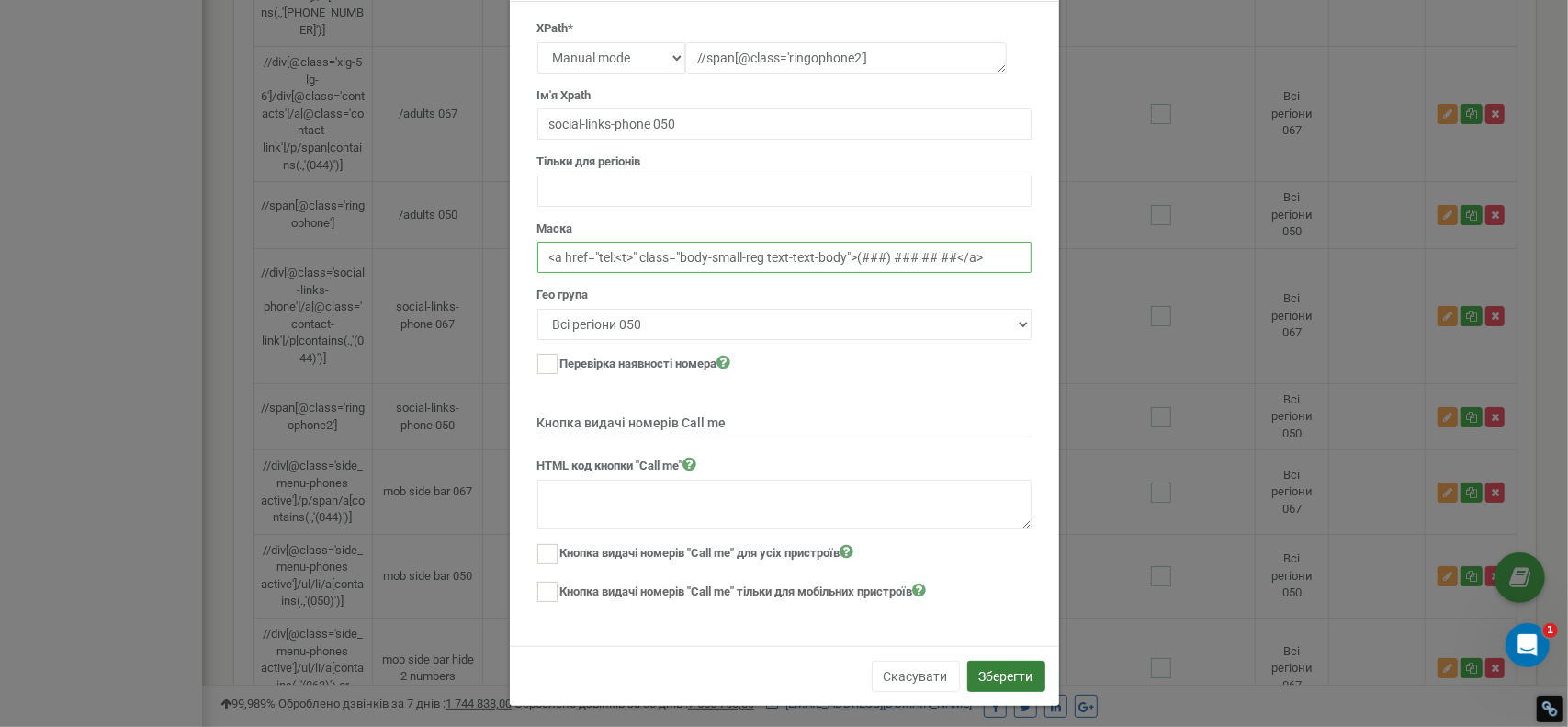
type input "<a href="tel:<t>" class="body-small-reg text-text-body">(###) ### ## ##</a>"
click at [1007, 661] on button "Зберегти" at bounding box center [1007, 677] width 78 height 32
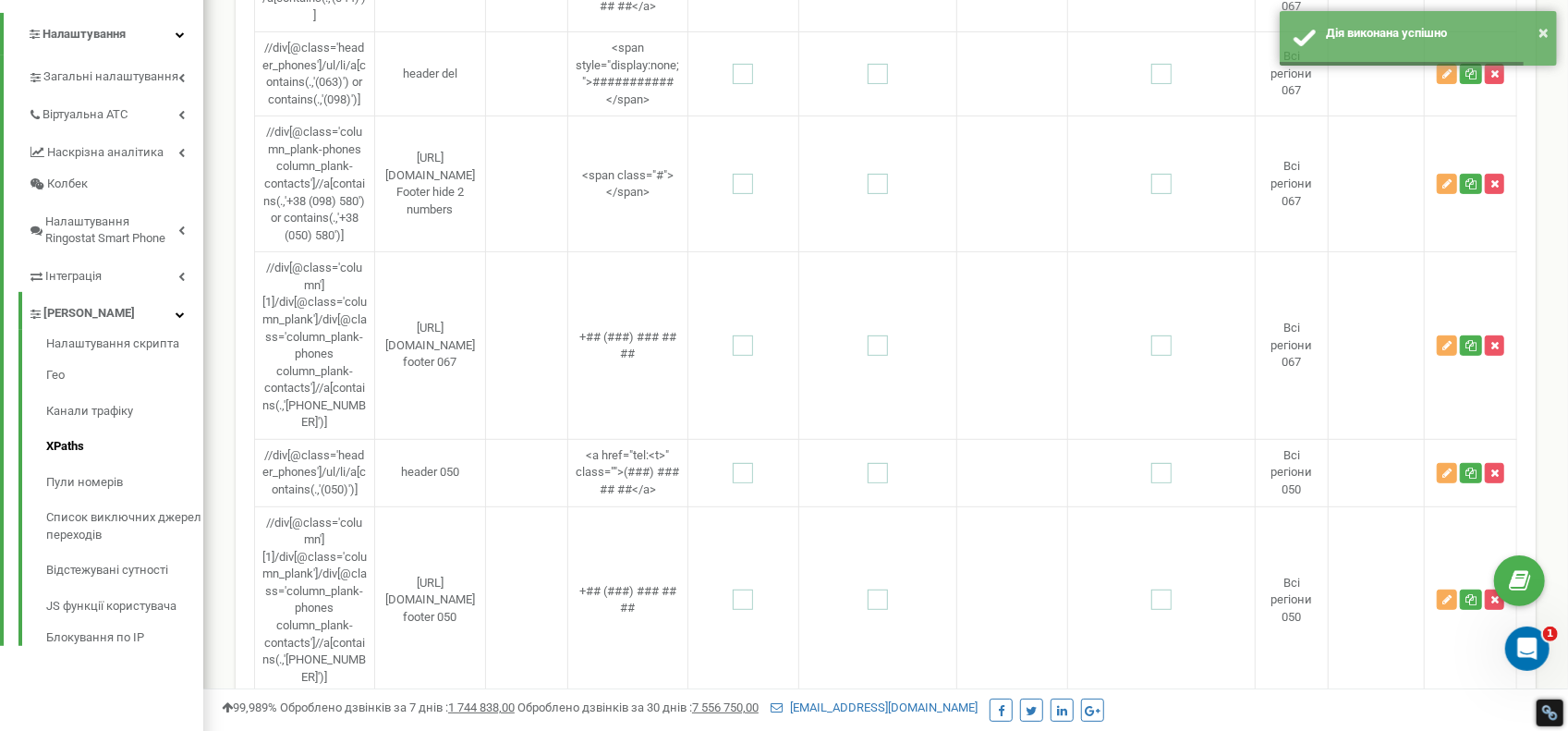
scroll to position [0, 0]
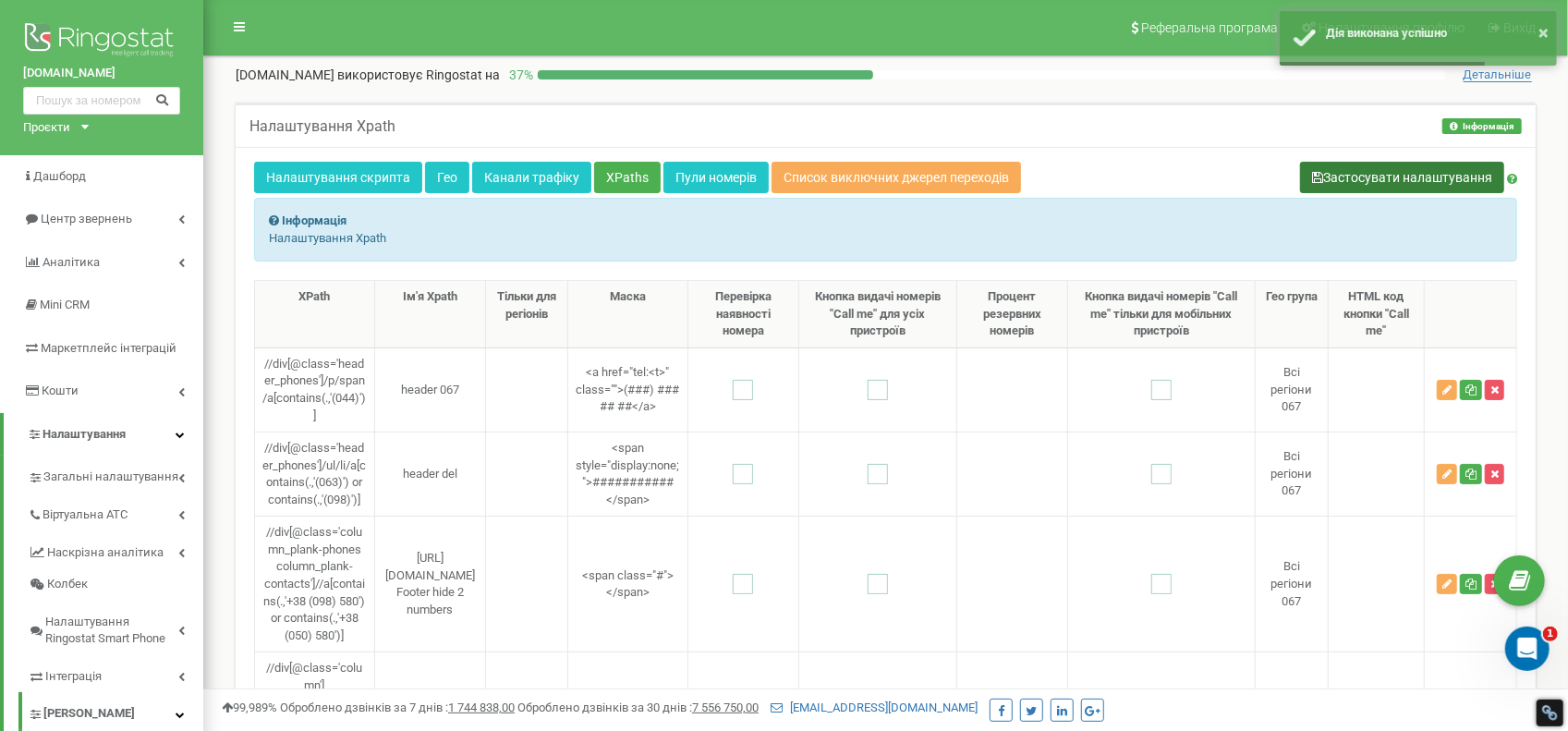
click at [1437, 168] on button "Застосувати налаштування" at bounding box center [1402, 178] width 204 height 32
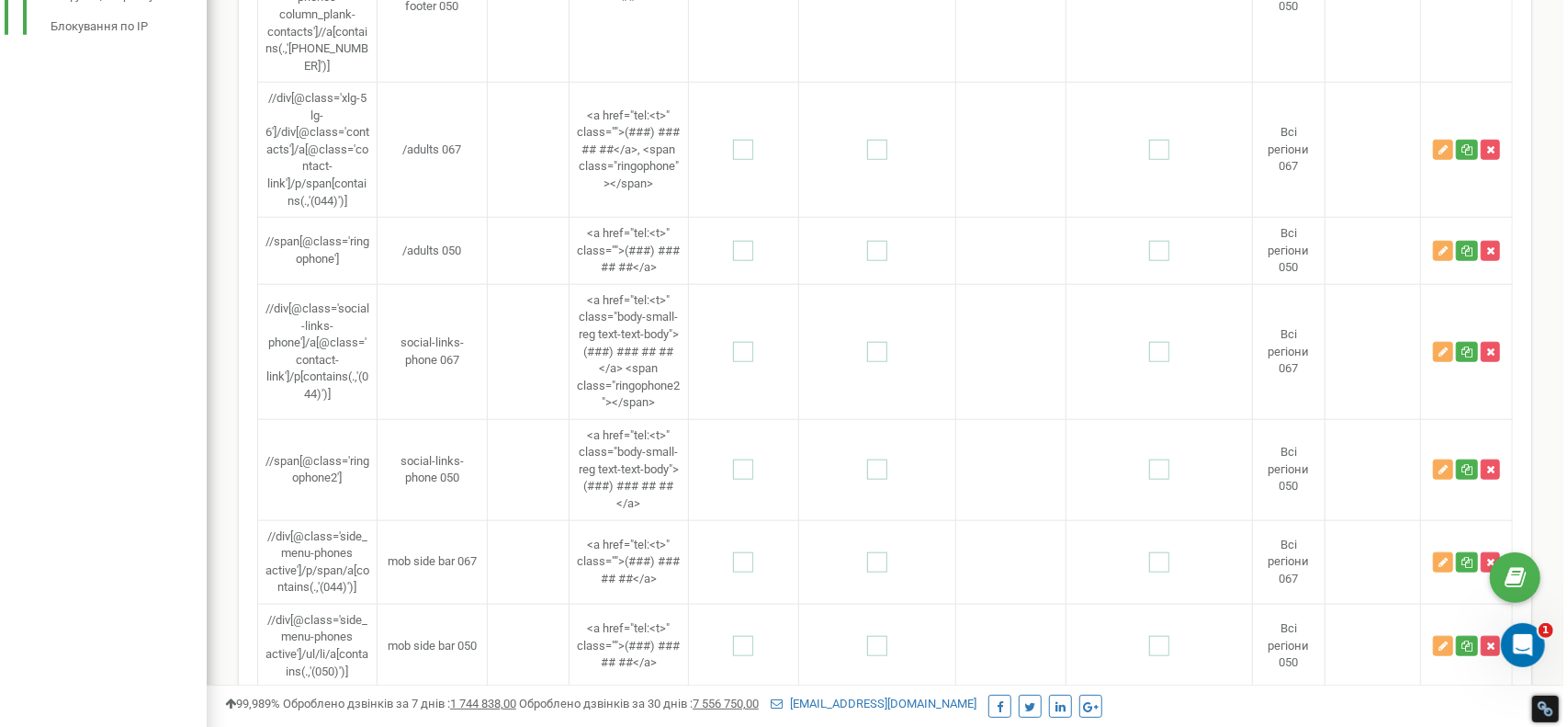
scroll to position [1011, 0]
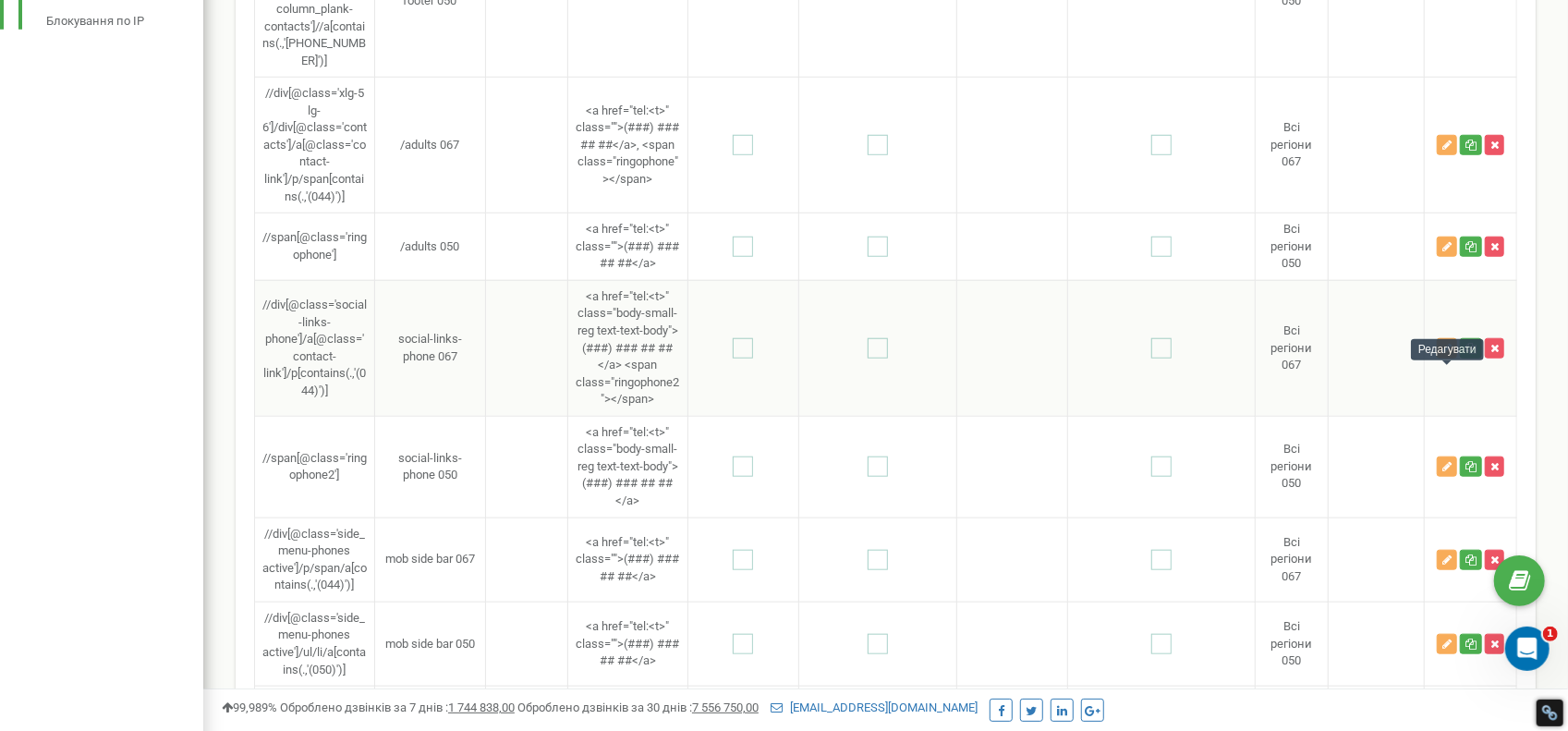
click at [1443, 354] on icon "button" at bounding box center [1447, 348] width 9 height 11
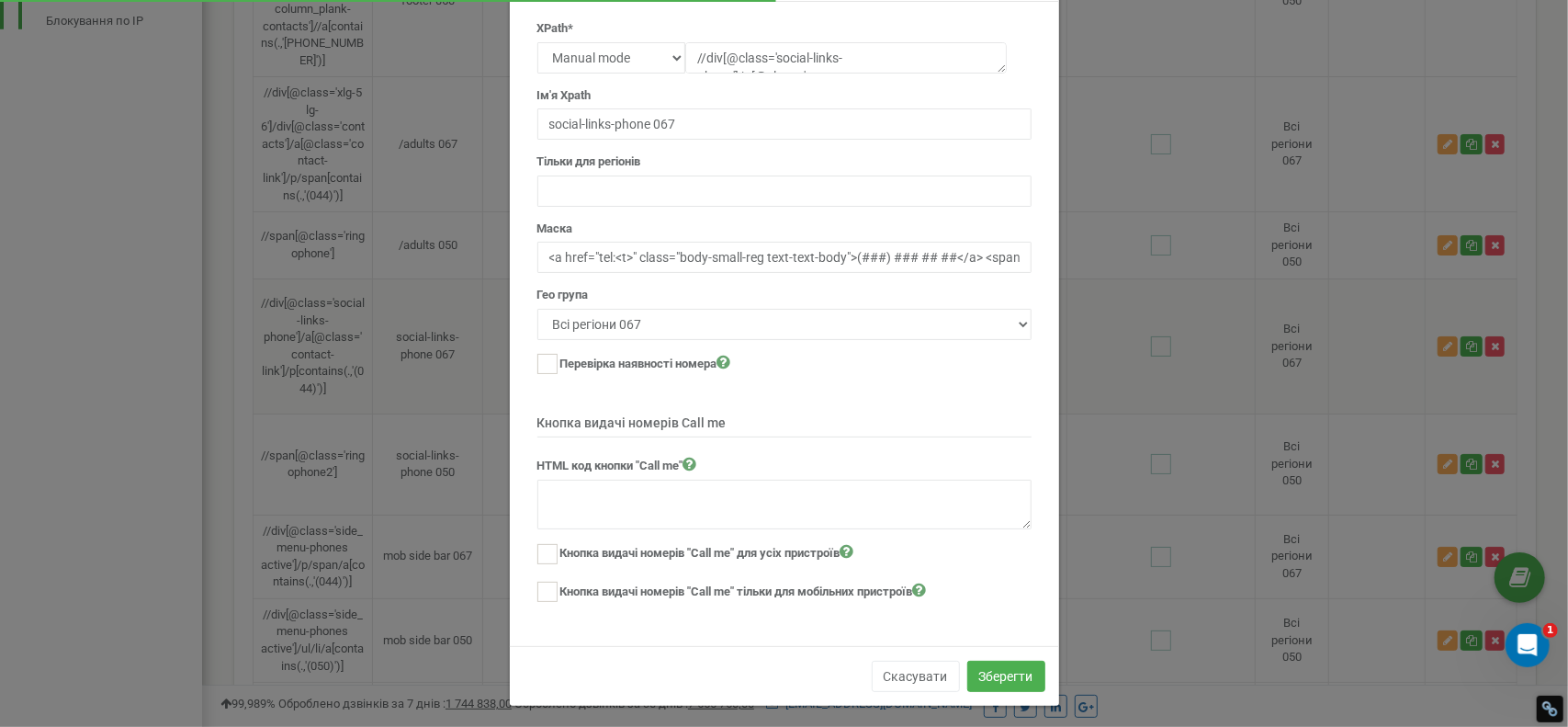
scroll to position [0, 0]
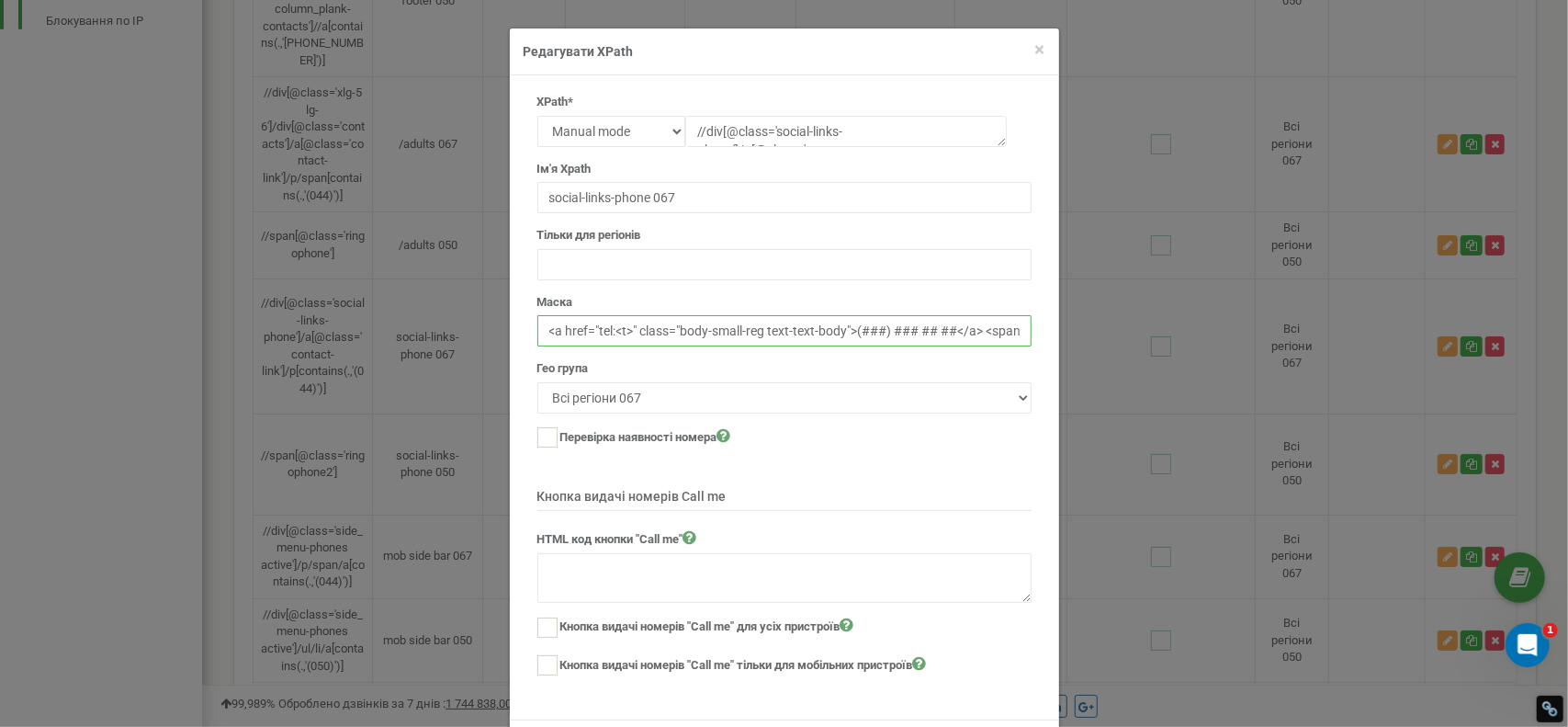
drag, startPoint x: 843, startPoint y: 326, endPoint x: 677, endPoint y: 324, distance: 166.0
click at [677, 324] on input "<a href="tel:<t>" class="body-small-reg text-text-body">(###) ### ## ##</a> <sp…" at bounding box center [784, 331] width 494 height 32
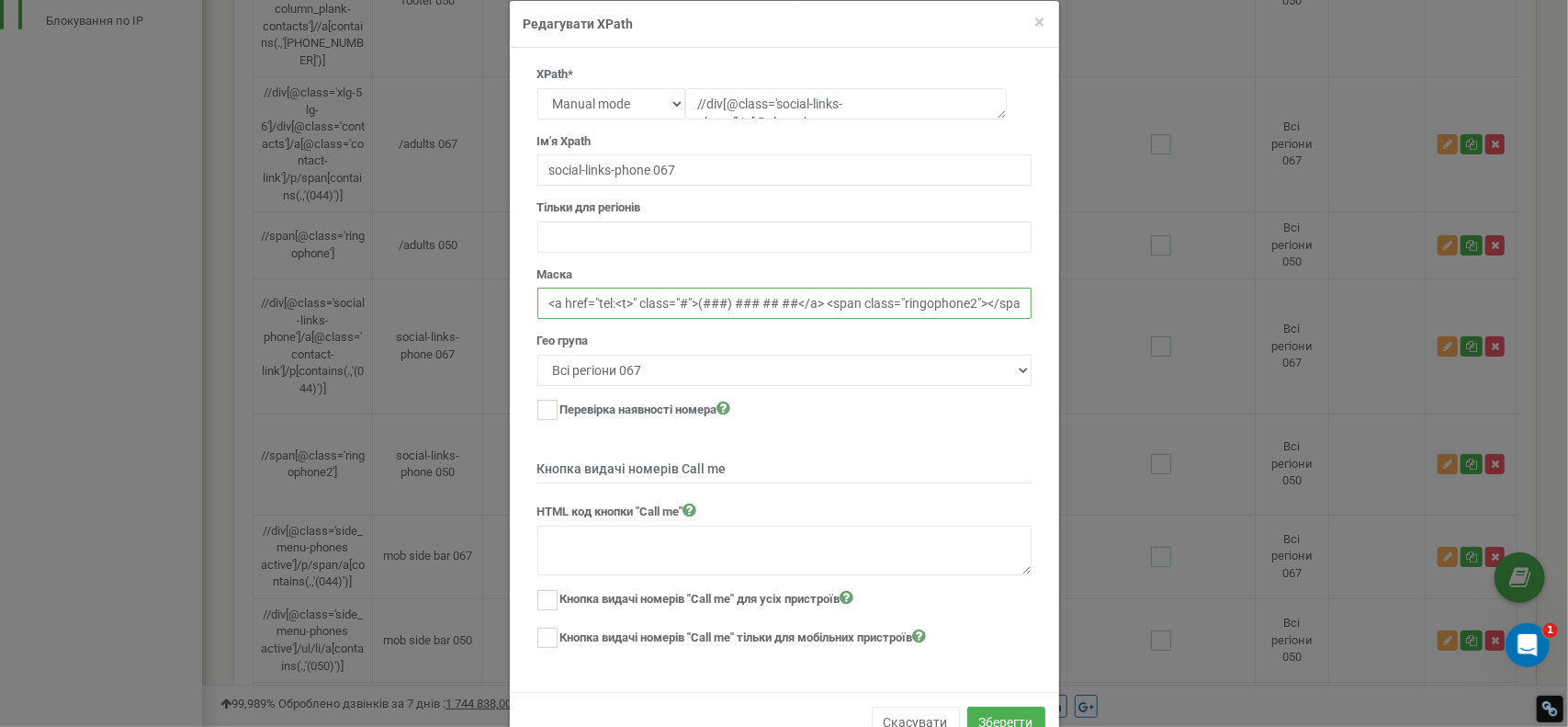
scroll to position [74, 0]
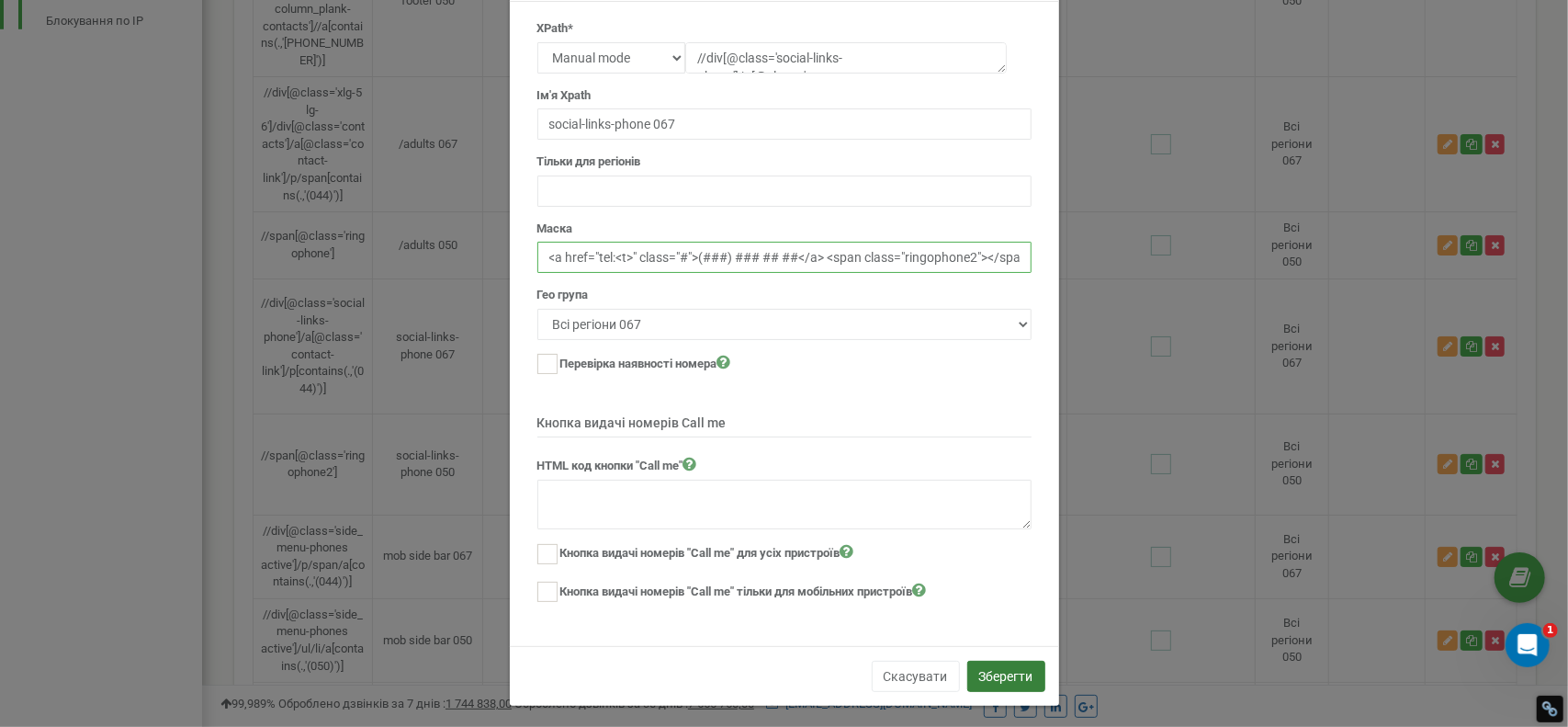
type input "<a href="tel:<t>" class="#">(###) ### ## ##</a> <span class="ringophone2"></spa…"
click at [1003, 668] on button "Зберегти" at bounding box center [1007, 677] width 78 height 32
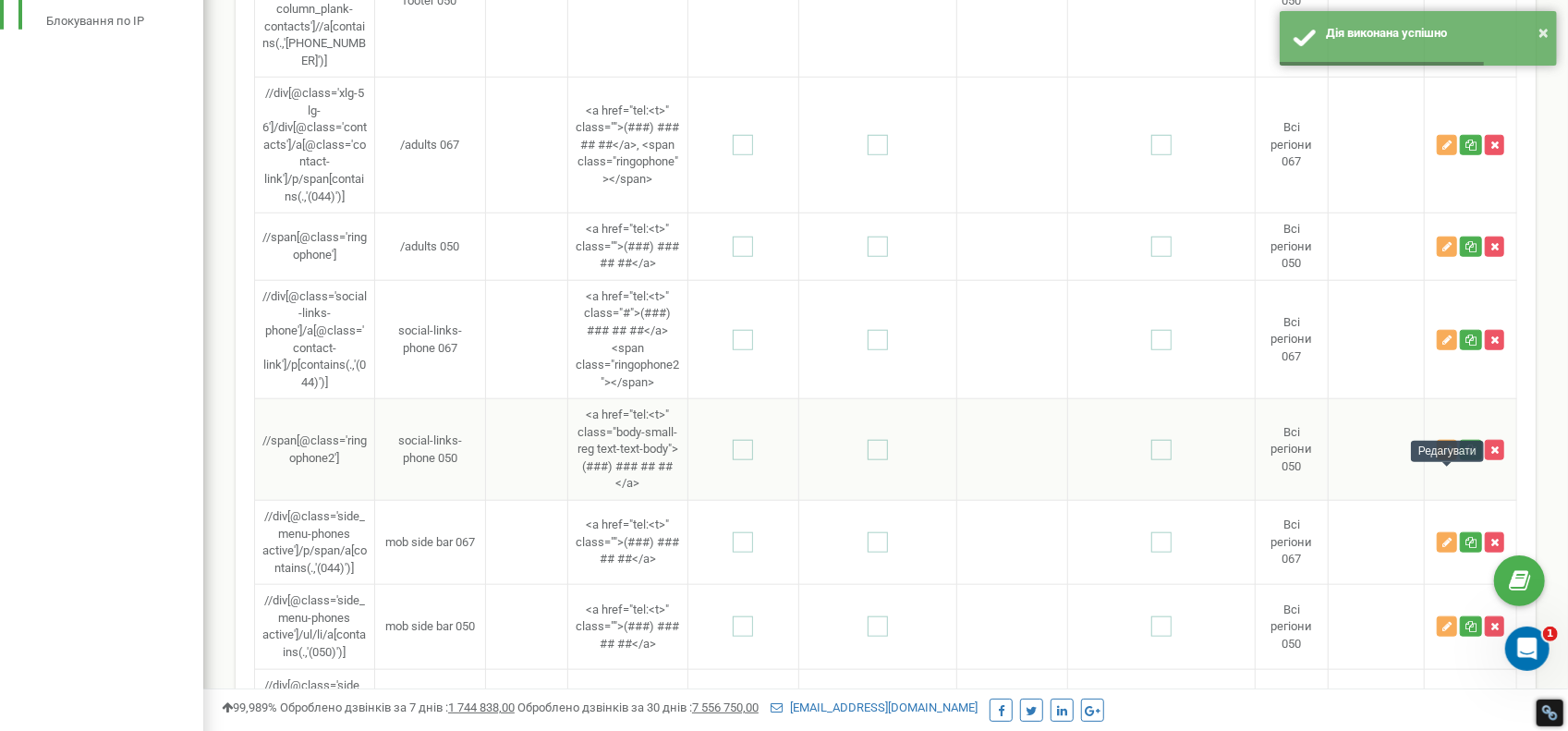
click at [1443, 456] on icon "button" at bounding box center [1447, 450] width 9 height 11
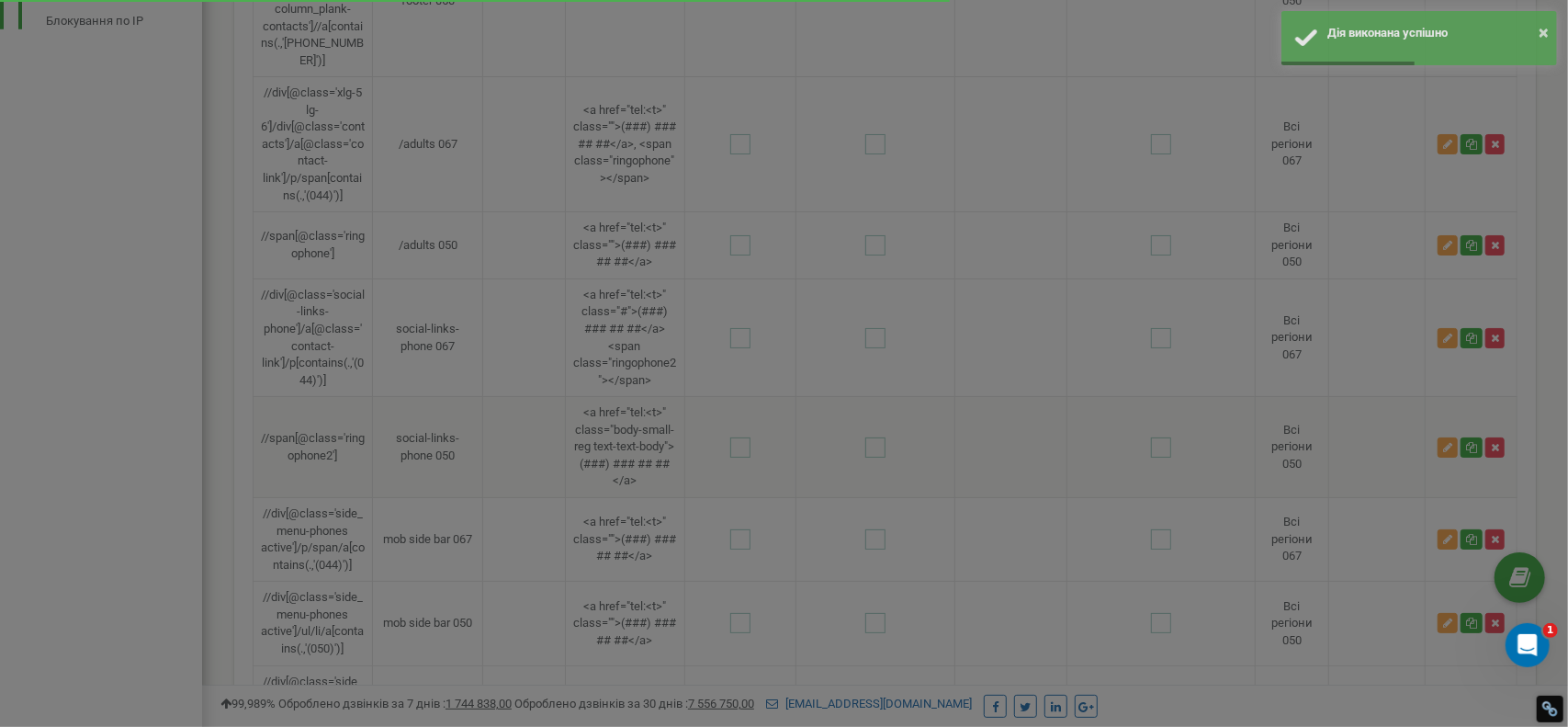
scroll to position [0, 0]
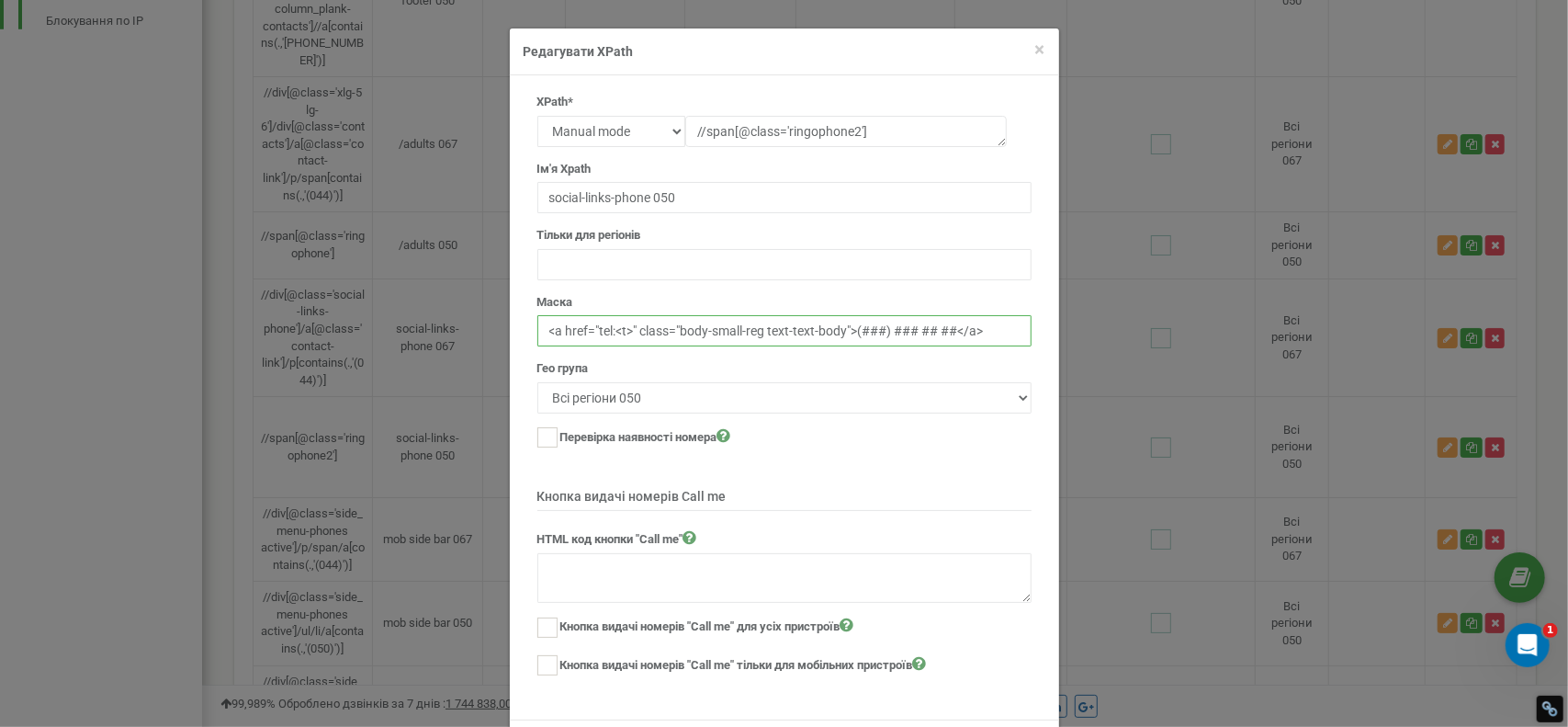
drag, startPoint x: 841, startPoint y: 326, endPoint x: 677, endPoint y: 331, distance: 164.1
click at [677, 331] on input "<a href="tel:<t>" class="body-small-reg text-text-body">(###) ### ## ##</a>" at bounding box center [784, 331] width 494 height 32
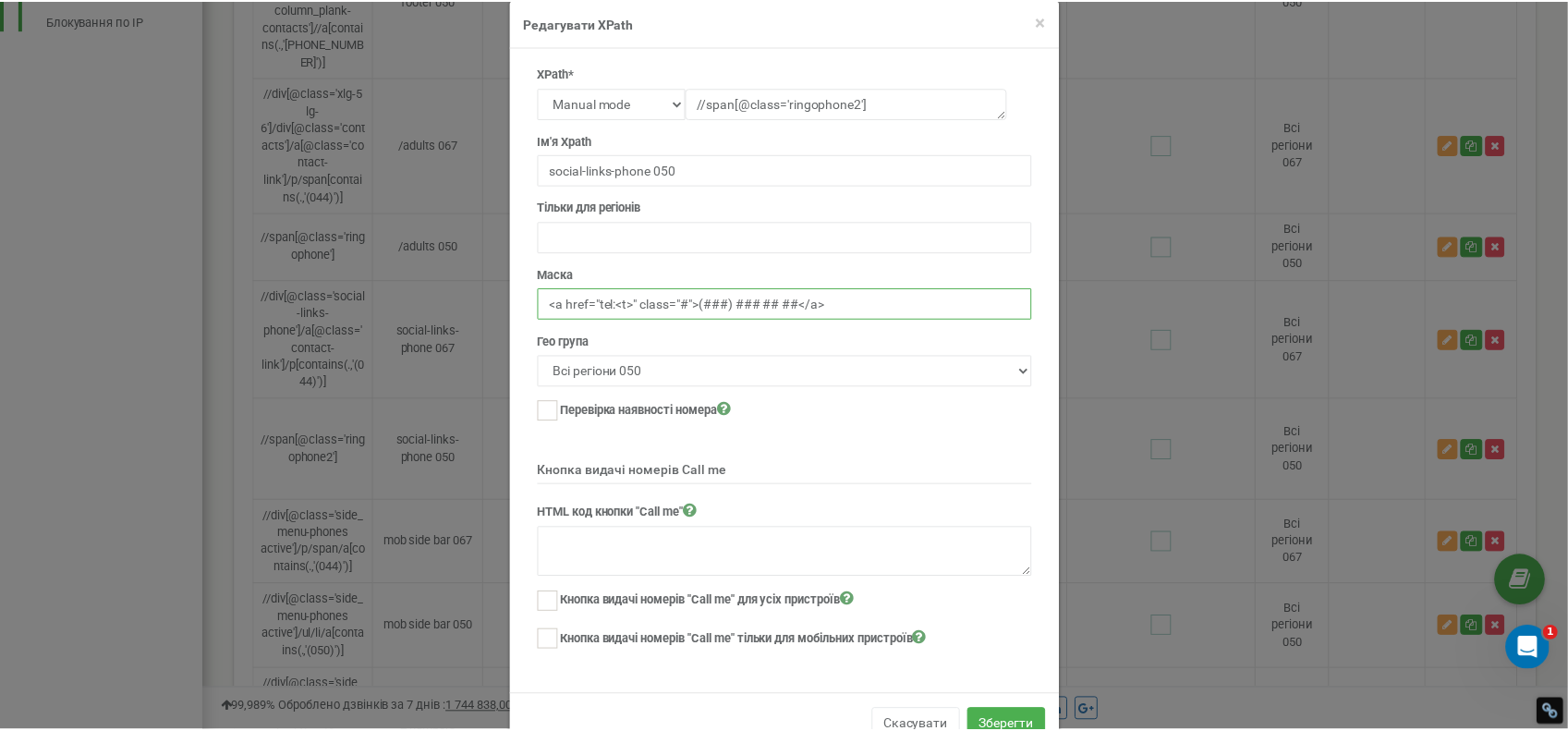
scroll to position [74, 0]
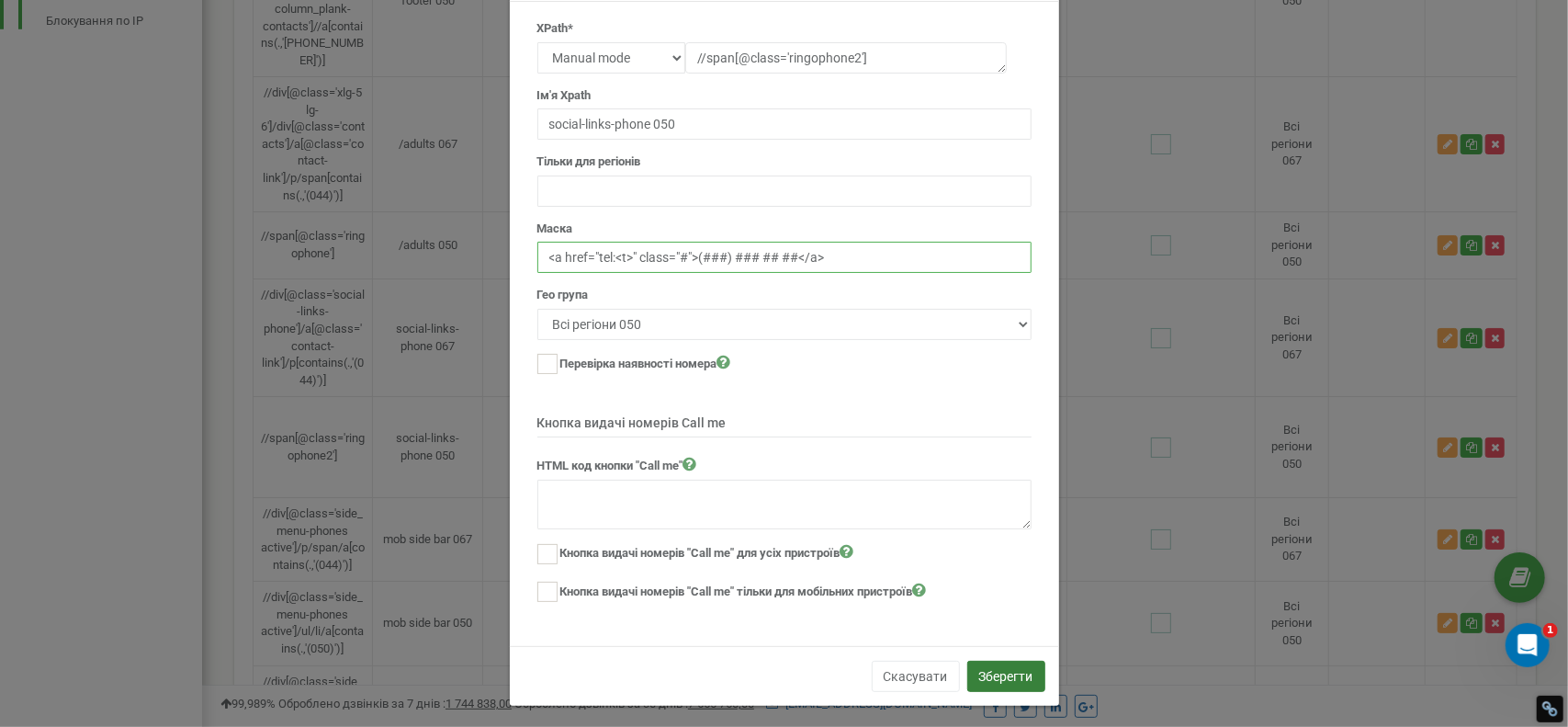
type input "<a href="tel:<t>" class="#">(###) ### ## ##</a>"
click at [1012, 668] on button "Зберегти" at bounding box center [1007, 677] width 78 height 32
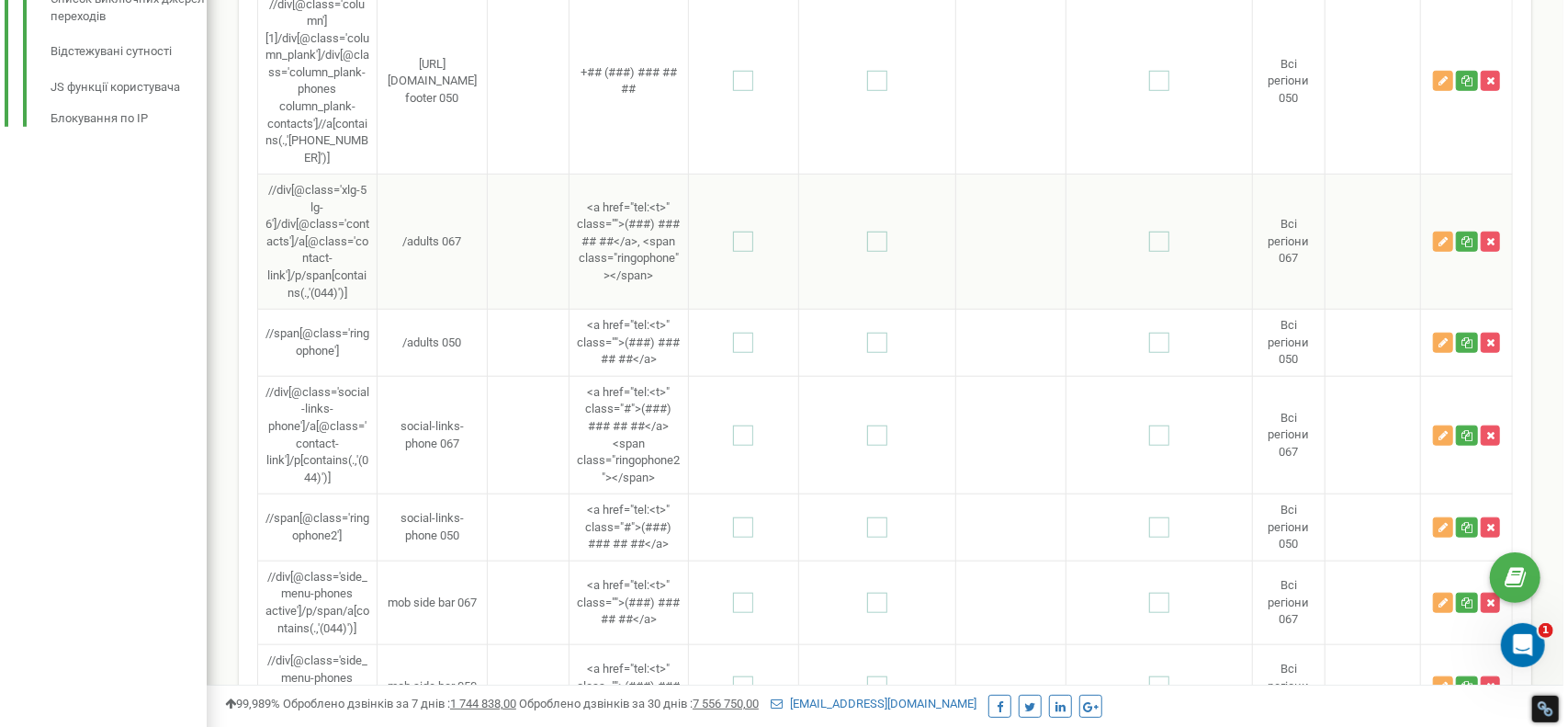
scroll to position [919, 0]
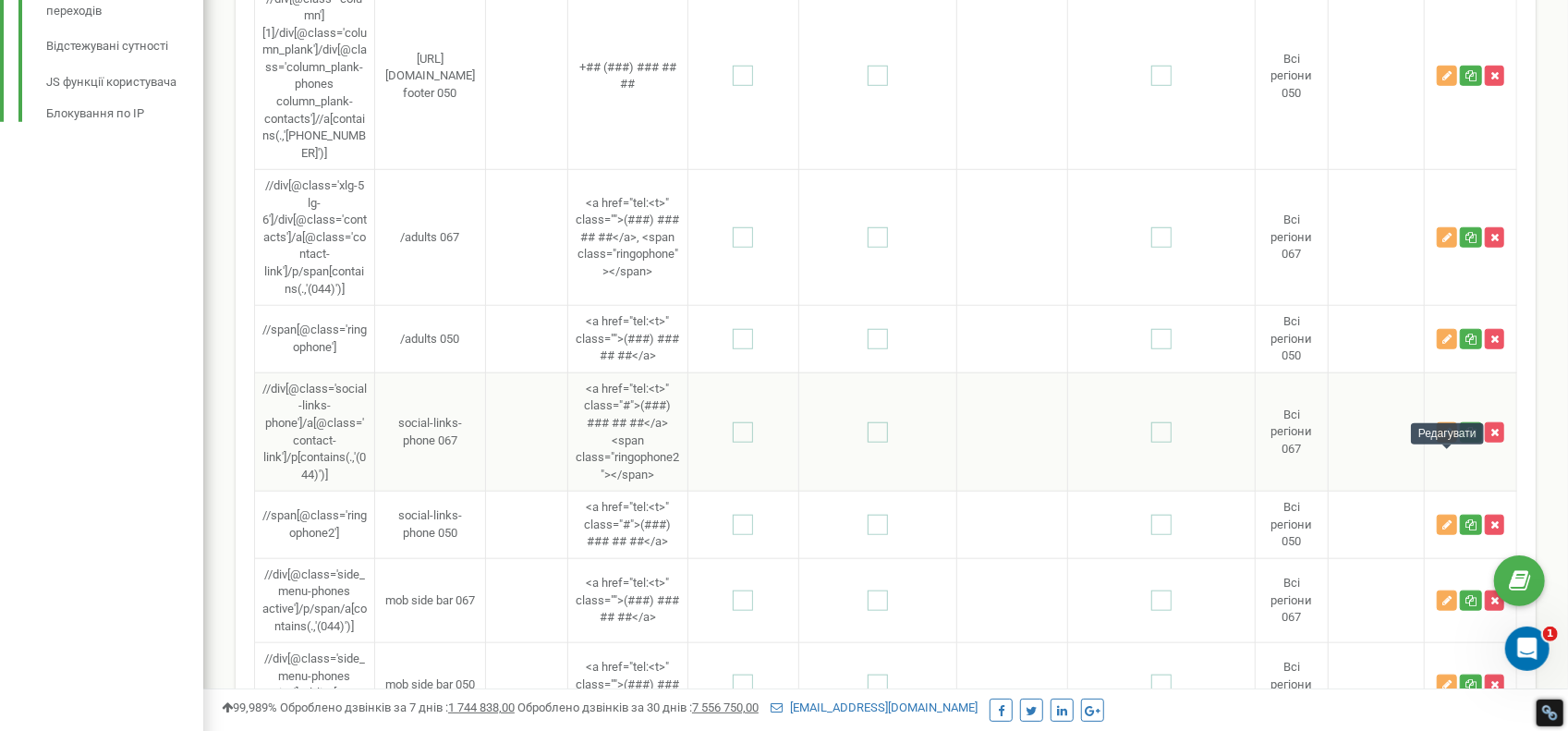
click at [1447, 438] on icon "button" at bounding box center [1447, 432] width 9 height 11
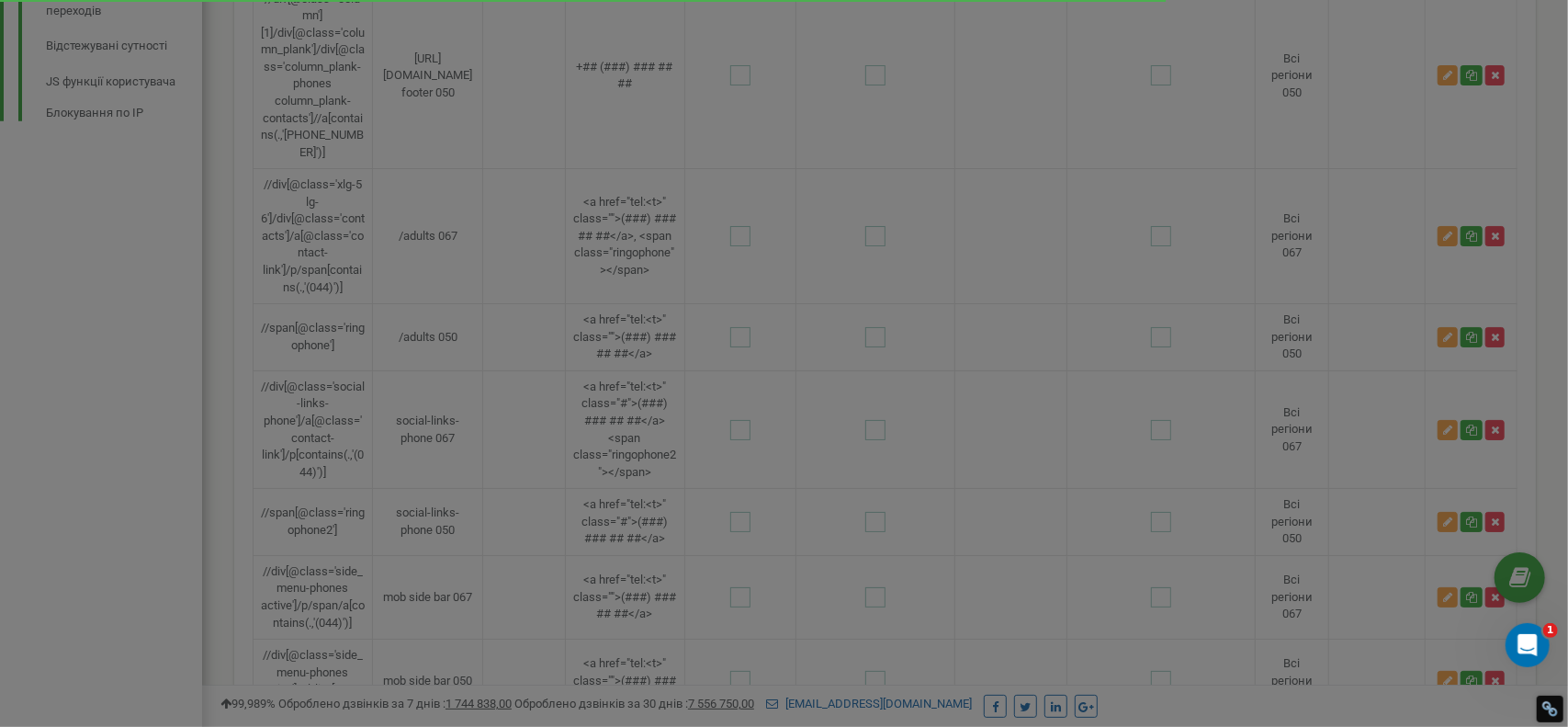
scroll to position [0, 0]
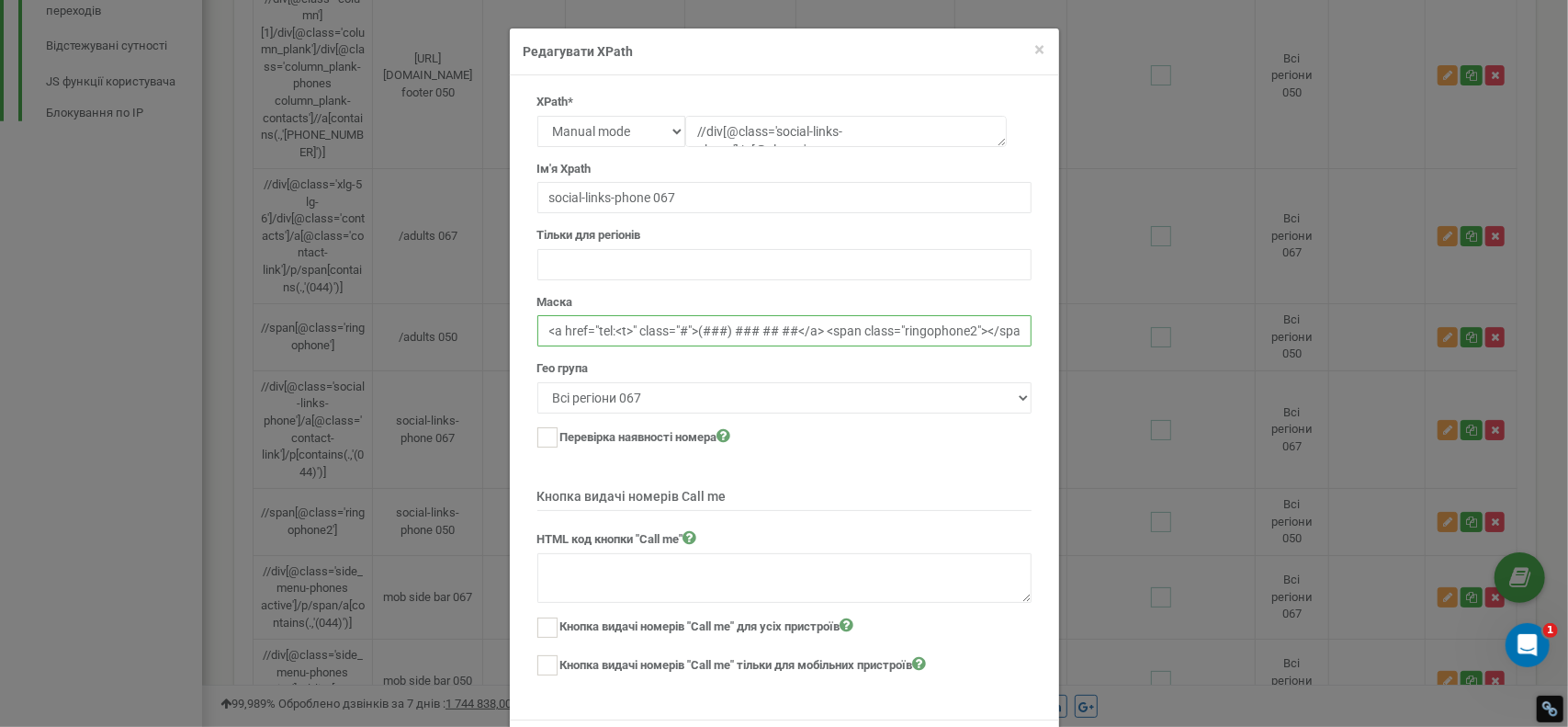
click at [686, 326] on input "<a href="tel:<t>" class="#">(###) ### ## ##</a> <span class="ringophone2"></spa…" at bounding box center [784, 331] width 494 height 32
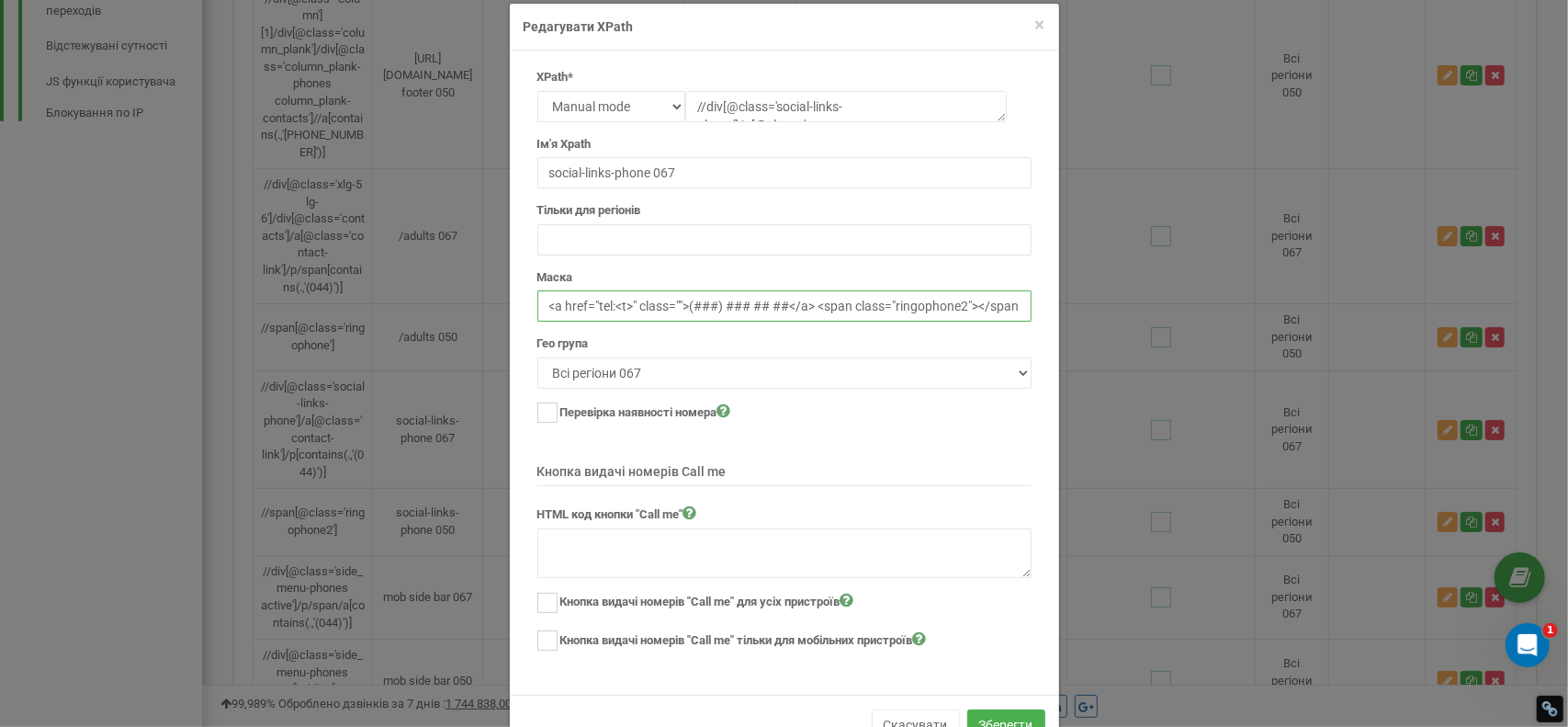
scroll to position [74, 0]
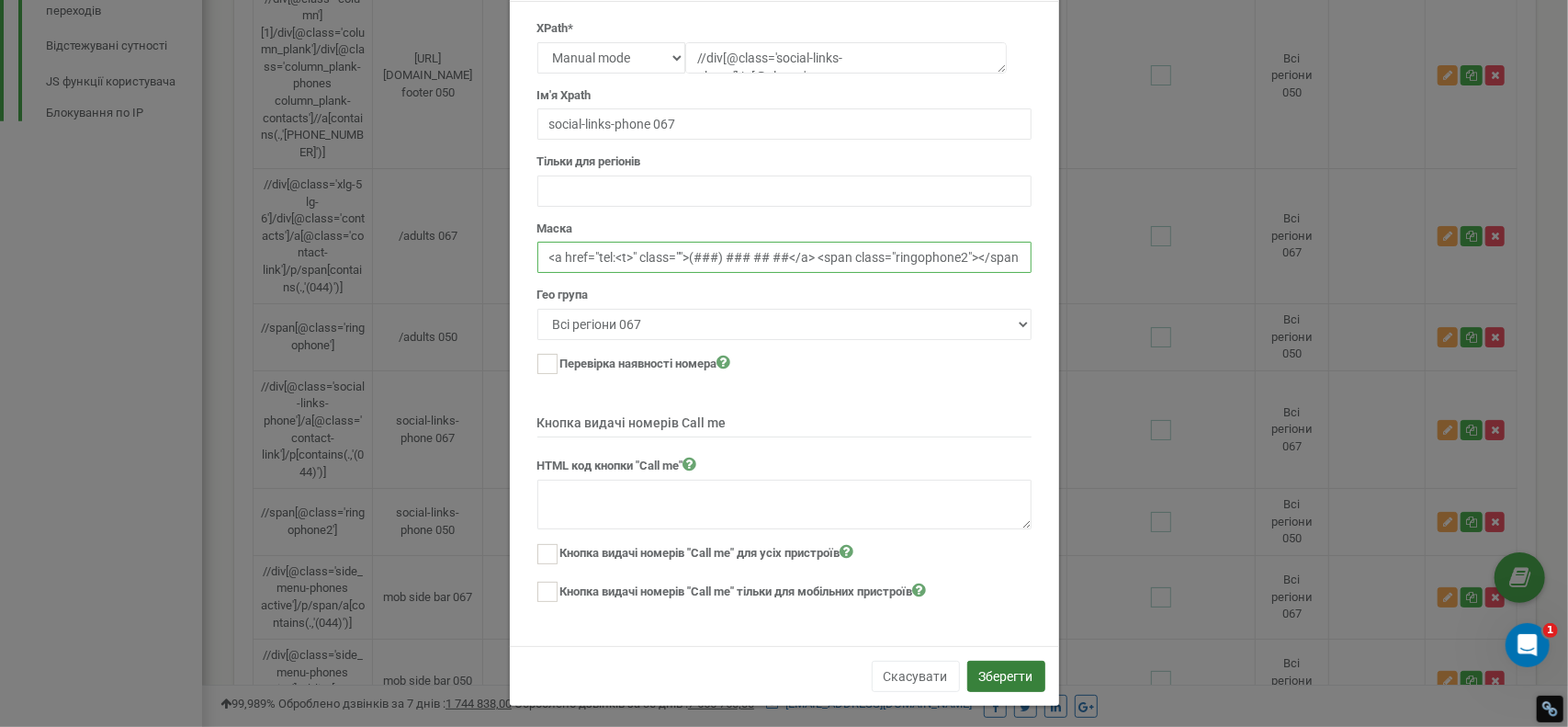
type input "<a href="tel:<t>" class="">(###) ### ## ##</a> <span class="ringophone2"></span>"
click at [1025, 664] on button "Зберегти" at bounding box center [1007, 677] width 78 height 32
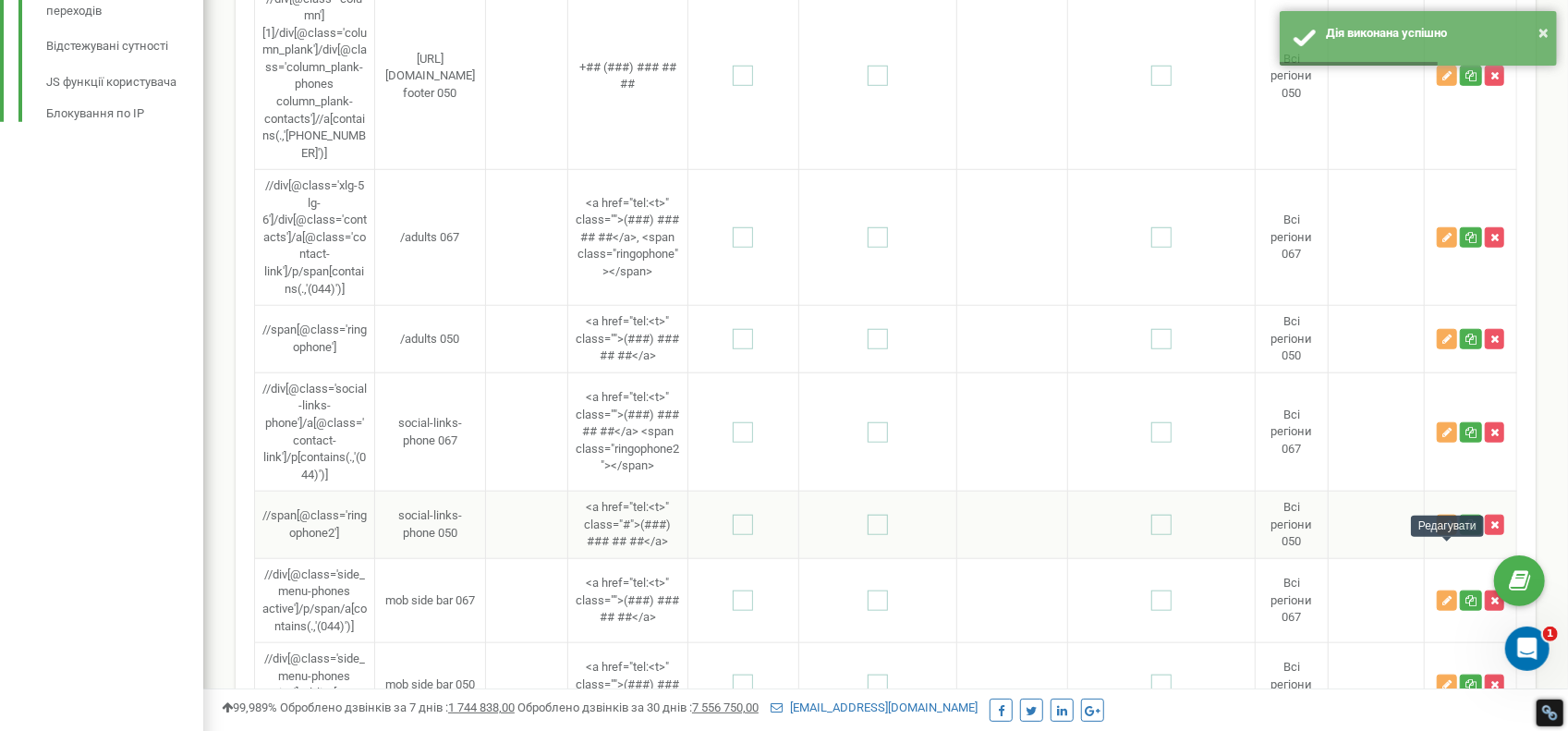
click at [1442, 535] on button "button" at bounding box center [1447, 525] width 21 height 21
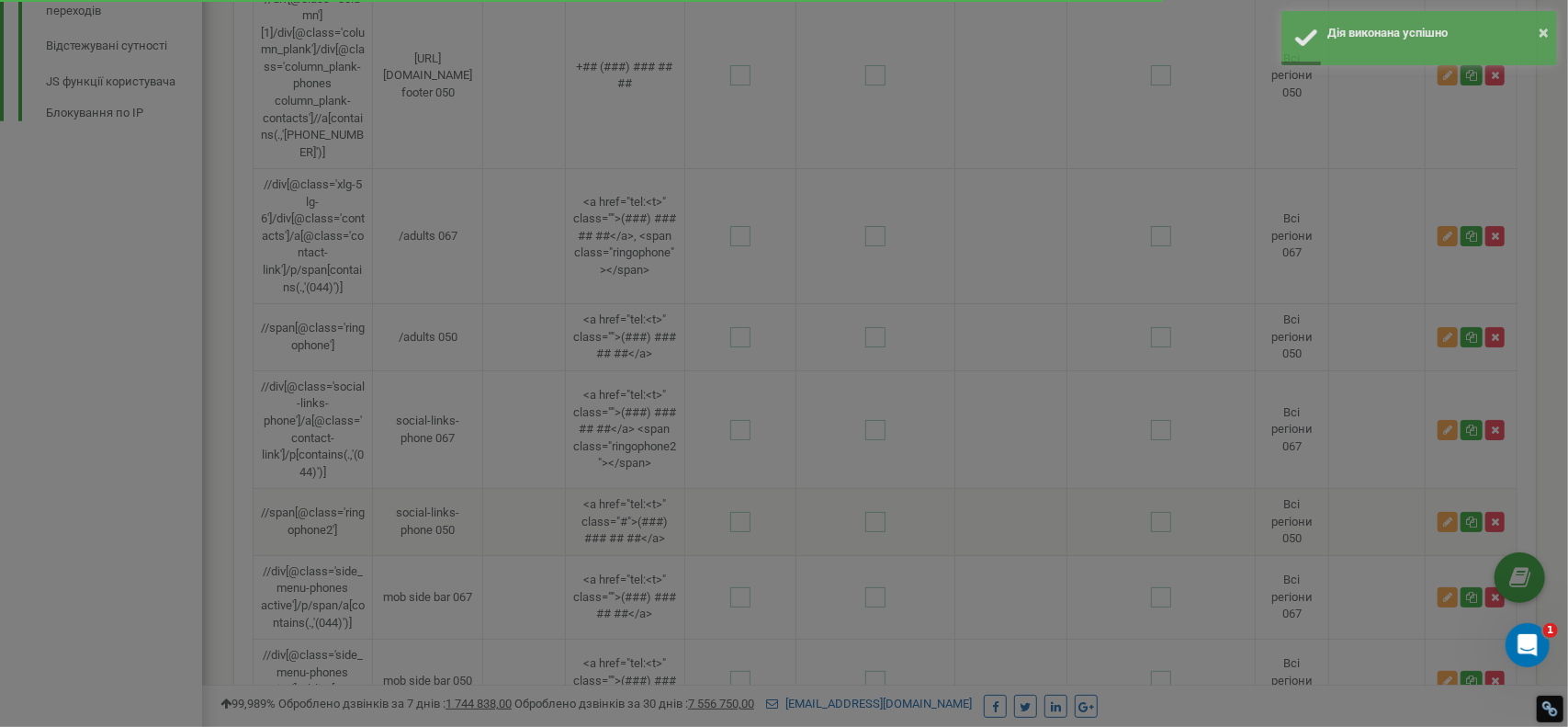
scroll to position [0, 0]
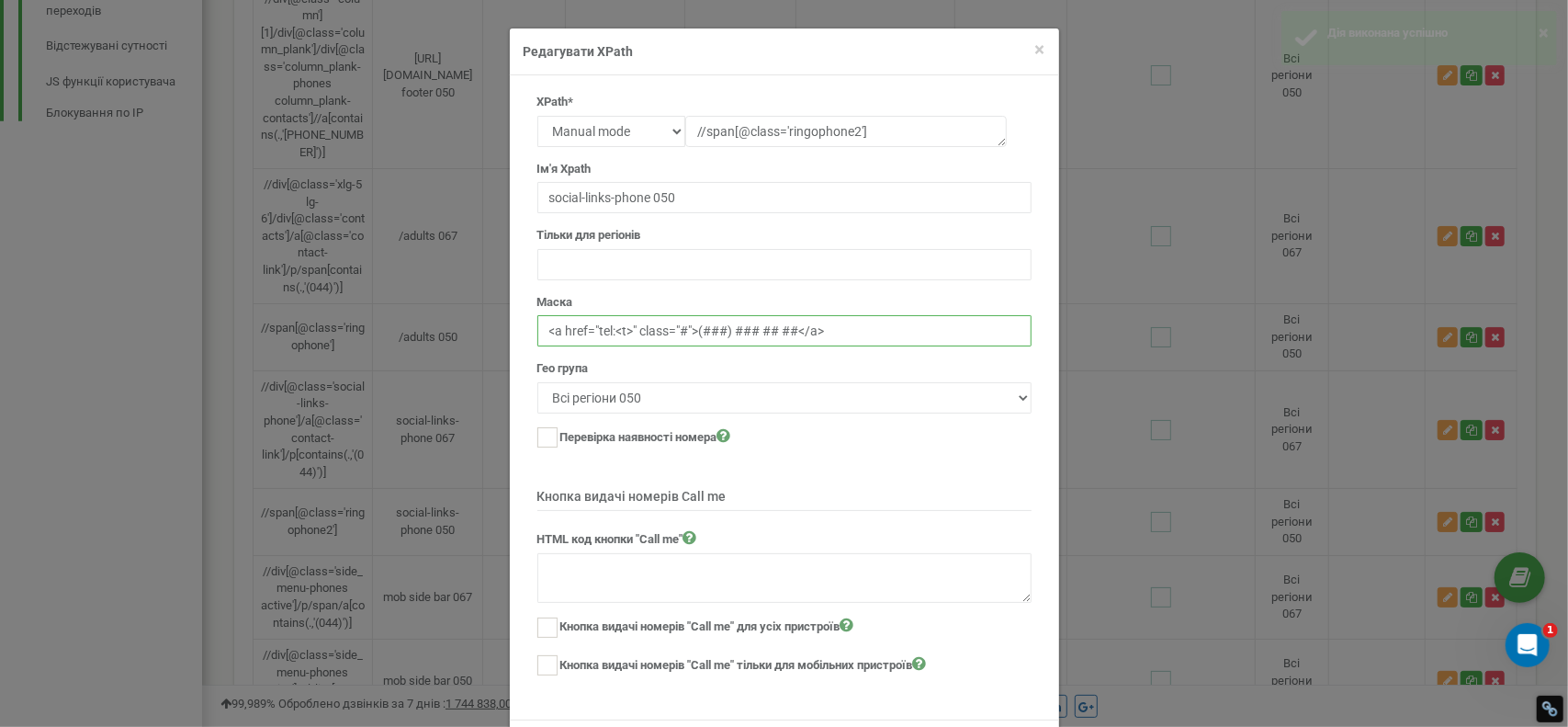
click at [687, 326] on input "<a href="tel:<t>" class="#">(###) ### ## ##</a>" at bounding box center [784, 331] width 494 height 32
type input "<a href="tel:<t>" class="">(###) ### ## ##</a>"
click at [830, 360] on div "Гео група не вказано Весь мир Всі регіони 050 Всі регіони 067" at bounding box center [784, 386] width 494 height 53
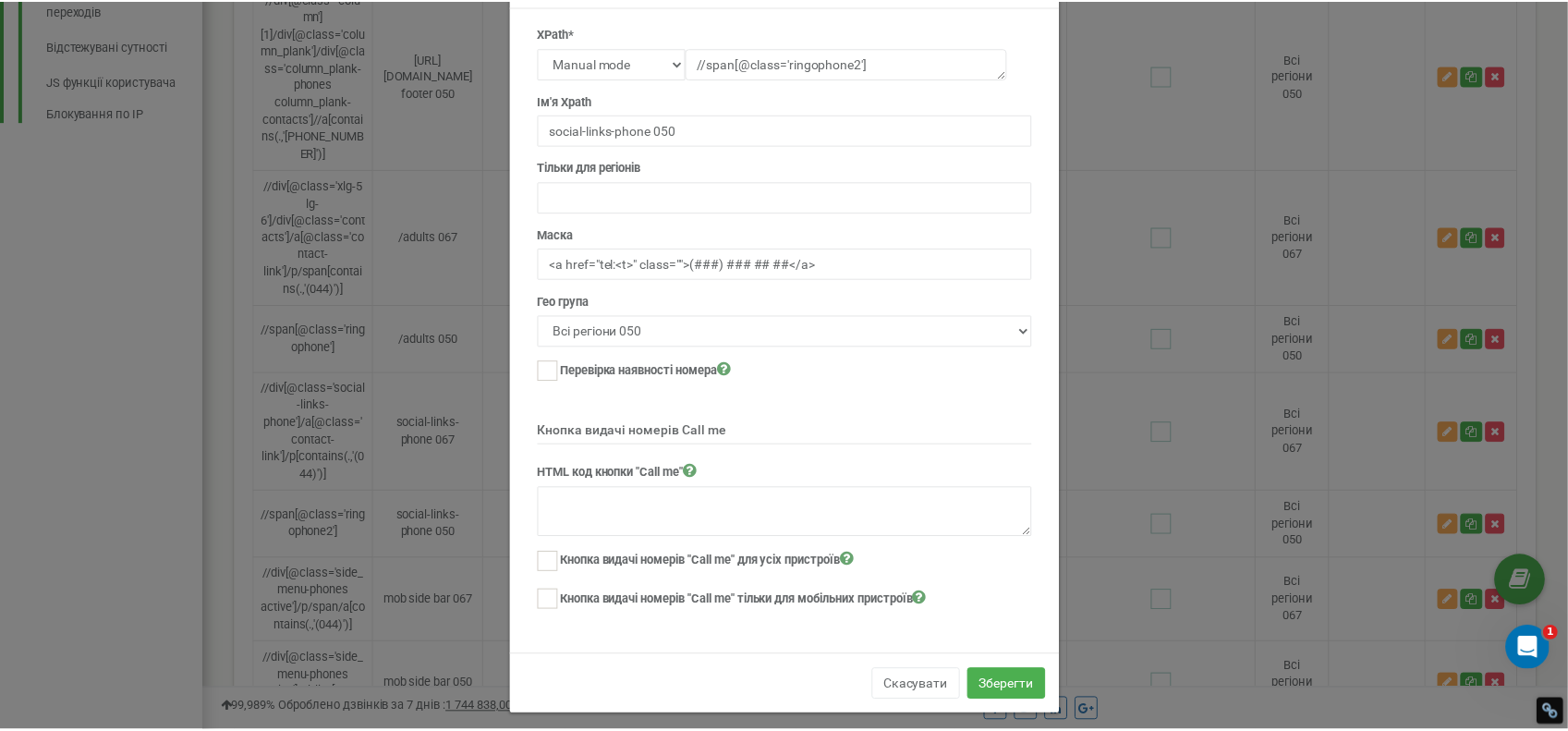
scroll to position [74, 0]
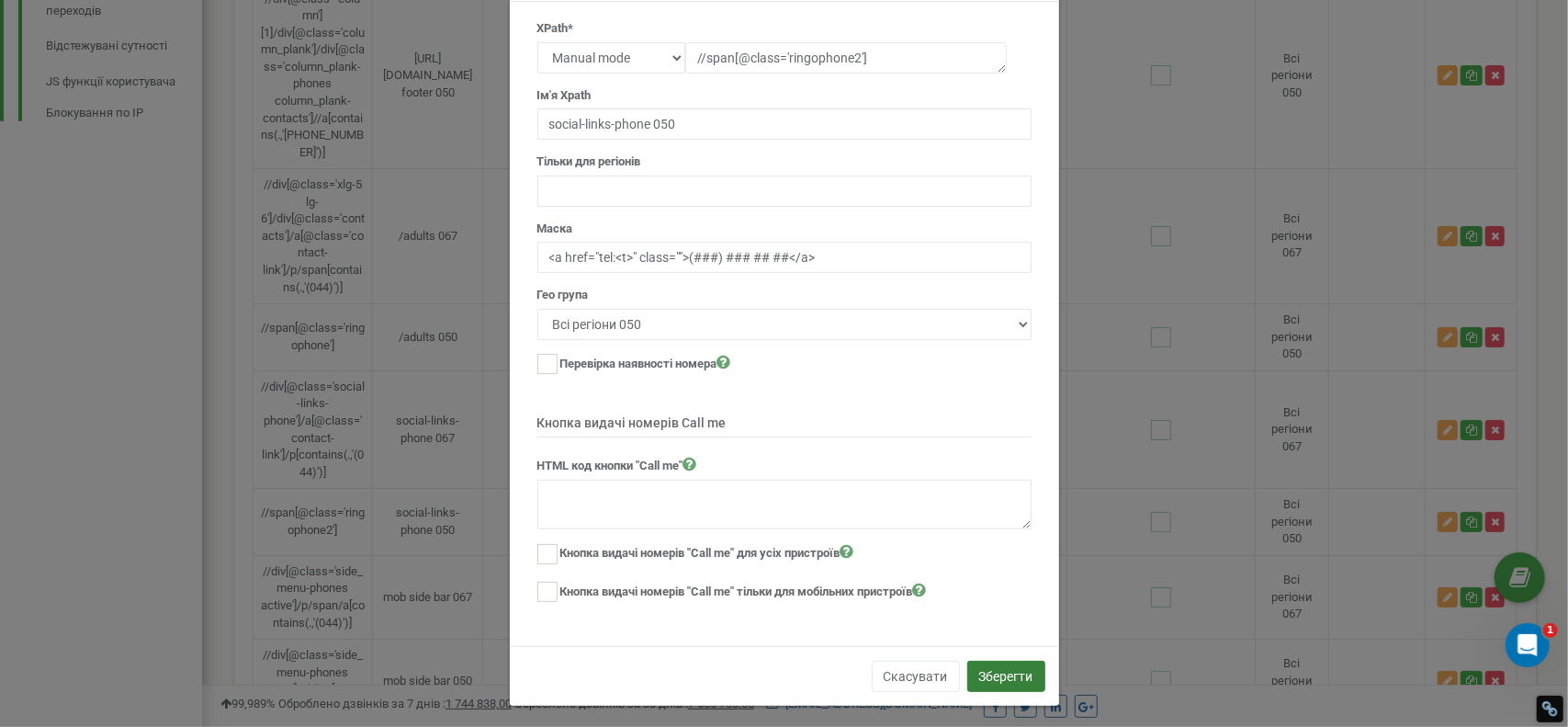
click at [1010, 661] on button "Зберегти" at bounding box center [1007, 677] width 78 height 32
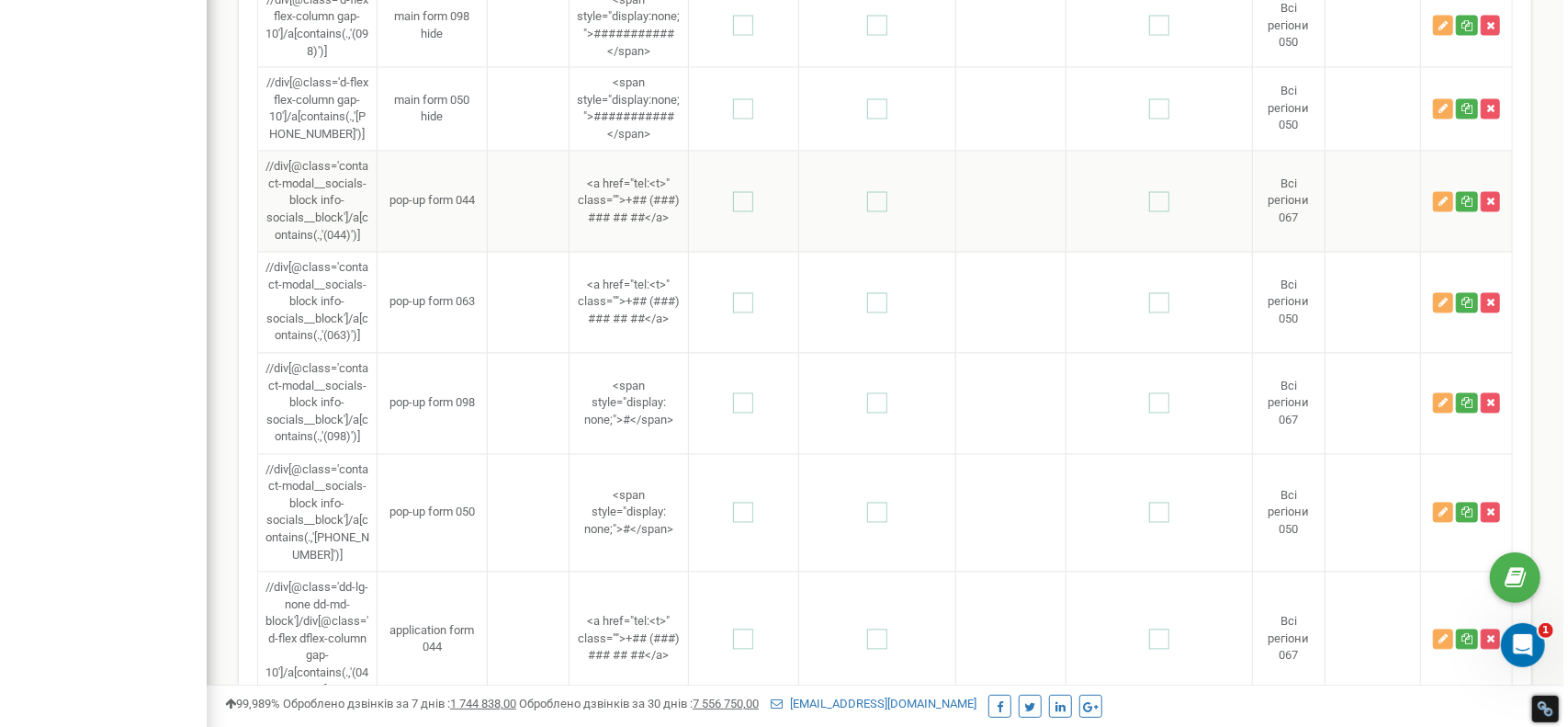
scroll to position [2286, 0]
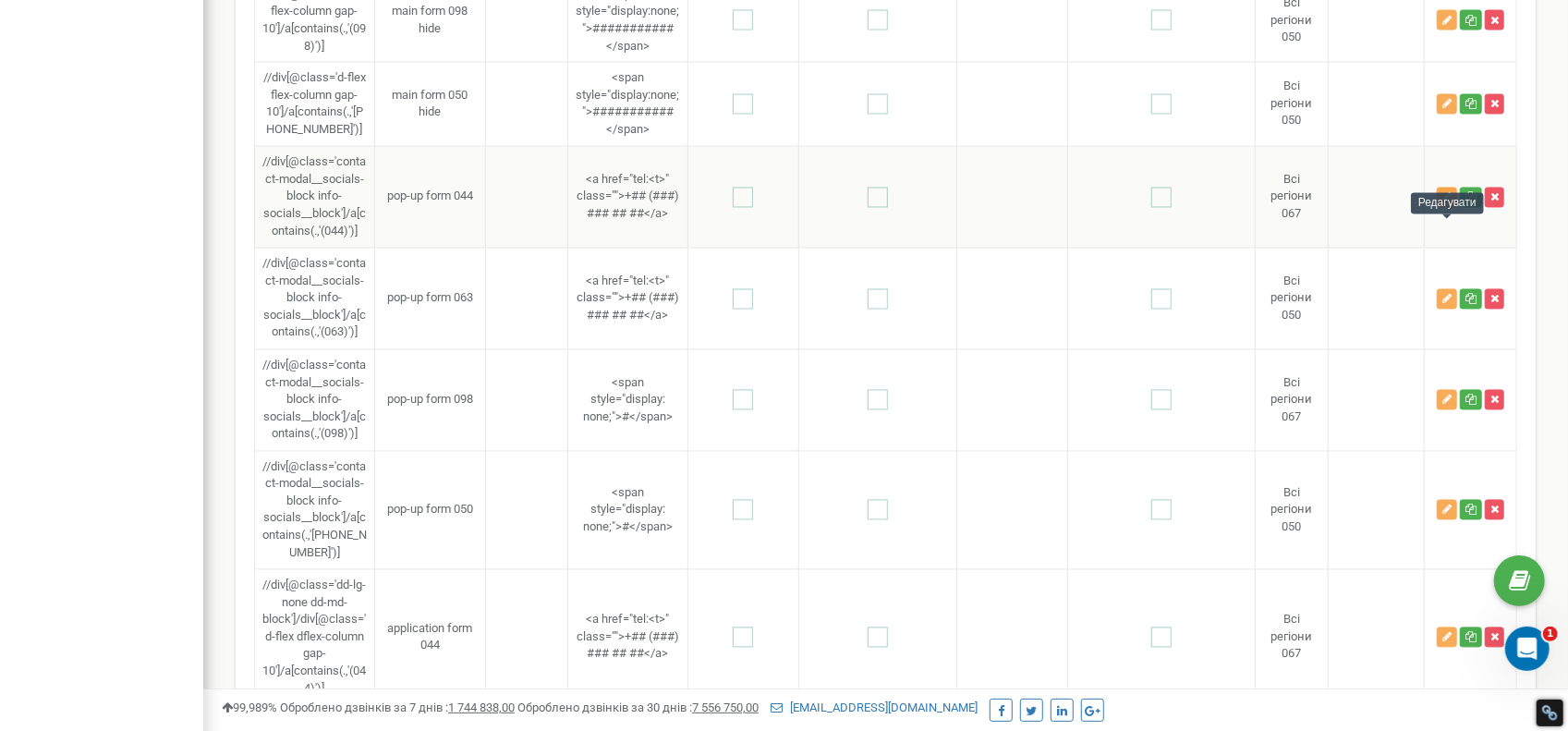
click at [1441, 208] on button "button" at bounding box center [1447, 197] width 21 height 21
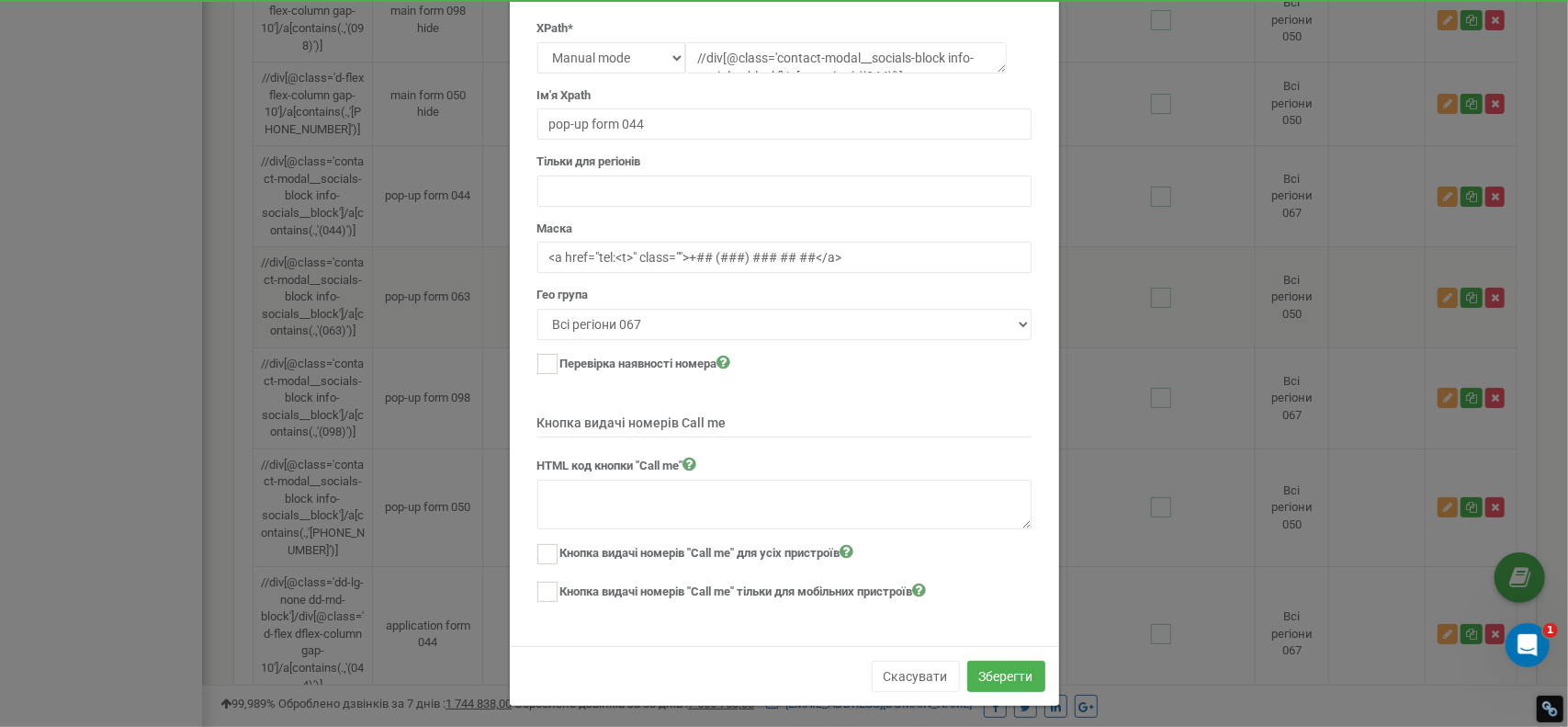
scroll to position [0, 0]
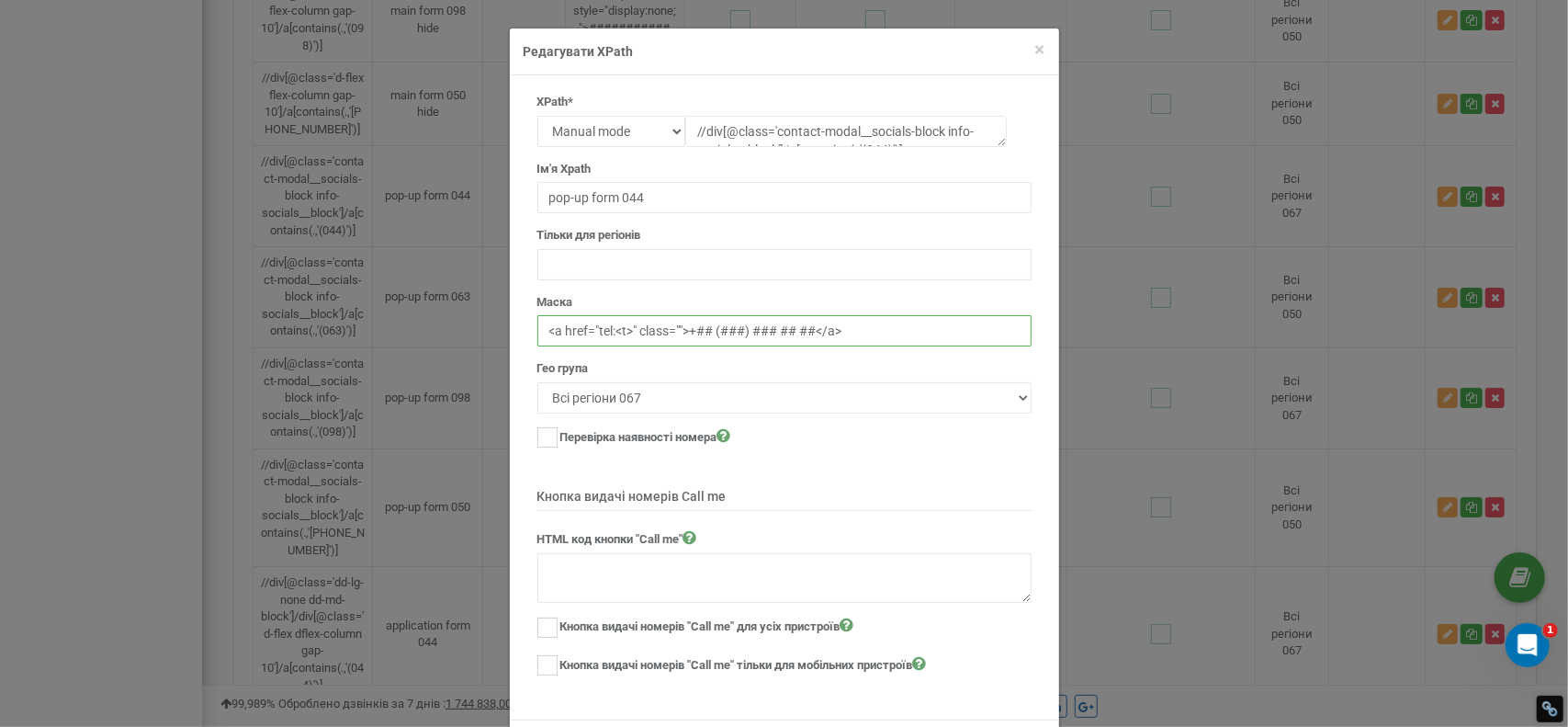
click at [678, 330] on input "<a href="tel:<t>" class="">+## (###) ### ## ##</a>" at bounding box center [784, 331] width 494 height 32
paste input "####-##### ####-####-####"
click at [998, 144] on textarea "//div[@class='contact-modal__socials-block info-socials__block']/a[contains(.,'…" at bounding box center [846, 131] width 322 height 32
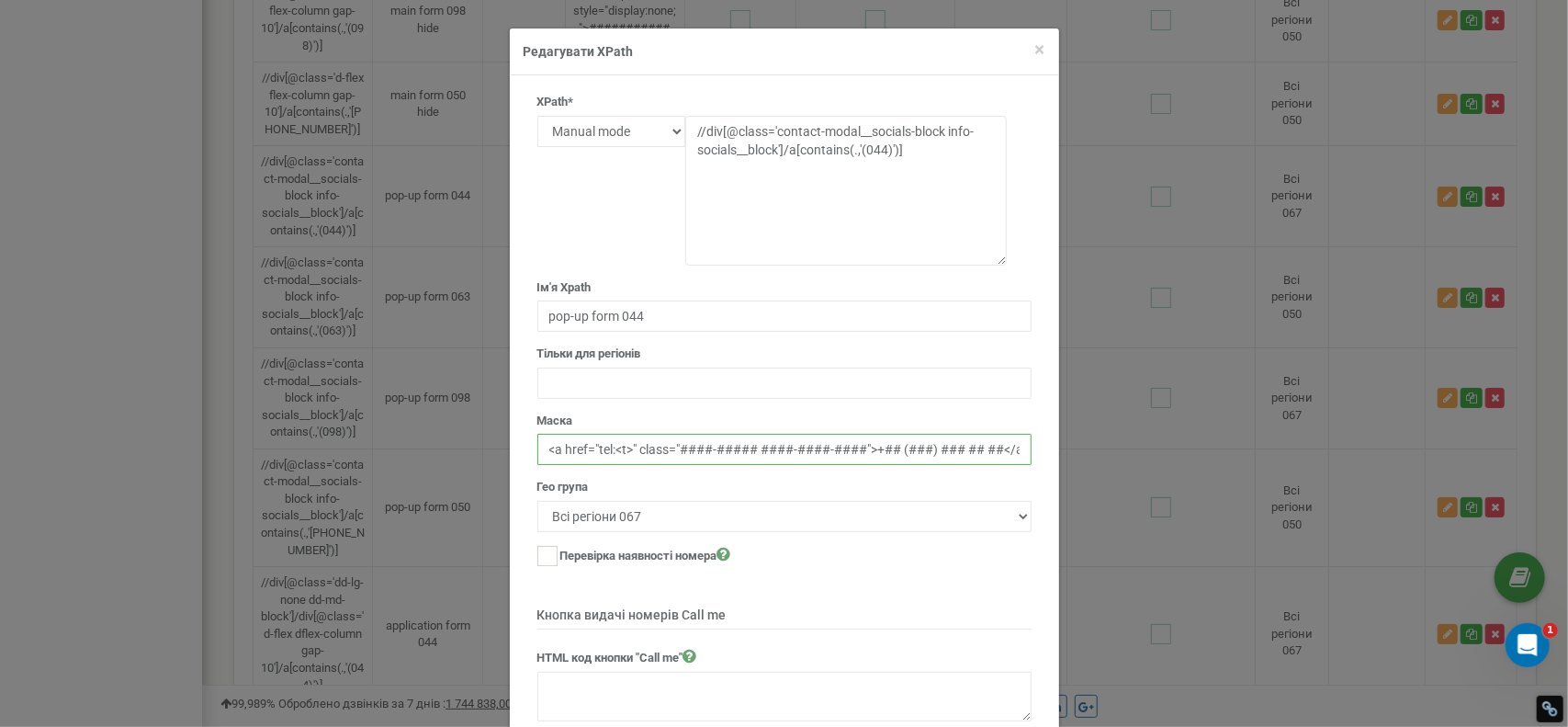
drag, startPoint x: 993, startPoint y: 141, endPoint x: 993, endPoint y: 260, distance: 119.0
click at [993, 260] on textarea "//div[@class='contact-modal__socials-block info-socials__block']/a[contains(.,'…" at bounding box center [846, 190] width 322 height 150
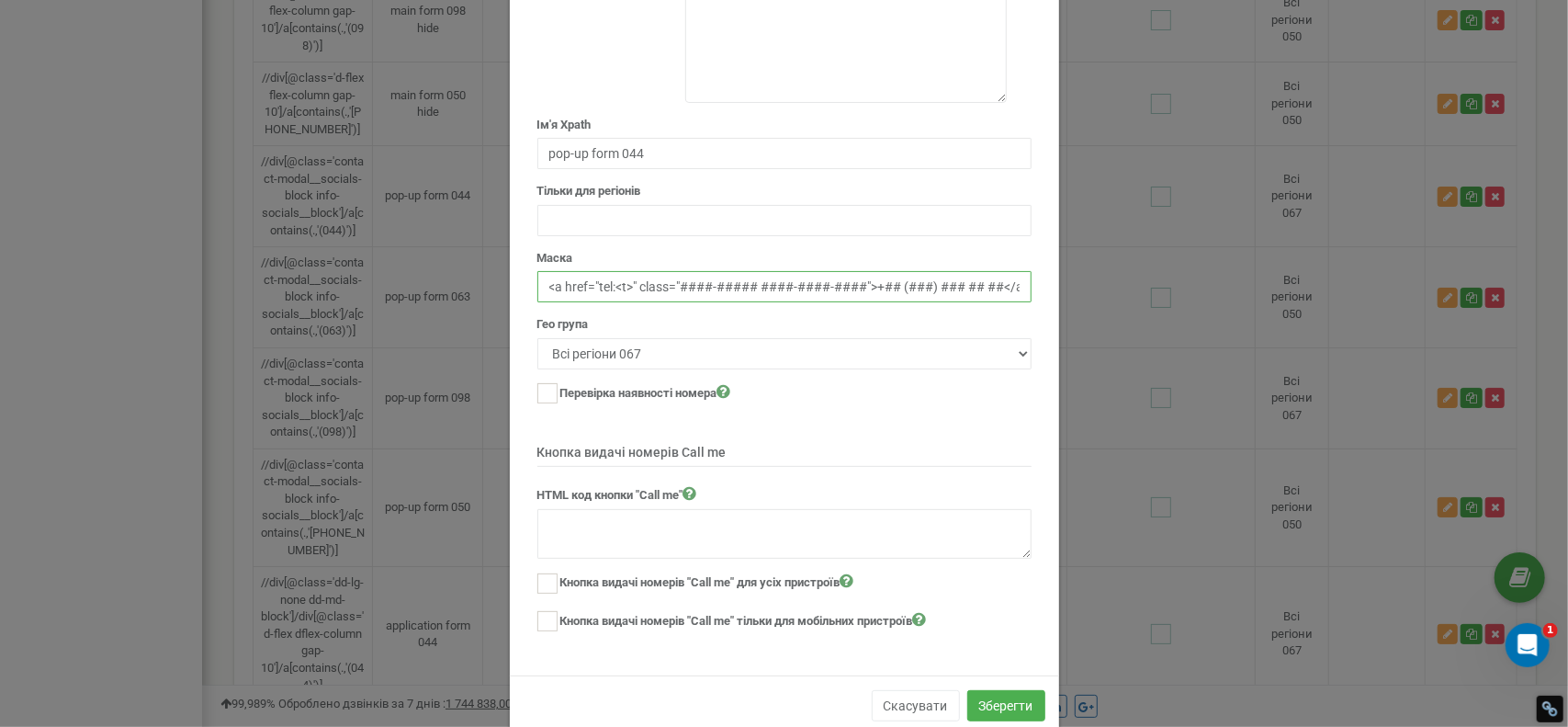
scroll to position [193, 0]
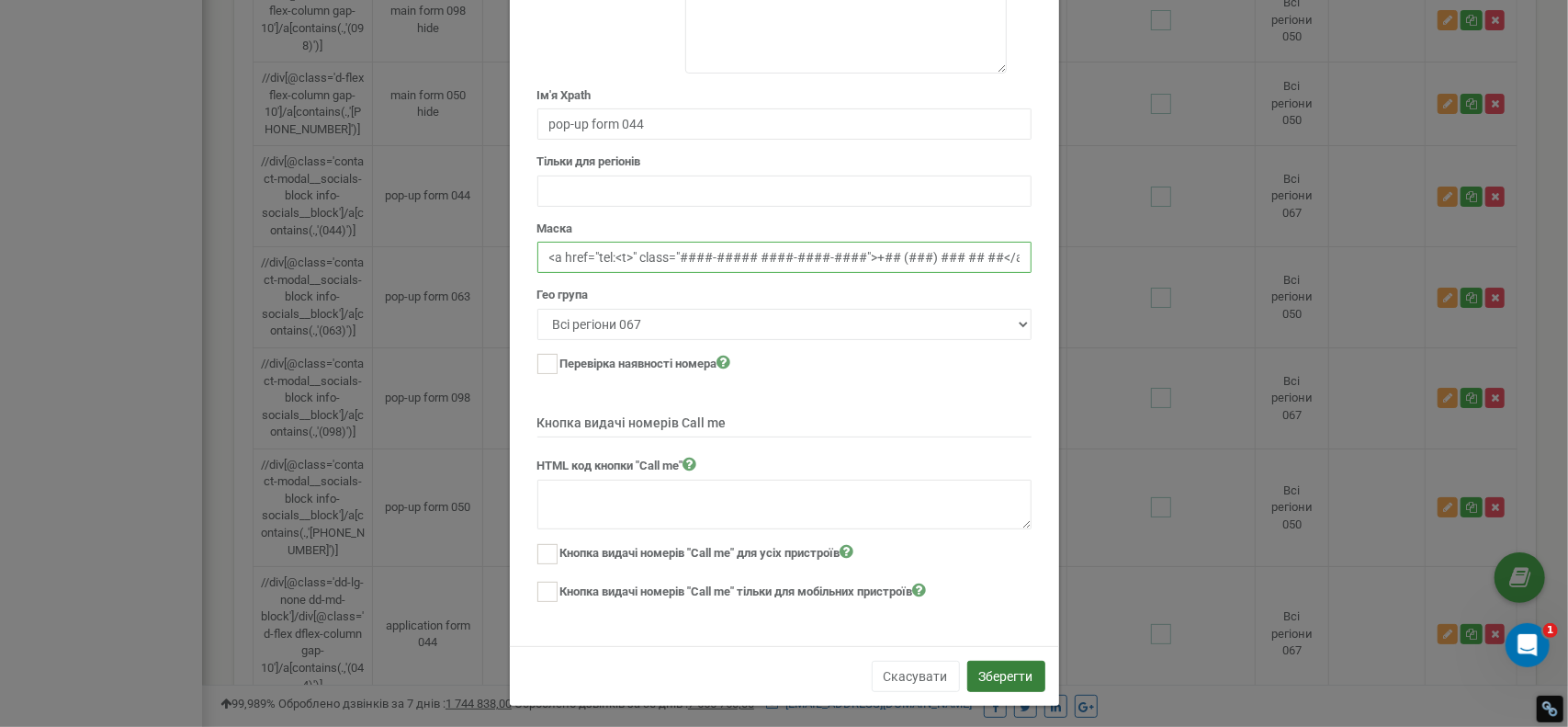
type input "<a href="tel:<t>" class="####-##### ####-####-####">+## (###) ### ## ##</a>"
click at [986, 670] on button "Зберегти" at bounding box center [1007, 677] width 78 height 32
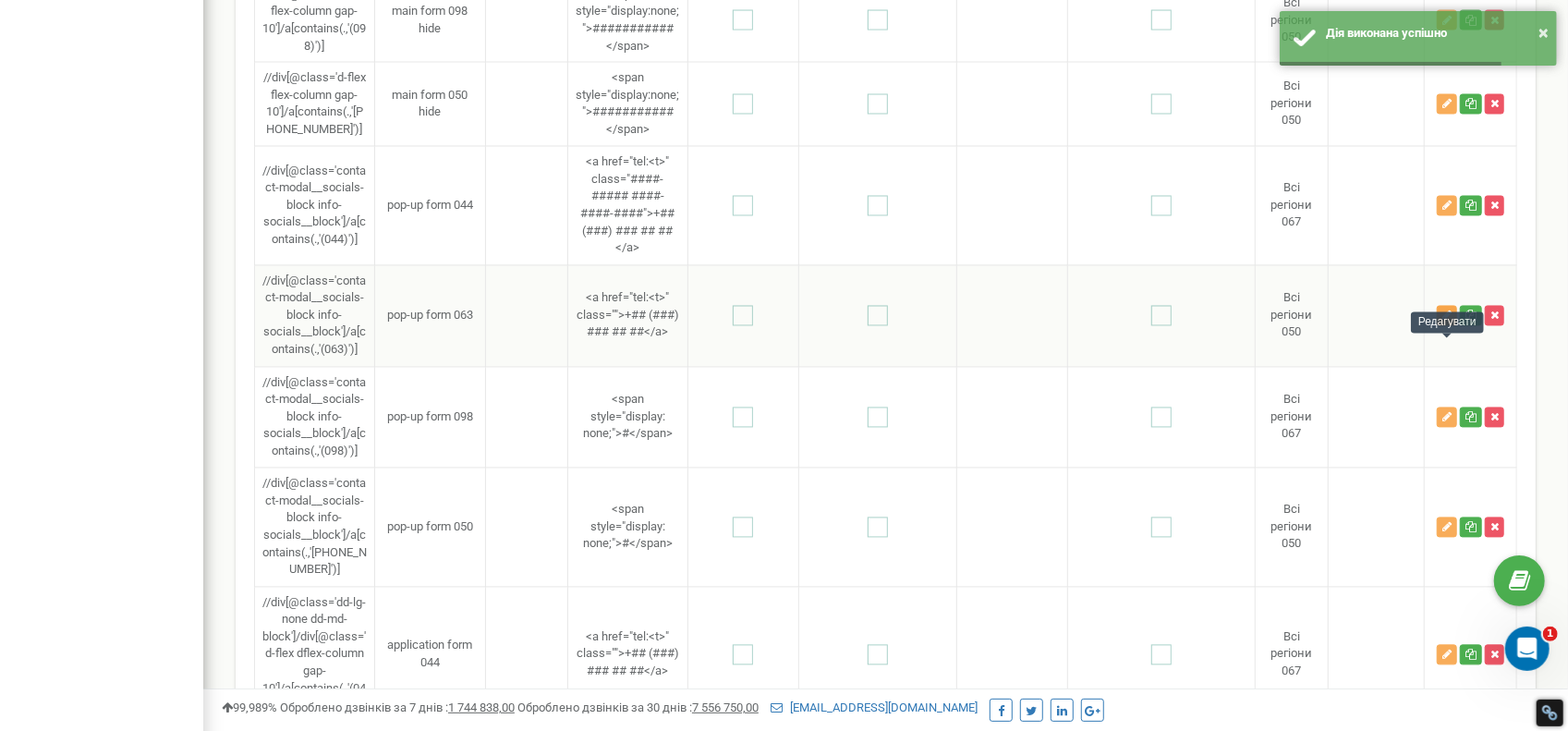
click at [1442, 326] on button "button" at bounding box center [1447, 316] width 21 height 21
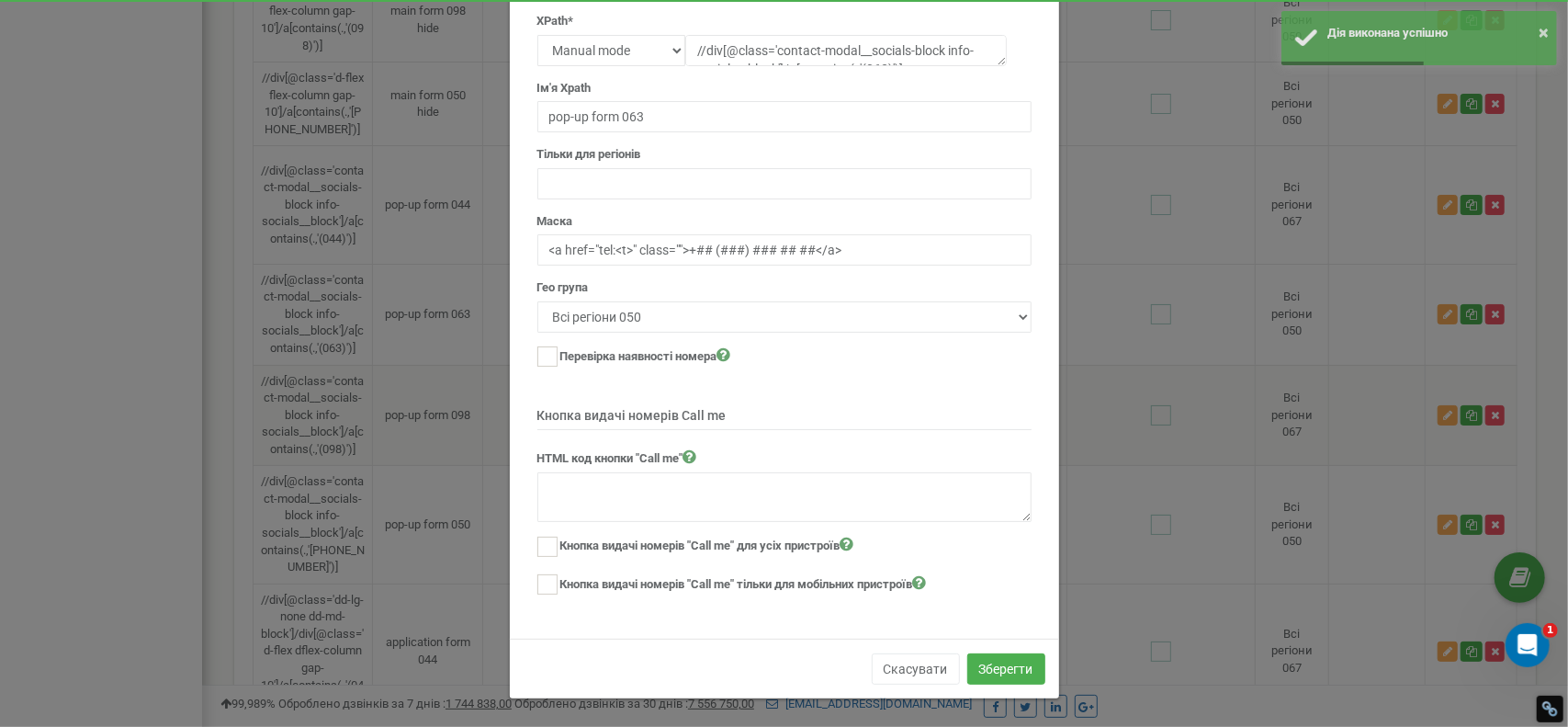
scroll to position [0, 0]
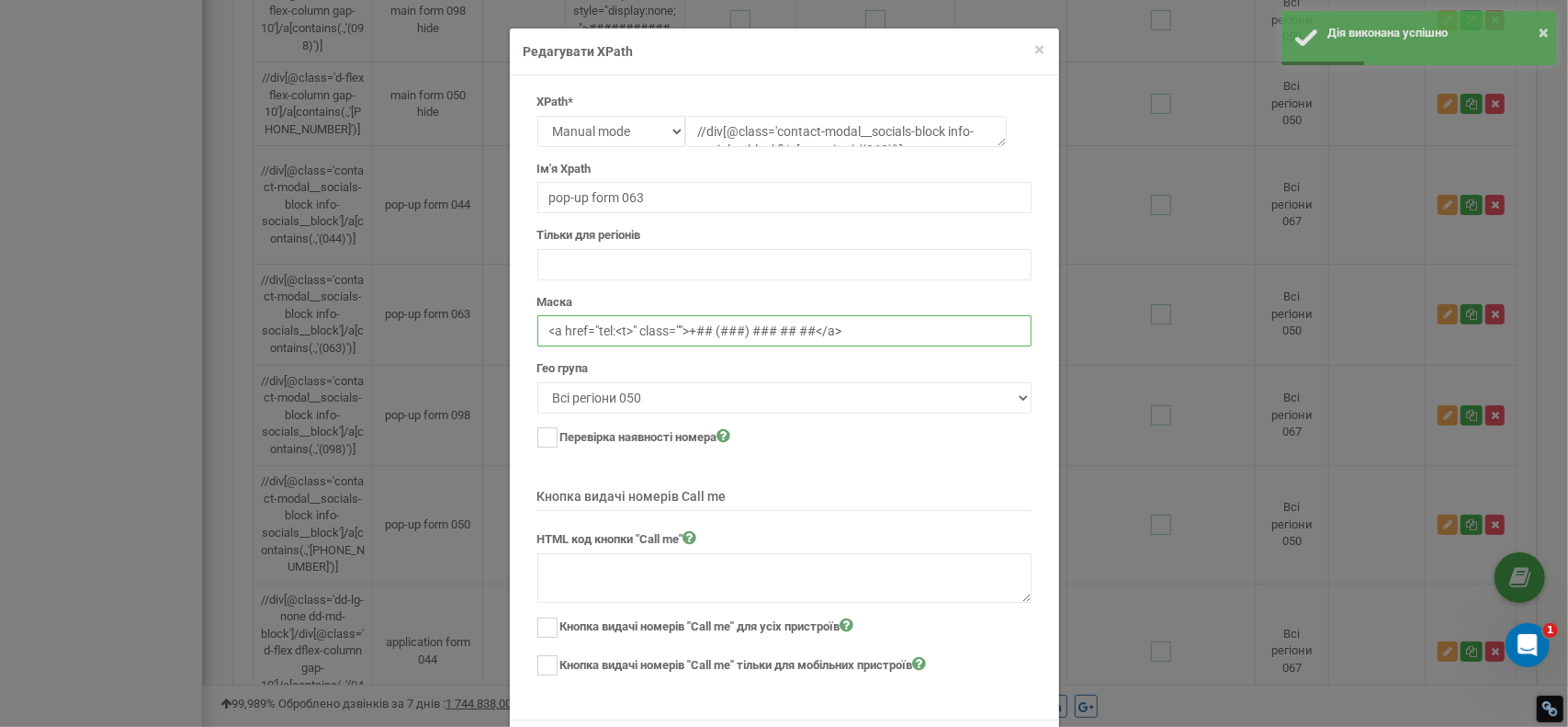
click at [678, 331] on input "<a href="tel:<t>" class="">+## (###) ### ## ##</a>" at bounding box center [784, 331] width 494 height 32
paste input "####-##### ####-####-####"
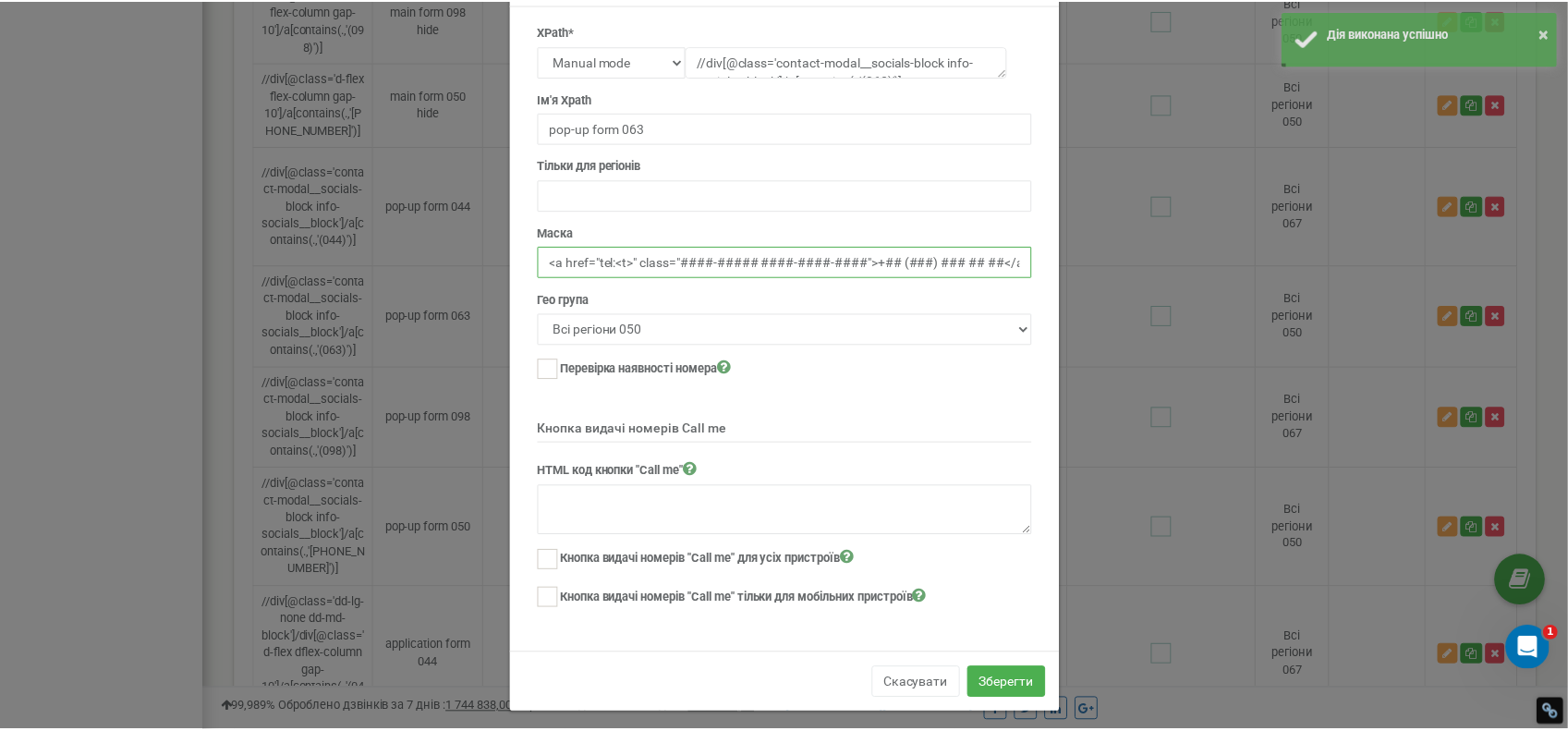
scroll to position [74, 0]
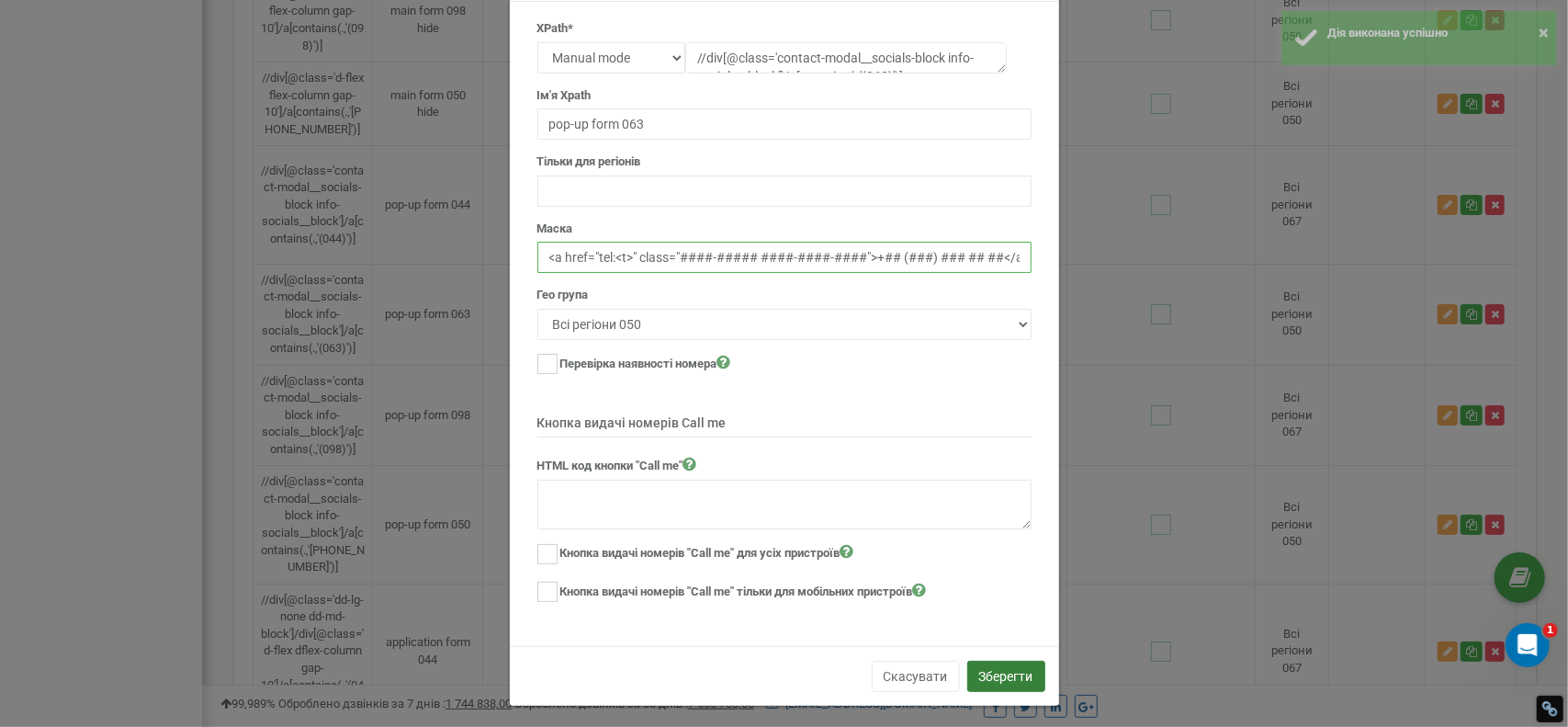
type input "<a href="tel:<t>" class="####-##### ####-####-####">+## (###) ### ## ##</a>"
click at [987, 665] on button "Зберегти" at bounding box center [1007, 677] width 78 height 32
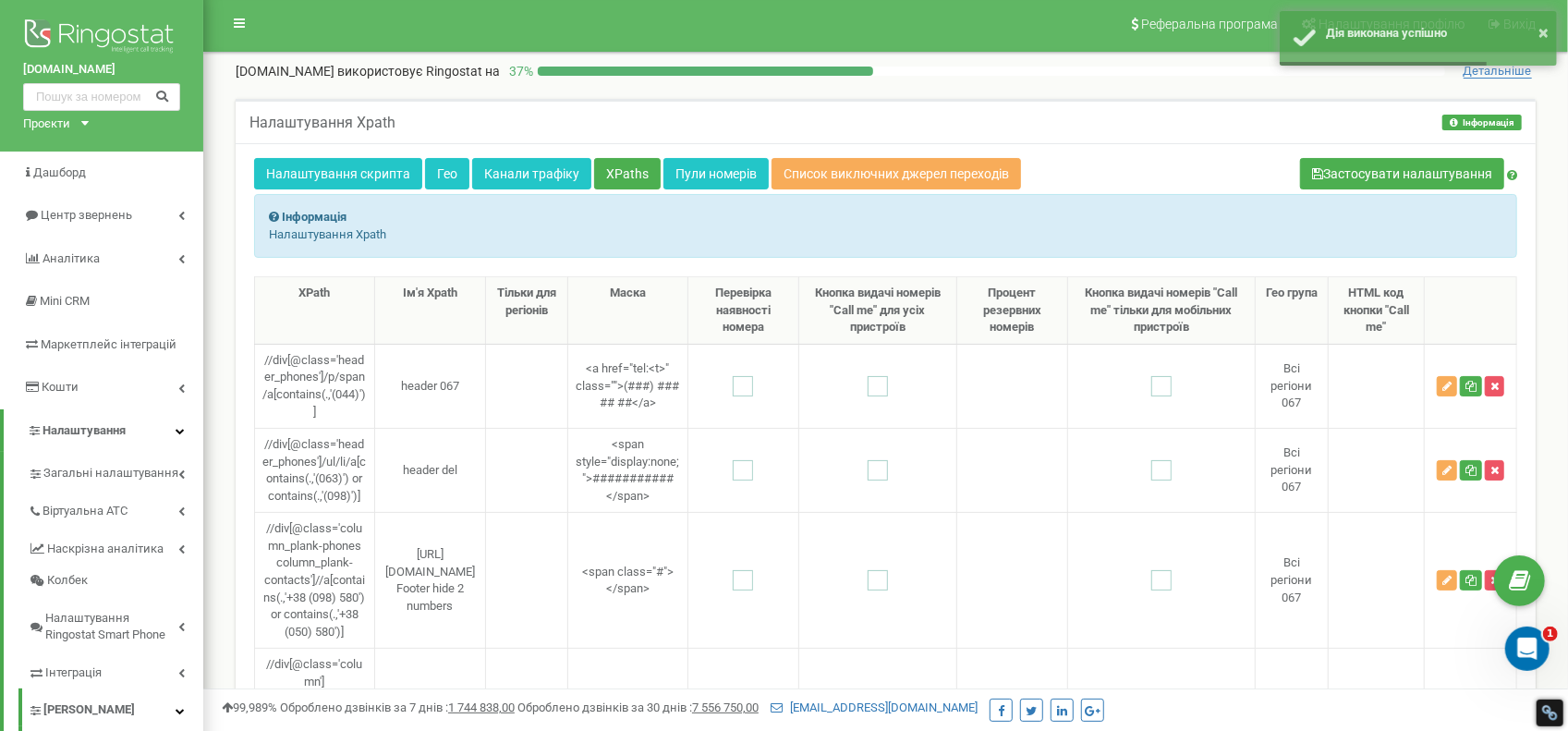
scroll to position [0, 0]
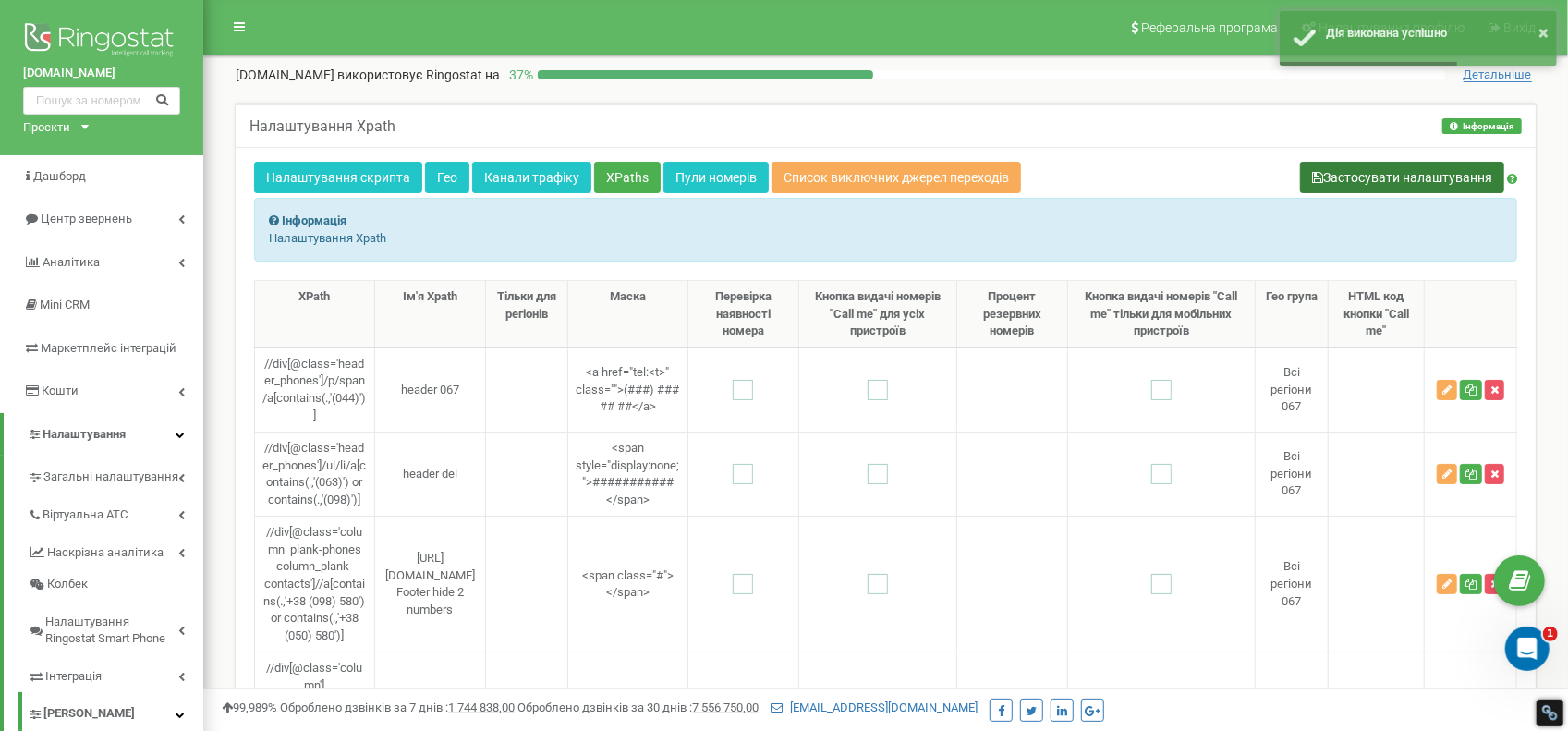
click at [1394, 181] on button "Застосувати налаштування" at bounding box center [1402, 178] width 204 height 32
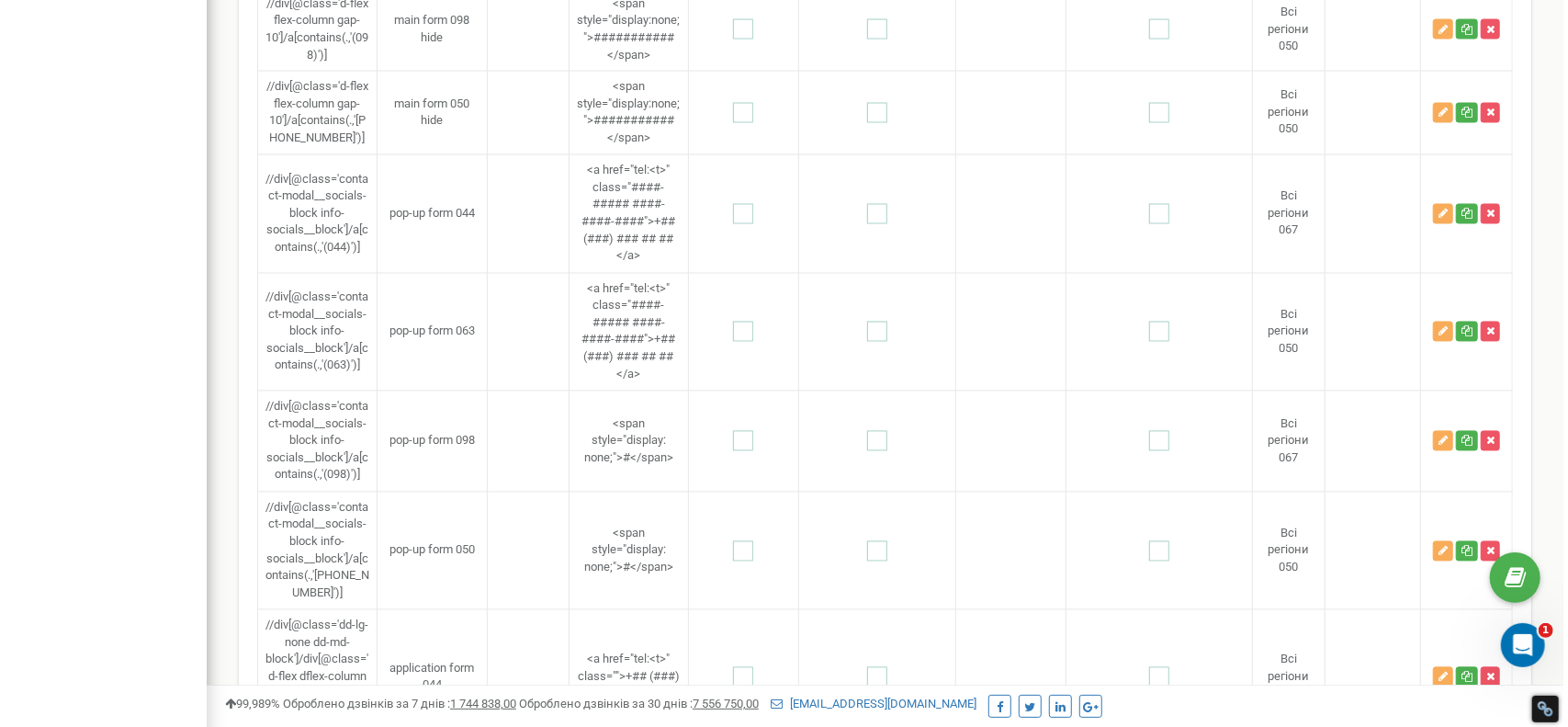
scroll to position [2272, 0]
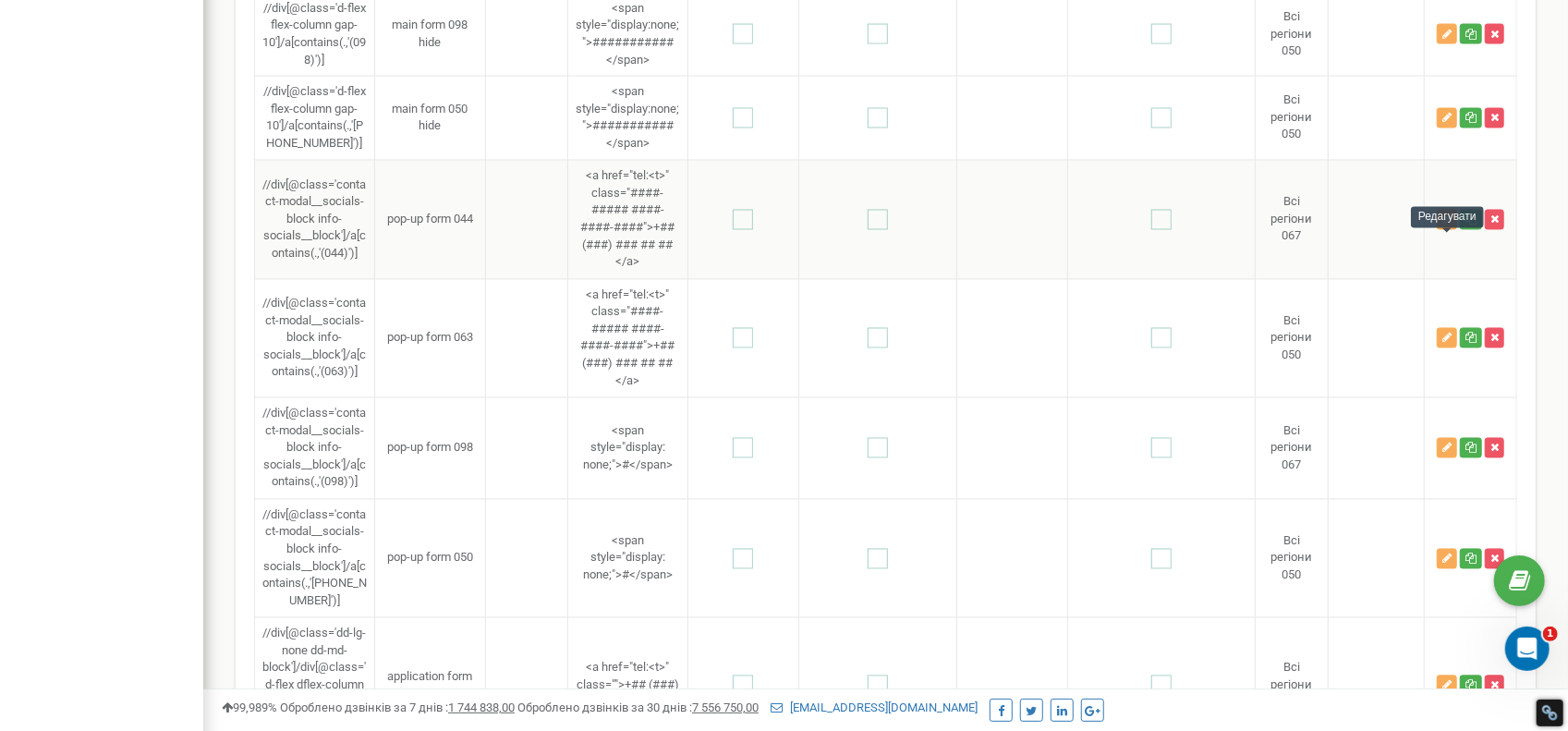
click at [1448, 226] on icon "button" at bounding box center [1447, 220] width 9 height 11
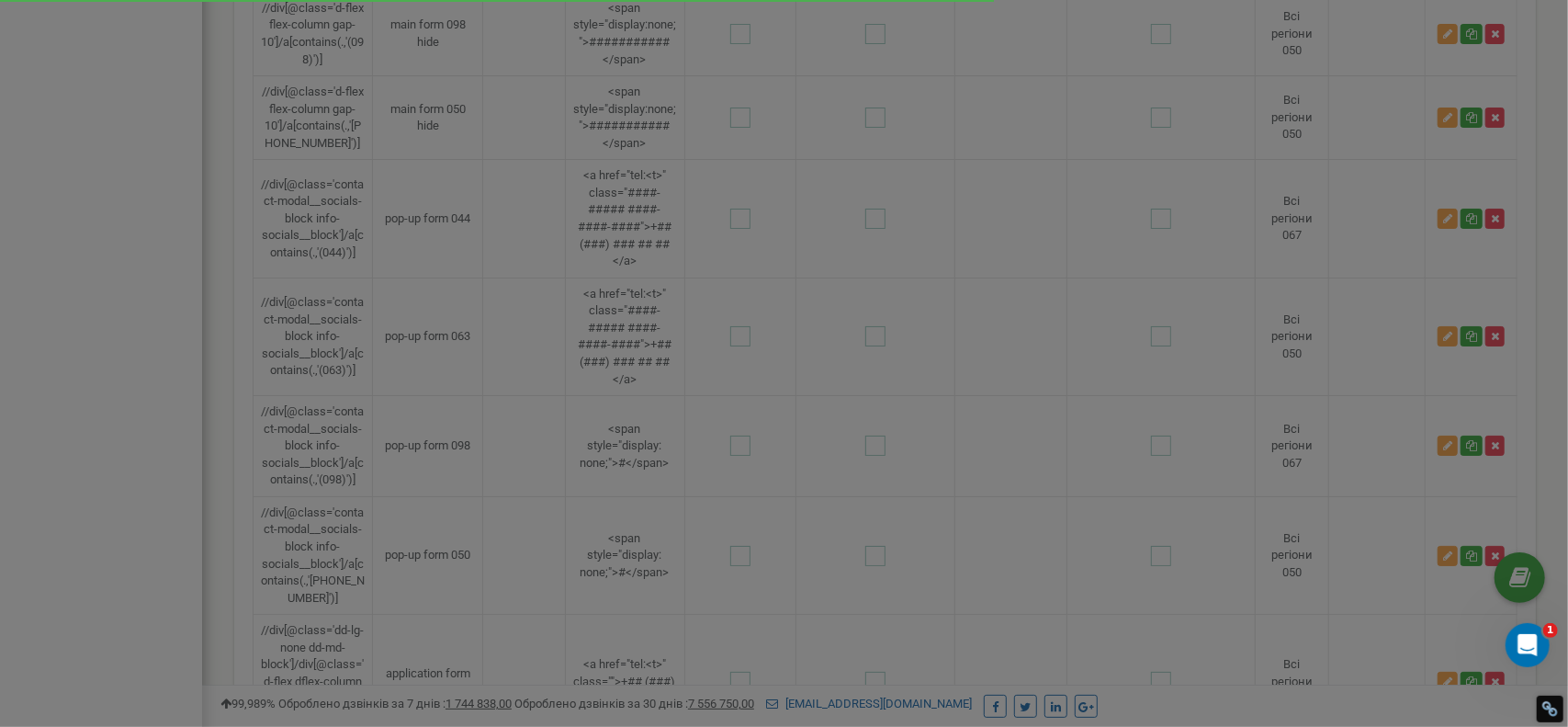
scroll to position [0, 0]
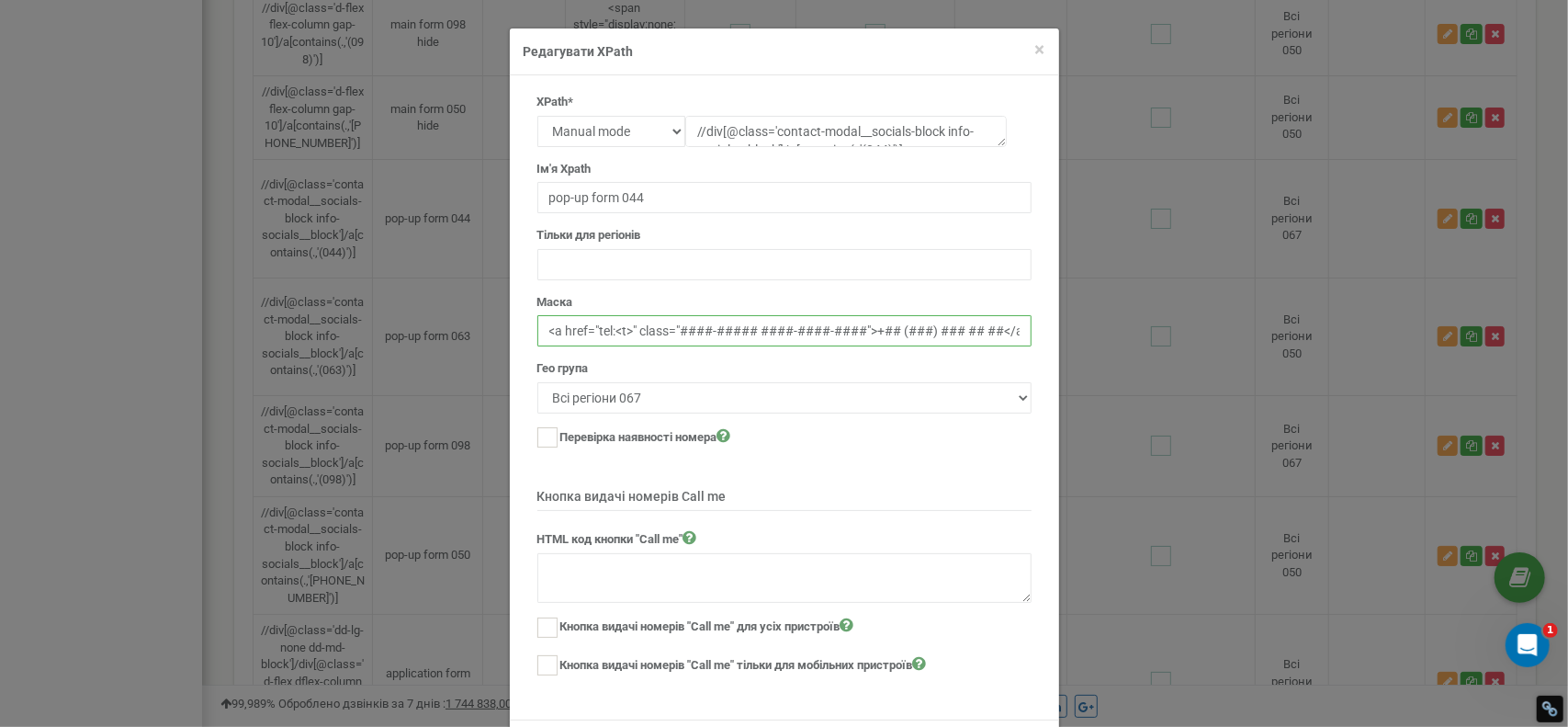
drag, startPoint x: 859, startPoint y: 330, endPoint x: 677, endPoint y: 330, distance: 182.0
click at [677, 330] on input "<a href="tel:<t>" class="####-##### ####-####-####">+## (###) ### ## ##</a>" at bounding box center [784, 331] width 494 height 32
paste input "body-small-reg text-text-body"
drag, startPoint x: 840, startPoint y: 326, endPoint x: 694, endPoint y: 326, distance: 146.0
click at [694, 326] on input "<a href="tel:<t>" class="body-small-reg text-text-body">+## (###) ### ## ##</a>" at bounding box center [784, 331] width 494 height 32
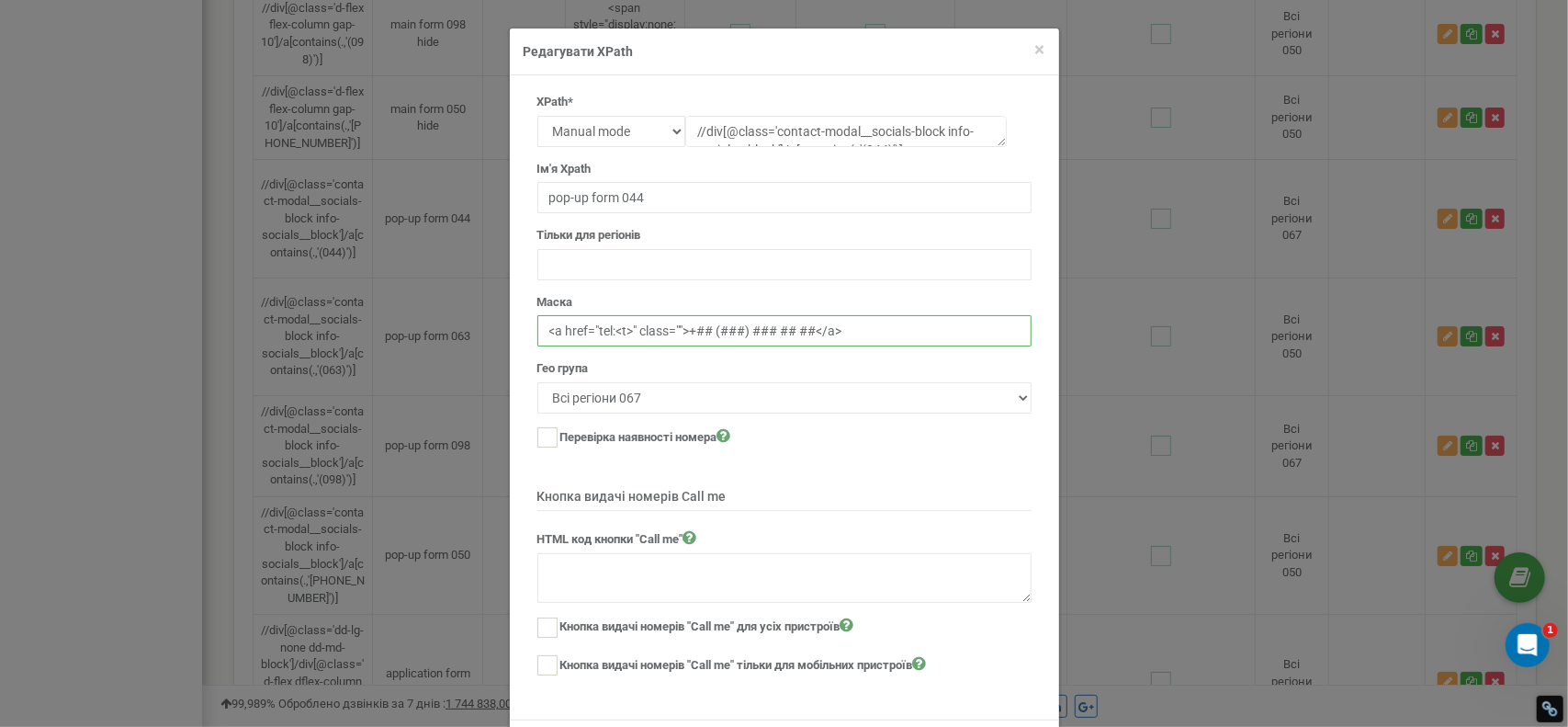
paste input "body-small-reg text-text-body"
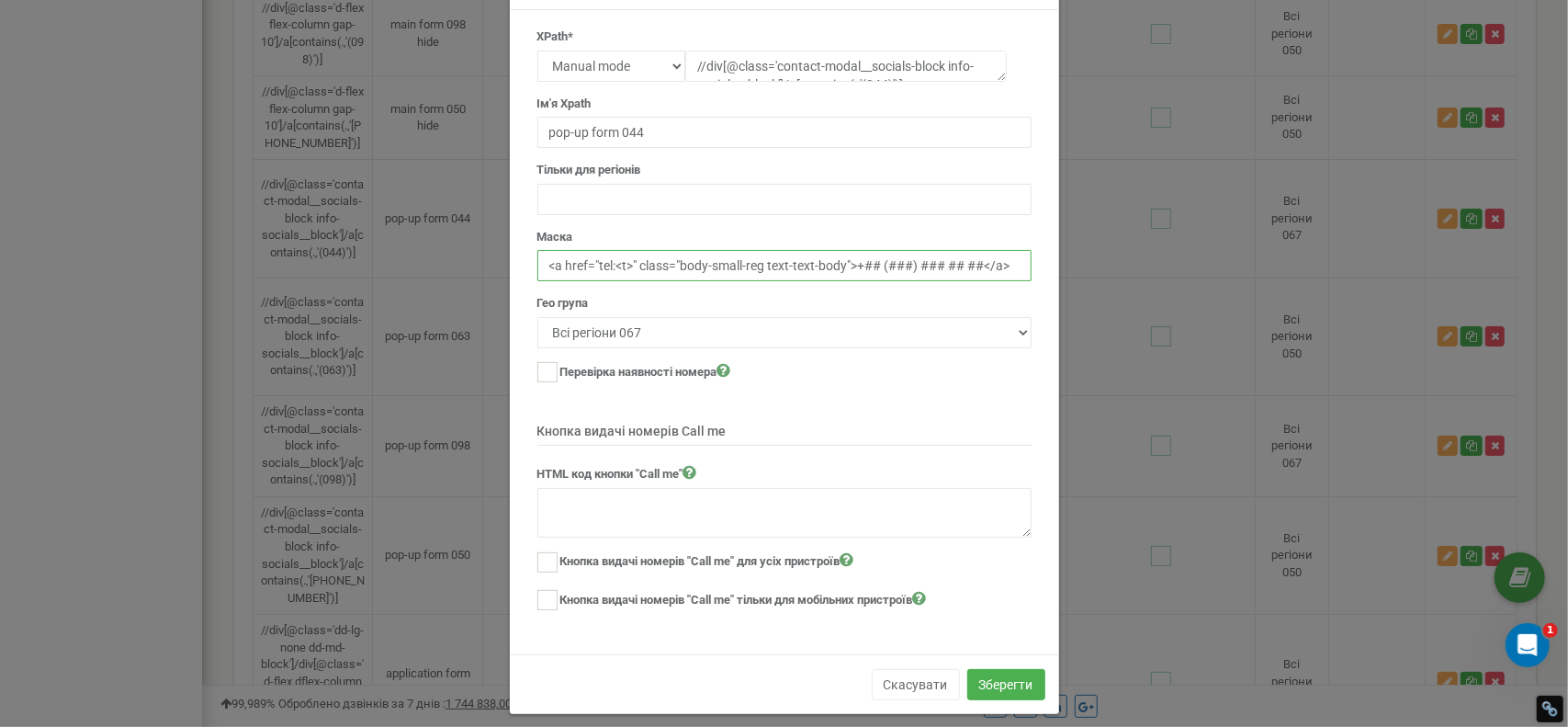
scroll to position [74, 0]
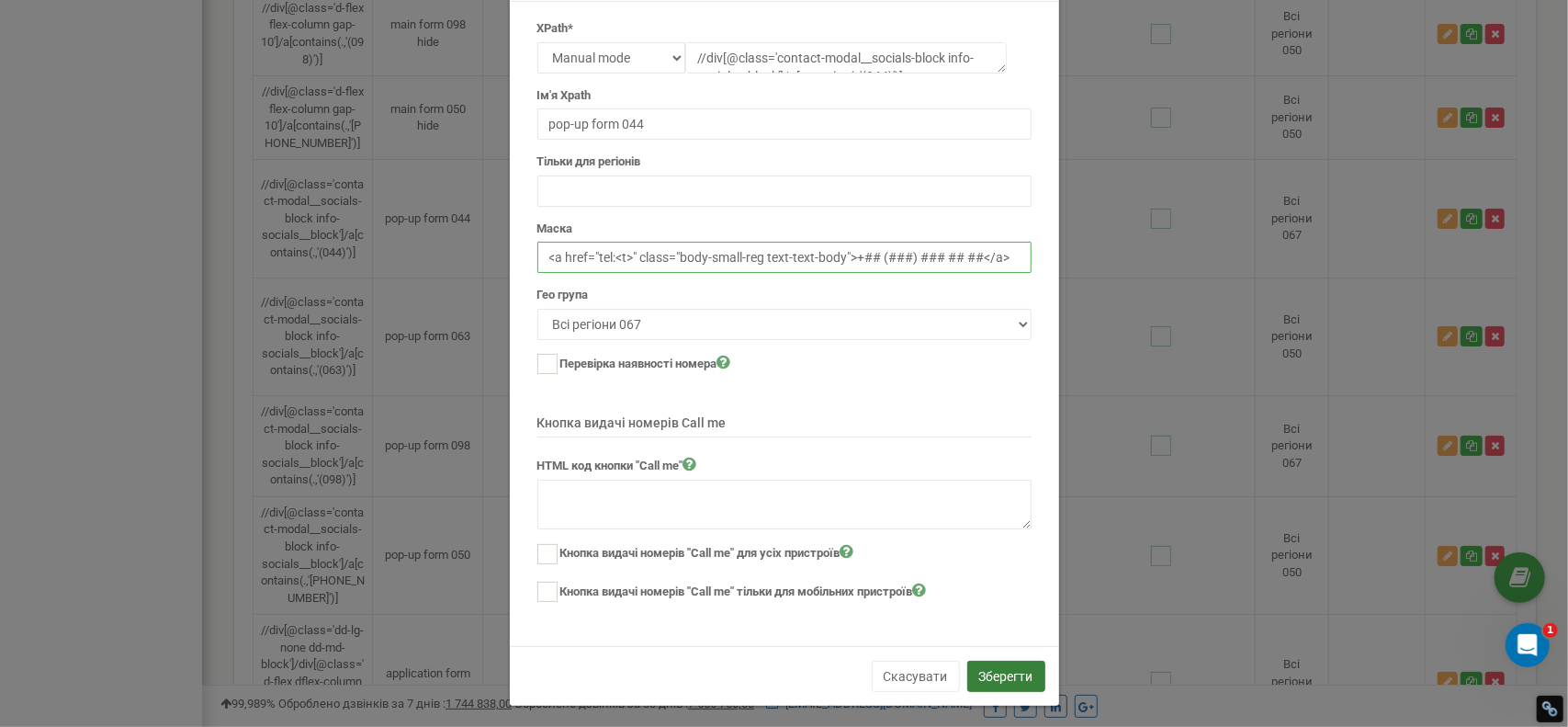
type input "<a href="tel:<t>" class="body-small-reg text-text-body">+## (###) ### ## ##</a>"
click at [1012, 669] on button "Зберегти" at bounding box center [1007, 677] width 78 height 32
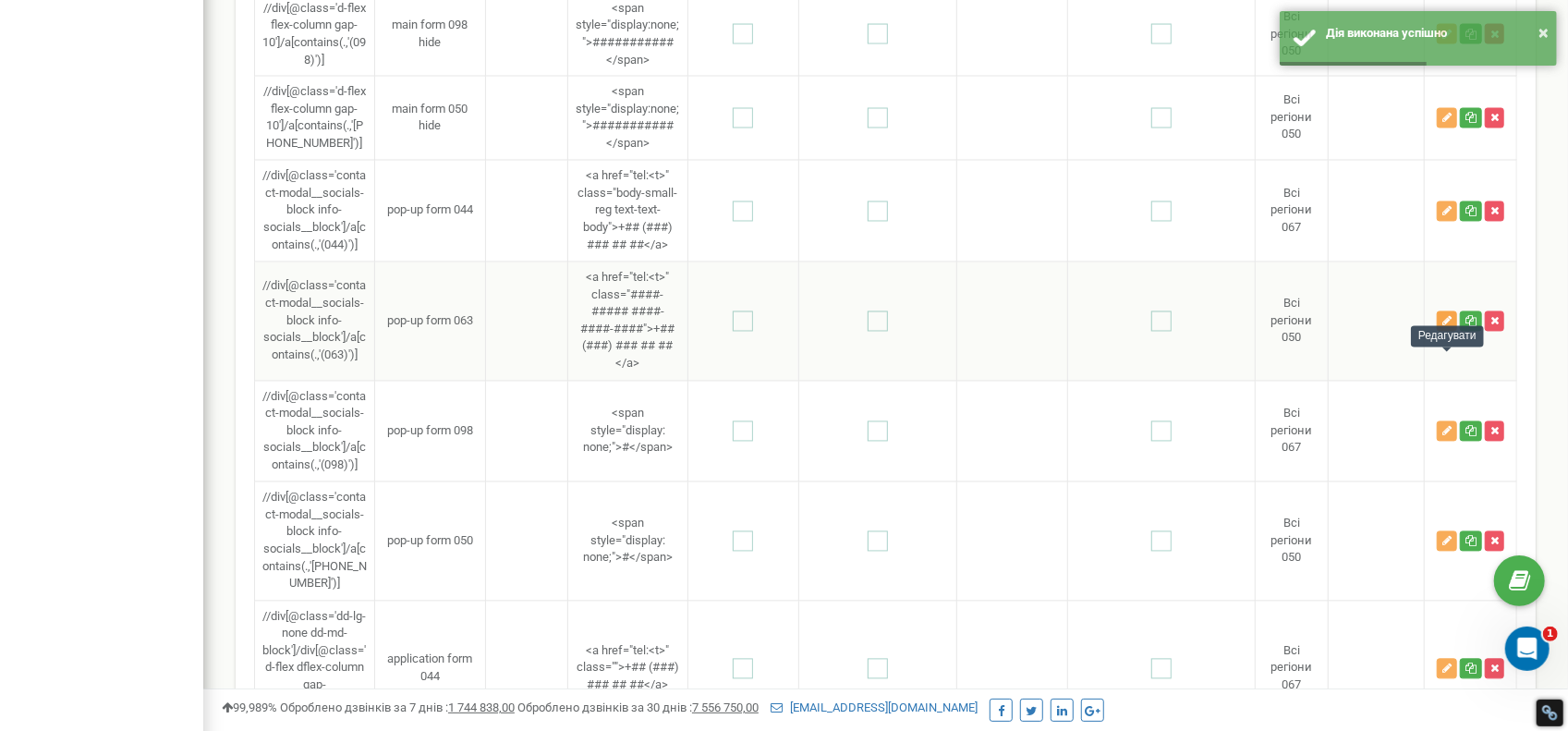
click at [1446, 327] on icon "button" at bounding box center [1447, 322] width 9 height 11
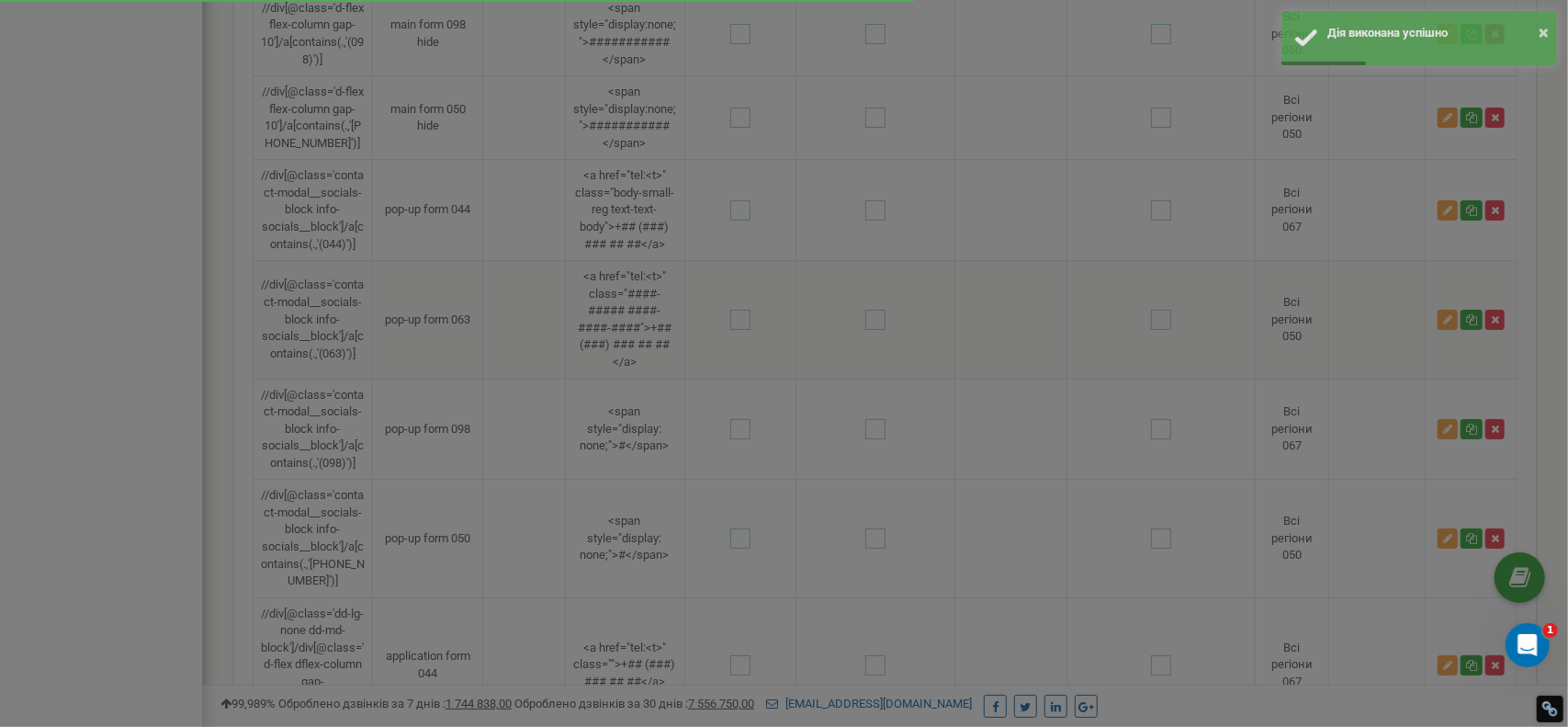
scroll to position [0, 0]
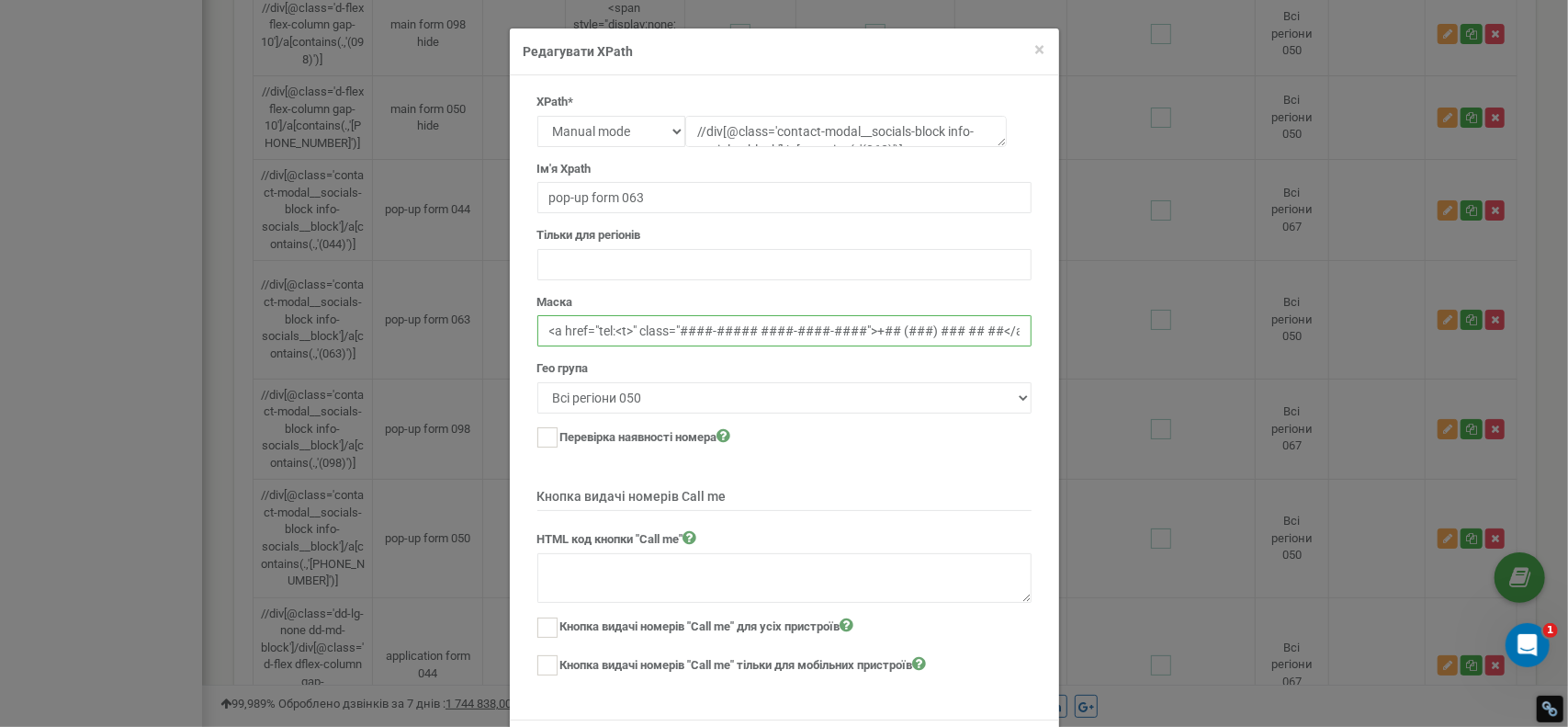
drag, startPoint x: 856, startPoint y: 330, endPoint x: 679, endPoint y: 330, distance: 177.0
click at [679, 330] on input "<a href="tel:<t>" class="####-##### ####-####-####">+## (###) ### ## ##</a>" at bounding box center [784, 331] width 494 height 32
paste input "body-small-reg text-text-body"
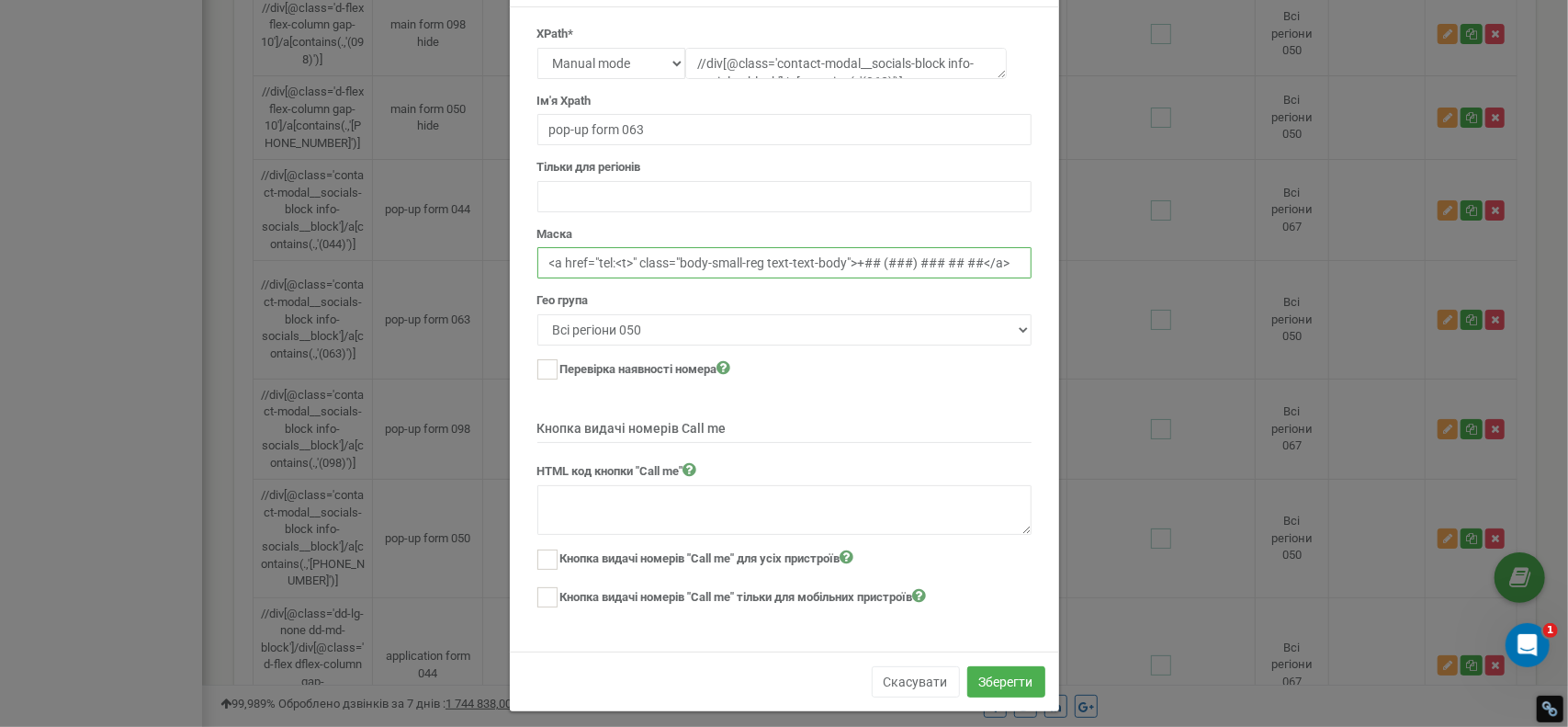
scroll to position [74, 0]
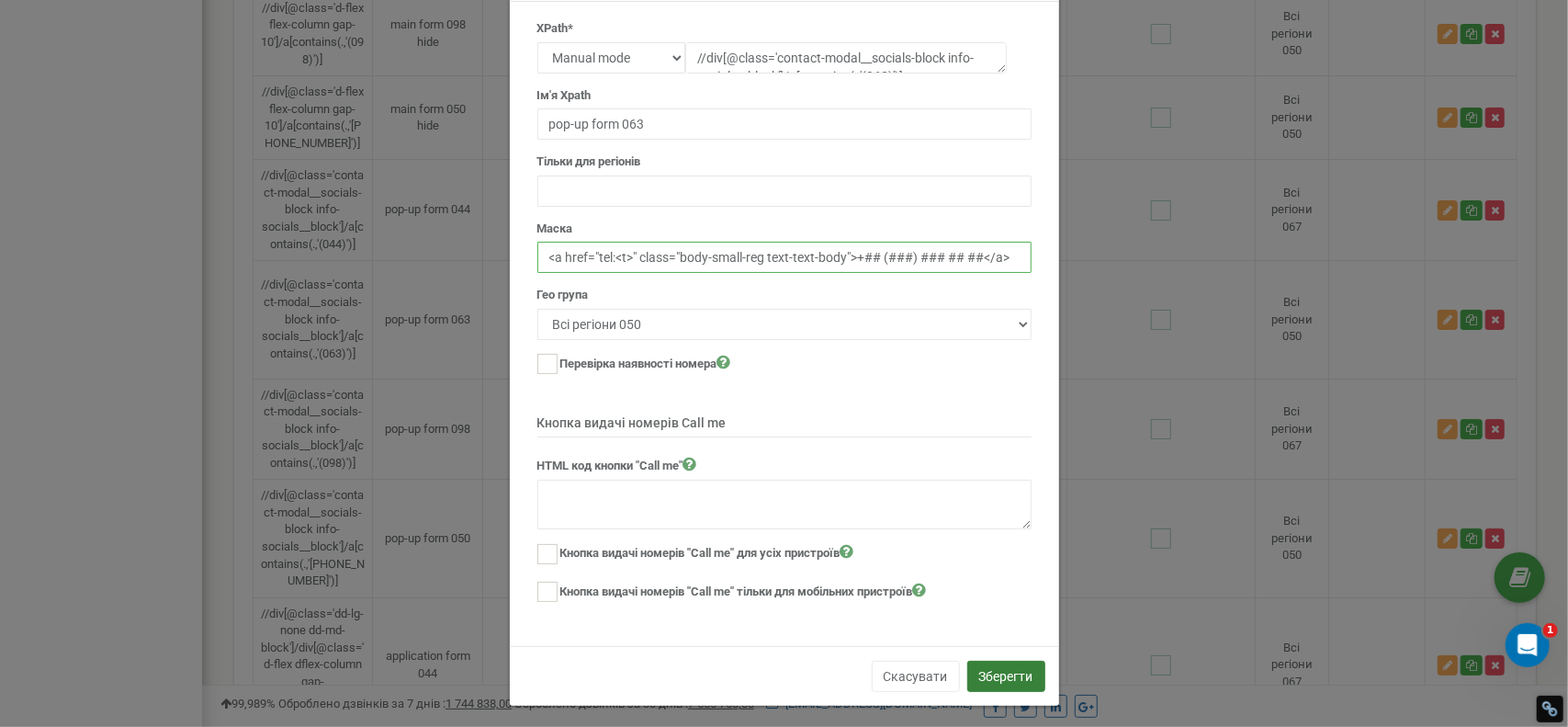
type input "<a href="tel:<t>" class="body-small-reg text-text-body">+## (###) ### ## ##</a>"
click at [991, 662] on button "Зберегти" at bounding box center [1007, 677] width 78 height 32
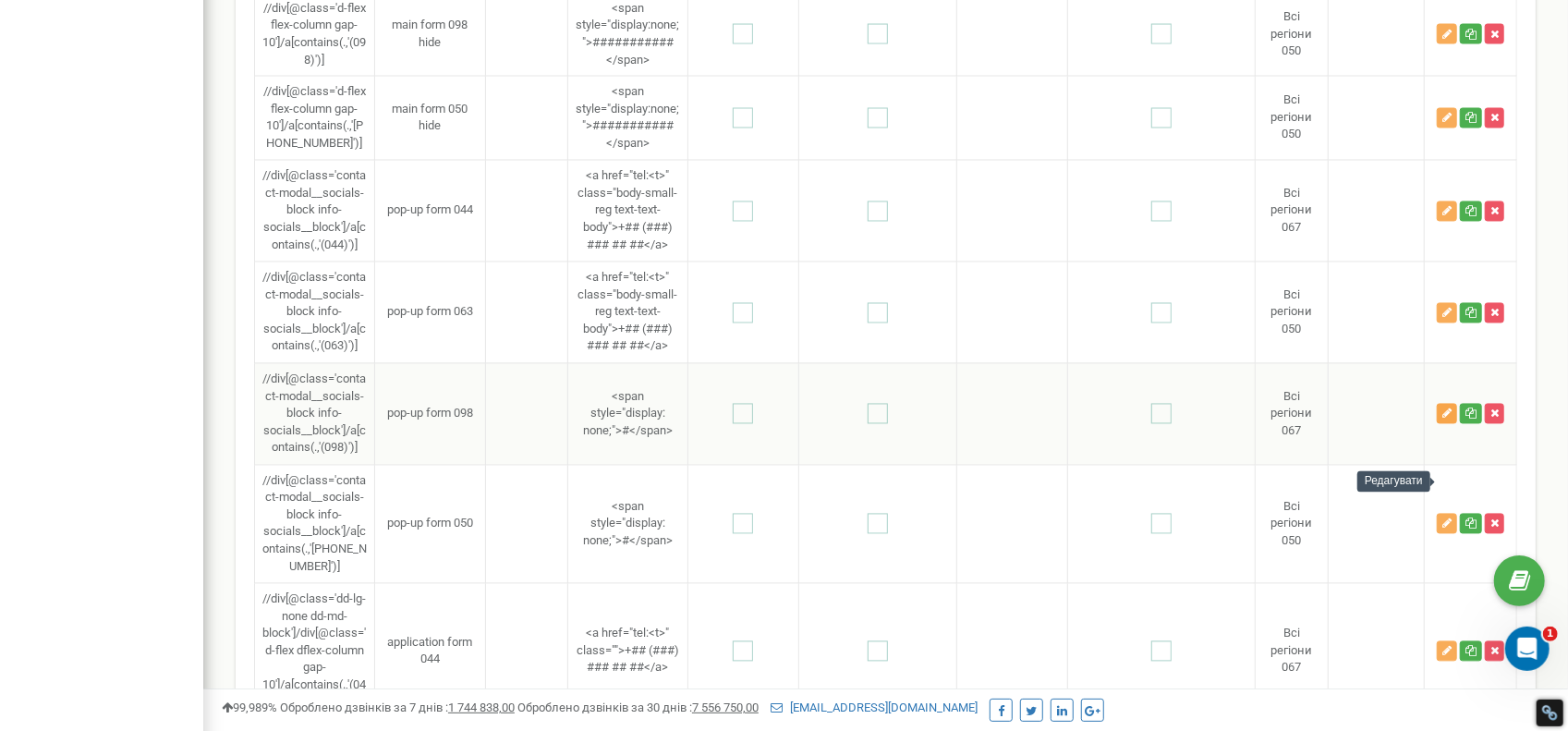
click at [1443, 419] on icon "button" at bounding box center [1447, 414] width 9 height 11
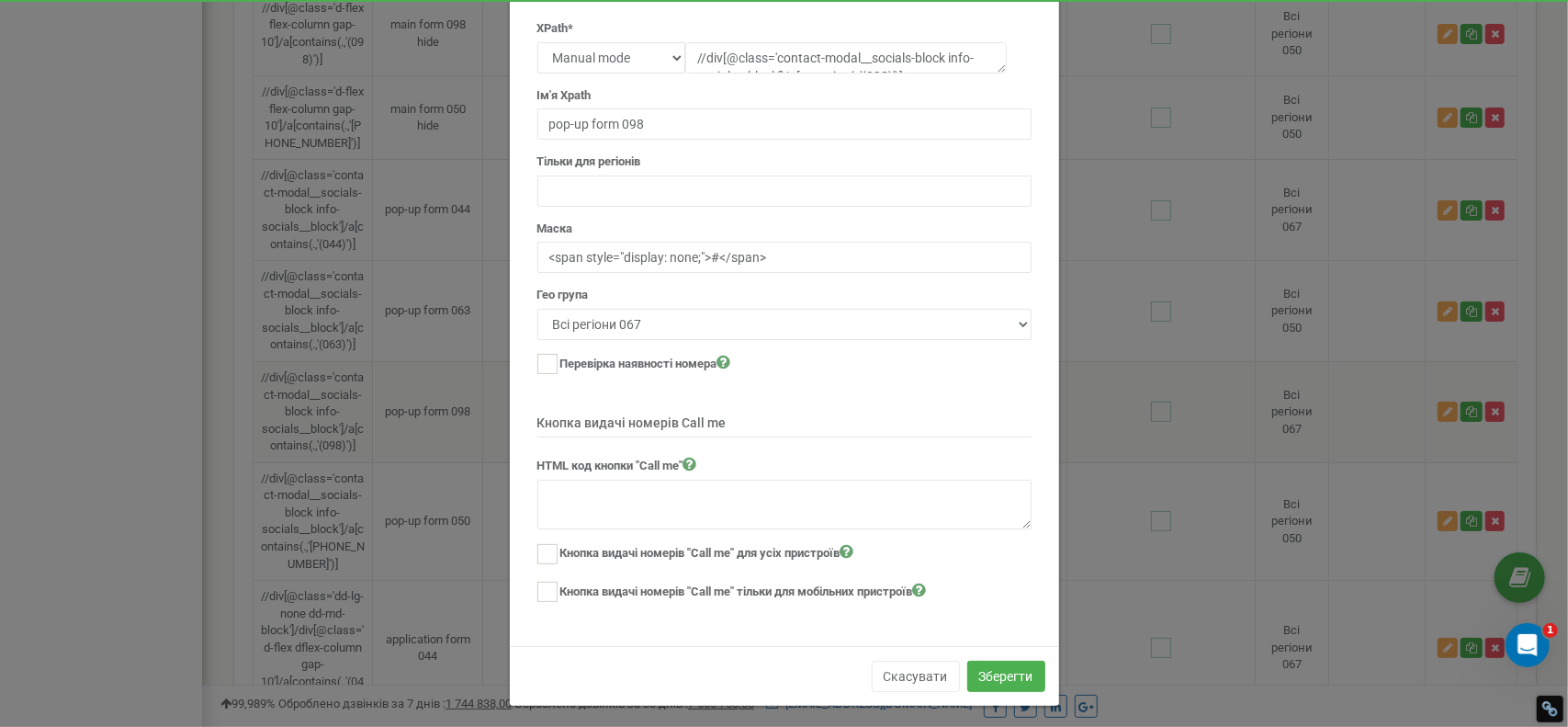
scroll to position [0, 0]
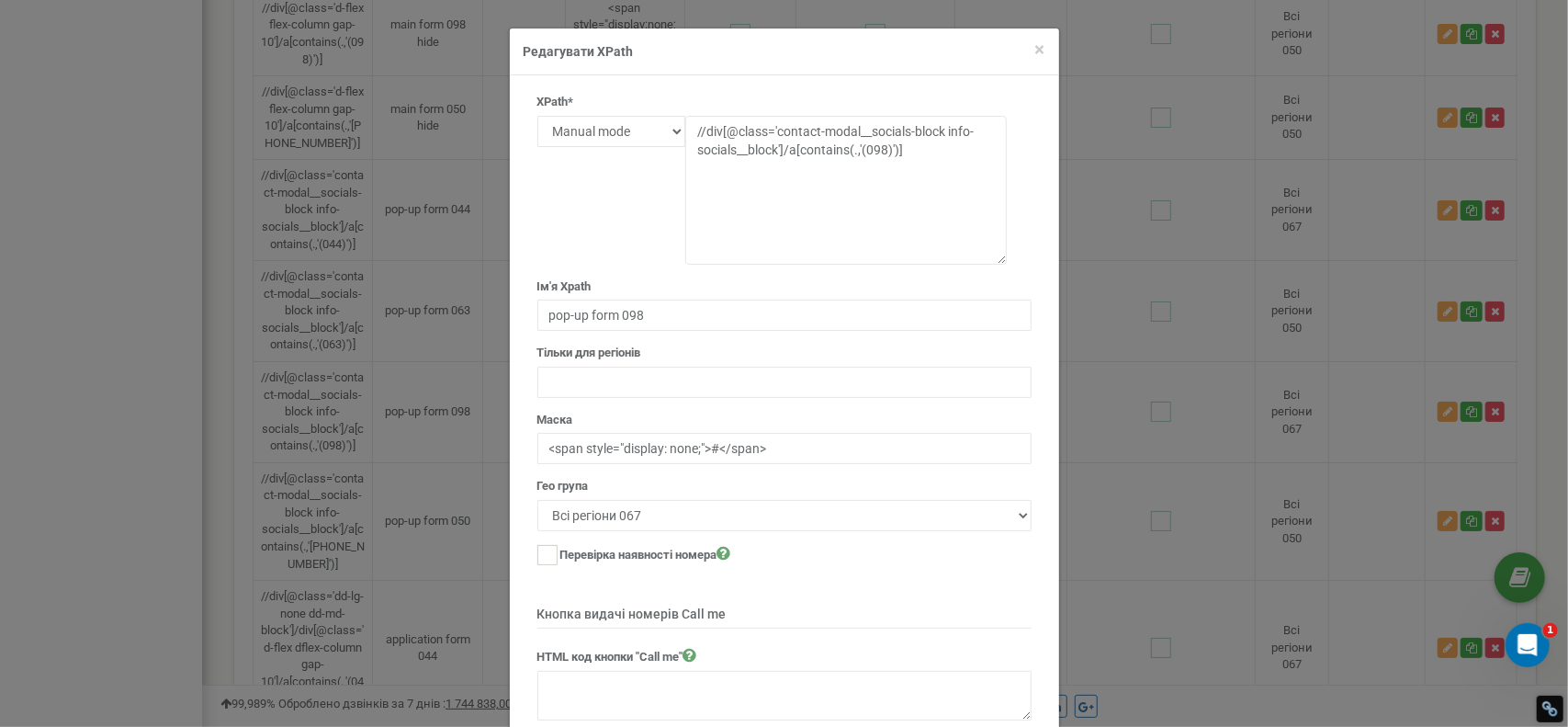
drag, startPoint x: 997, startPoint y: 141, endPoint x: 1006, endPoint y: 258, distance: 117.3
click at [1006, 258] on form "XPath* Text Class Id Manual mode //div[@class='contact-modal__socials-block inf…" at bounding box center [784, 445] width 494 height 702
click at [1041, 50] on div "× Close Редагувати XPath" at bounding box center [784, 52] width 549 height 47
click at [1036, 53] on span "×" at bounding box center [1040, 49] width 10 height 22
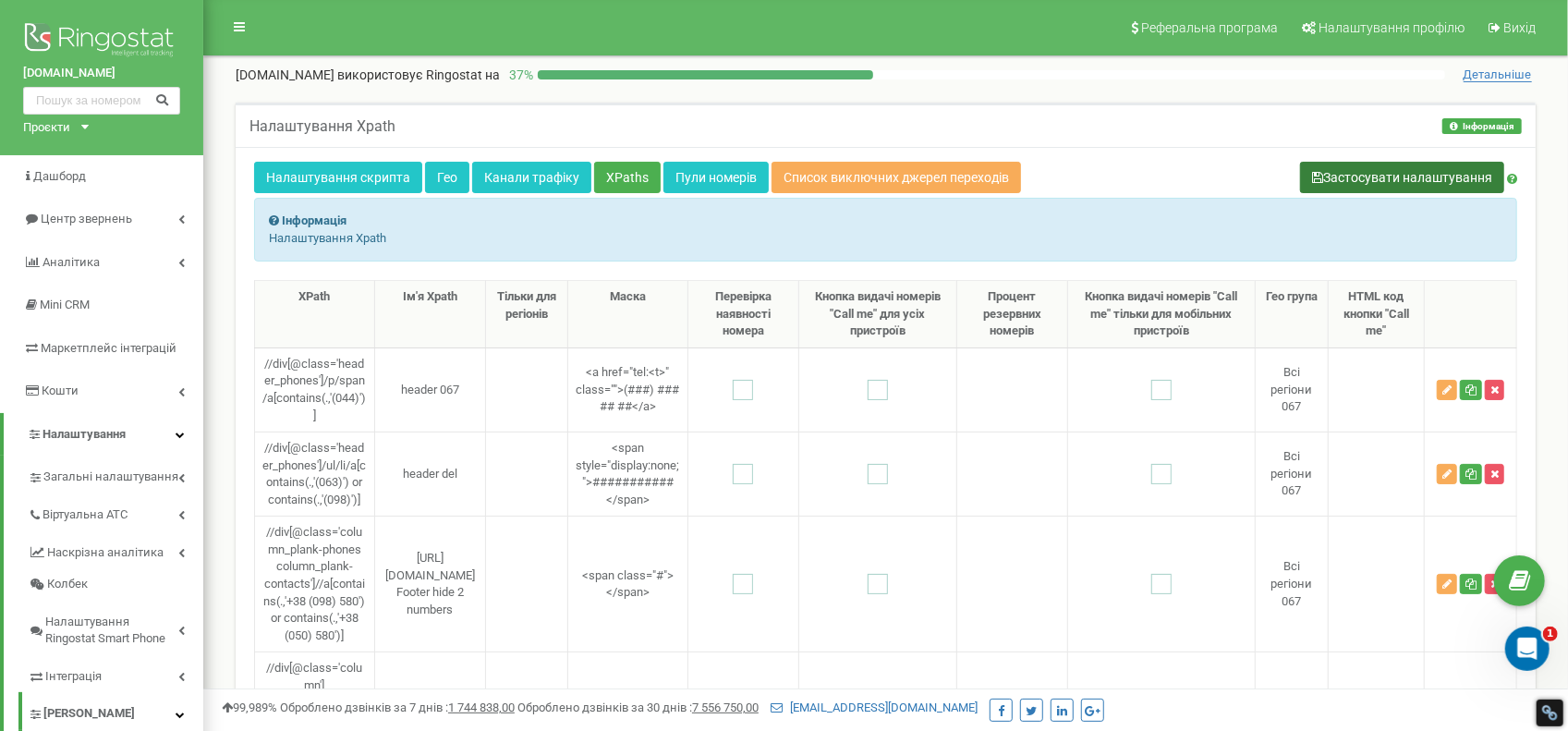
click at [1336, 169] on button "Застосувати налаштування" at bounding box center [1402, 178] width 204 height 32
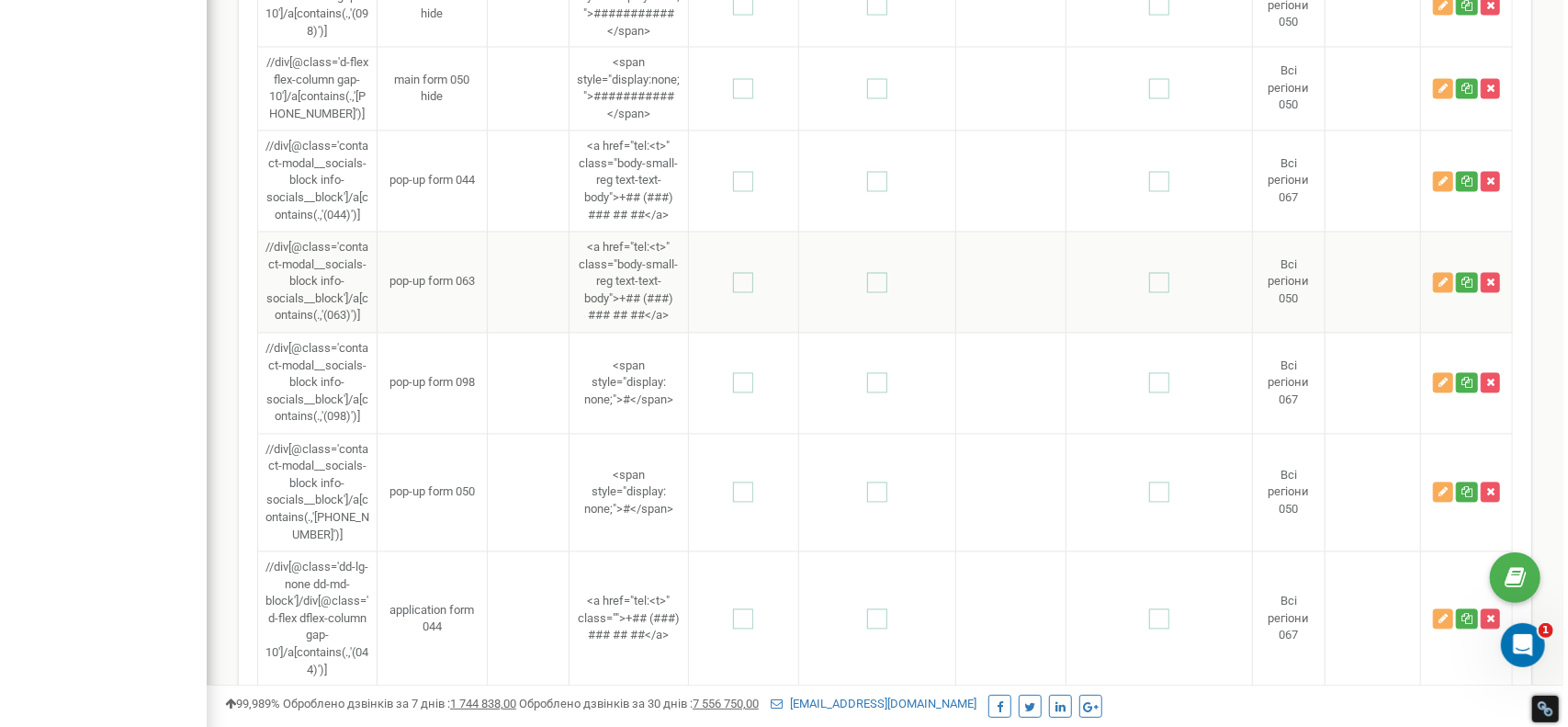
scroll to position [2297, 0]
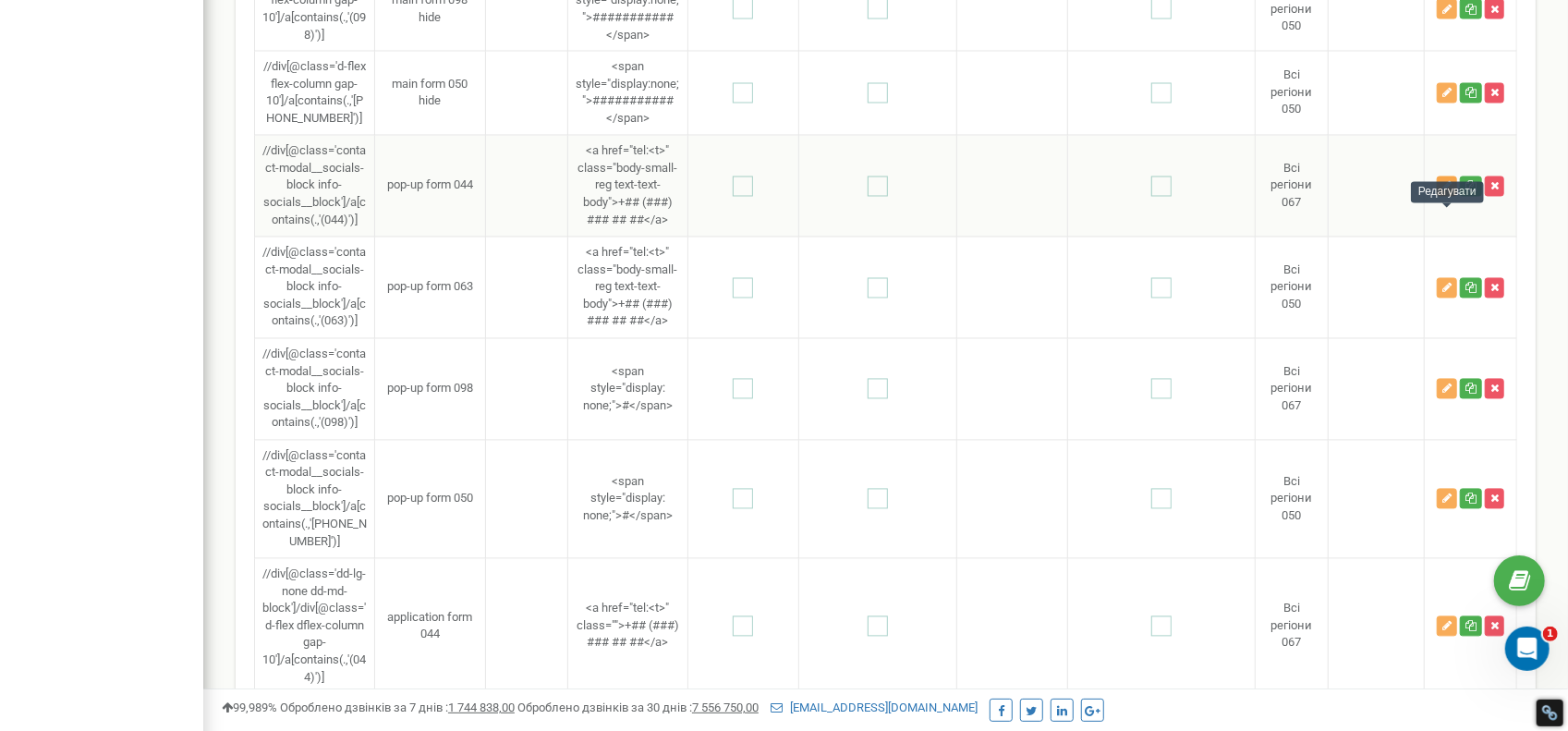
click at [1447, 192] on icon "button" at bounding box center [1447, 186] width 9 height 11
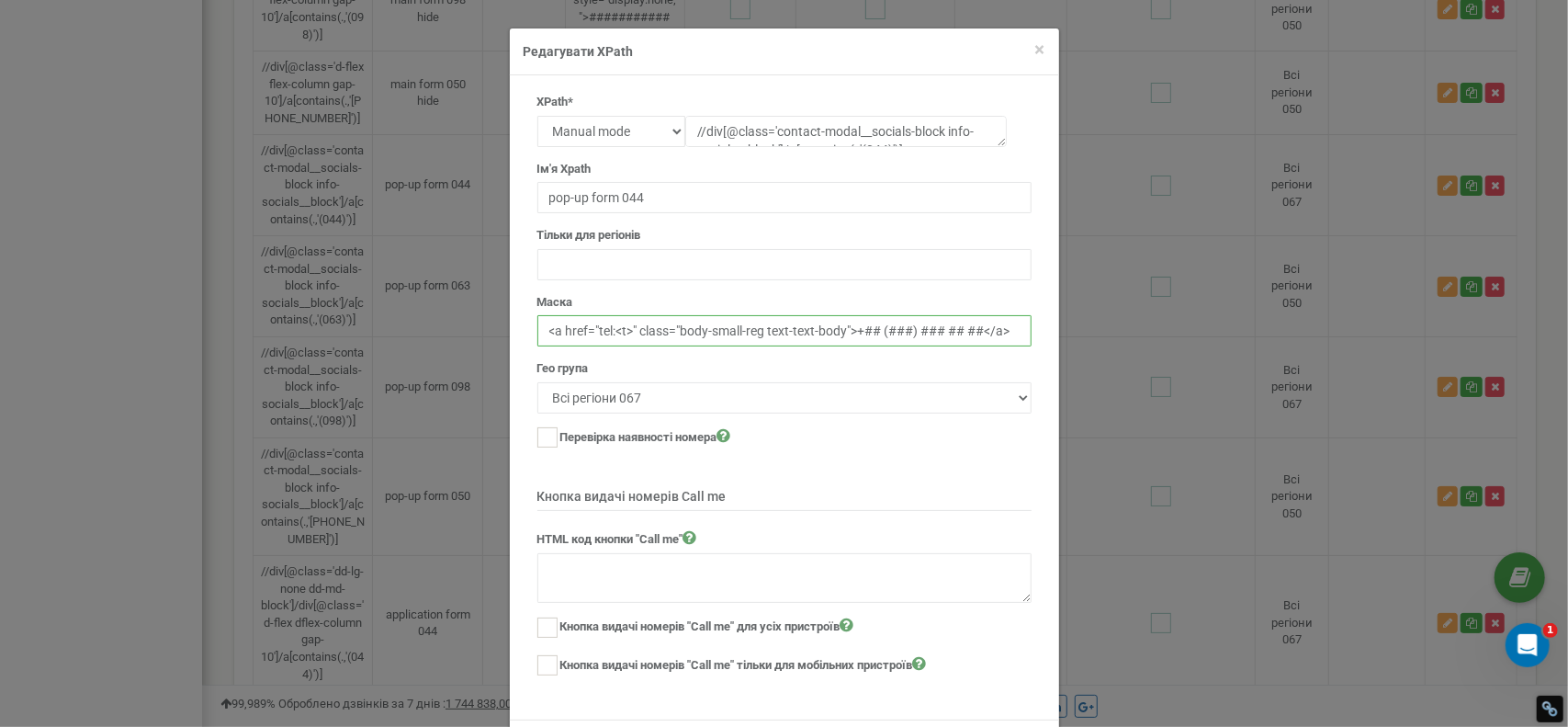
drag, startPoint x: 843, startPoint y: 330, endPoint x: 685, endPoint y: 334, distance: 158.1
click at [685, 334] on input "<a href="tel:<t>" class="body-small-reg text-text-body">+## (###) ### ## ##</a>" at bounding box center [784, 331] width 494 height 32
type input "<a href="tel:<t>" class="">+## (###) ### ## ##</a>"
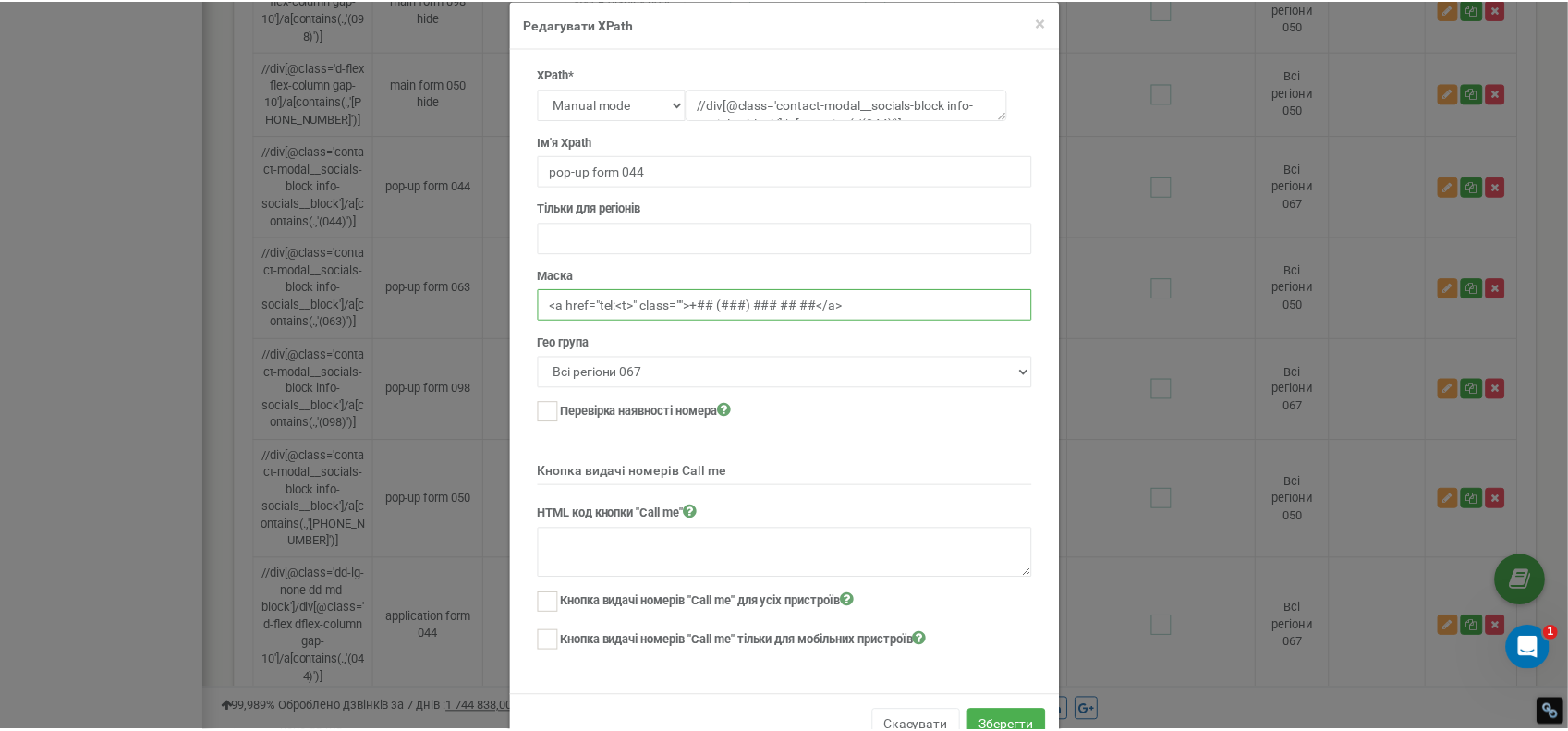
scroll to position [74, 0]
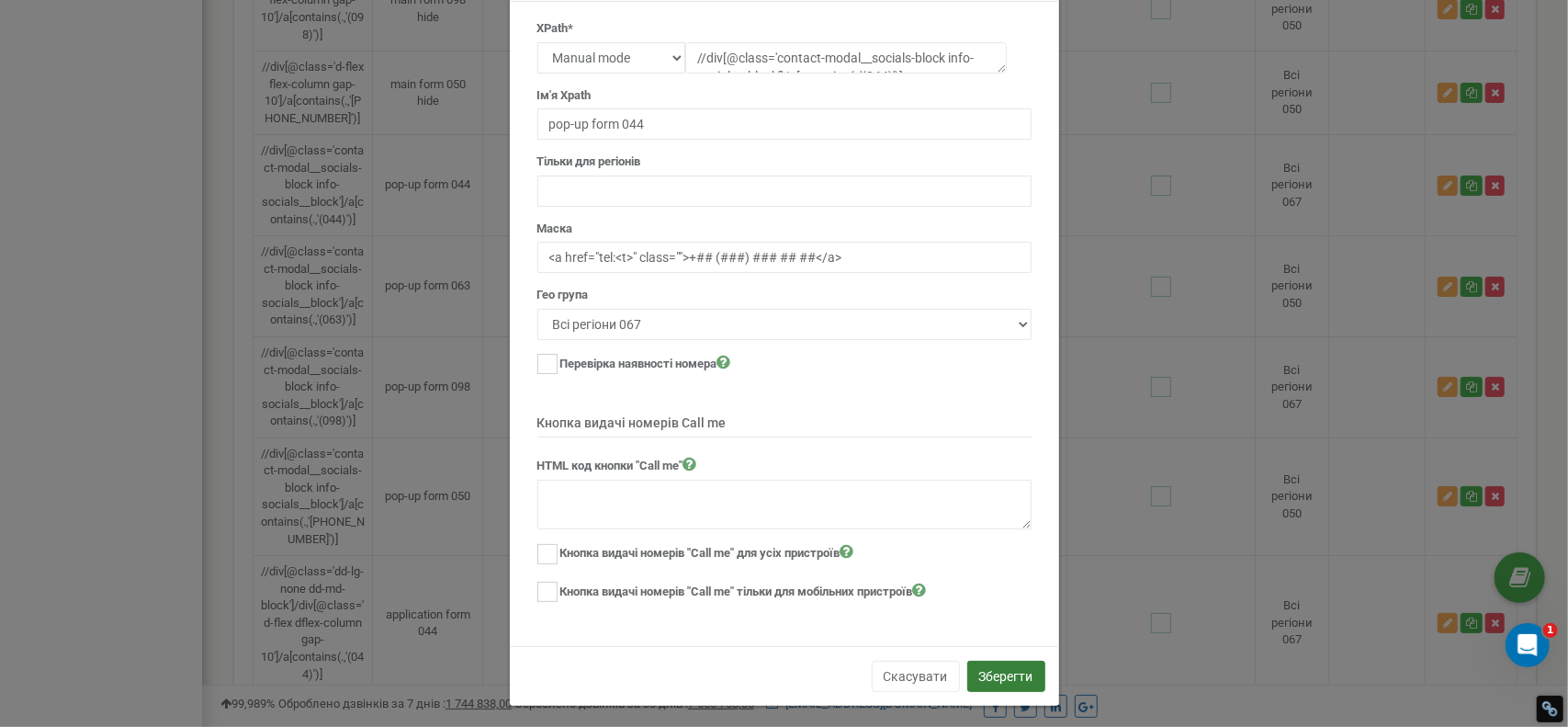
click at [1007, 670] on button "Зберегти" at bounding box center [1007, 677] width 78 height 32
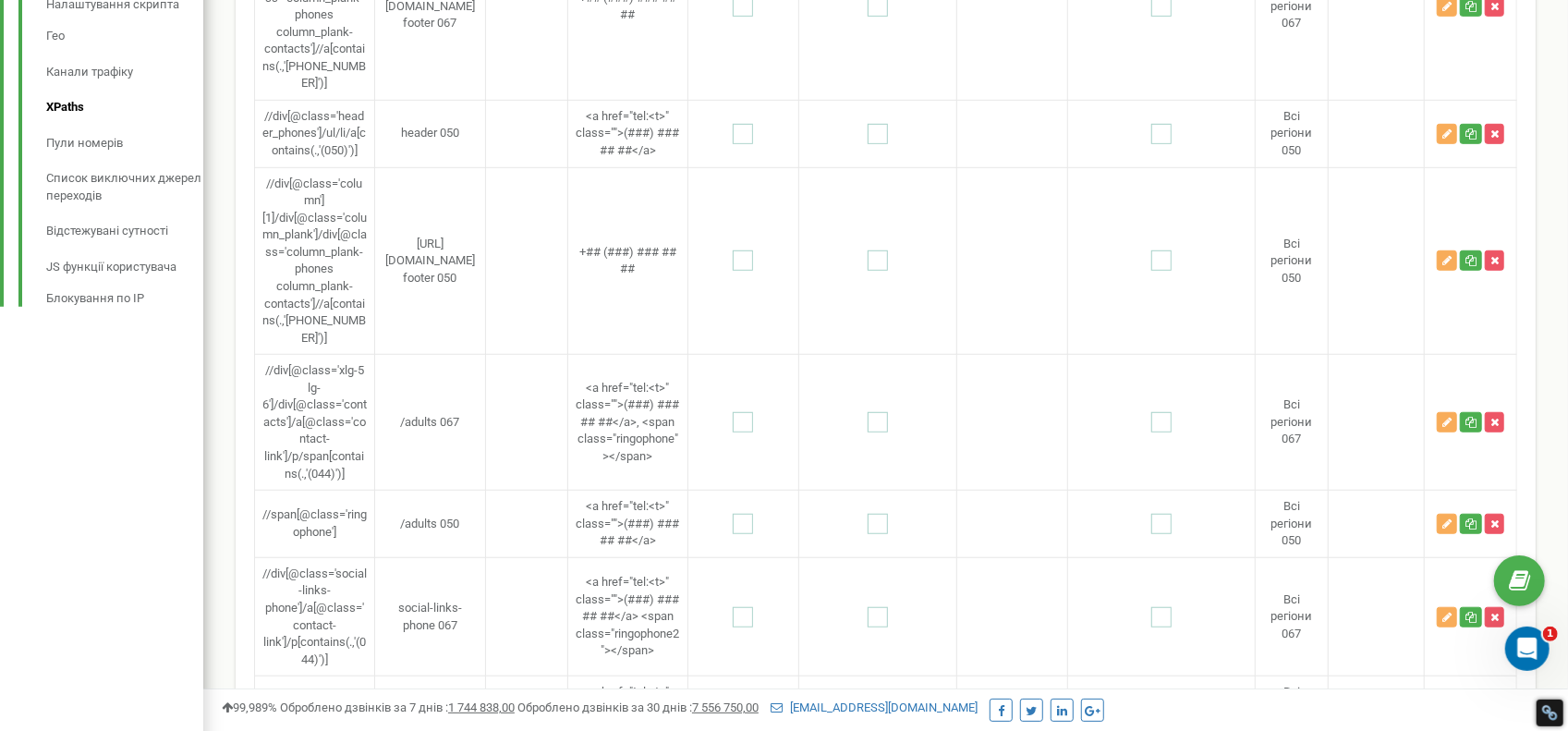
scroll to position [0, 0]
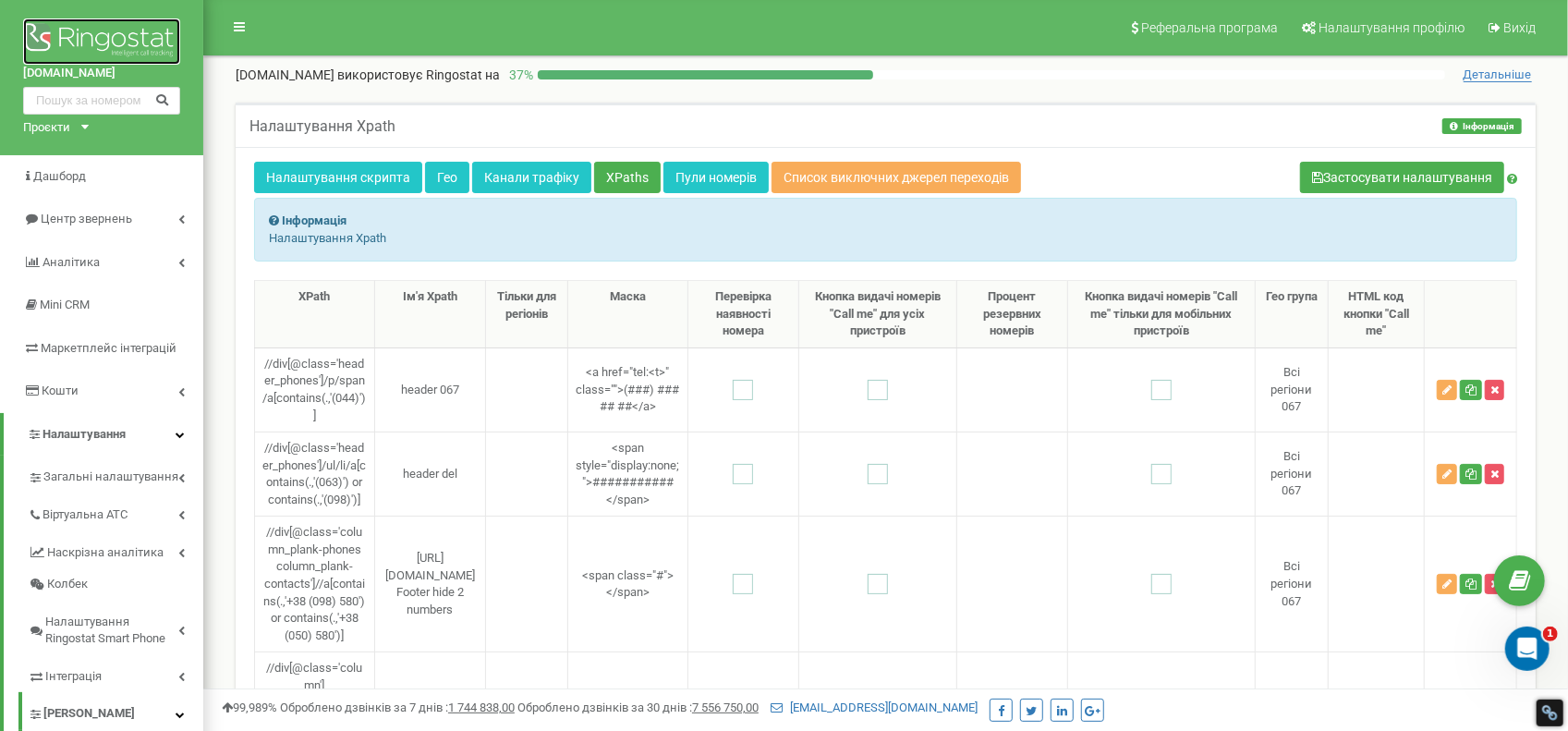
click at [113, 47] on img at bounding box center [102, 41] width 157 height 46
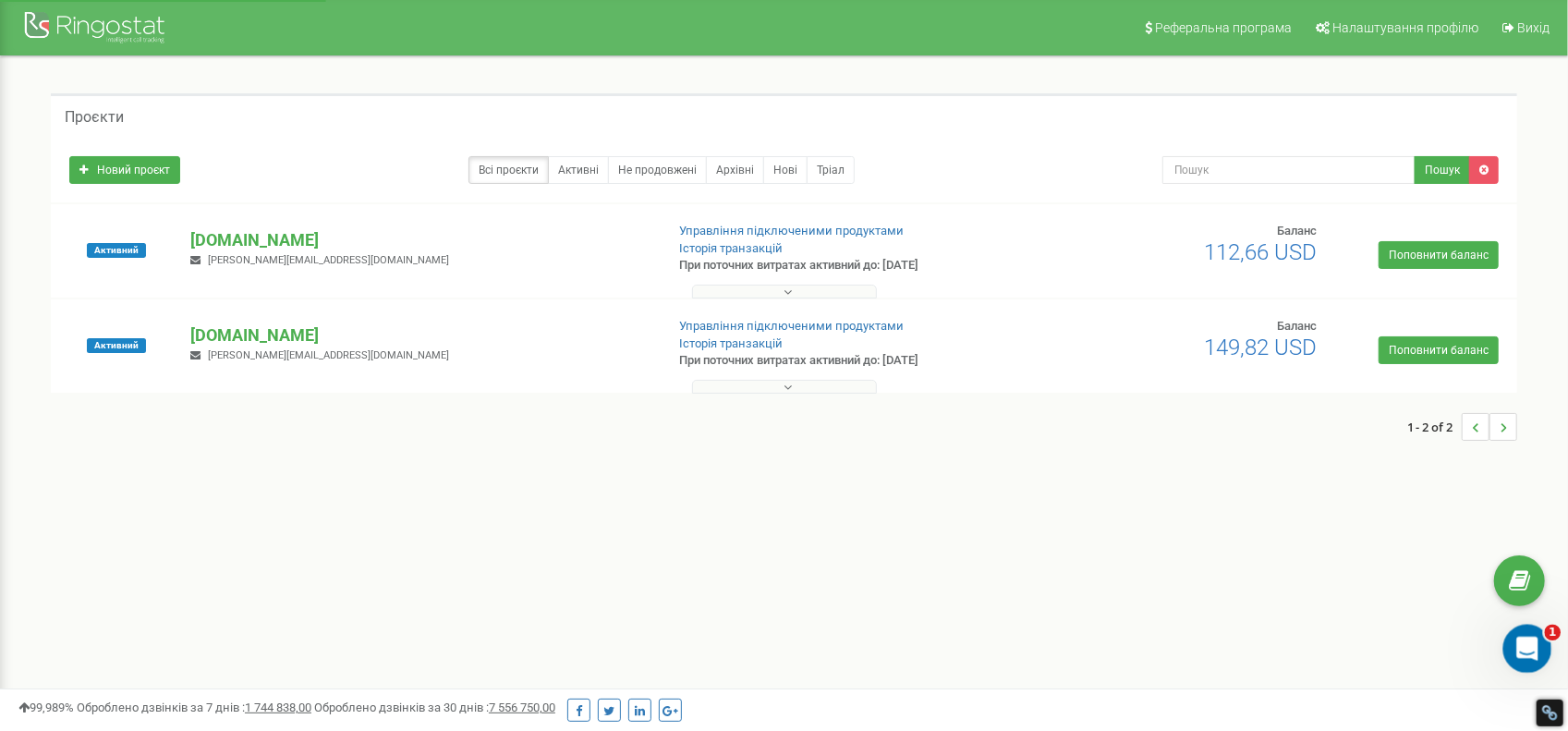
click at [1517, 651] on icon "Open Intercom Messenger" at bounding box center [1525, 646] width 31 height 31
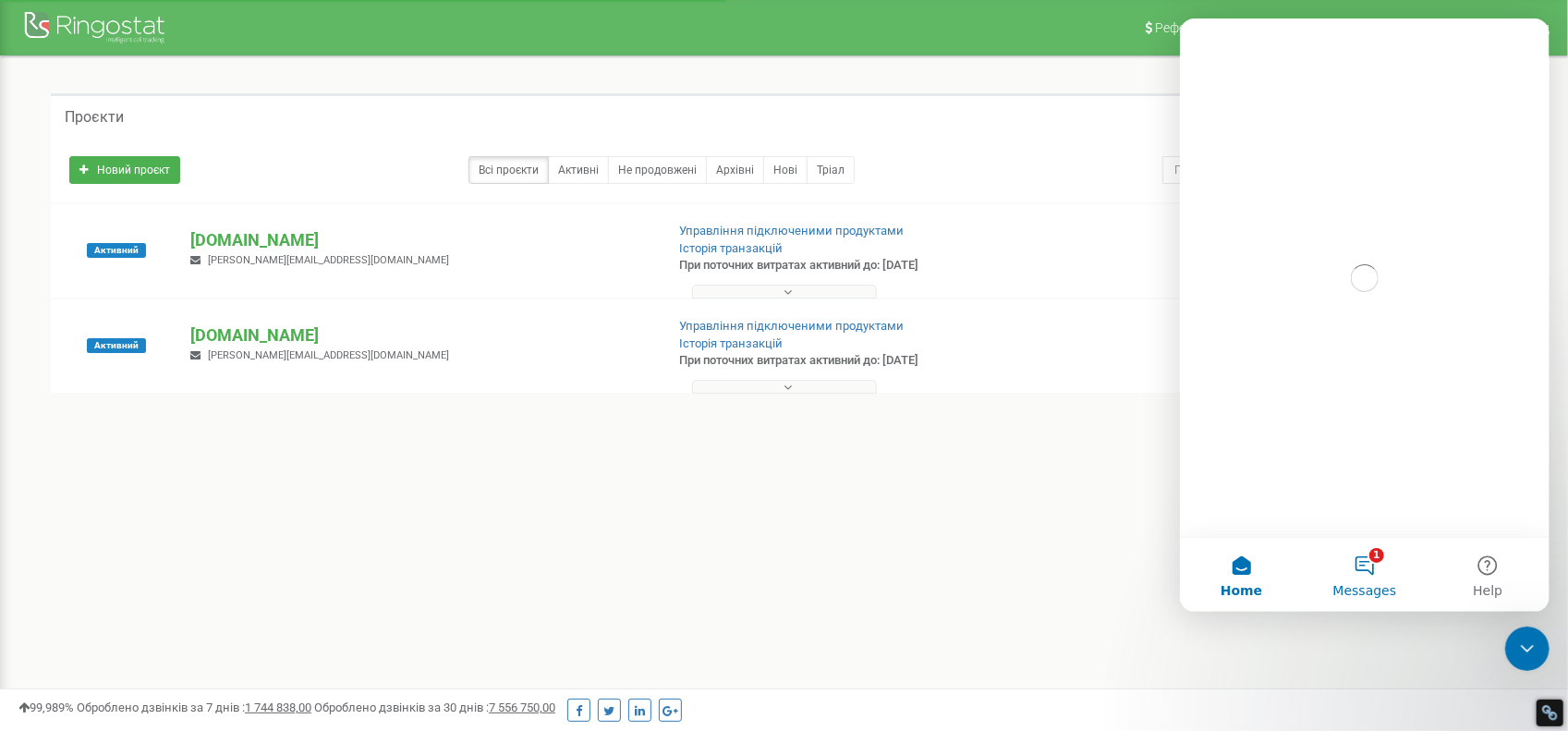
click at [1379, 590] on span "Messages" at bounding box center [1365, 591] width 64 height 13
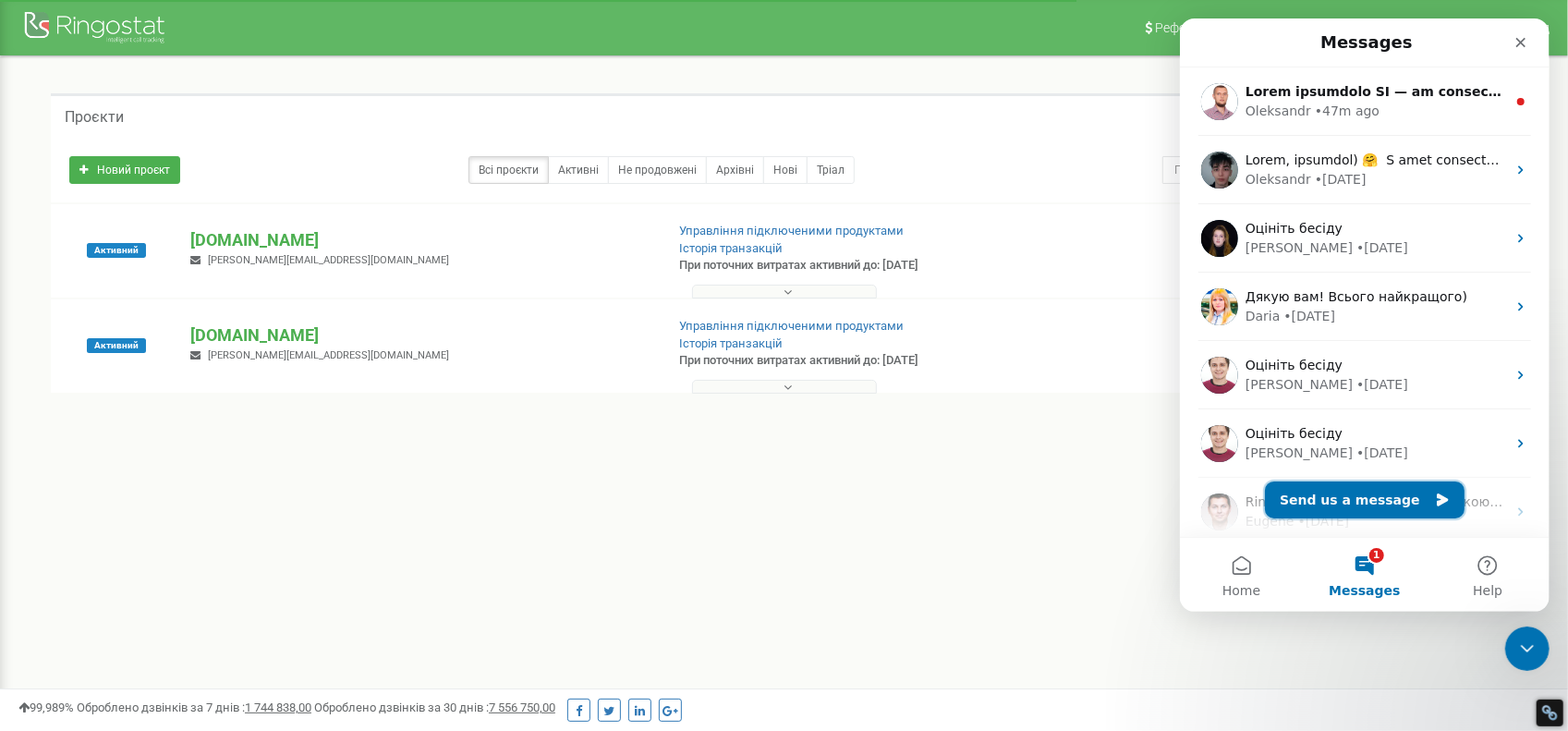
click at [1368, 498] on button "Send us a message" at bounding box center [1363, 499] width 199 height 37
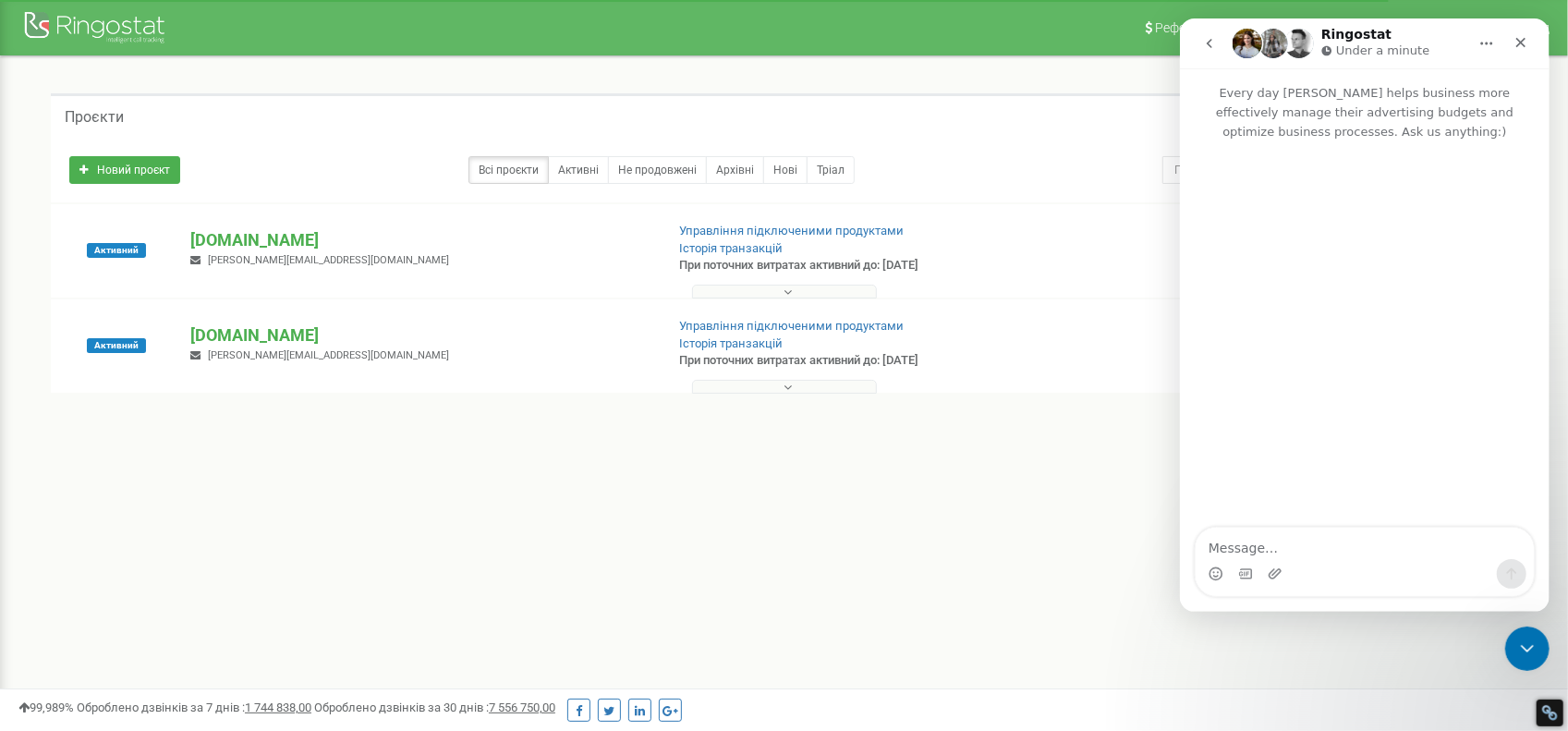
click at [1201, 43] on icon "go back" at bounding box center [1209, 44] width 15 height 15
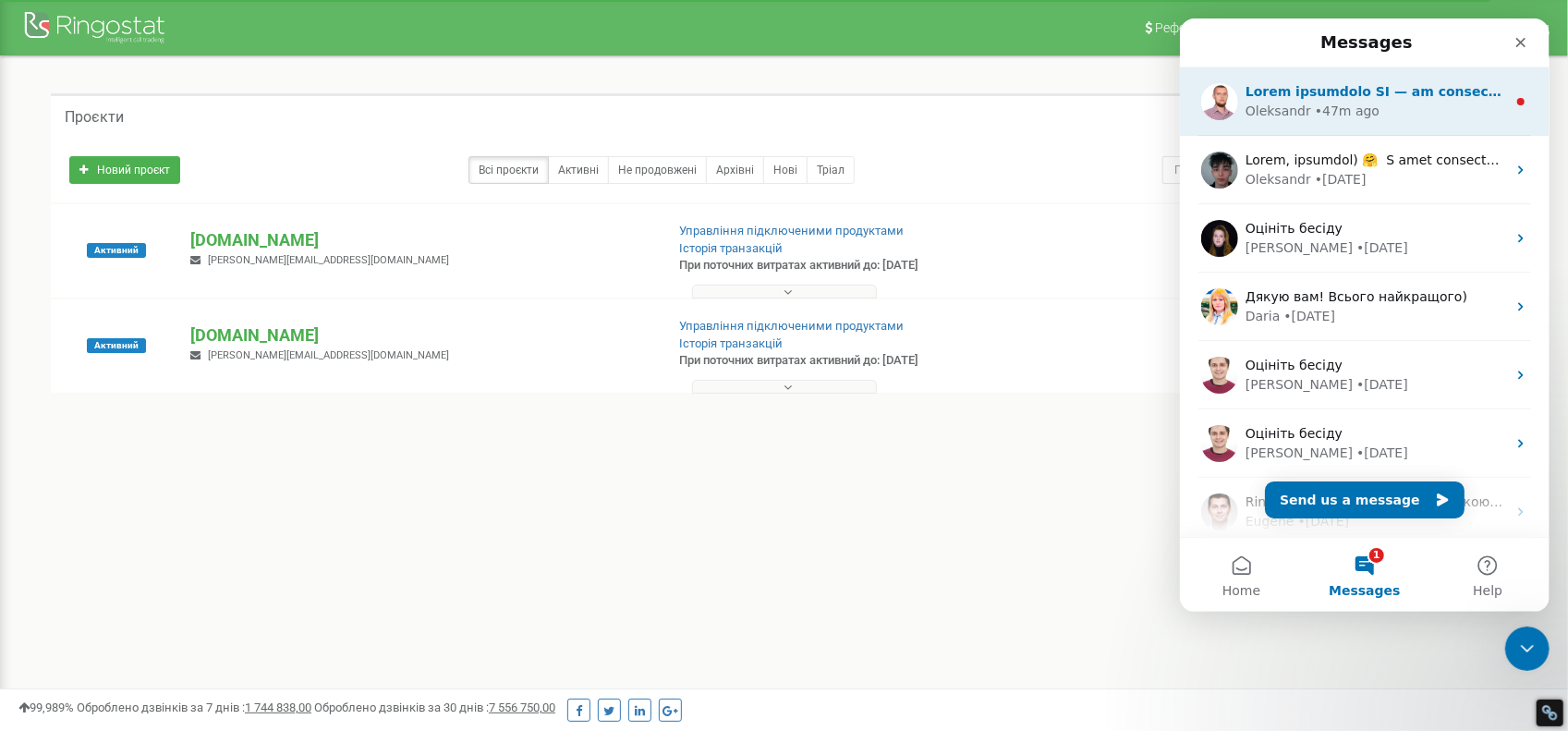
click at [1376, 101] on div "Intercom messenger" at bounding box center [1375, 92] width 260 height 20
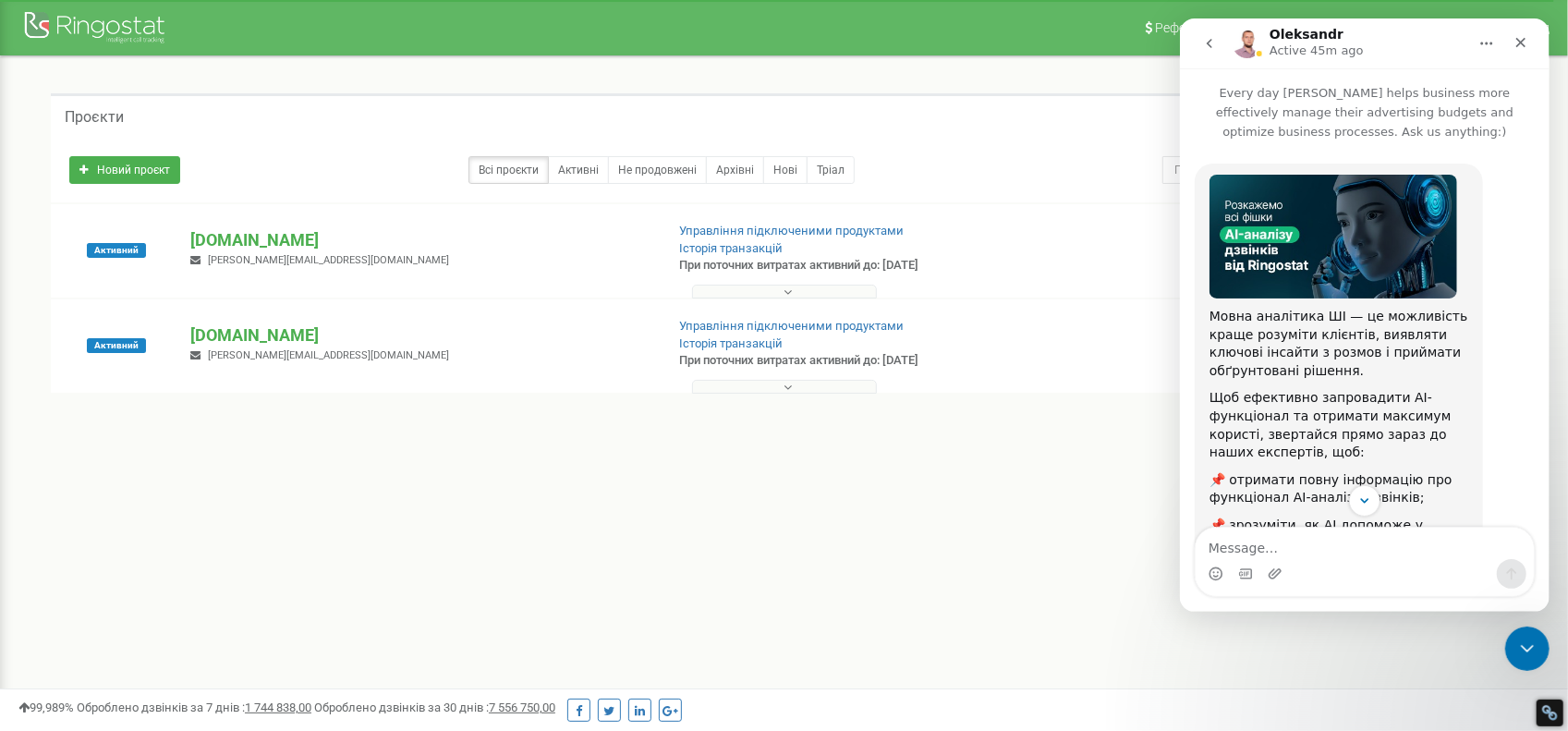
click at [1216, 47] on button "go back" at bounding box center [1209, 44] width 36 height 36
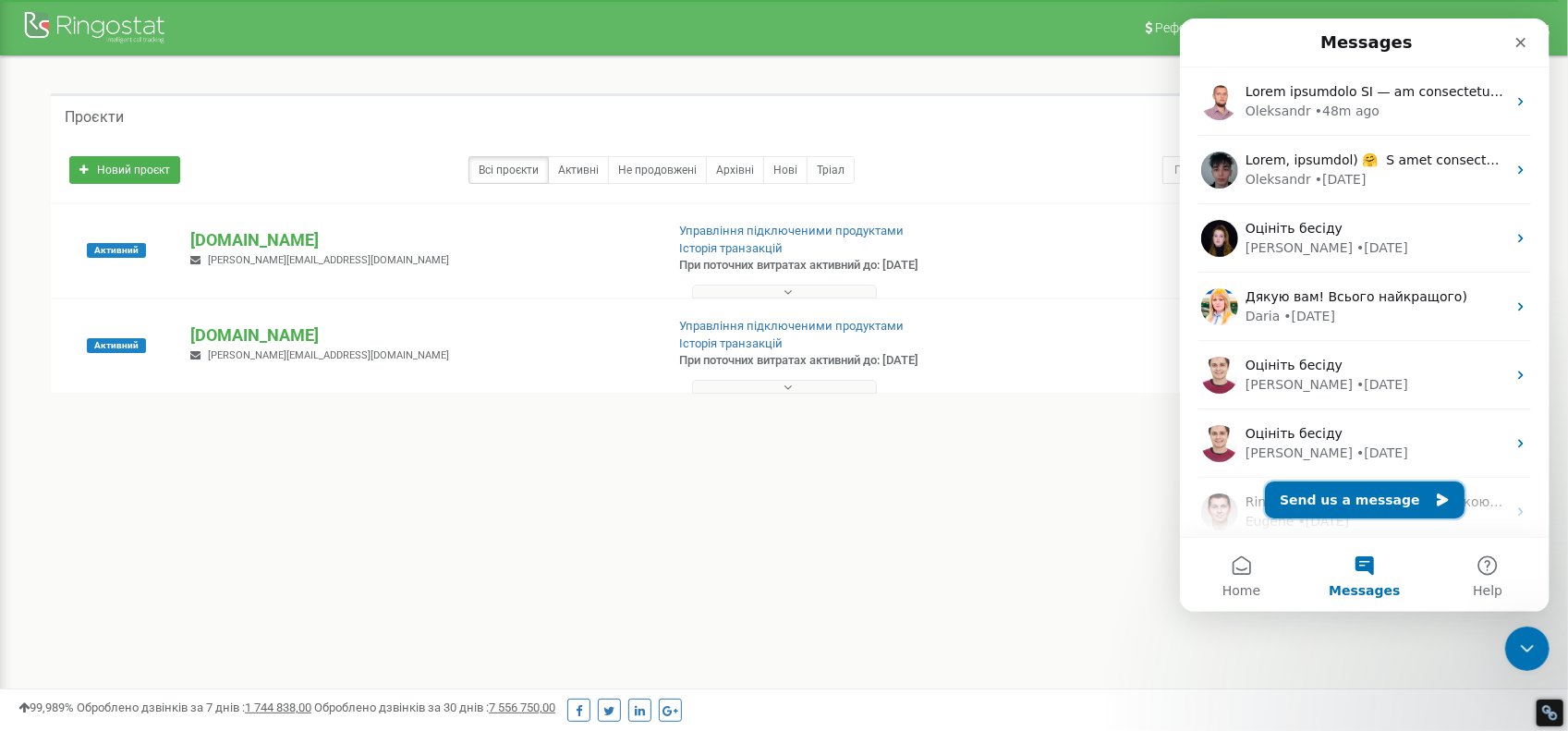
click at [1355, 488] on button "Send us a message" at bounding box center [1363, 499] width 199 height 37
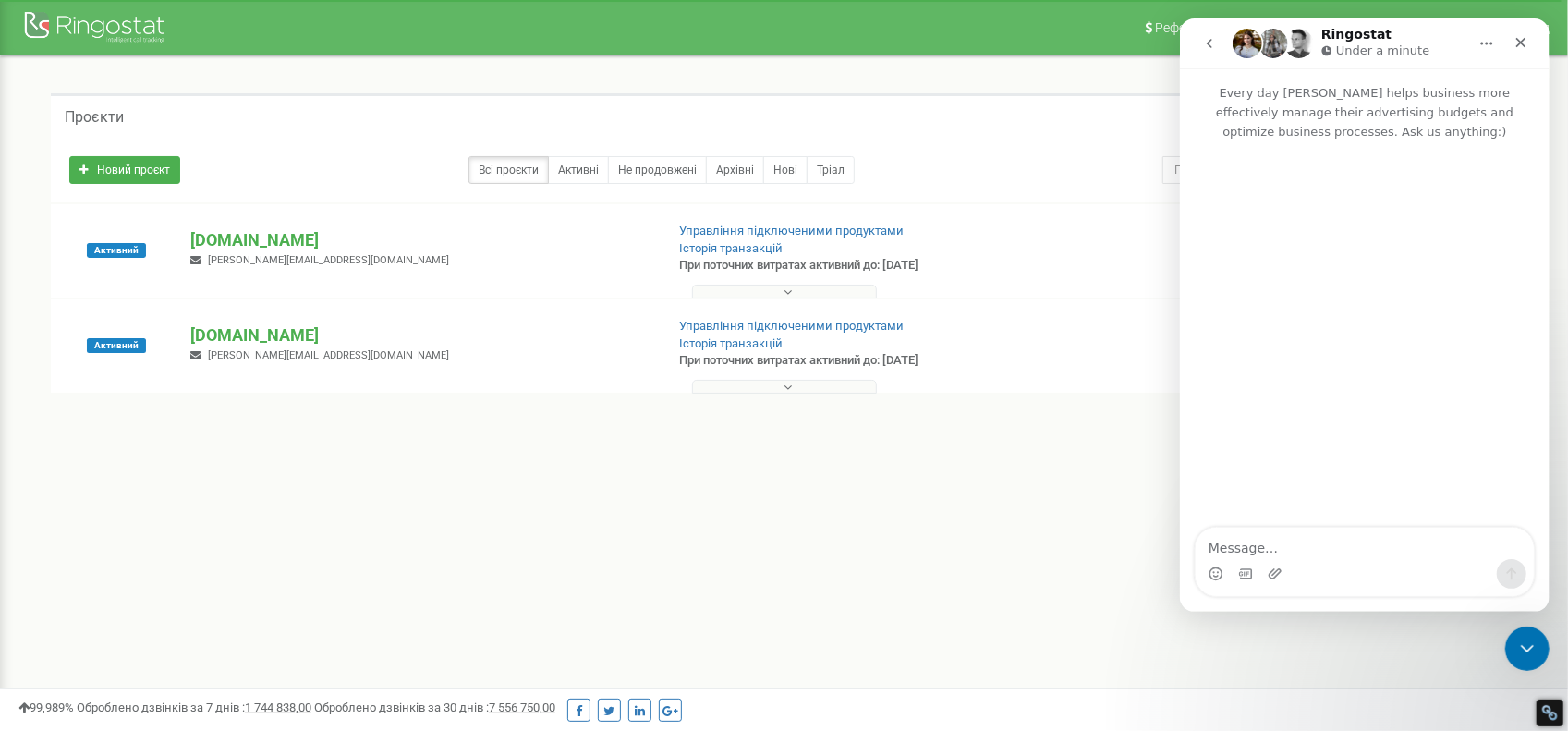
drag, startPoint x: 1355, startPoint y: 488, endPoint x: 1351, endPoint y: 539, distance: 51.2
click at [1351, 539] on textarea "Message…" at bounding box center [1363, 544] width 338 height 32
type textarea "l"
type textarea "Доброг"
